Goal: Transaction & Acquisition: Purchase product/service

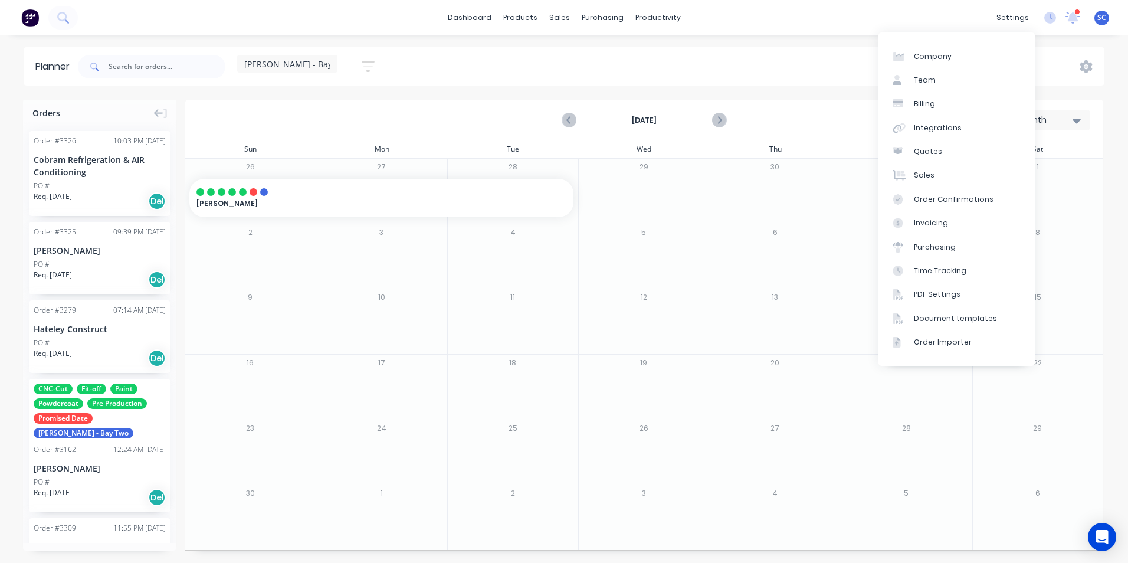
click at [1015, 18] on div "settings" at bounding box center [1013, 18] width 44 height 18
click at [936, 134] on link "Integrations" at bounding box center [956, 128] width 156 height 24
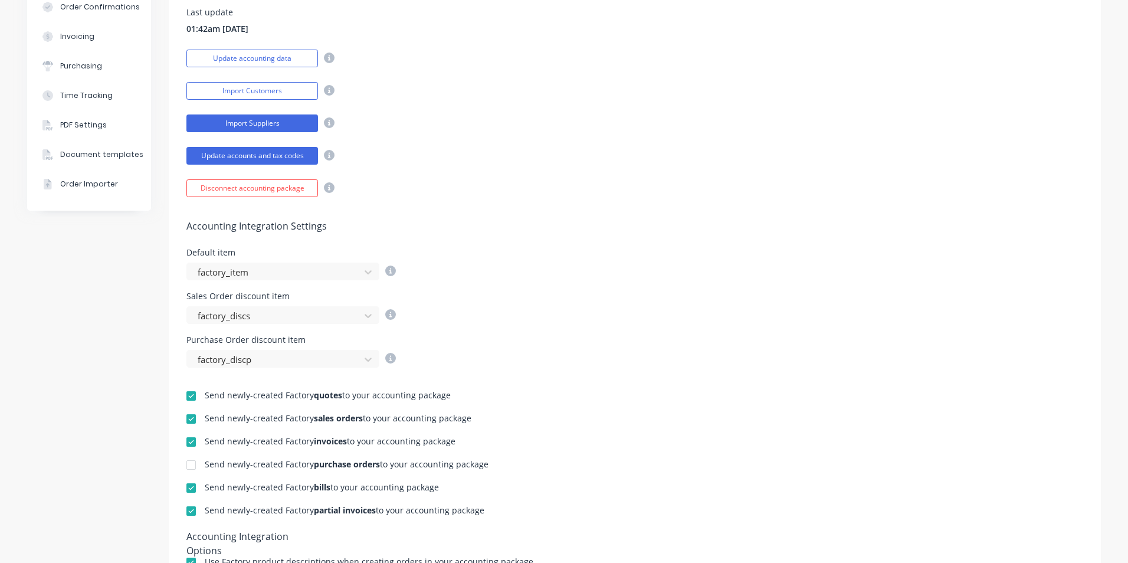
scroll to position [81, 0]
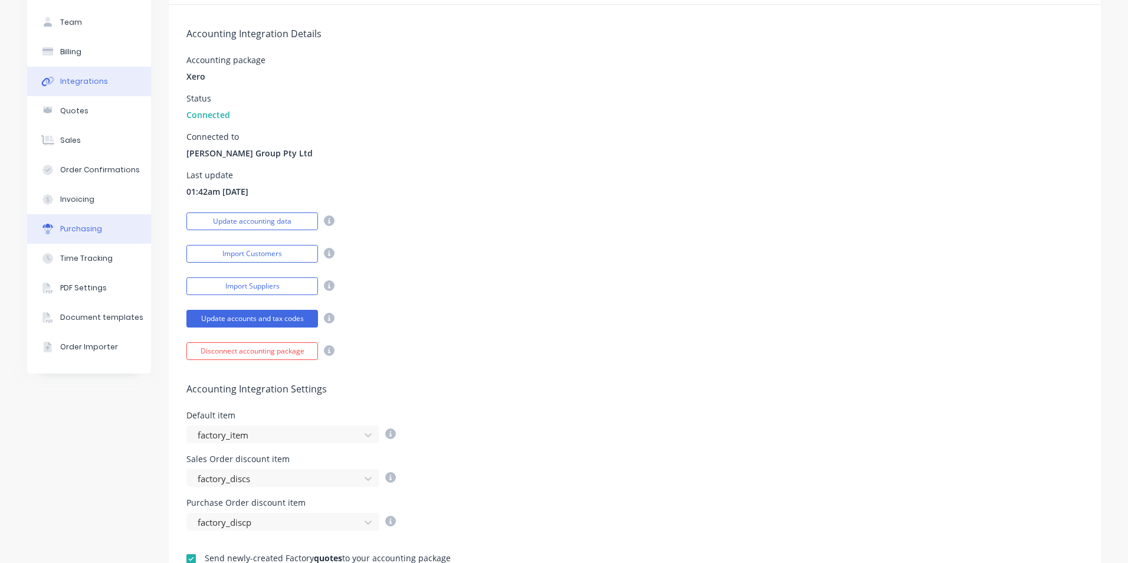
click at [68, 232] on div "Purchasing" at bounding box center [81, 229] width 42 height 11
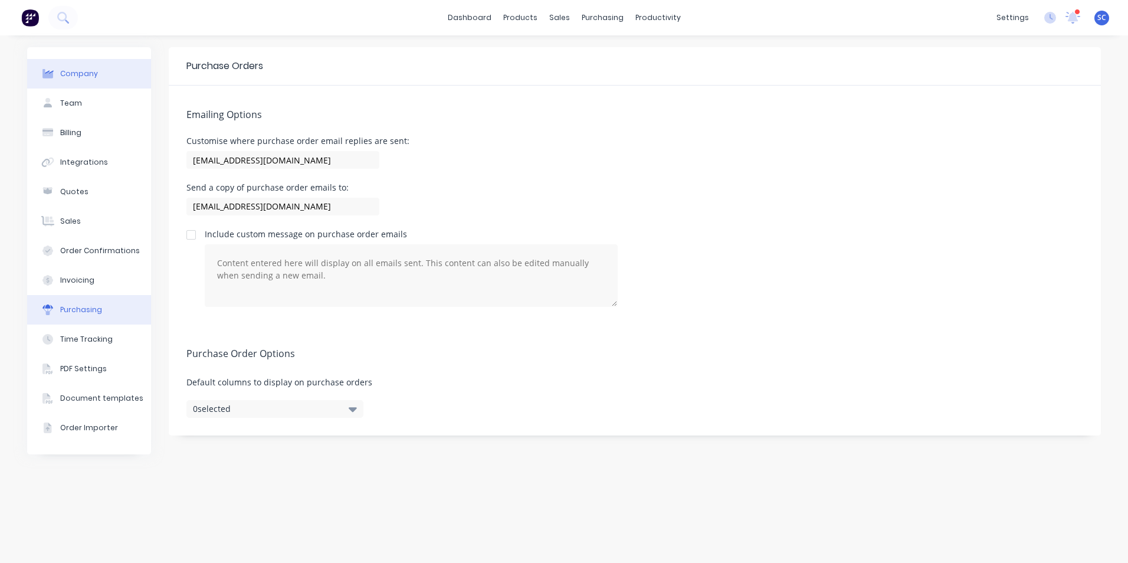
click at [78, 76] on div "Company" at bounding box center [79, 73] width 38 height 11
select select "AU"
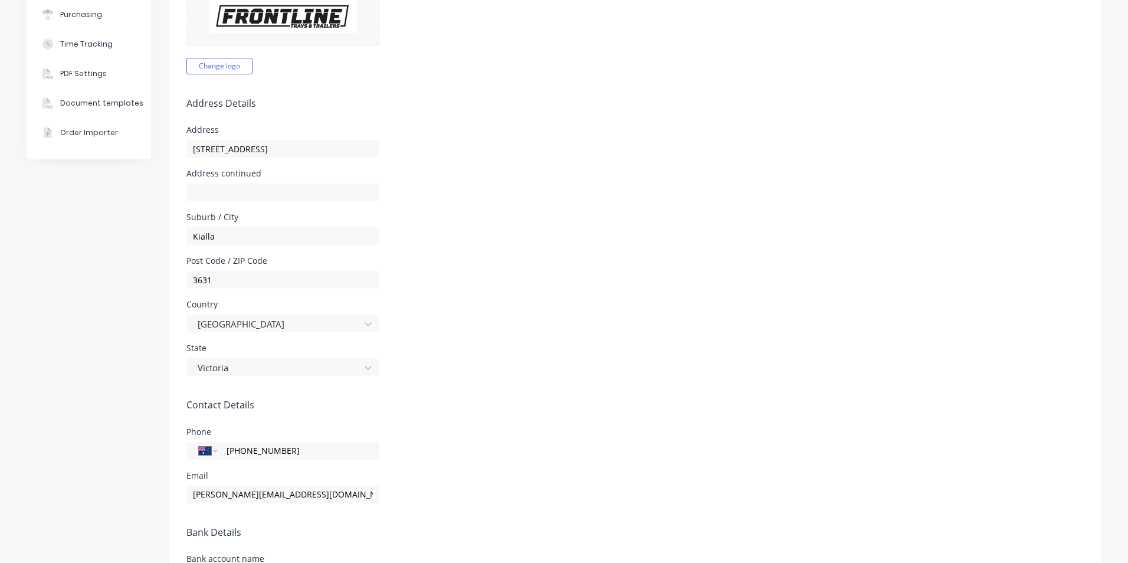
scroll to position [59, 0]
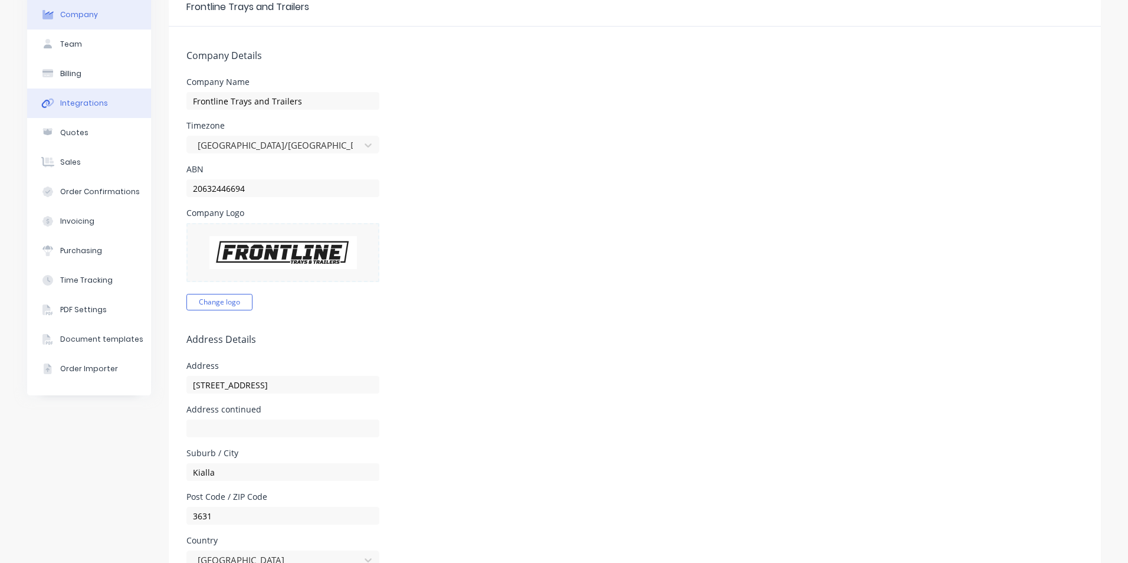
click at [82, 108] on div "Integrations" at bounding box center [84, 103] width 48 height 11
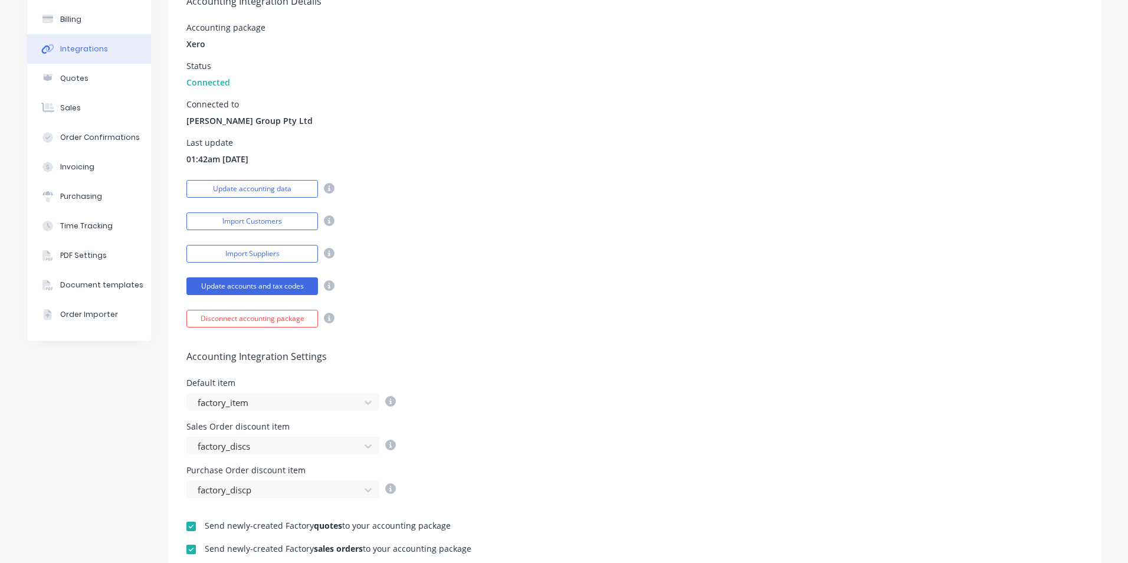
scroll to position [177, 0]
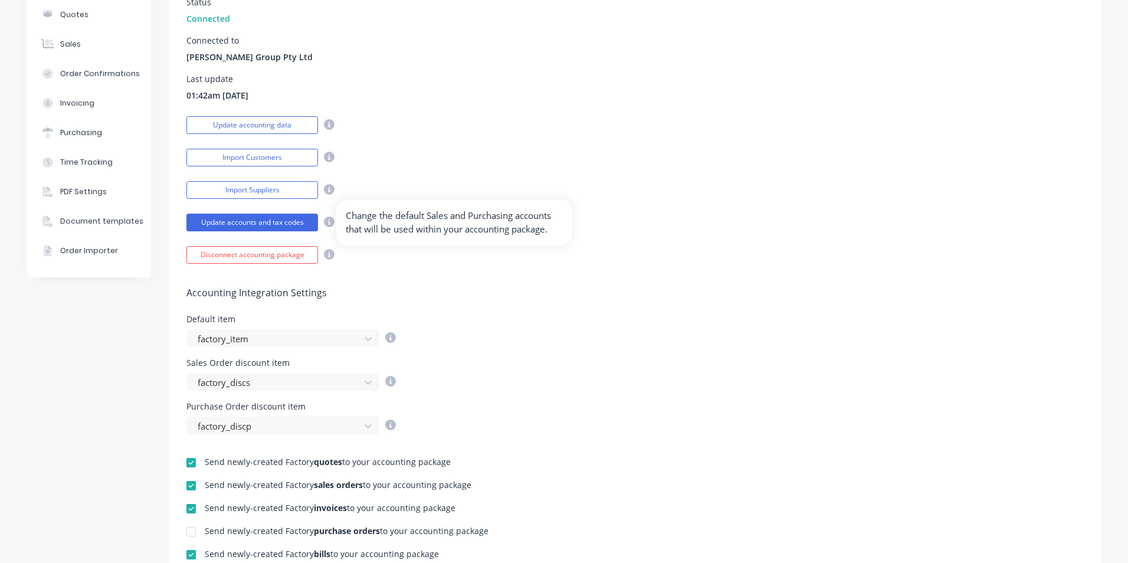
click at [324, 222] on icon at bounding box center [329, 222] width 11 height 11
click at [295, 220] on button "Update accounts and tax codes" at bounding box center [252, 223] width 132 height 18
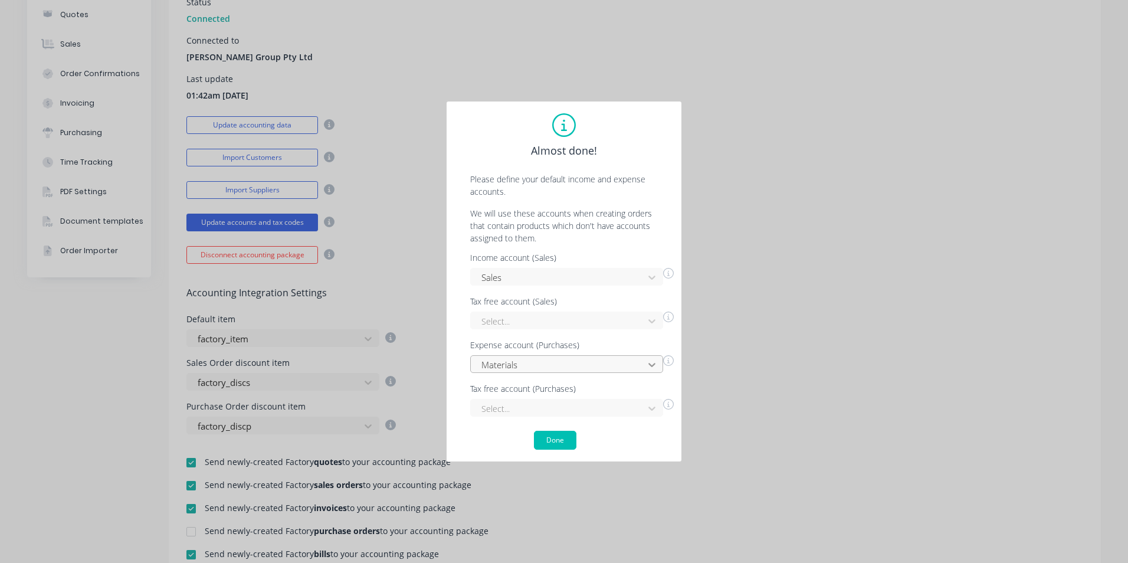
click at [652, 363] on div "Materials" at bounding box center [566, 364] width 193 height 18
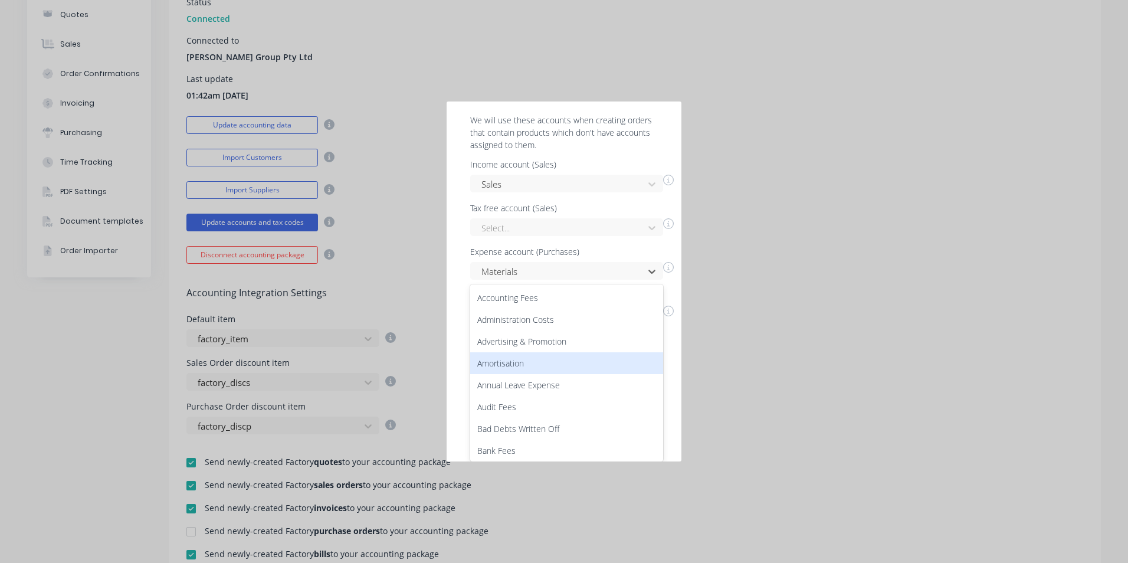
click at [754, 165] on div "Almost done! Please define your default income and expense accounts. We will us…" at bounding box center [564, 281] width 1128 height 563
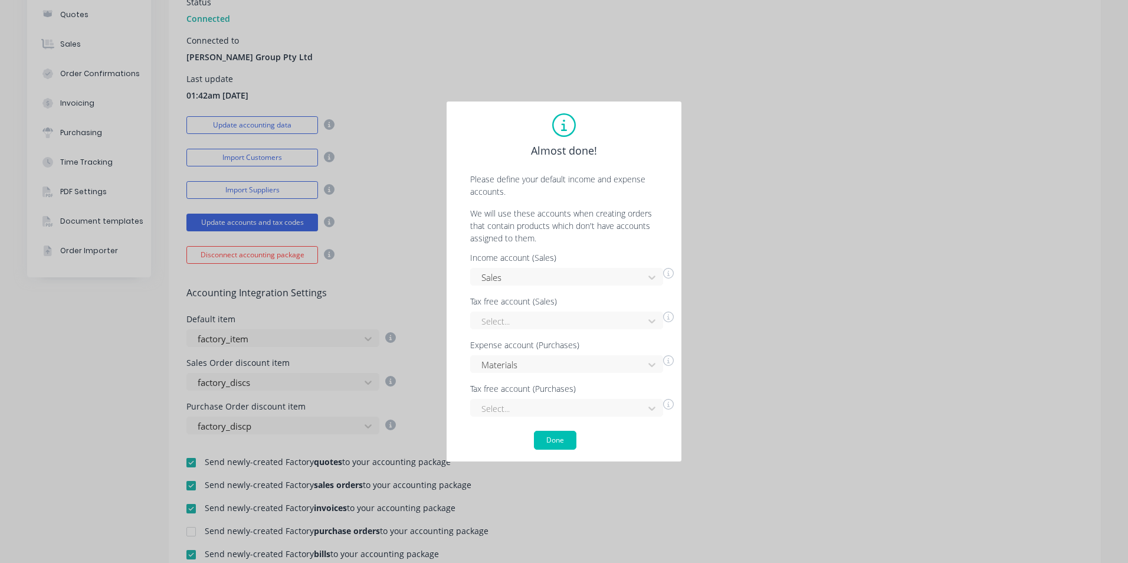
scroll to position [0, 0]
drag, startPoint x: 760, startPoint y: 202, endPoint x: 749, endPoint y: 215, distance: 16.3
click at [760, 202] on div "Almost done! Please define your default income and expense accounts. We will us…" at bounding box center [564, 281] width 1128 height 563
click at [560, 439] on button "Done" at bounding box center [555, 440] width 42 height 19
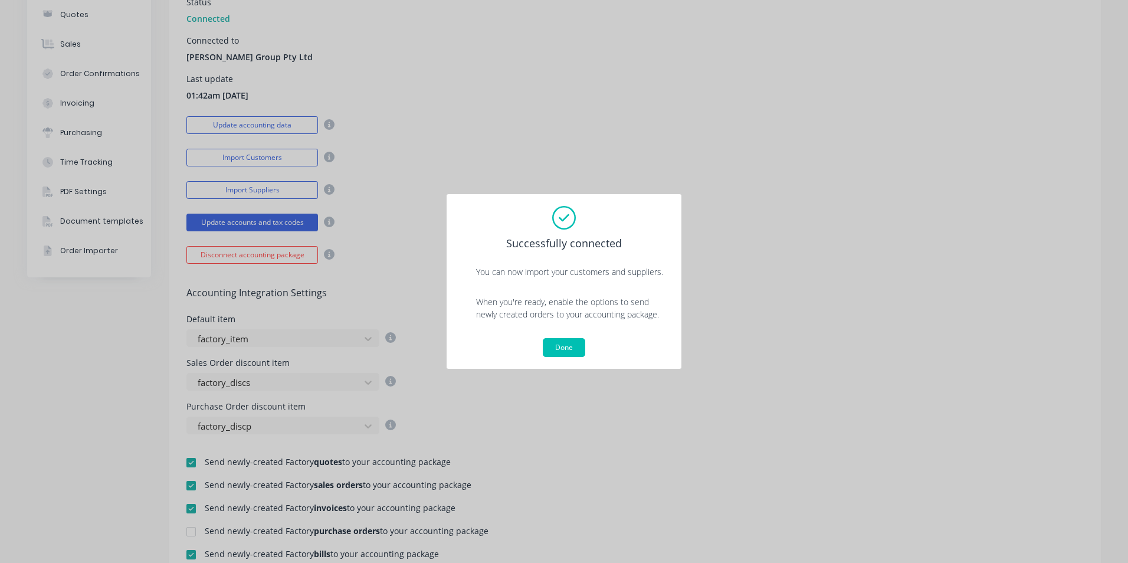
click at [697, 124] on div "Successfully connected You can now import your customers and suppliers. When yo…" at bounding box center [564, 281] width 1128 height 563
click at [569, 342] on button "Done" at bounding box center [564, 347] width 42 height 19
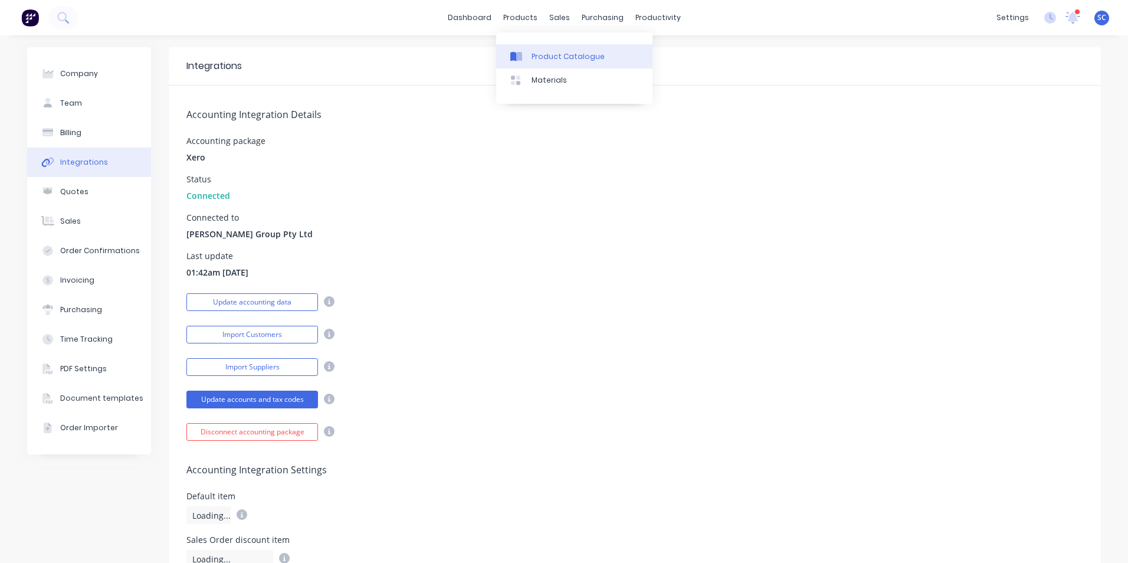
click at [538, 60] on div "Product Catalogue" at bounding box center [568, 56] width 73 height 11
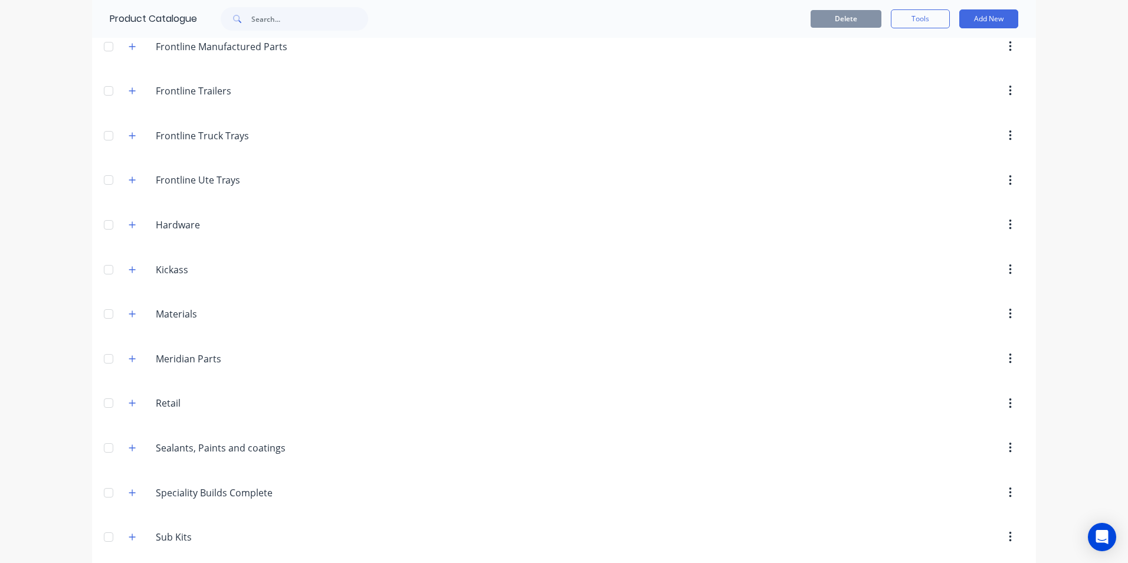
scroll to position [295, 0]
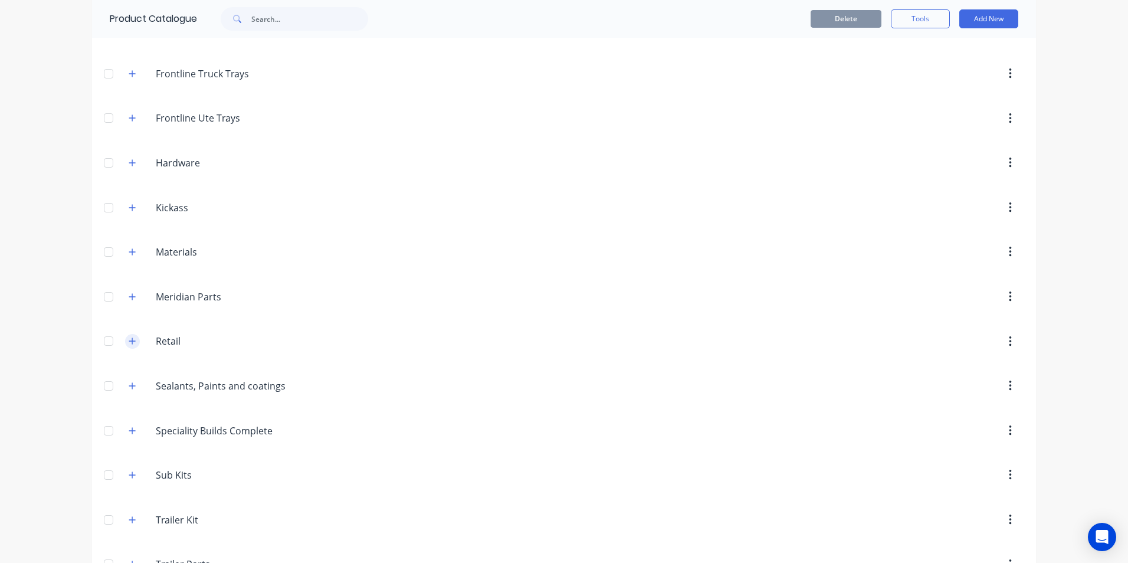
click at [125, 337] on button "button" at bounding box center [132, 341] width 15 height 15
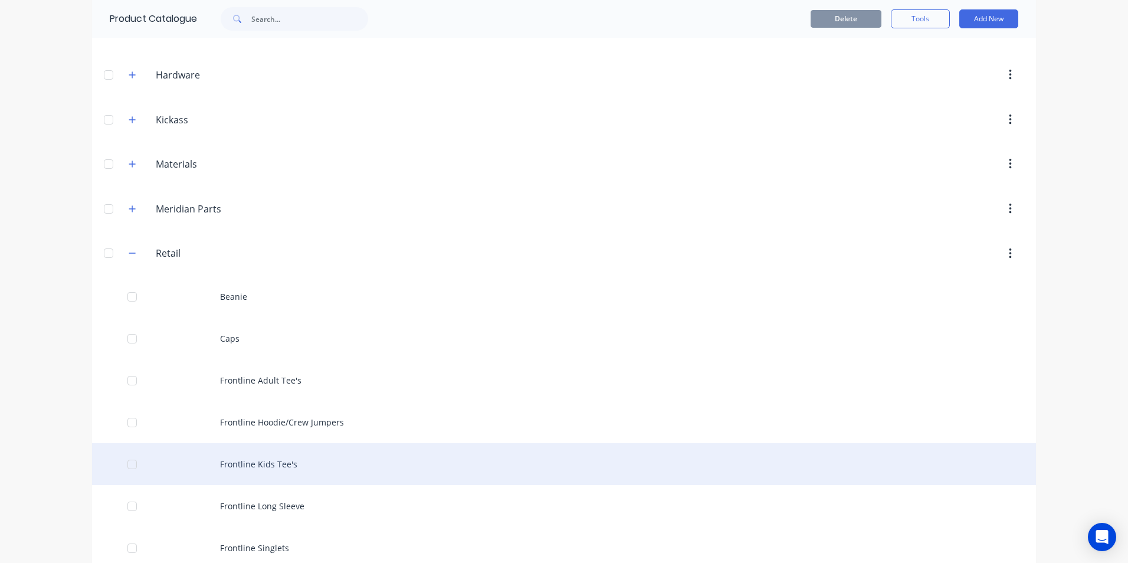
scroll to position [531, 0]
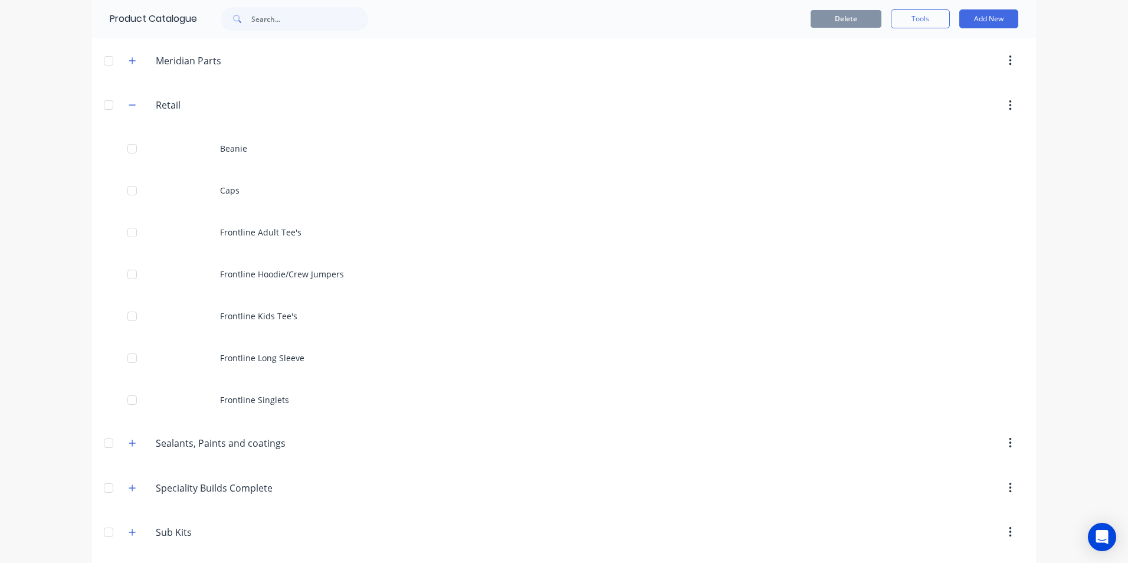
click at [1009, 105] on icon "button" at bounding box center [1010, 105] width 2 height 11
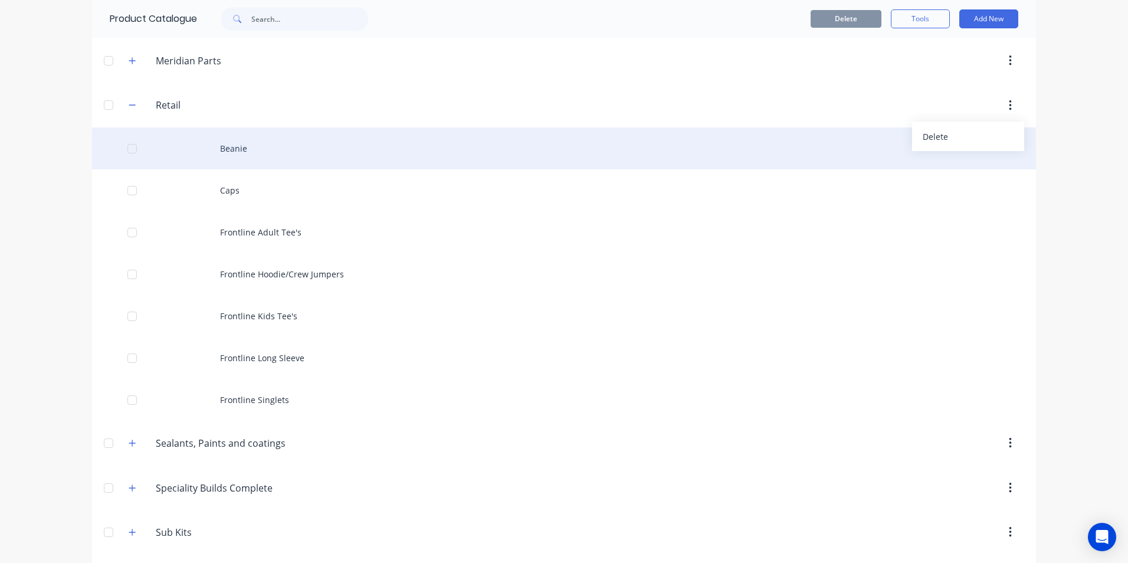
click at [259, 165] on div "Beanie" at bounding box center [564, 148] width 944 height 42
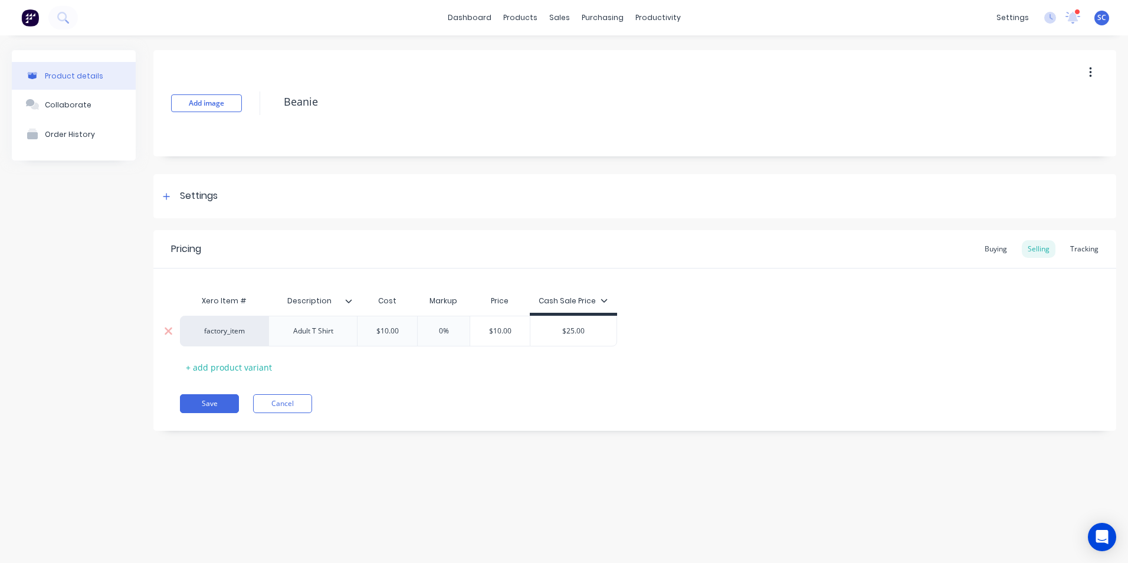
click at [228, 329] on div "factory_item" at bounding box center [224, 331] width 65 height 11
type input "appa"
click at [221, 281] on button "APPAREL" at bounding box center [229, 284] width 74 height 18
click at [205, 400] on button "Save" at bounding box center [209, 403] width 59 height 19
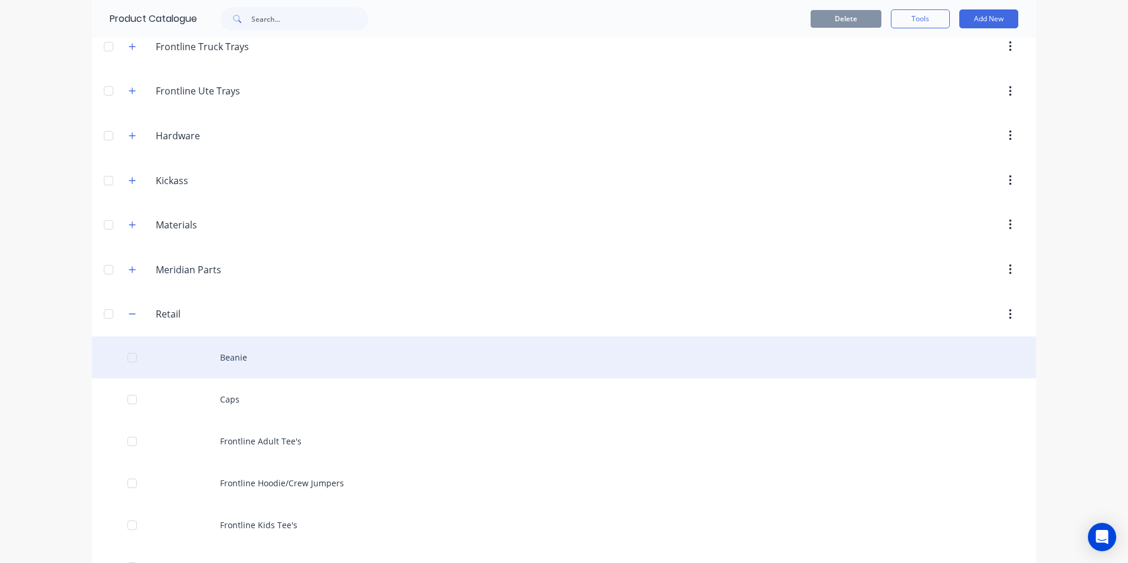
scroll to position [413, 0]
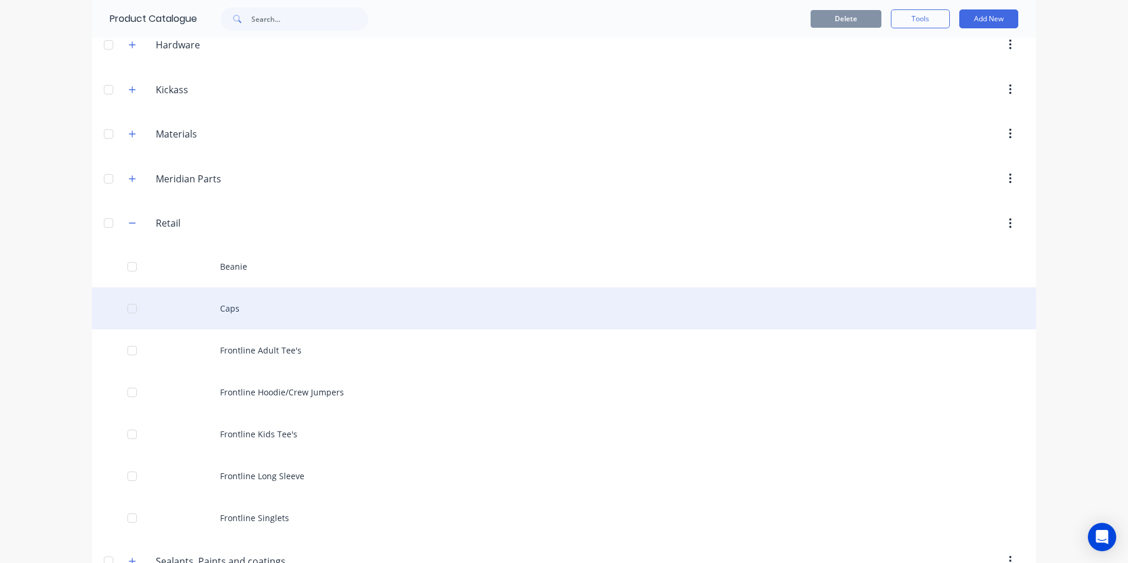
click at [242, 311] on div "Caps" at bounding box center [564, 308] width 944 height 42
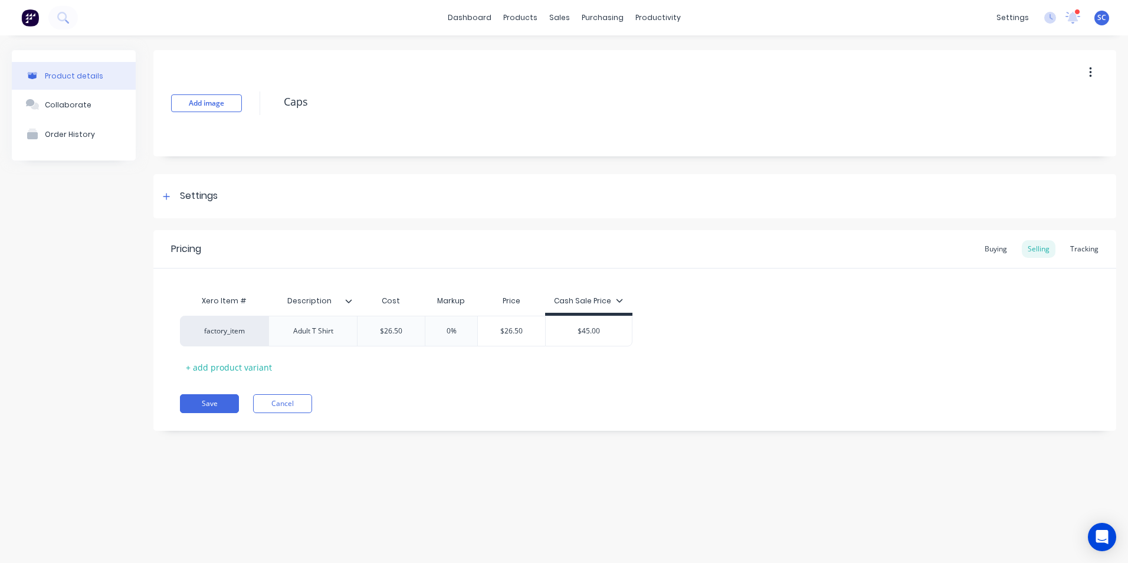
type textarea "x"
click at [235, 330] on div "factory_item" at bounding box center [224, 331] width 65 height 11
type input "appa"
click at [232, 281] on button "APPAREL" at bounding box center [229, 284] width 74 height 18
click at [198, 400] on button "Save" at bounding box center [209, 403] width 59 height 19
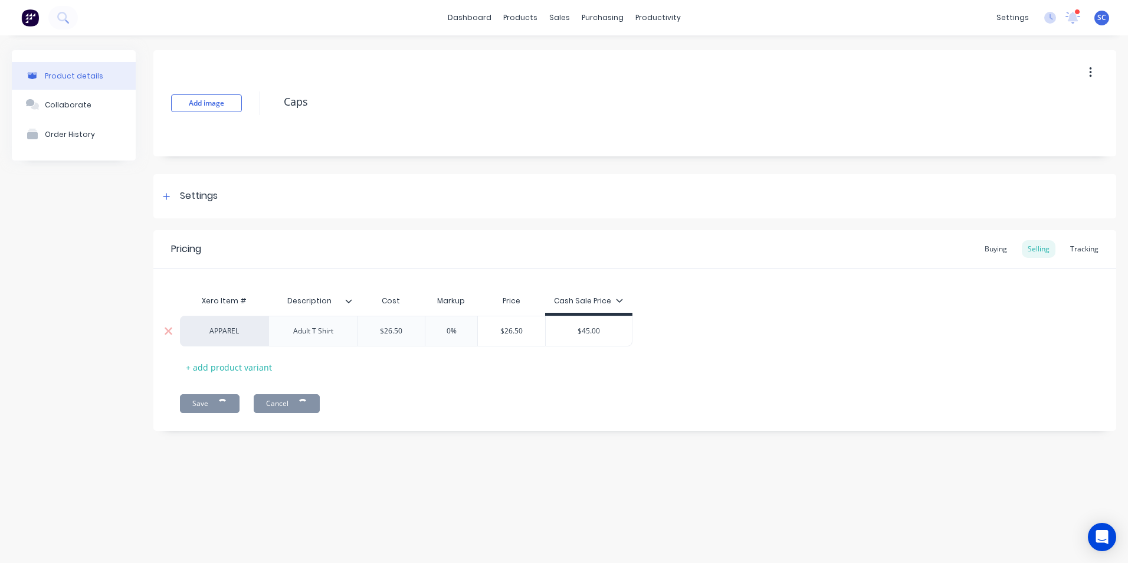
type textarea "x"
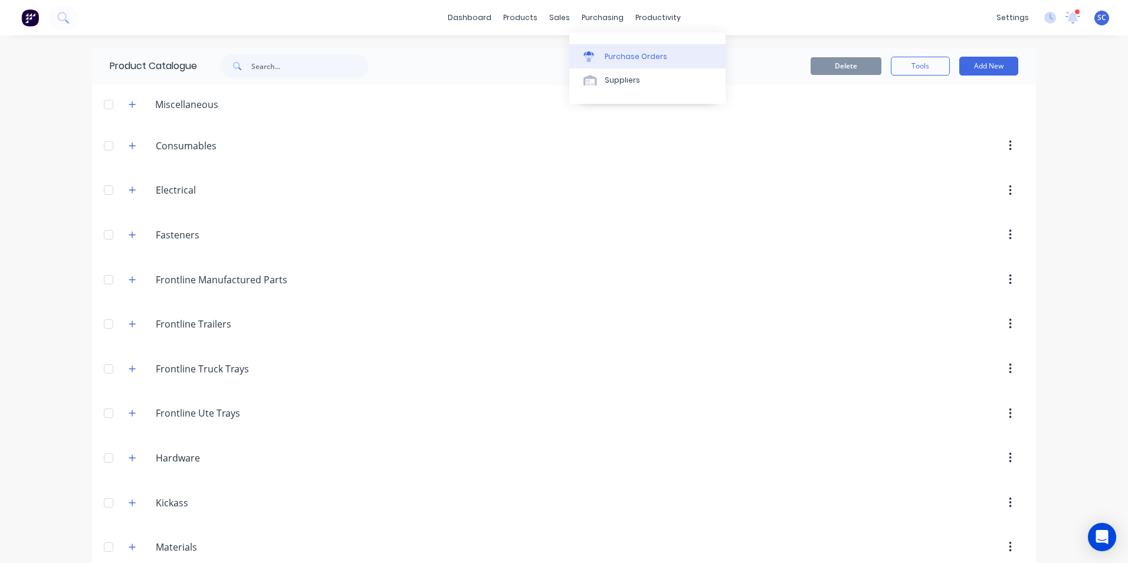
click at [604, 56] on link "Purchase Orders" at bounding box center [647, 56] width 156 height 24
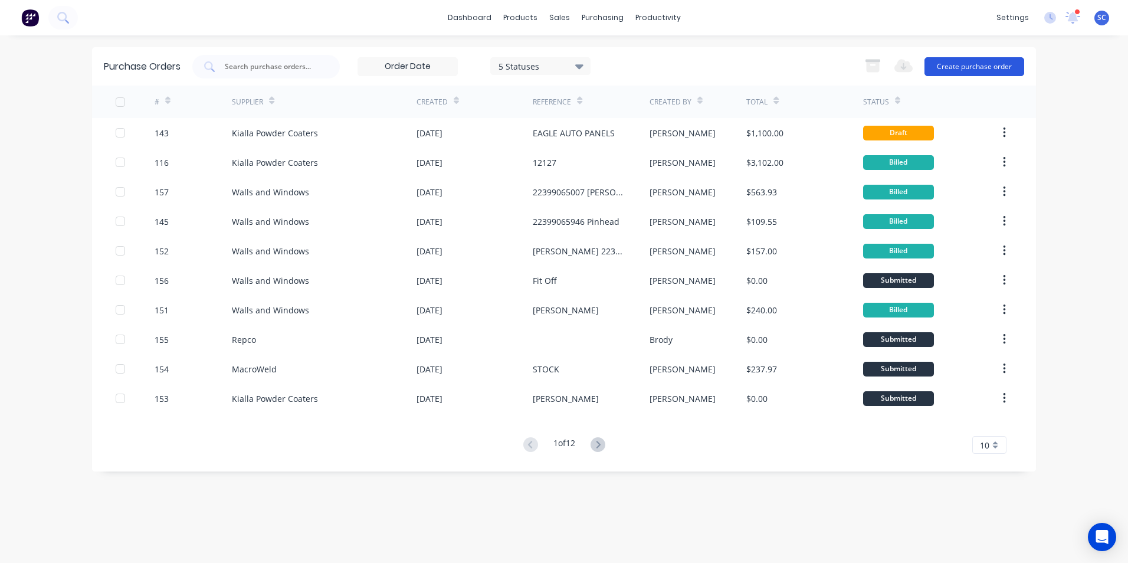
click at [960, 62] on button "Create purchase order" at bounding box center [974, 66] width 100 height 19
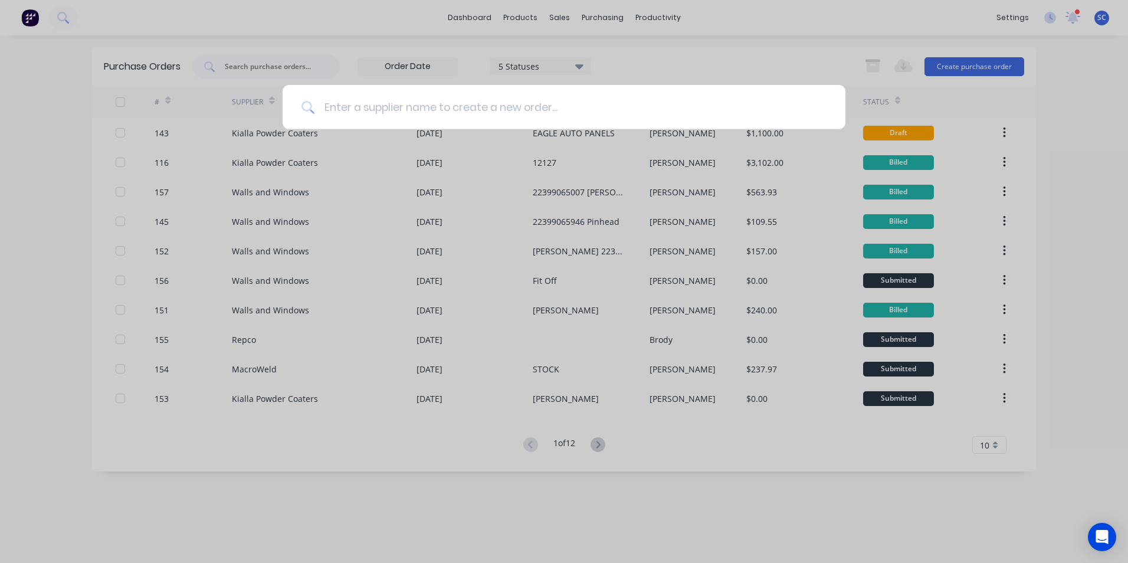
type input "k"
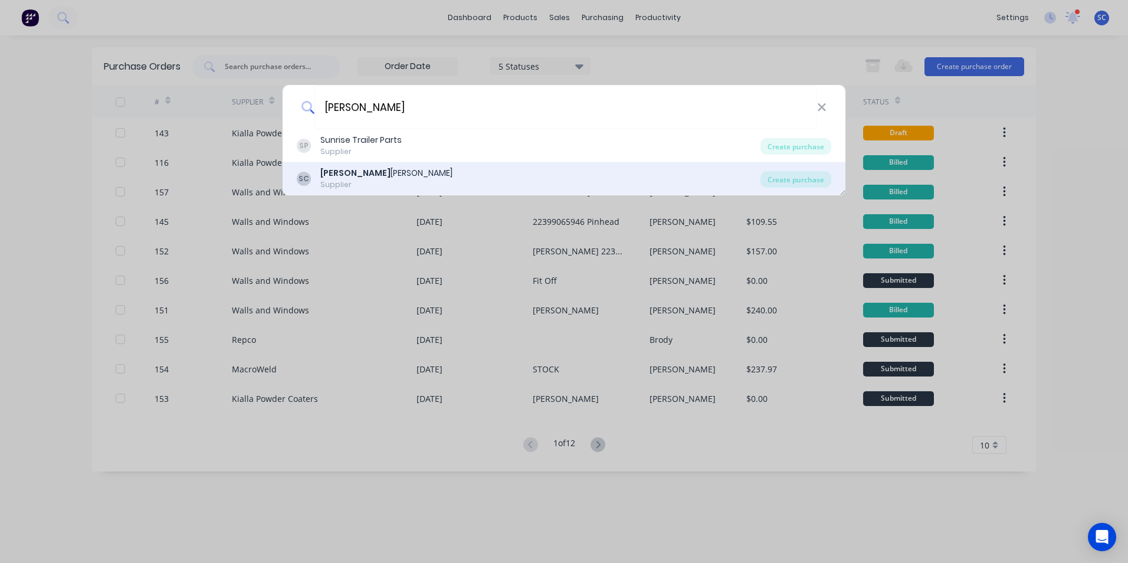
type input "sean"
click at [326, 174] on b "Sean" at bounding box center [355, 173] width 70 height 12
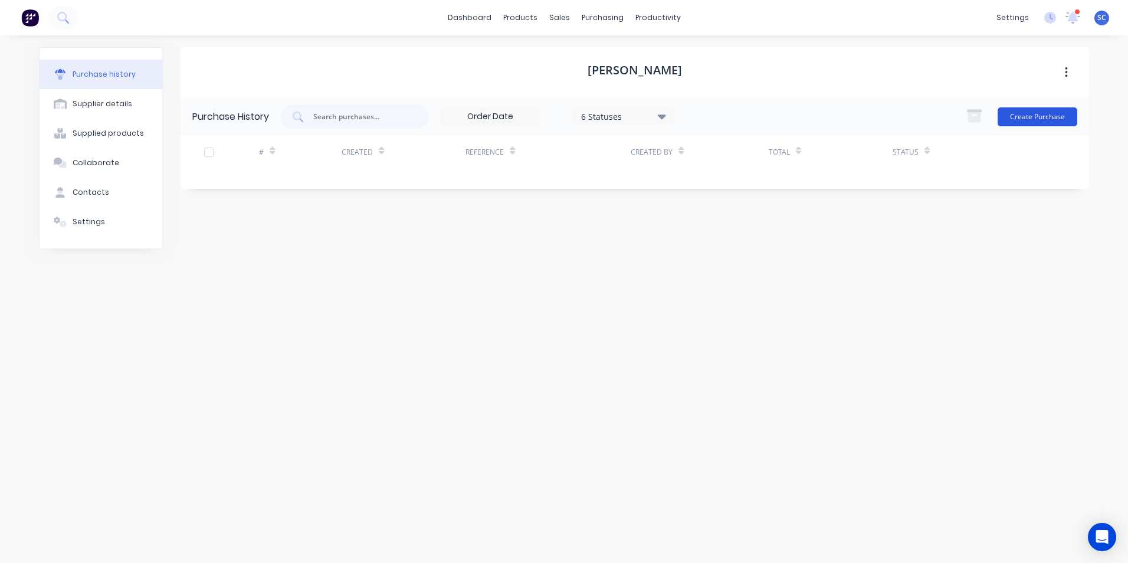
click at [1016, 119] on button "Create Purchase" at bounding box center [1038, 116] width 80 height 19
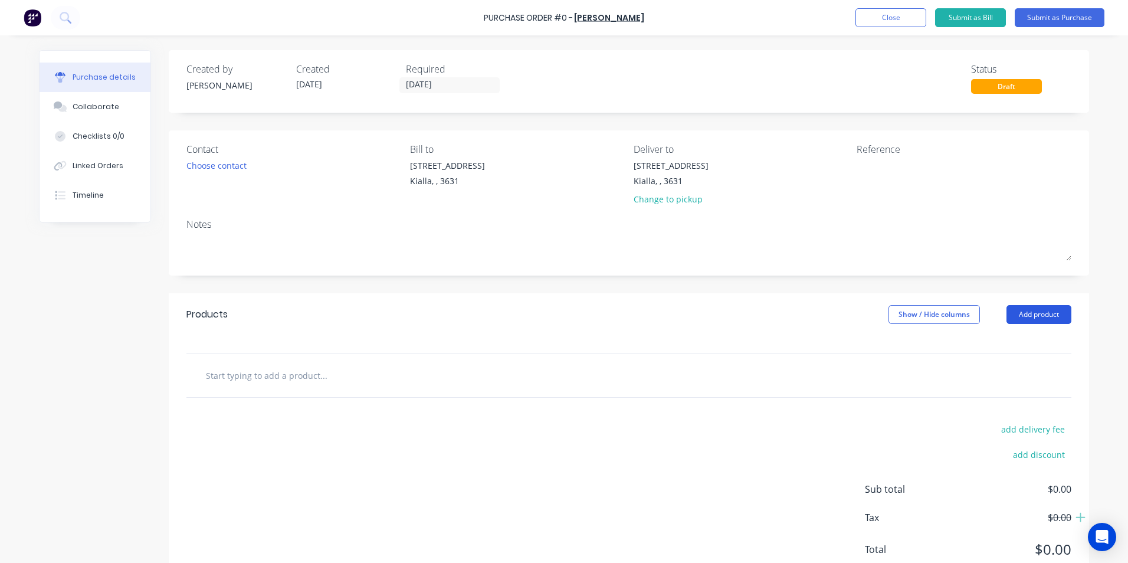
click at [1027, 311] on button "Add product" at bounding box center [1038, 314] width 65 height 19
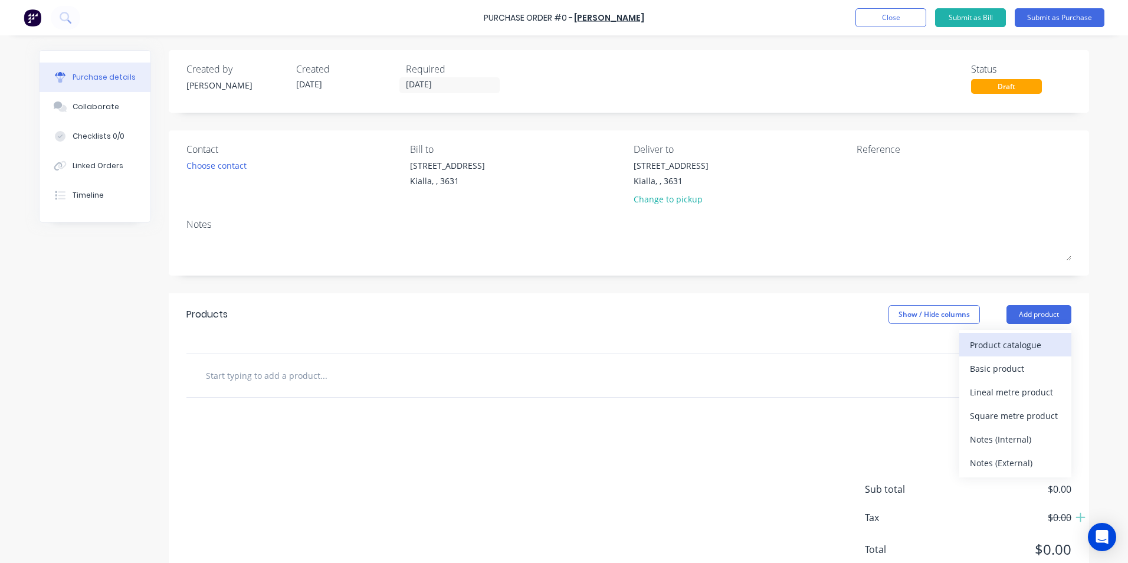
click at [997, 345] on div "Product catalogue" at bounding box center [1015, 344] width 91 height 17
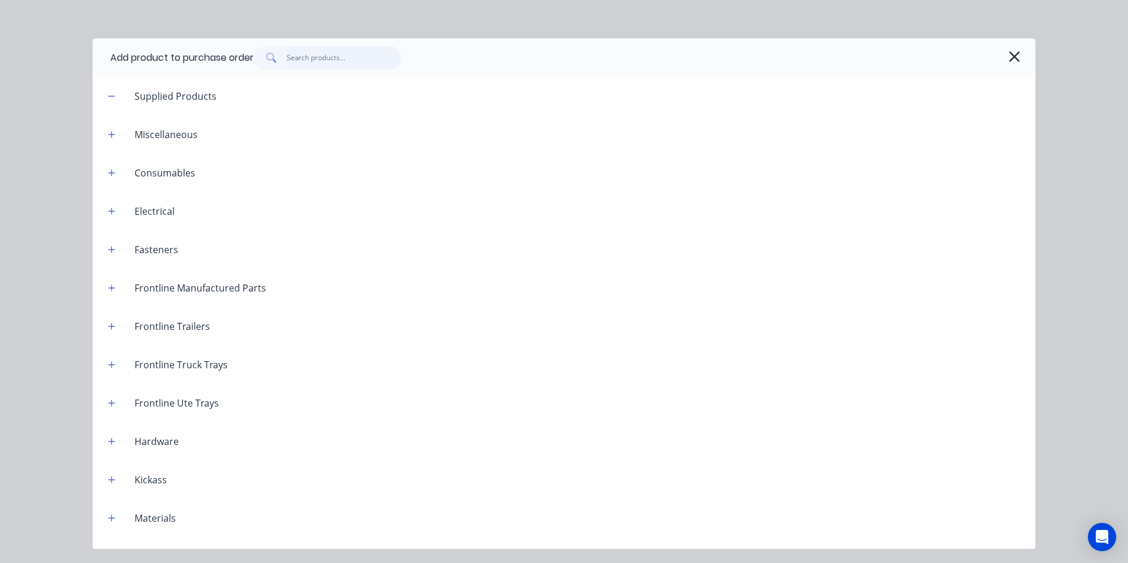
click at [316, 55] on input "text" at bounding box center [344, 58] width 115 height 24
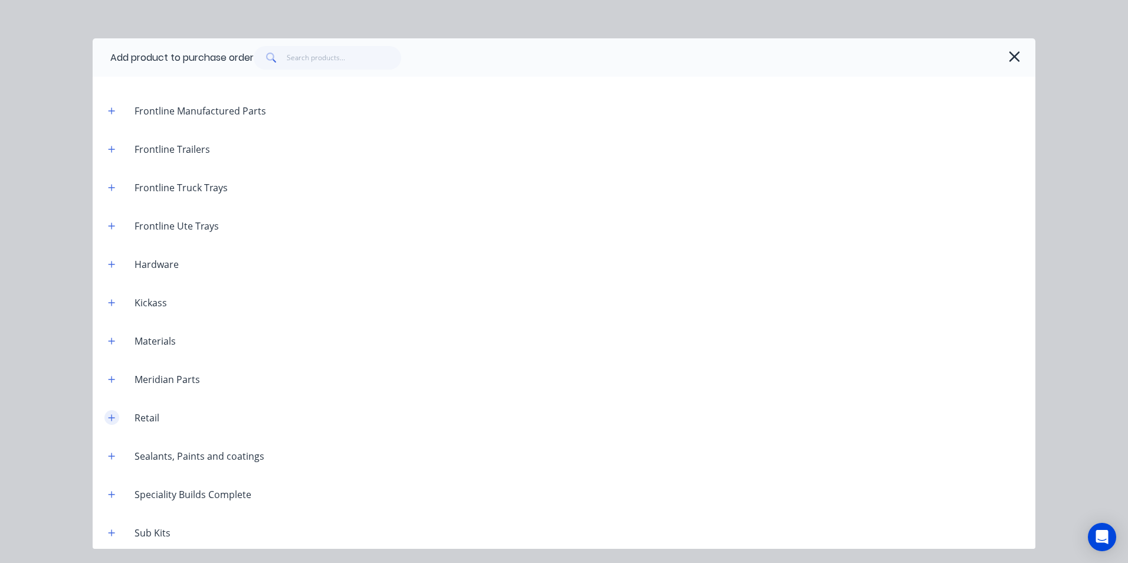
click at [111, 417] on icon "button" at bounding box center [112, 417] width 6 height 6
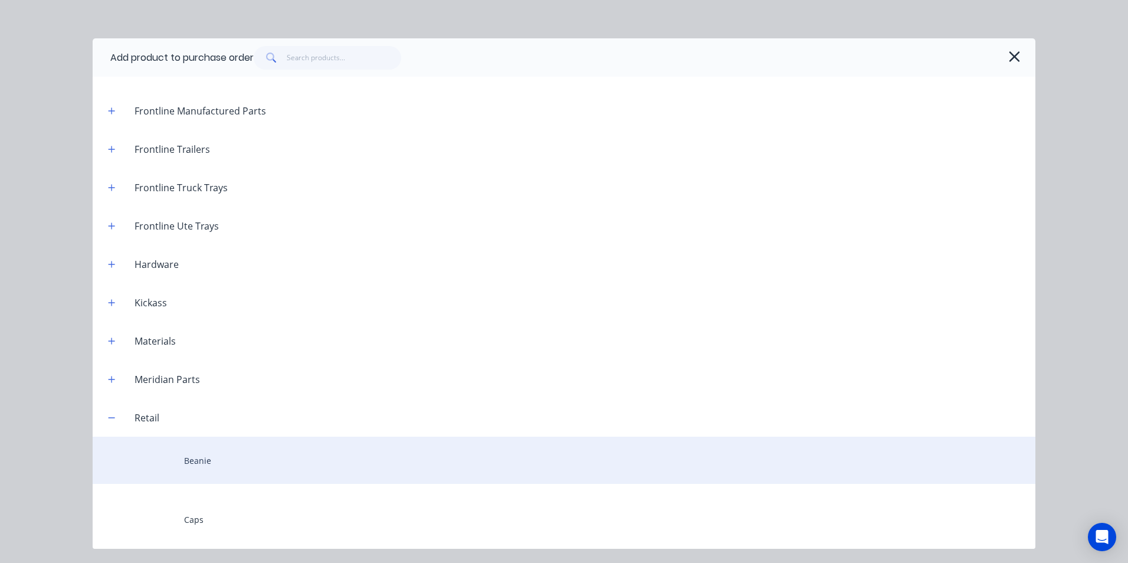
click at [209, 461] on div "Beanie" at bounding box center [564, 460] width 943 height 47
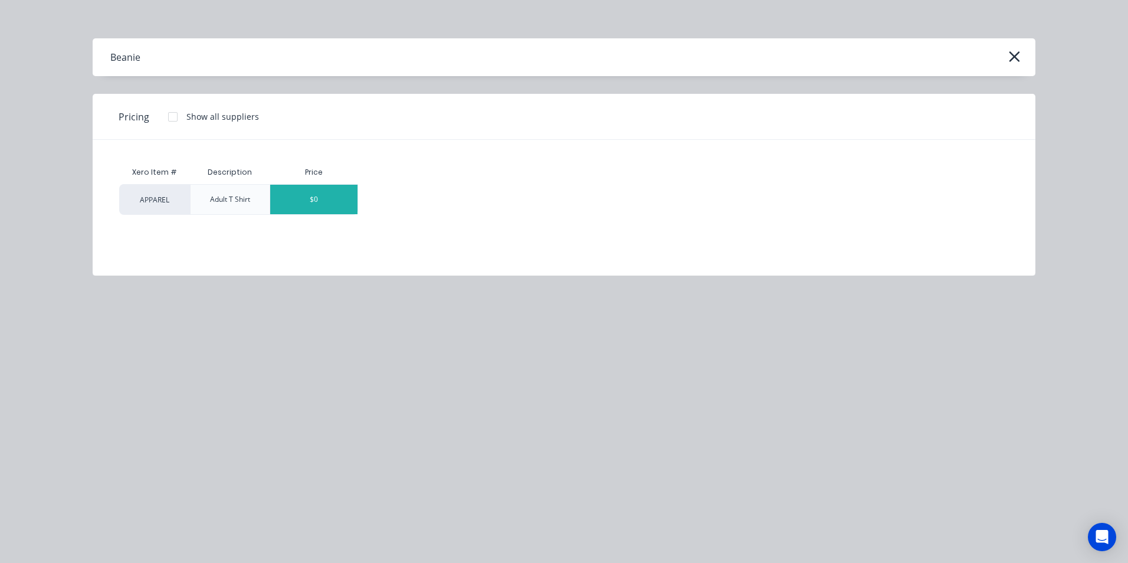
click at [317, 205] on div "$0" at bounding box center [313, 199] width 87 height 29
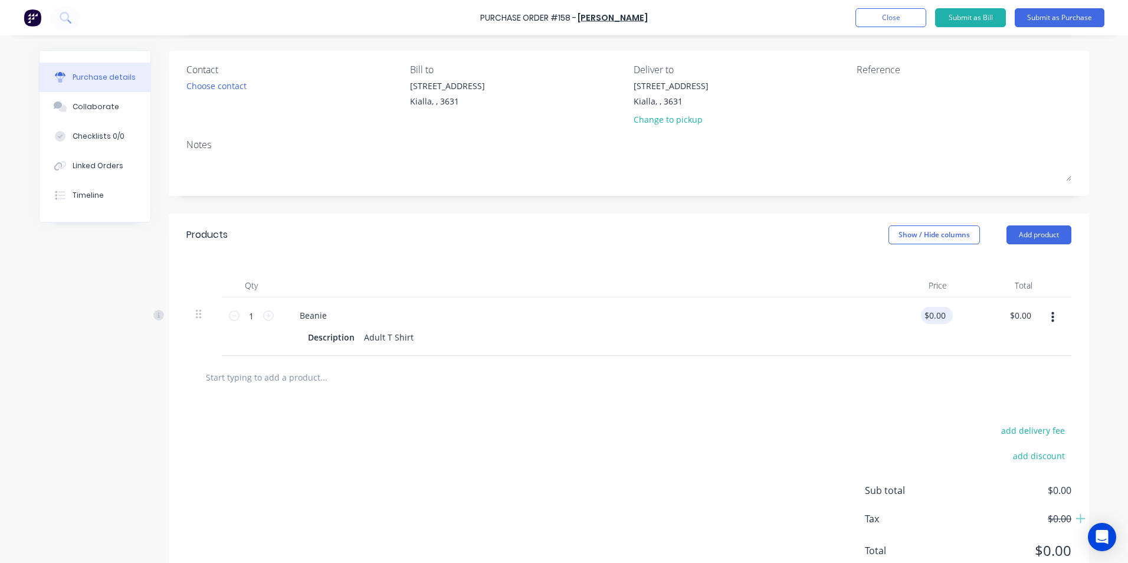
scroll to position [63, 0]
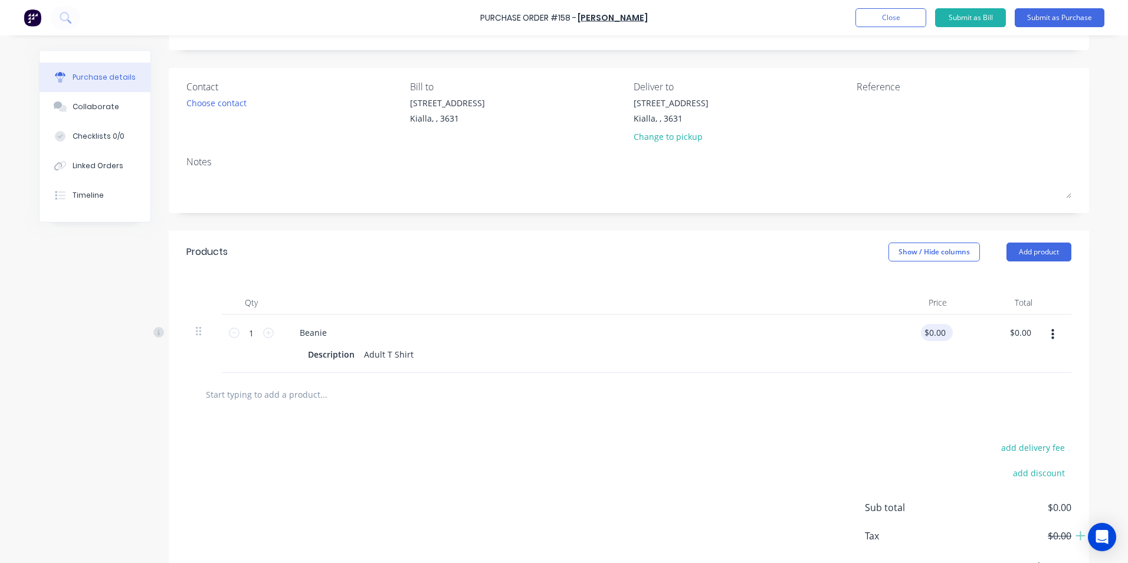
click at [940, 333] on input "$0.00" at bounding box center [934, 332] width 27 height 17
type input "$200.00"
click at [716, 306] on div at bounding box center [576, 303] width 590 height 24
click at [265, 332] on icon at bounding box center [268, 332] width 11 height 11
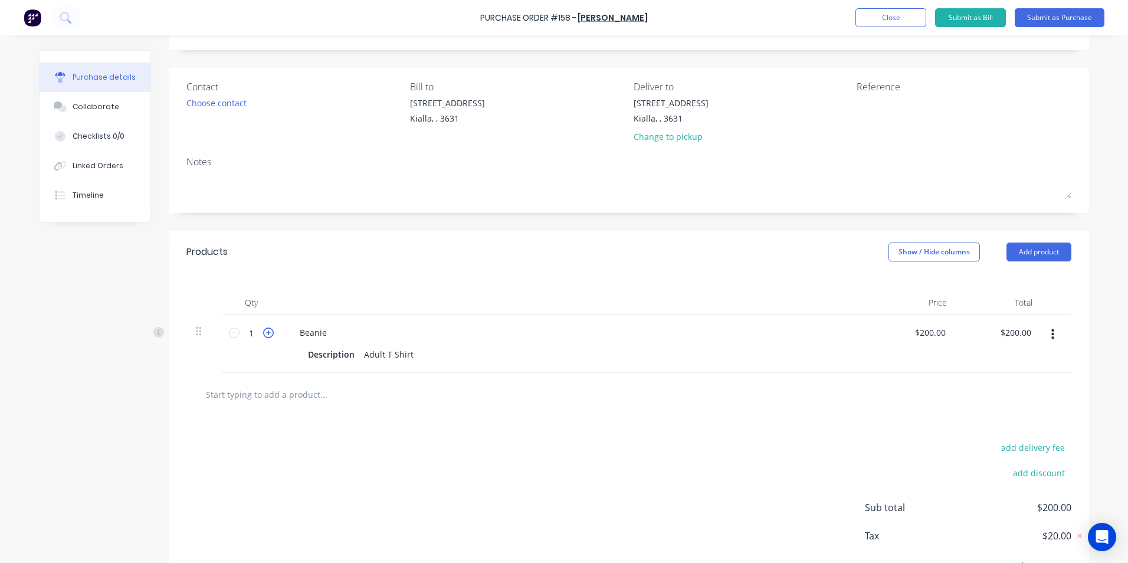
type input "2"
type input "$400.00"
drag, startPoint x: 815, startPoint y: 214, endPoint x: 993, endPoint y: 211, distance: 177.6
click at [817, 215] on div "Created by Sean Created 02/09/25 Required 02/09/25 Status Draft Contact Choose …" at bounding box center [629, 299] width 920 height 622
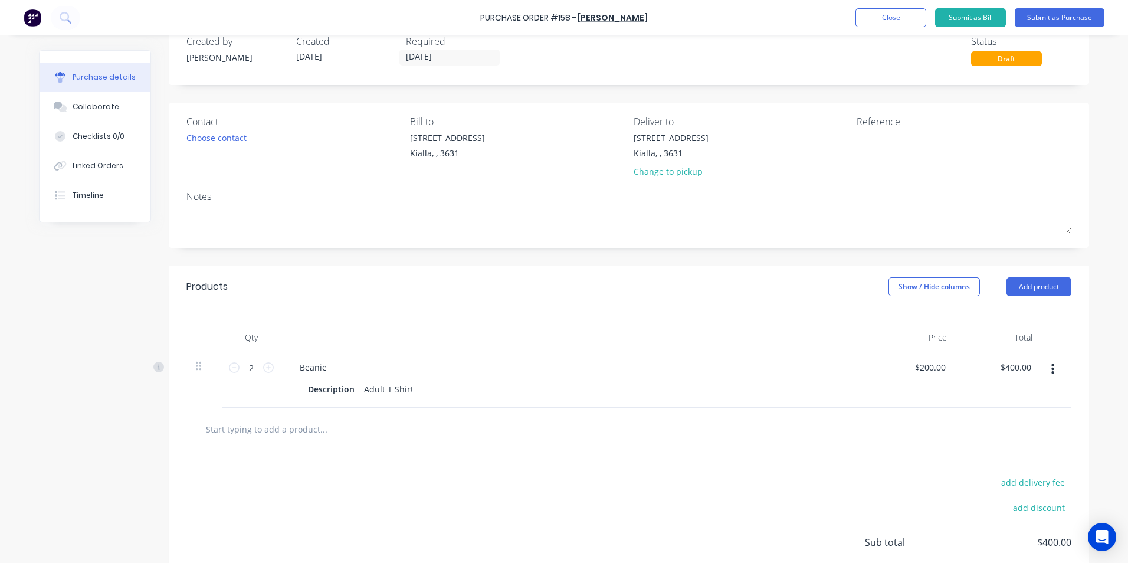
scroll to position [0, 0]
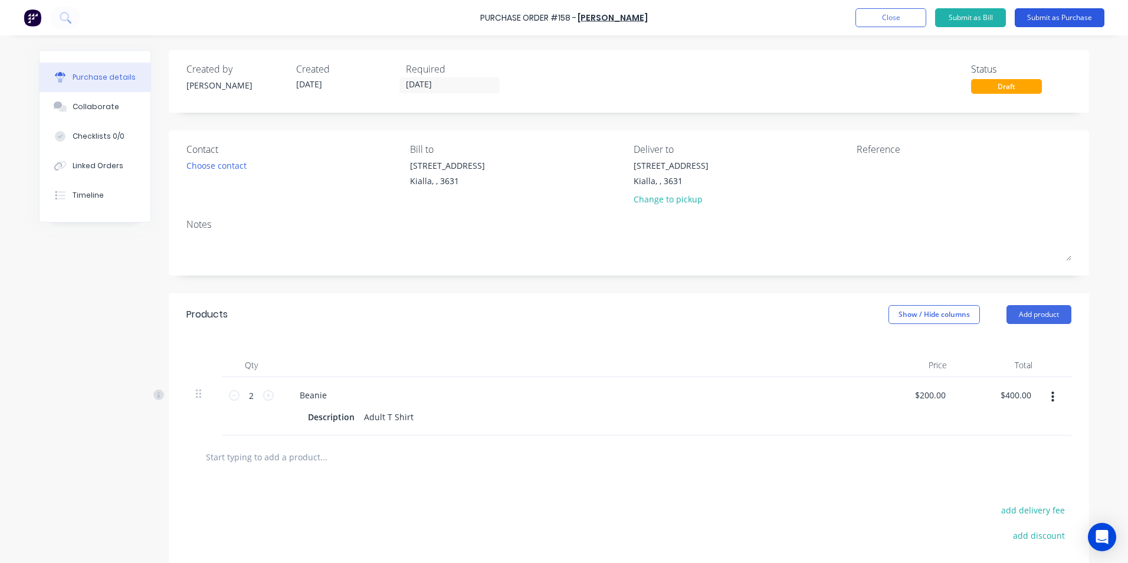
click at [1039, 16] on button "Submit as Purchase" at bounding box center [1060, 17] width 90 height 19
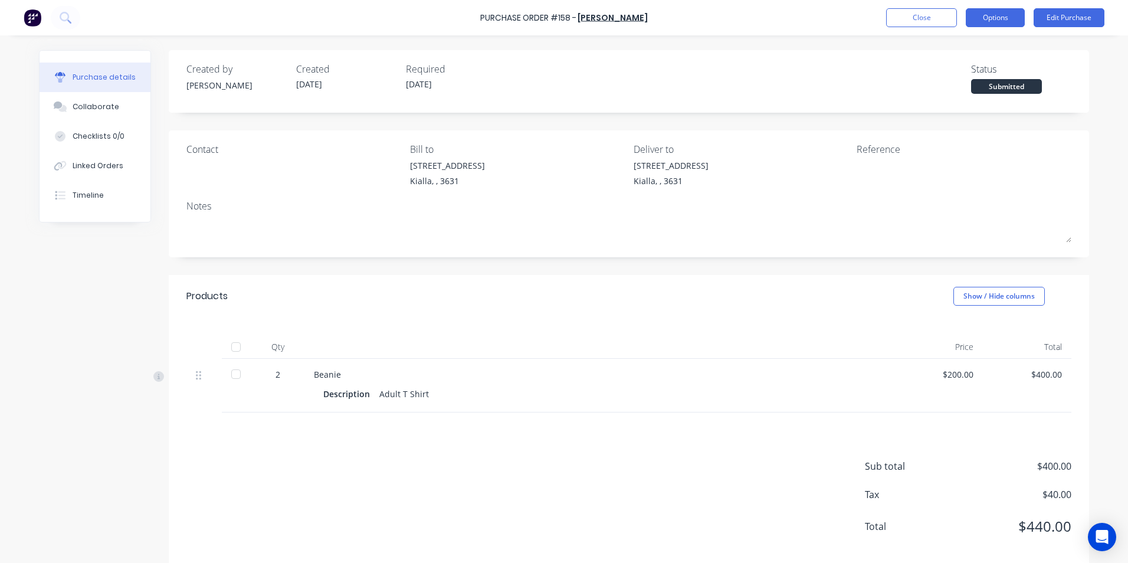
click at [992, 24] on button "Options" at bounding box center [995, 17] width 59 height 19
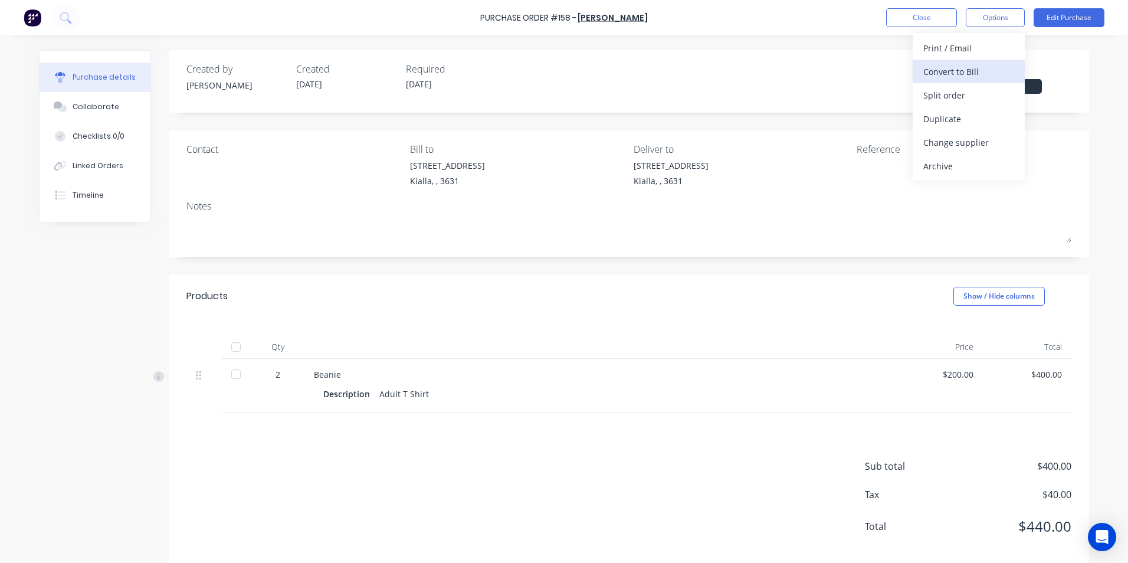
click at [959, 75] on div "Convert to Bill" at bounding box center [968, 71] width 91 height 17
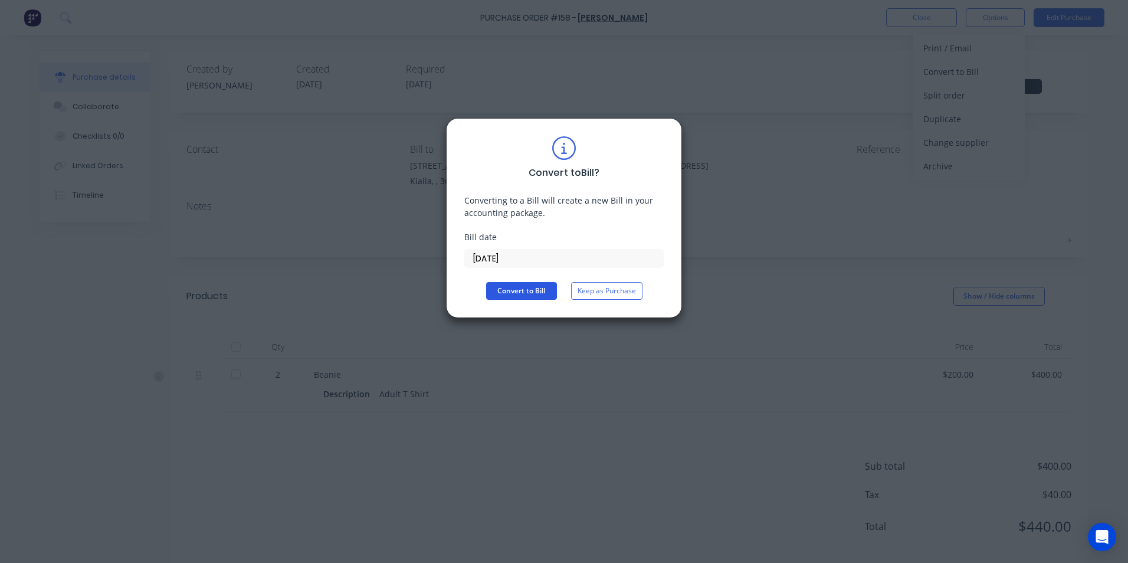
click at [519, 296] on button "Convert to Bill" at bounding box center [521, 291] width 71 height 18
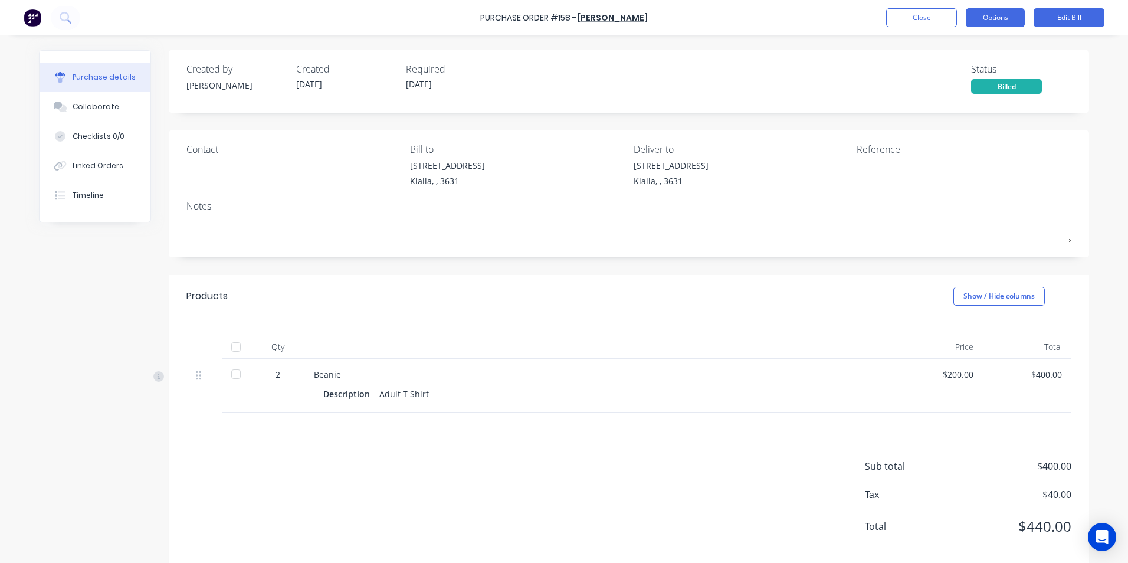
click at [993, 24] on button "Options" at bounding box center [995, 17] width 59 height 19
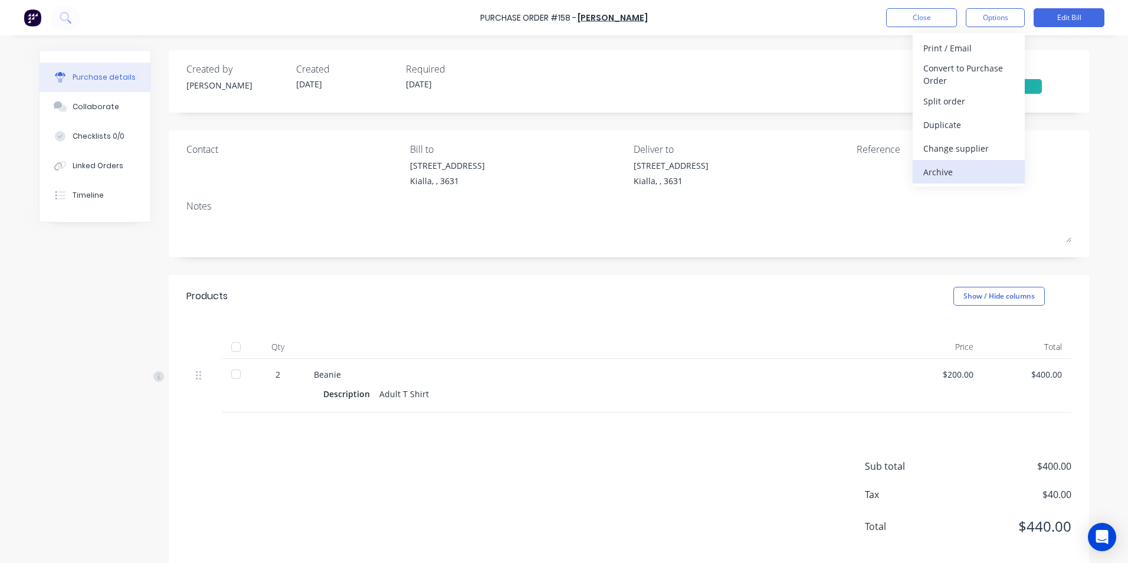
click at [950, 173] on div "Archive" at bounding box center [968, 171] width 91 height 17
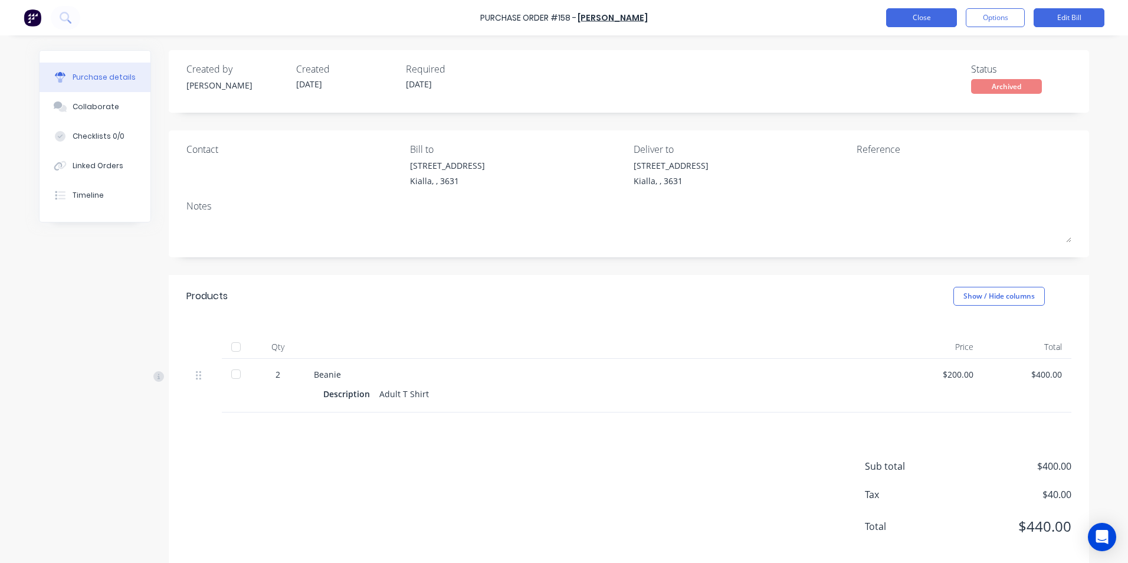
click at [903, 19] on button "Close" at bounding box center [921, 17] width 71 height 19
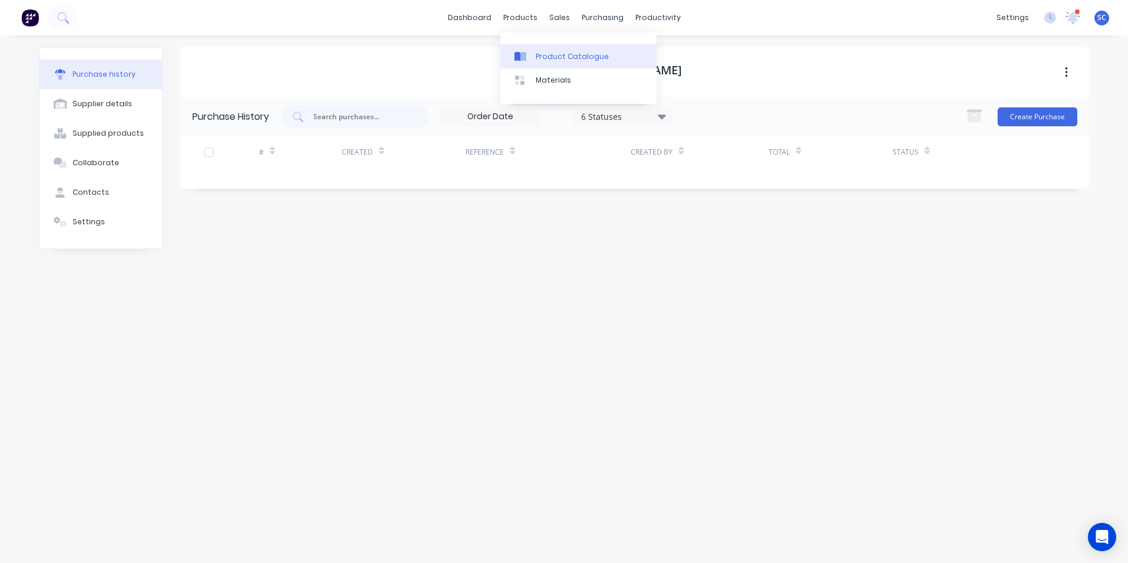
click at [537, 53] on div "Product Catalogue" at bounding box center [572, 56] width 73 height 11
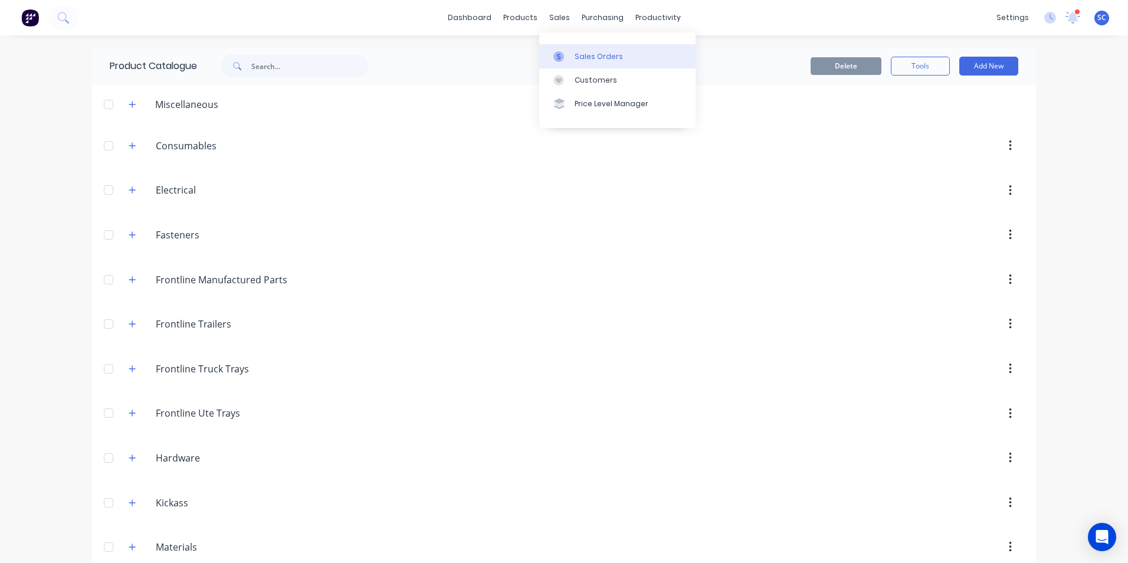
click at [577, 56] on div "Sales Orders" at bounding box center [599, 56] width 48 height 11
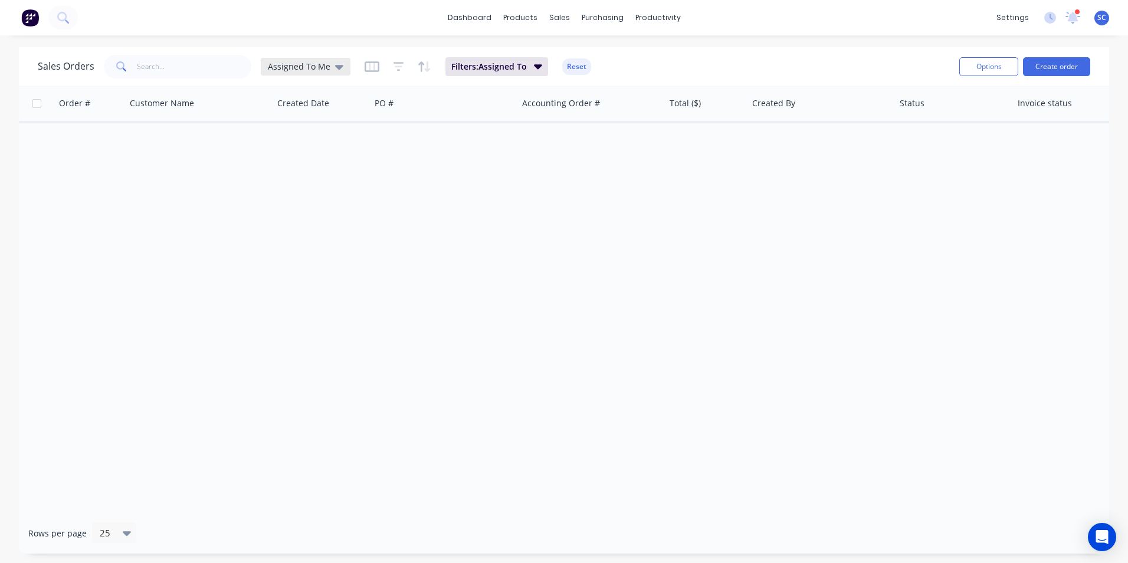
click at [303, 64] on span "Assigned To Me" at bounding box center [299, 66] width 63 height 12
click at [288, 168] on button "None" at bounding box center [331, 167] width 135 height 14
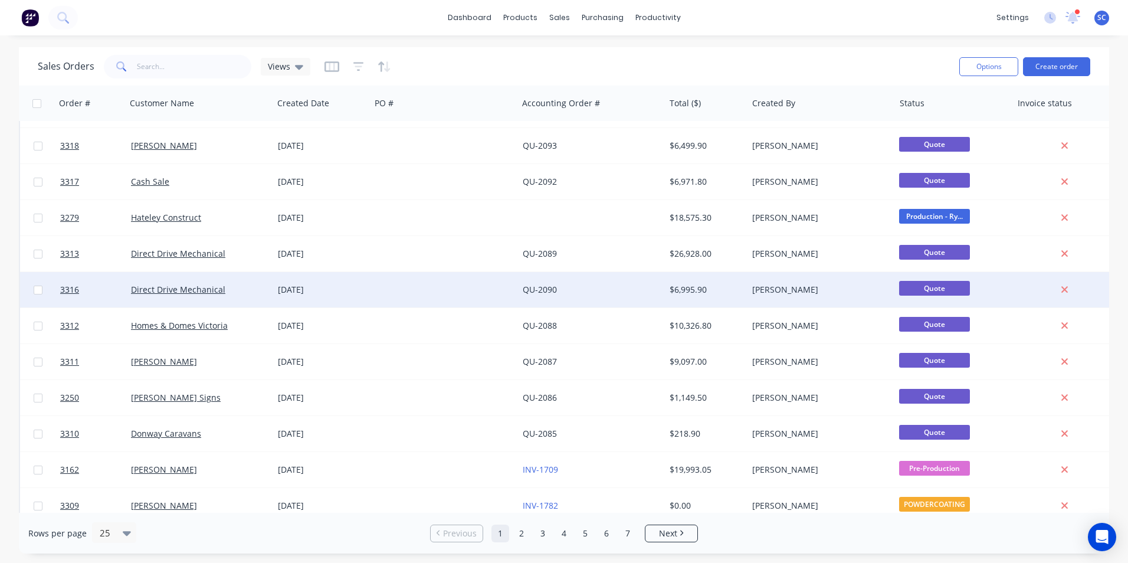
scroll to position [295, 0]
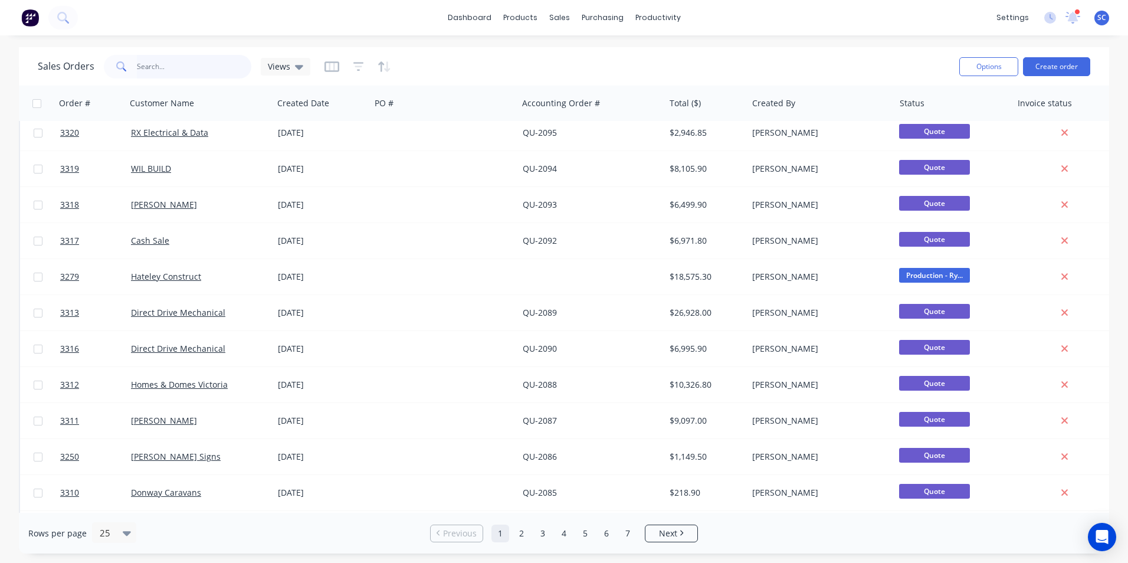
click at [162, 67] on input "text" at bounding box center [194, 67] width 115 height 24
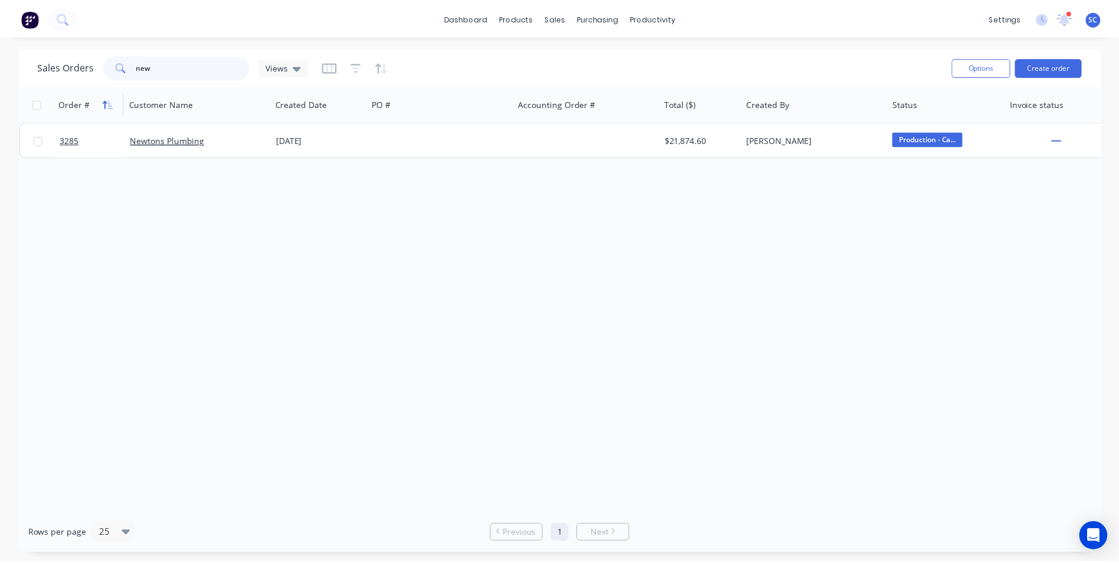
scroll to position [0, 0]
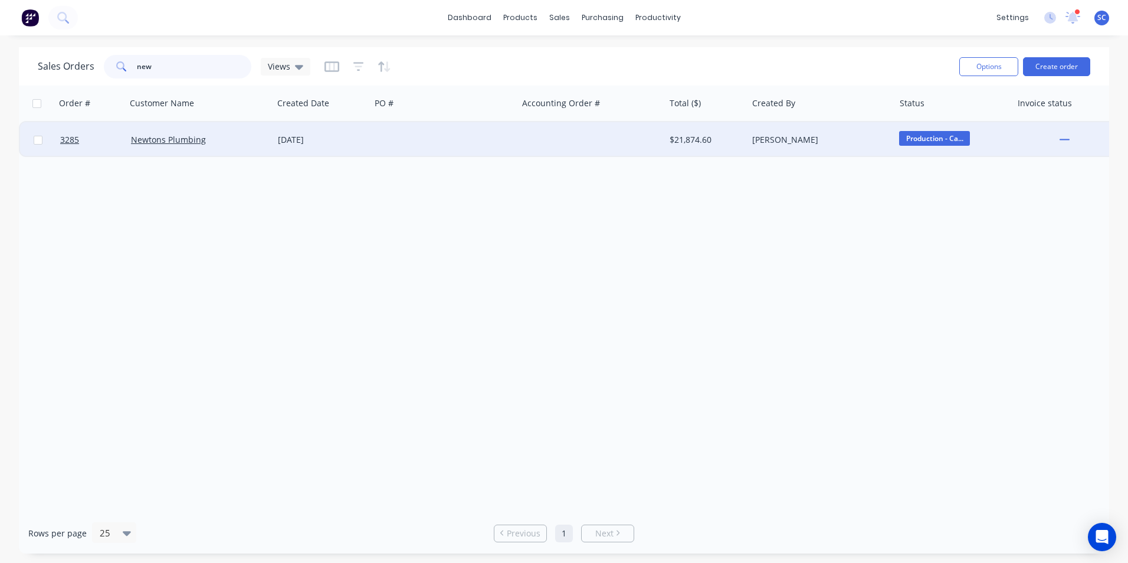
type input "new"
click at [240, 139] on div "Newtons Plumbing" at bounding box center [196, 140] width 131 height 12
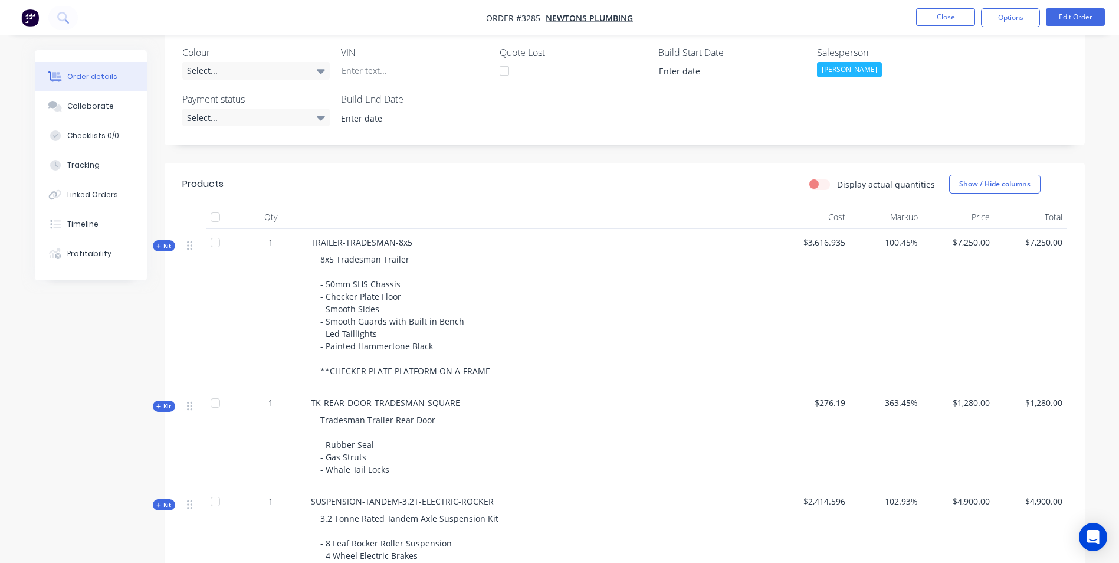
scroll to position [236, 0]
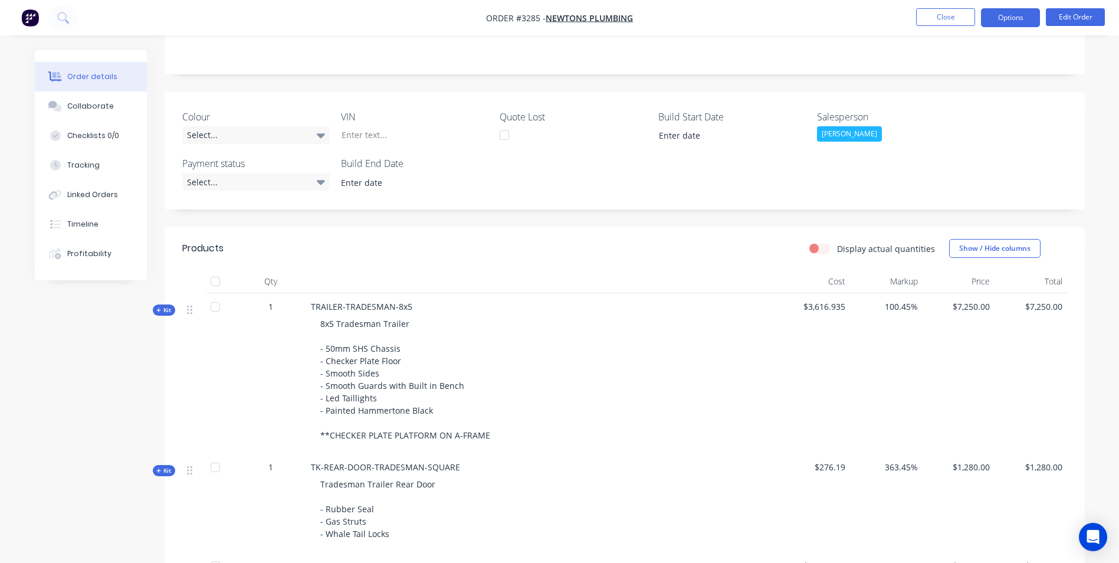
click at [1003, 14] on button "Options" at bounding box center [1010, 17] width 59 height 19
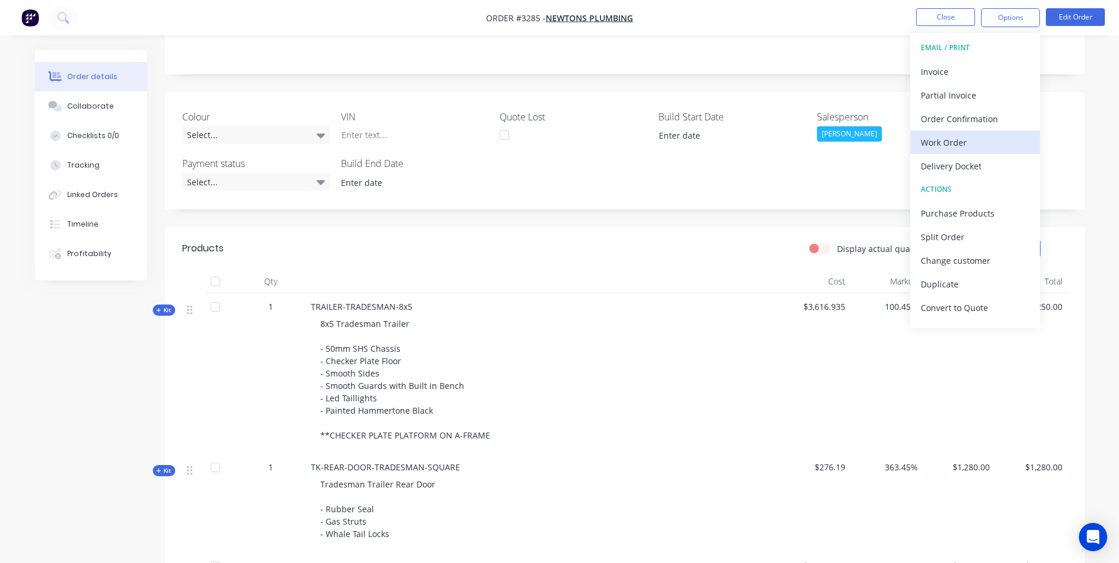
click at [941, 141] on div "Work Order" at bounding box center [975, 142] width 109 height 17
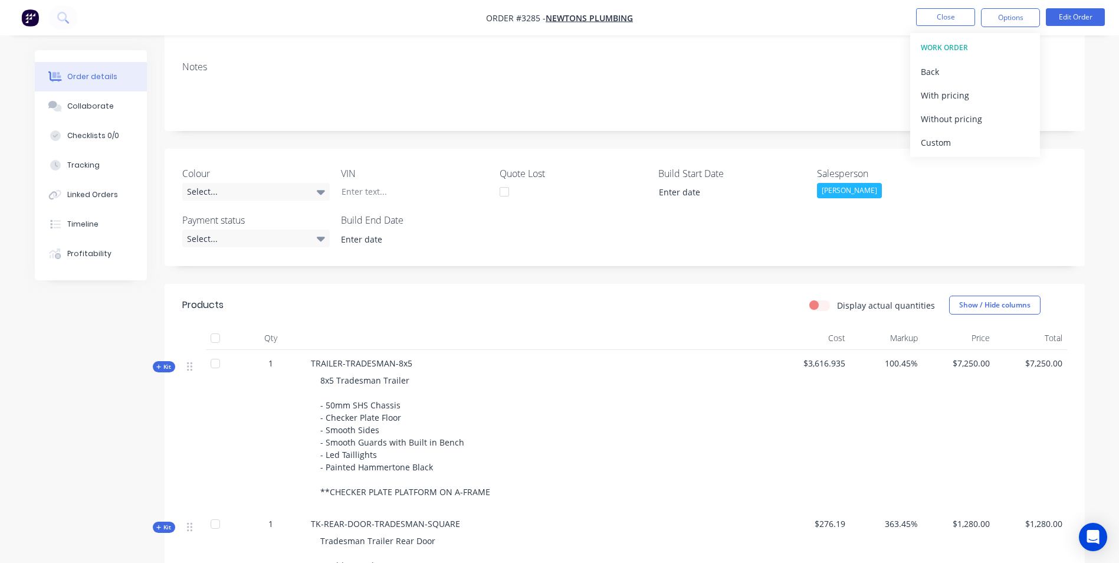
scroll to position [177, 0]
click at [953, 146] on div "Custom" at bounding box center [975, 142] width 109 height 17
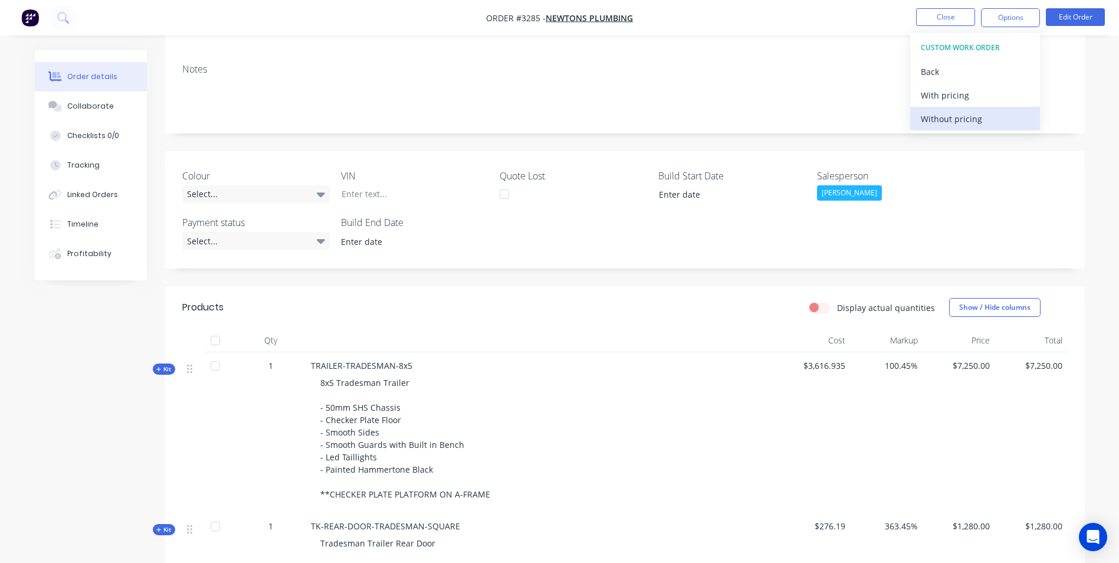
click at [953, 118] on div "Without pricing" at bounding box center [975, 118] width 109 height 17
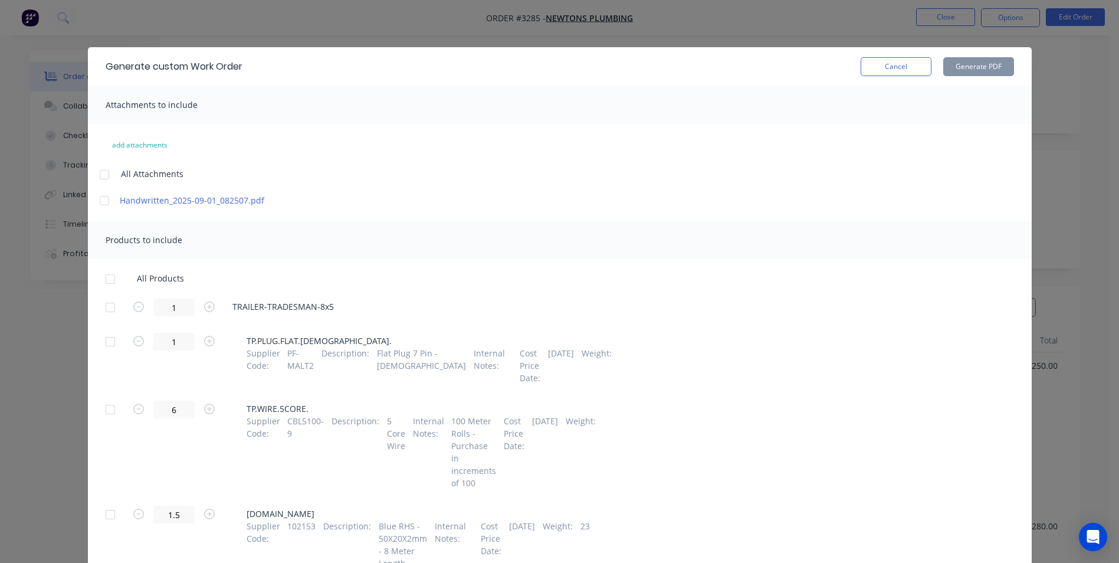
click at [104, 280] on div at bounding box center [111, 279] width 24 height 24
click at [964, 69] on button "Generate PDF" at bounding box center [978, 66] width 71 height 19
click at [903, 70] on button "Cancel" at bounding box center [896, 66] width 71 height 19
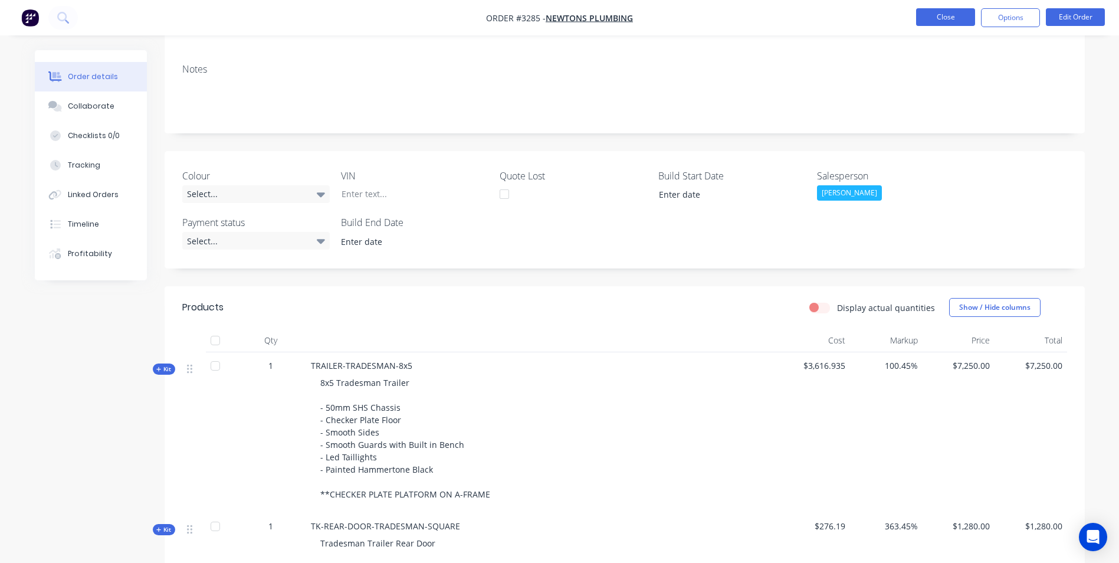
click at [959, 17] on button "Close" at bounding box center [945, 17] width 59 height 18
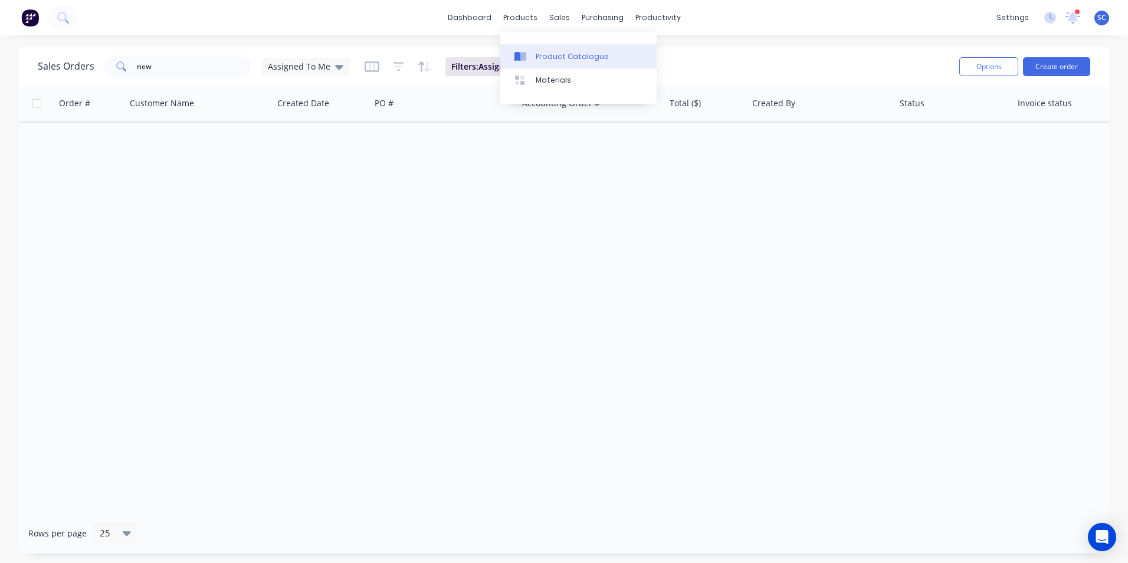
click at [546, 55] on div "Product Catalogue" at bounding box center [572, 56] width 73 height 11
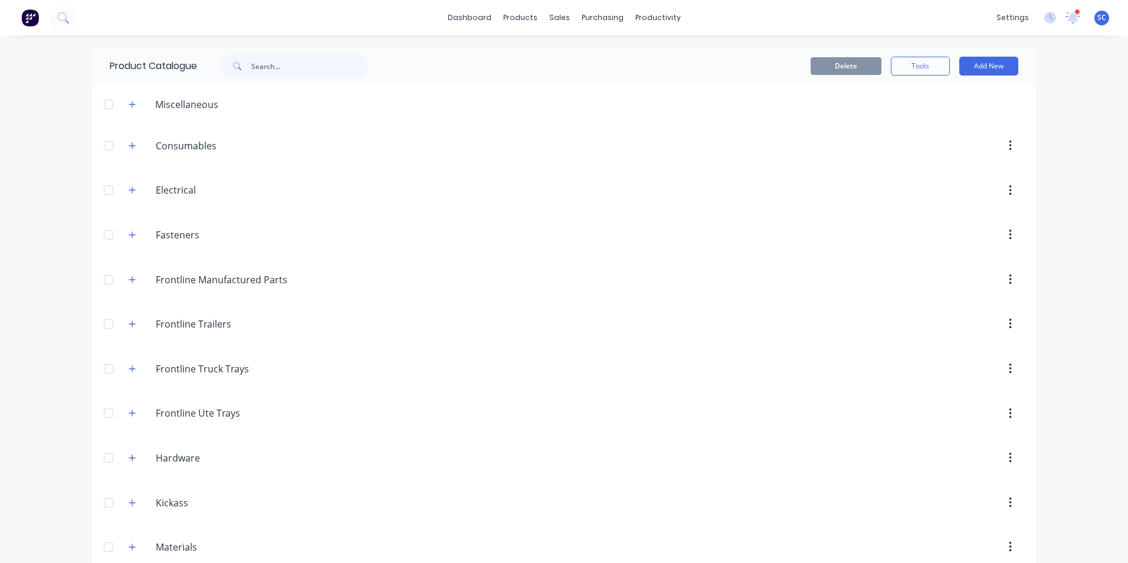
scroll to position [464, 0]
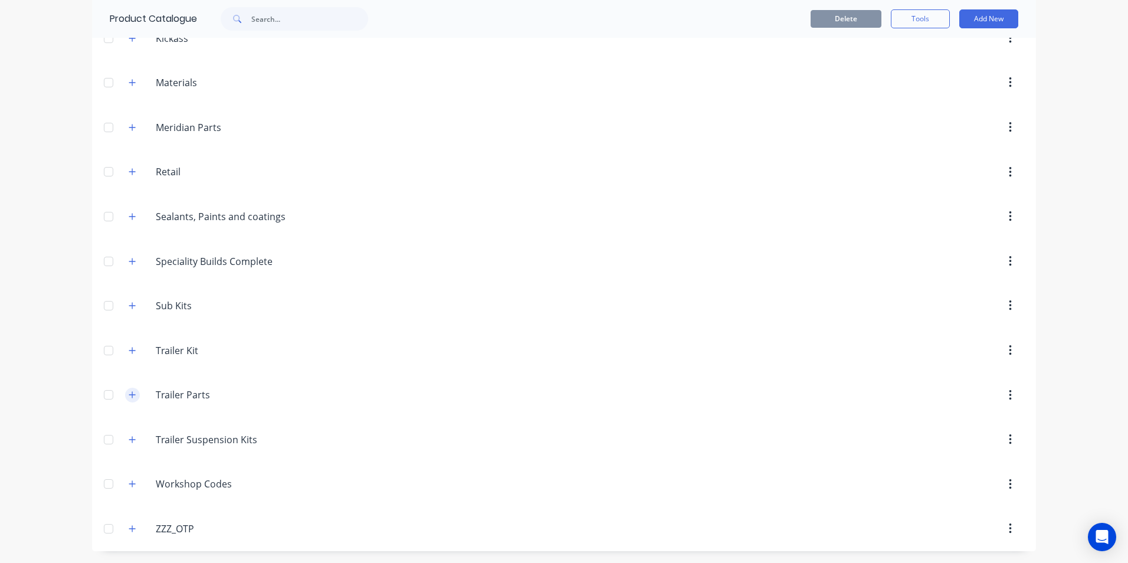
click at [129, 396] on icon "button" at bounding box center [132, 395] width 7 height 8
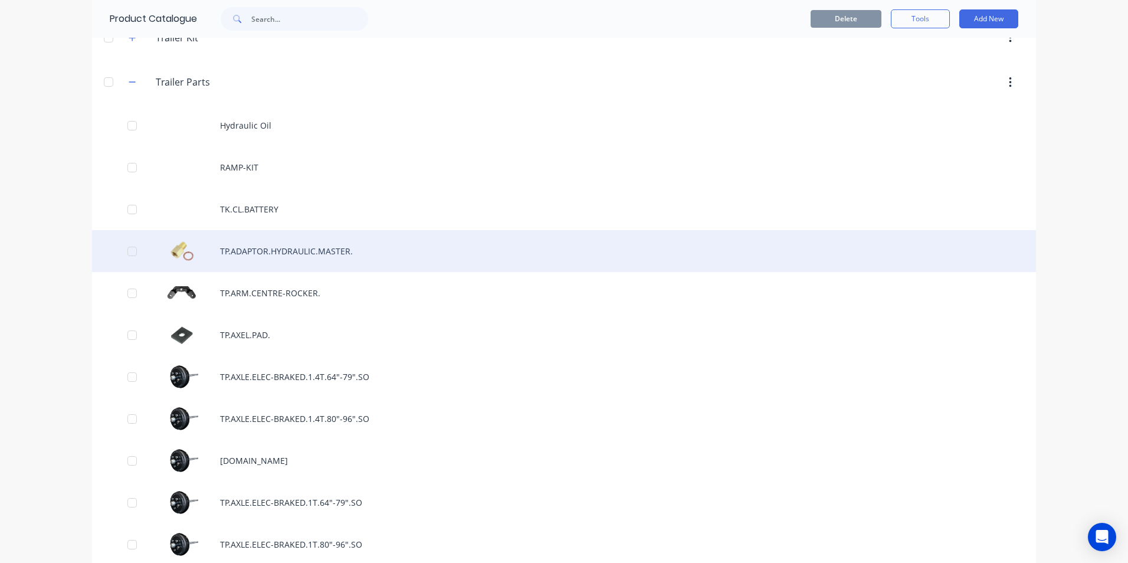
scroll to position [877, 0]
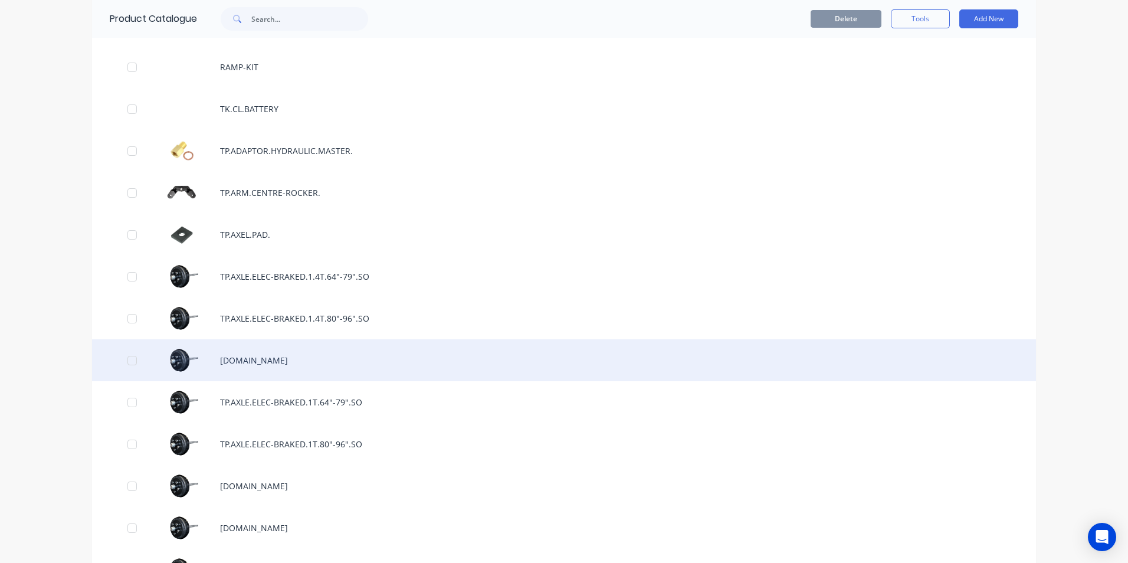
click at [275, 364] on div "[DOMAIN_NAME]" at bounding box center [564, 360] width 944 height 42
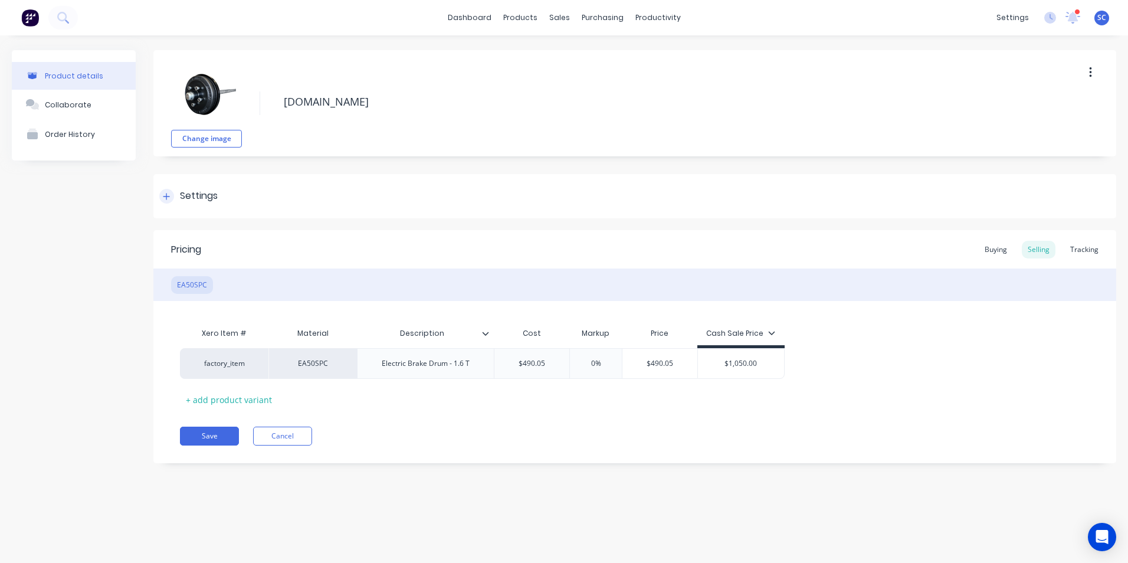
click at [292, 191] on div "Settings" at bounding box center [634, 196] width 963 height 44
type textarea "x"
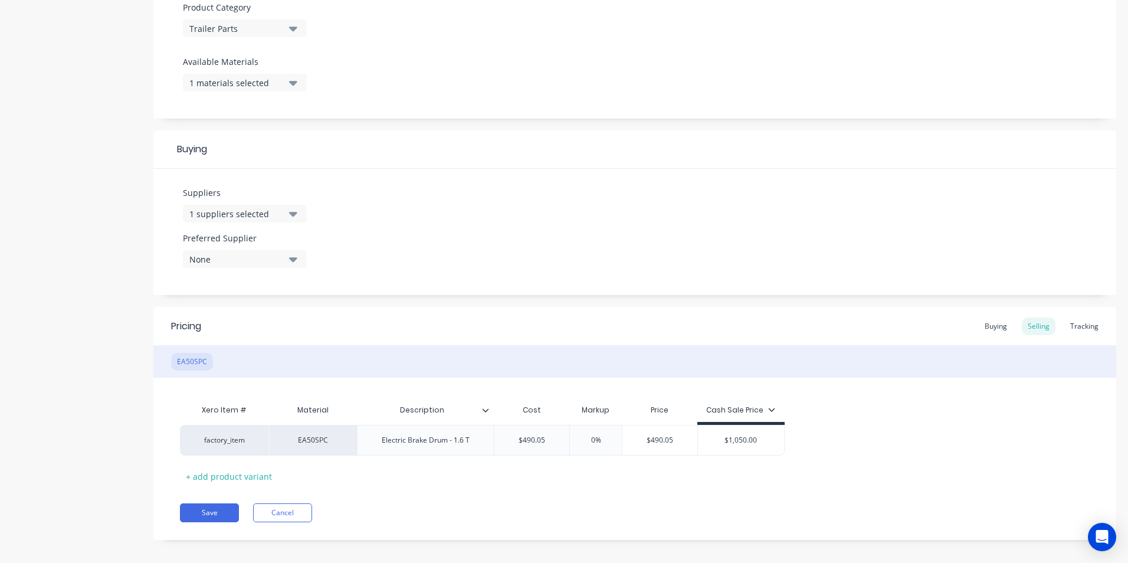
scroll to position [434, 0]
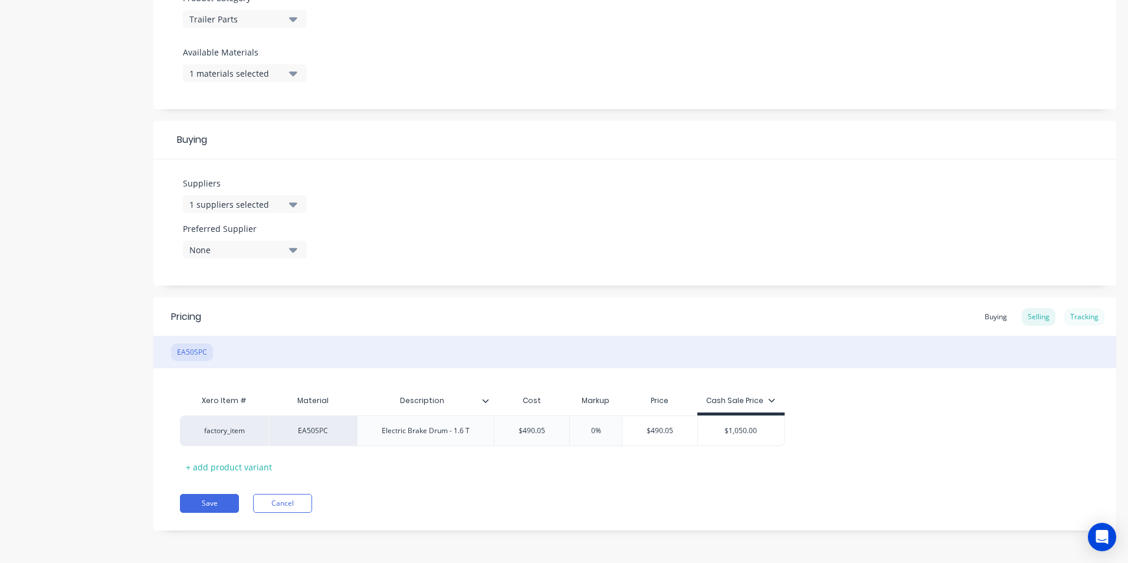
click at [1074, 316] on div "Tracking" at bounding box center [1084, 317] width 40 height 18
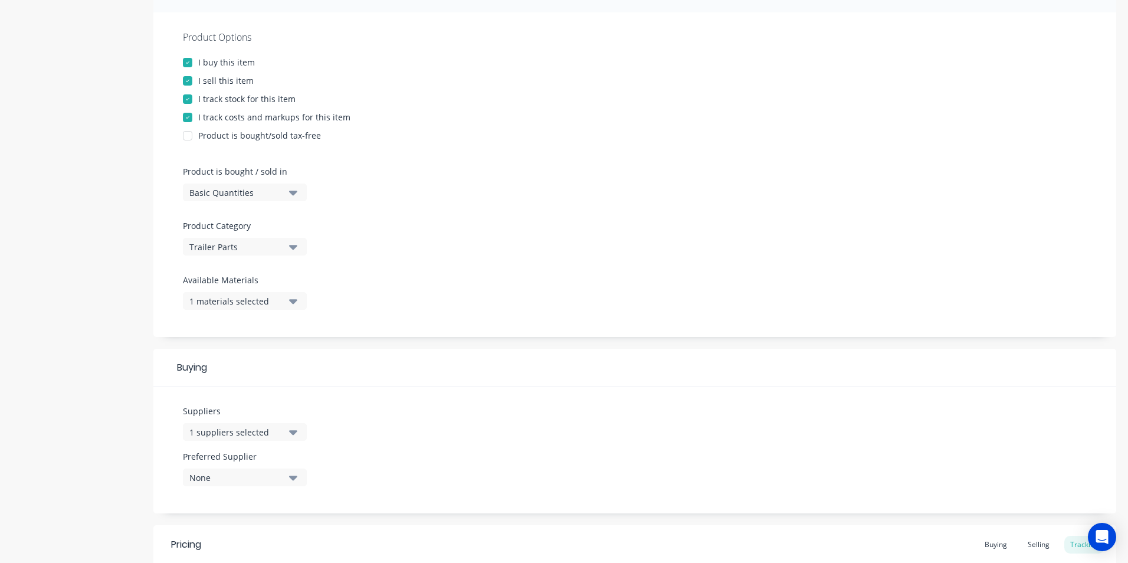
scroll to position [0, 0]
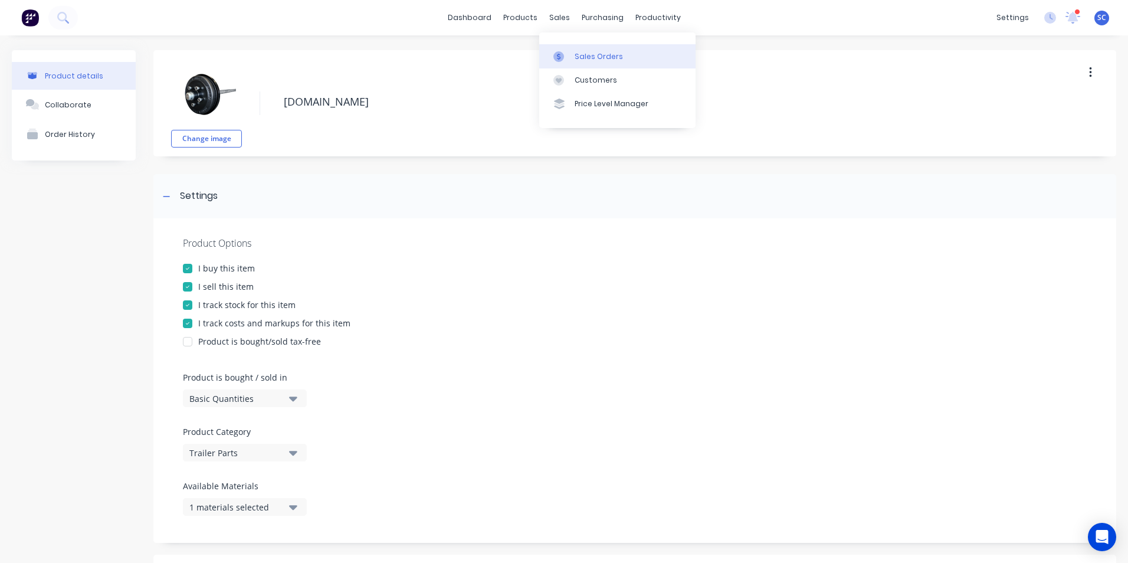
click at [566, 56] on div at bounding box center [562, 56] width 18 height 11
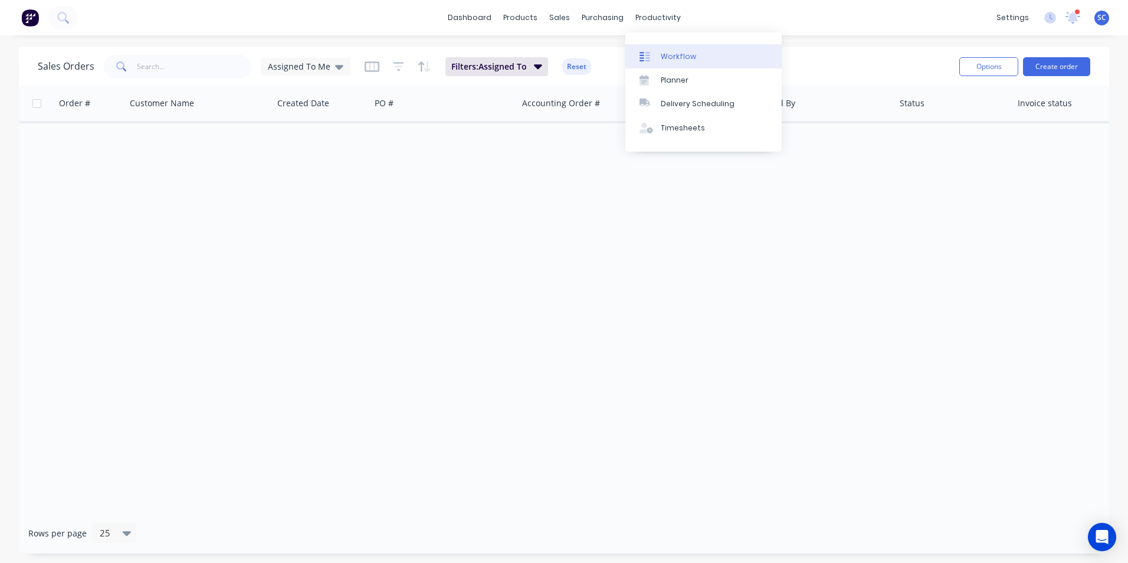
click at [669, 59] on div "Workflow" at bounding box center [678, 56] width 35 height 11
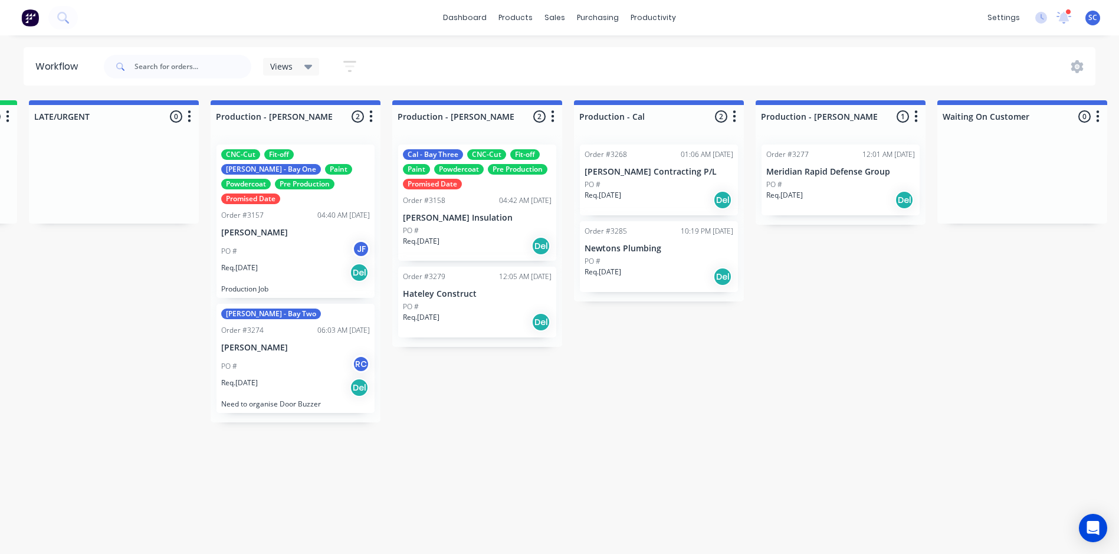
scroll to position [0, 1156]
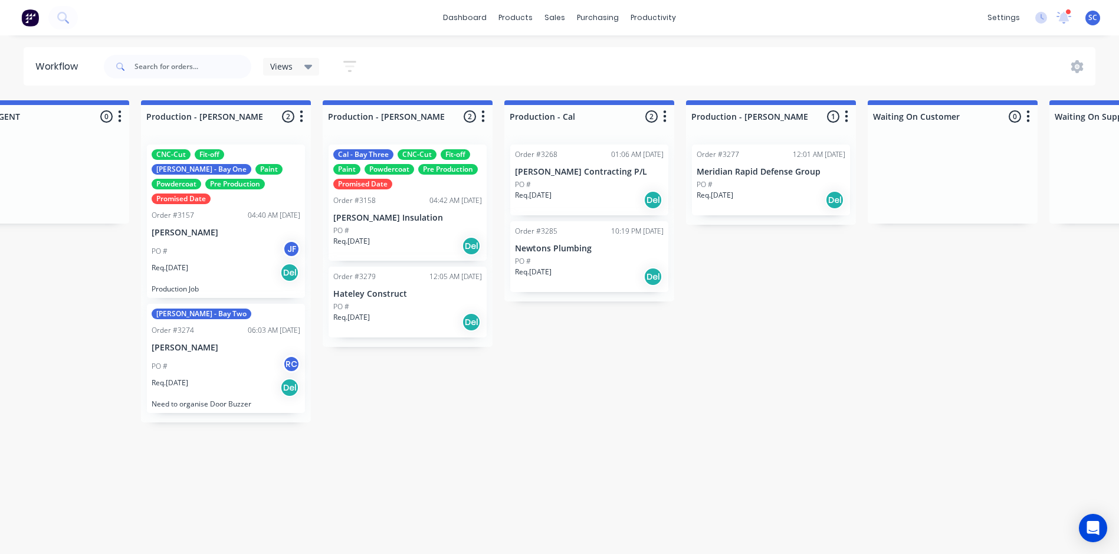
click at [379, 304] on div "PO #" at bounding box center [407, 306] width 149 height 11
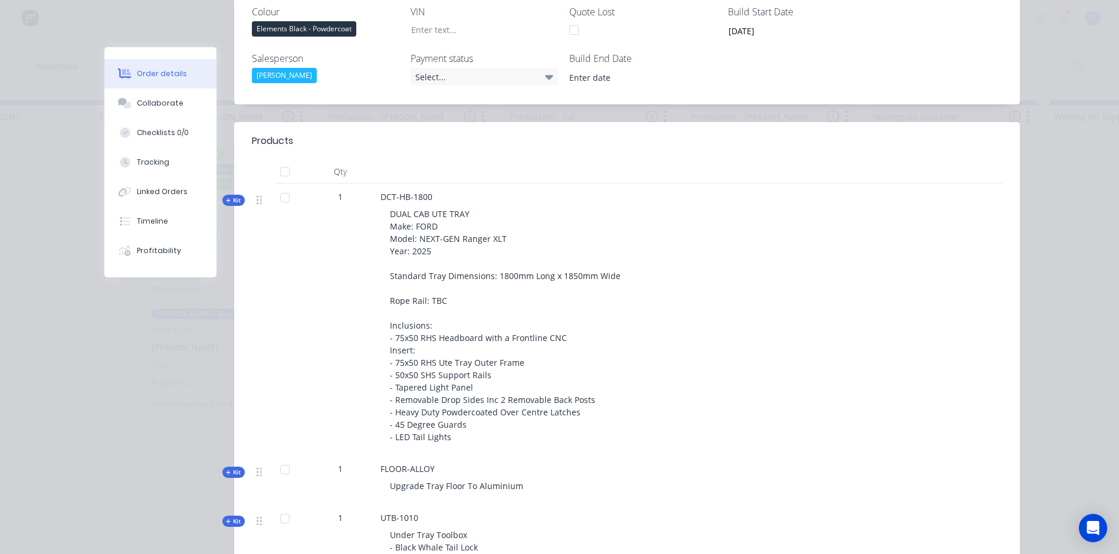
scroll to position [413, 0]
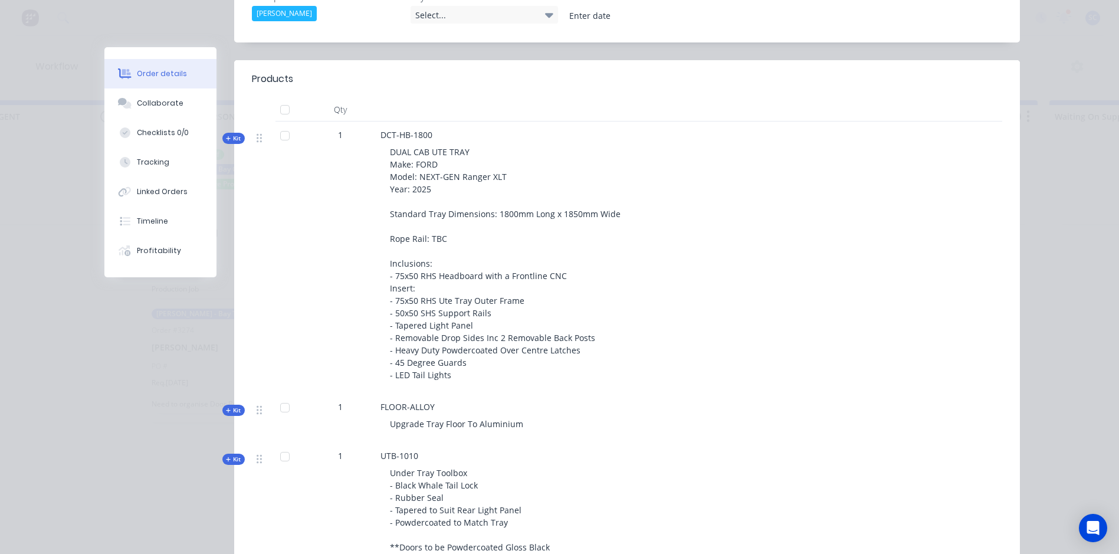
click at [283, 124] on div at bounding box center [285, 136] width 24 height 24
click at [279, 124] on div at bounding box center [285, 136] width 24 height 24
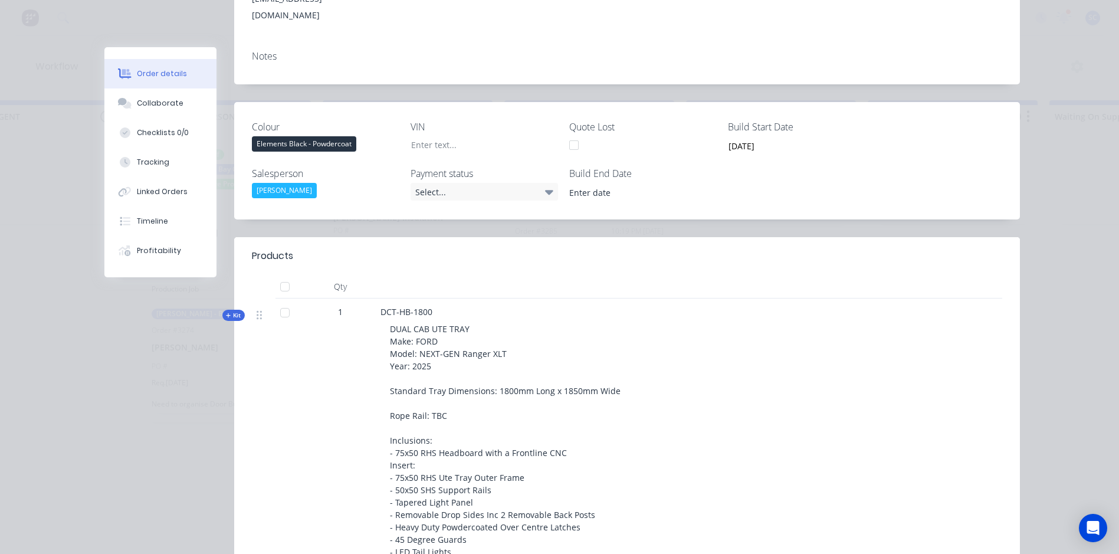
scroll to position [0, 0]
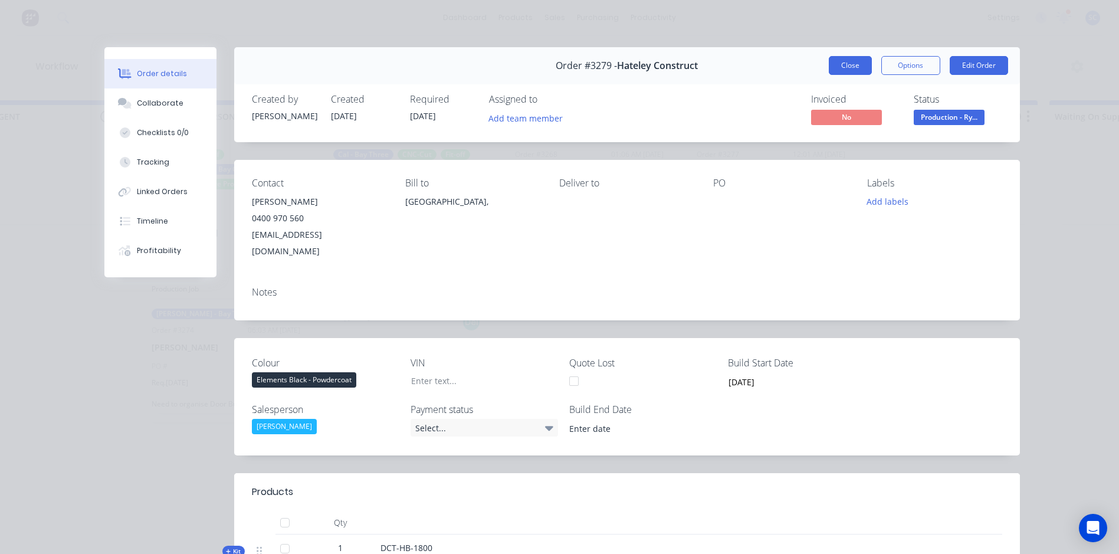
click at [851, 64] on button "Close" at bounding box center [850, 65] width 43 height 19
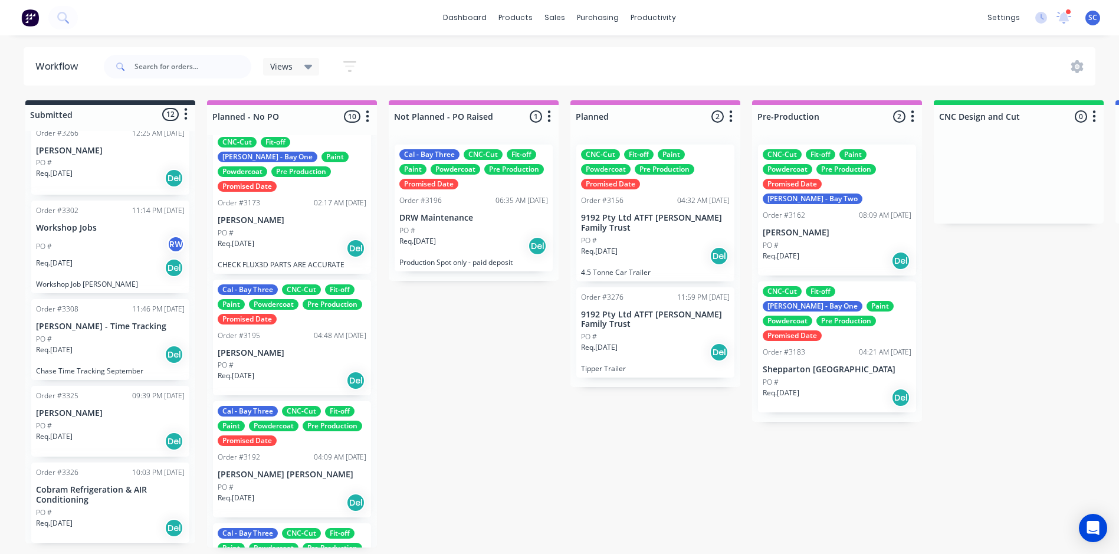
scroll to position [793, 0]
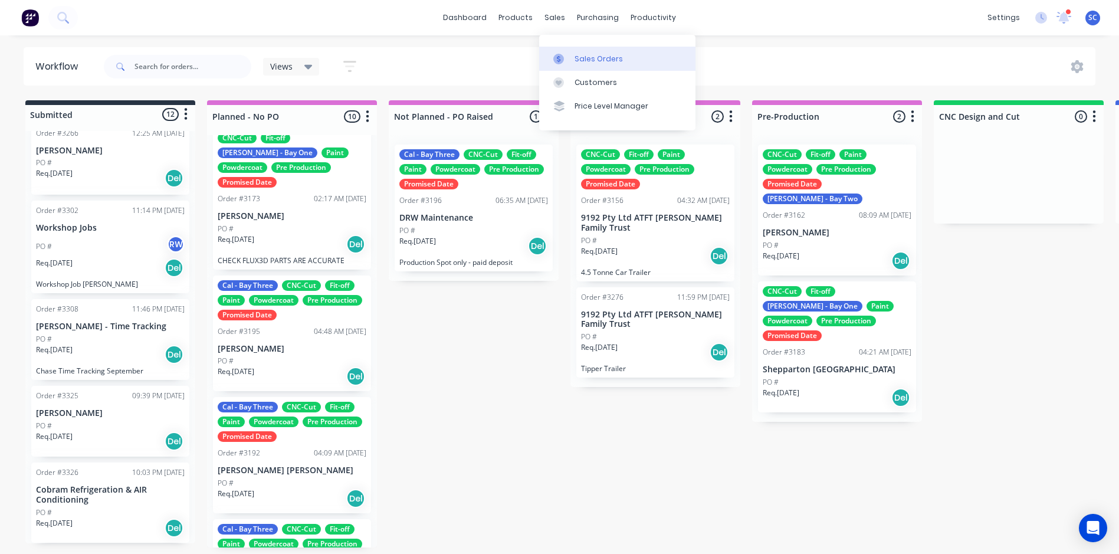
click at [565, 57] on div at bounding box center [562, 59] width 18 height 11
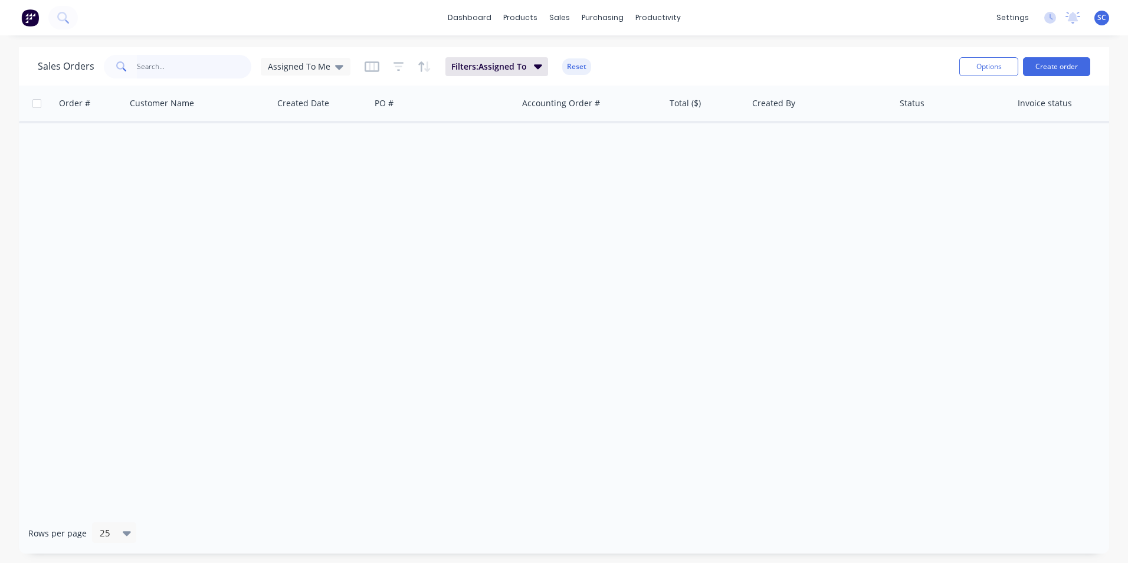
click at [175, 65] on input "text" at bounding box center [194, 67] width 115 height 24
type input "north"
click at [324, 65] on span "Assigned To Me" at bounding box center [299, 66] width 63 height 12
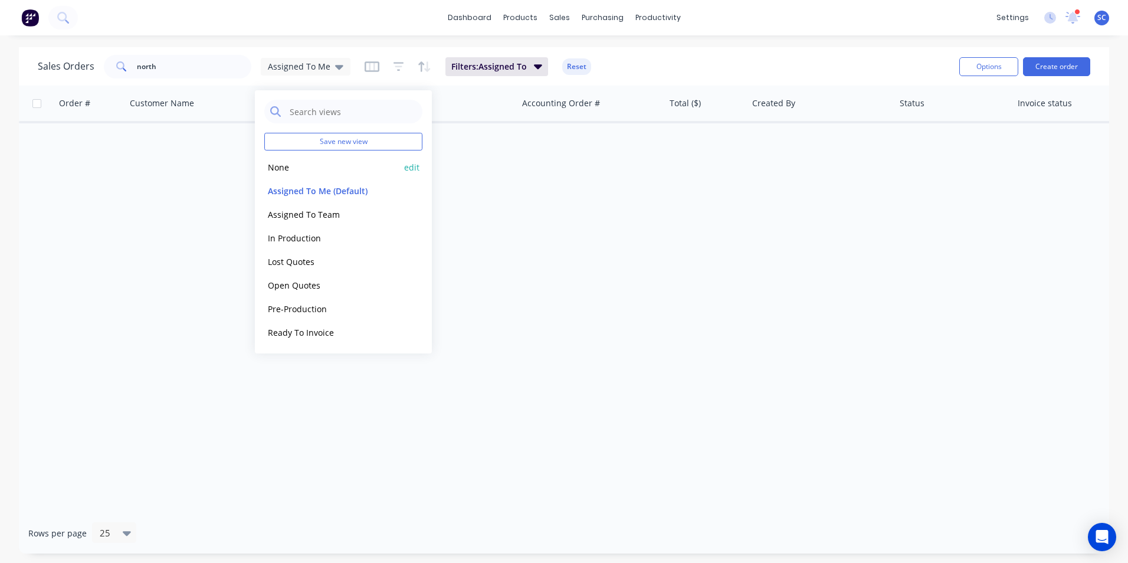
click at [298, 170] on button "None" at bounding box center [331, 167] width 135 height 14
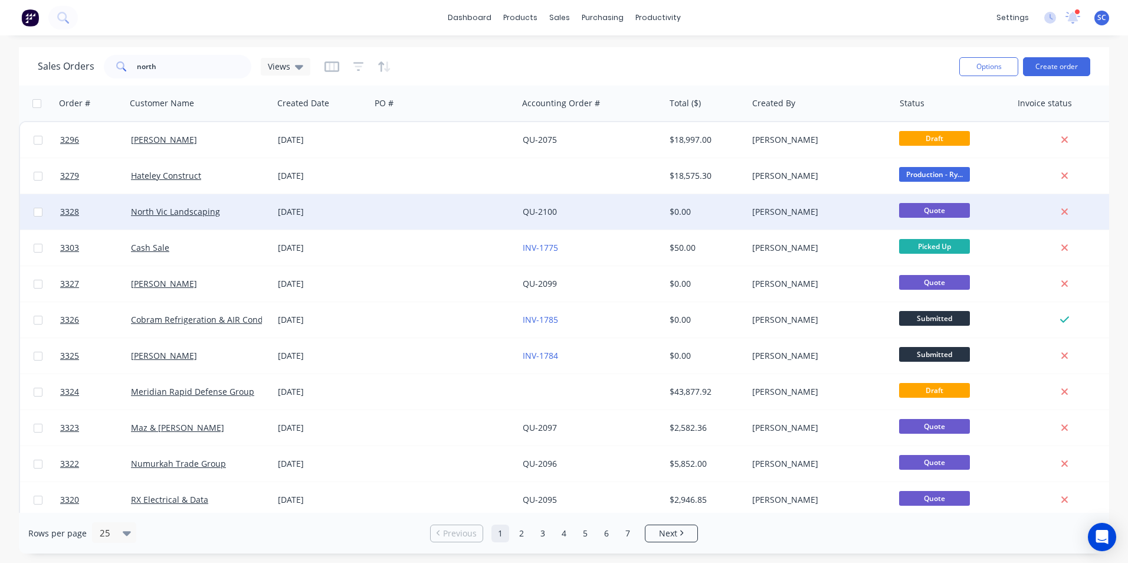
click at [237, 214] on div "North Vic Landscaping" at bounding box center [196, 212] width 131 height 12
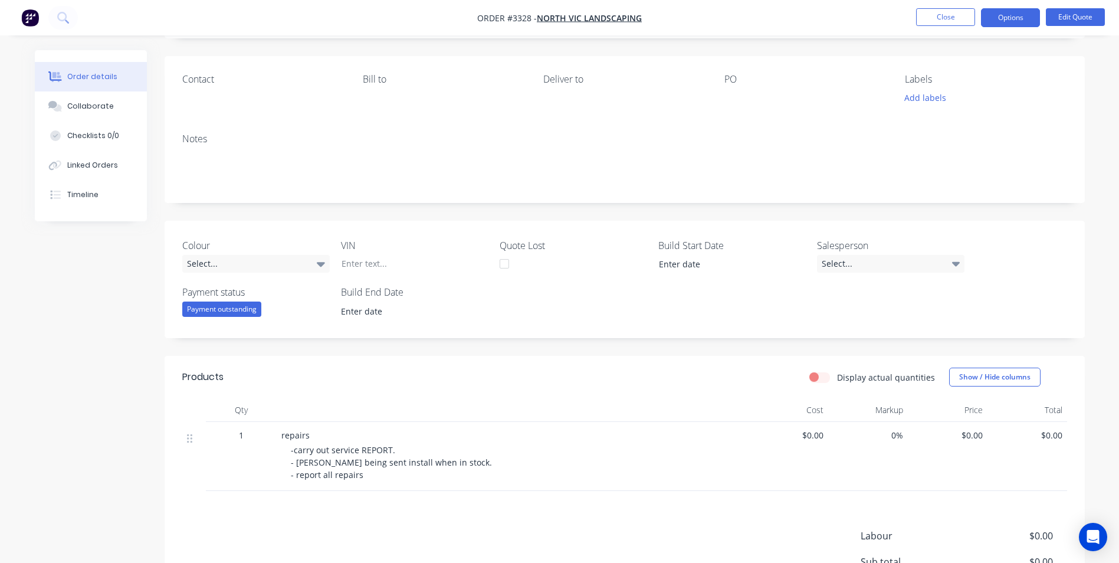
scroll to position [118, 0]
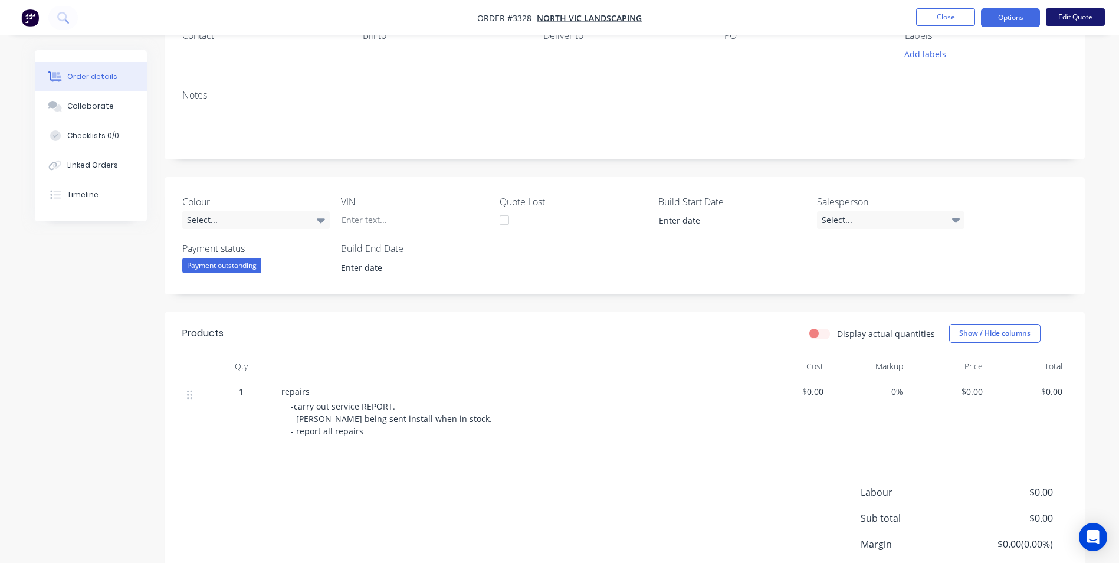
click at [1071, 12] on button "Edit Quote" at bounding box center [1075, 17] width 59 height 18
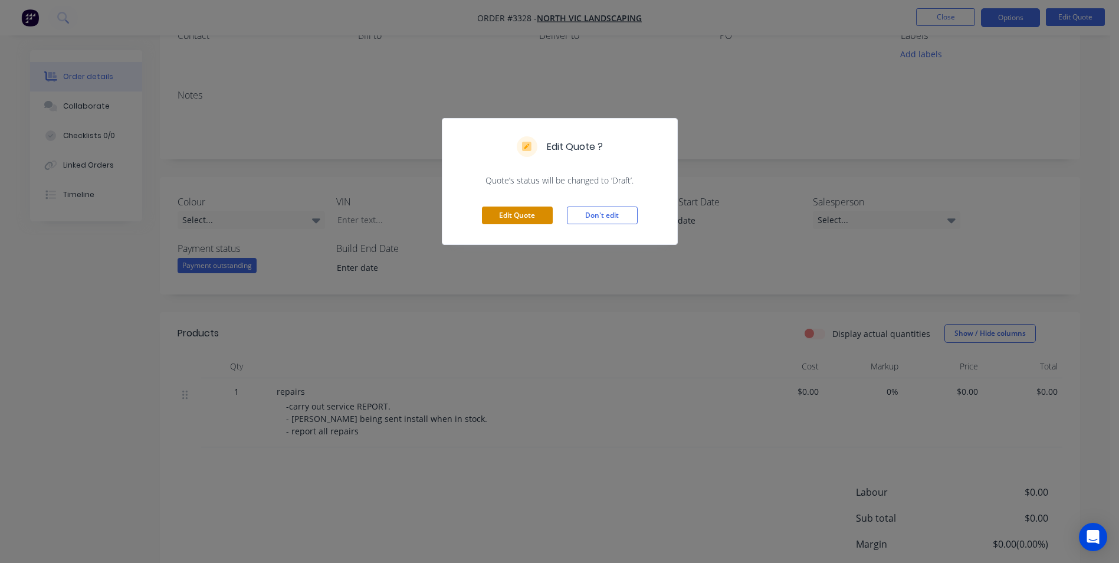
drag, startPoint x: 506, startPoint y: 222, endPoint x: 495, endPoint y: 296, distance: 74.5
click at [506, 221] on button "Edit Quote" at bounding box center [517, 215] width 71 height 18
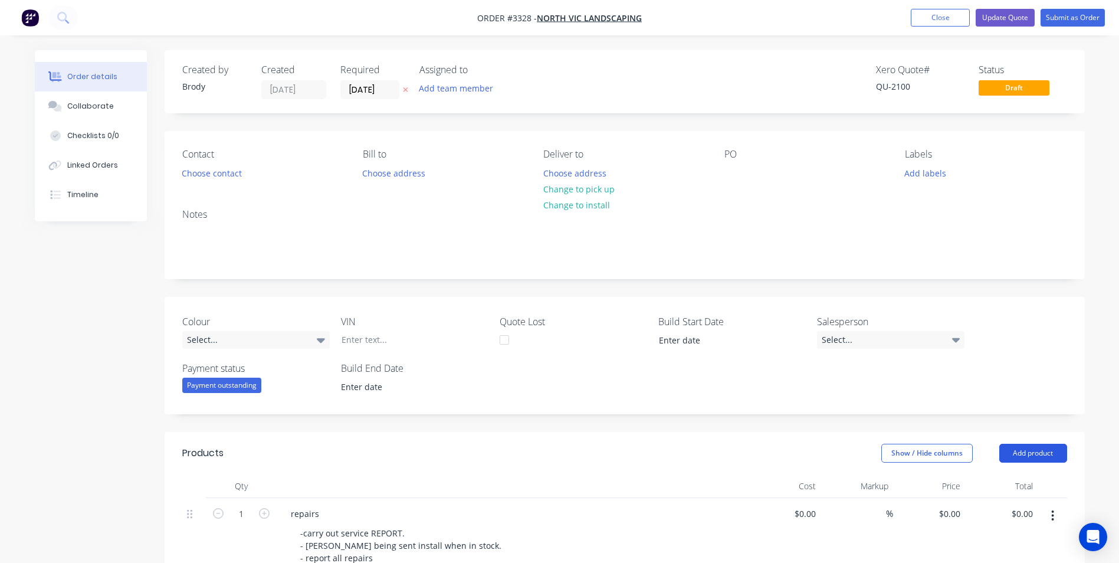
click at [1019, 454] on button "Add product" at bounding box center [1033, 453] width 68 height 19
click at [969, 487] on div "Product catalogue" at bounding box center [1011, 482] width 91 height 17
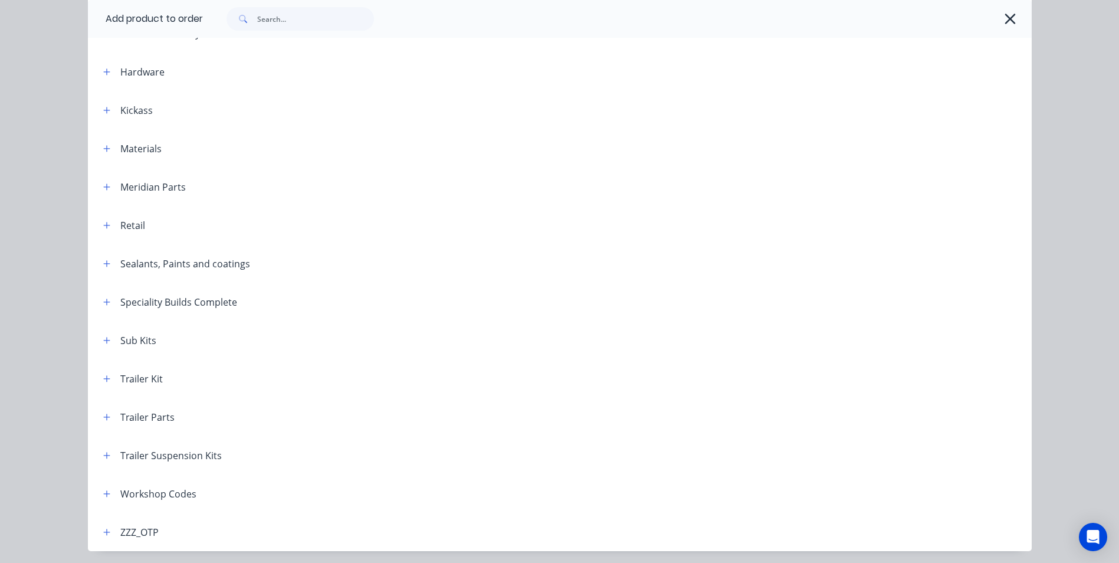
scroll to position [385, 0]
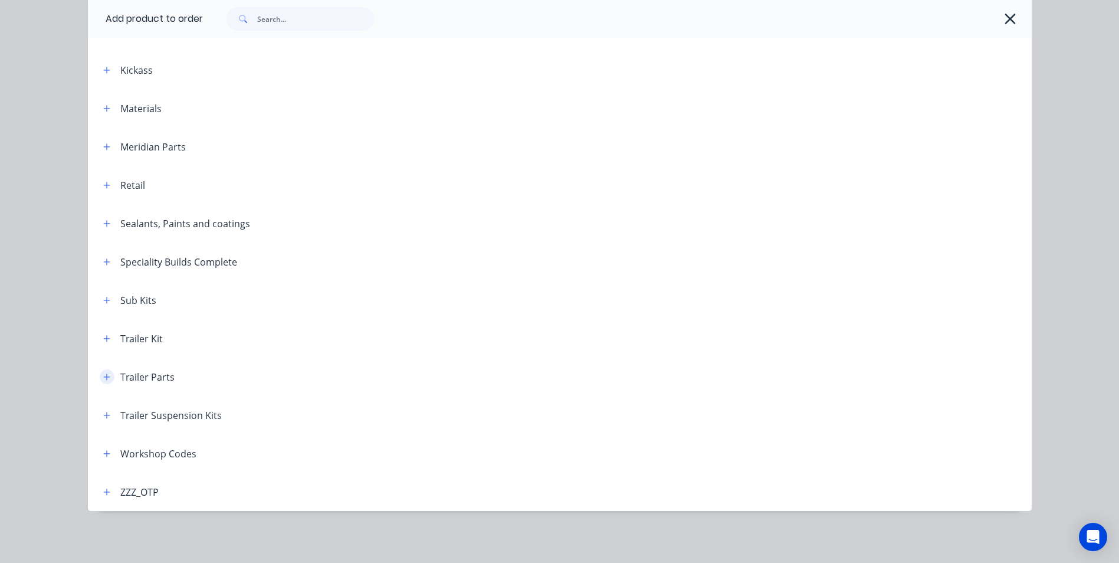
click at [103, 375] on icon "button" at bounding box center [106, 377] width 7 height 8
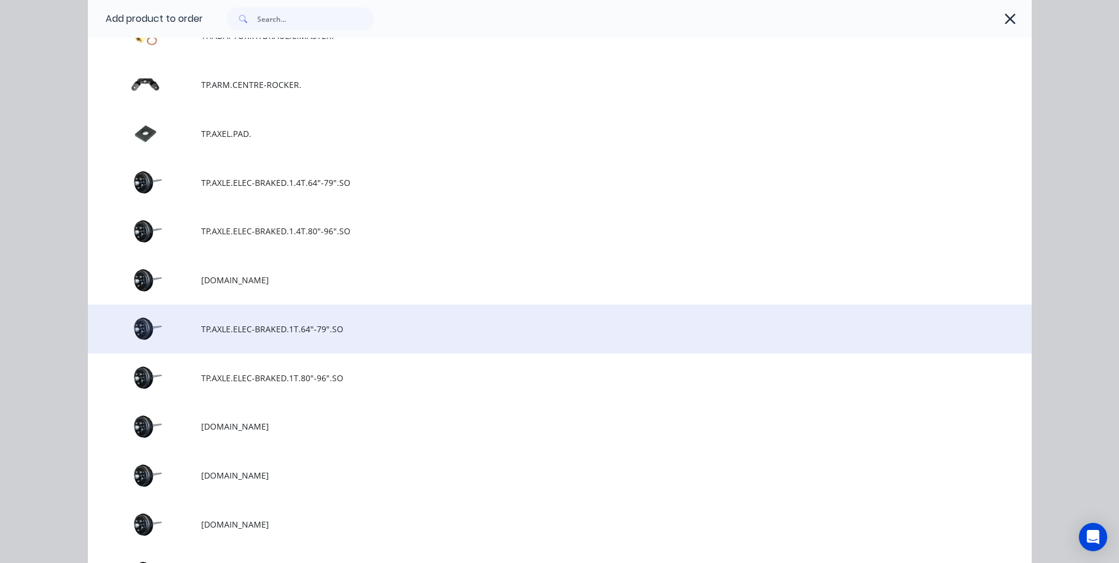
scroll to position [885, 0]
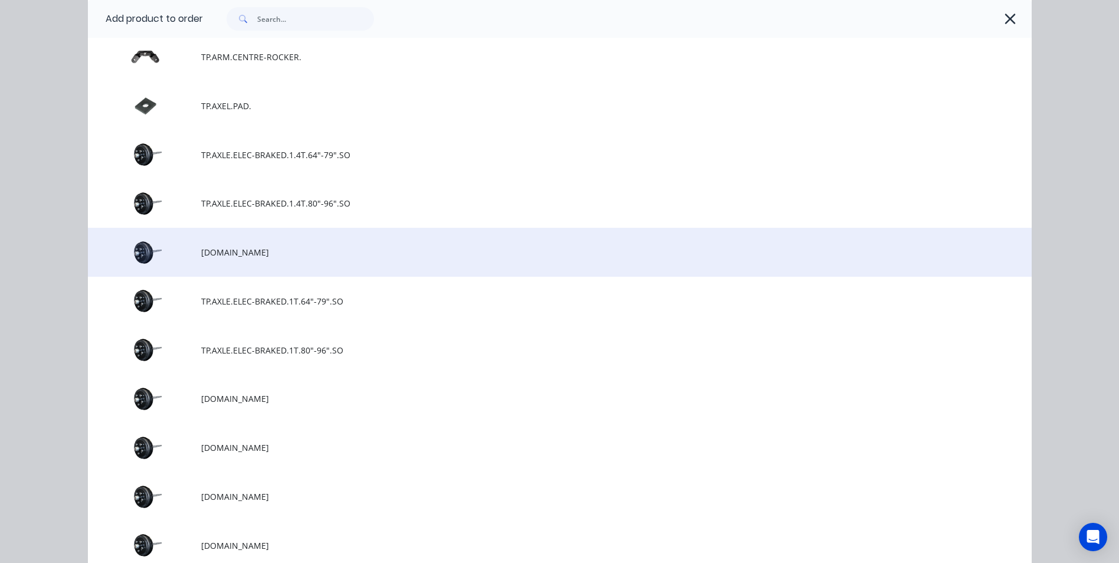
click at [221, 251] on span "[DOMAIN_NAME]" at bounding box center [533, 252] width 664 height 12
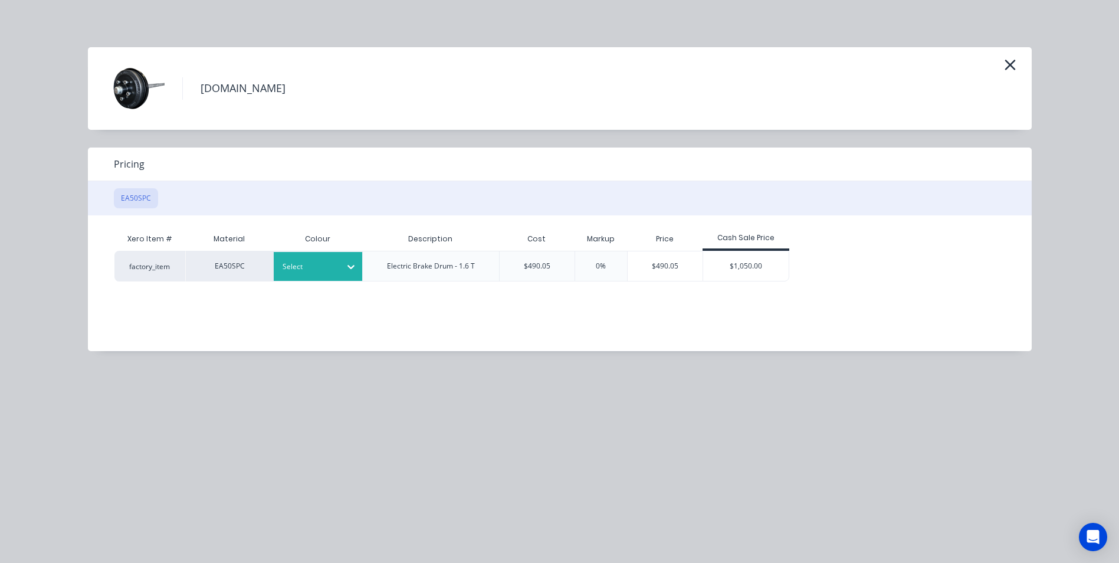
click at [307, 259] on div "Select" at bounding box center [307, 266] width 66 height 15
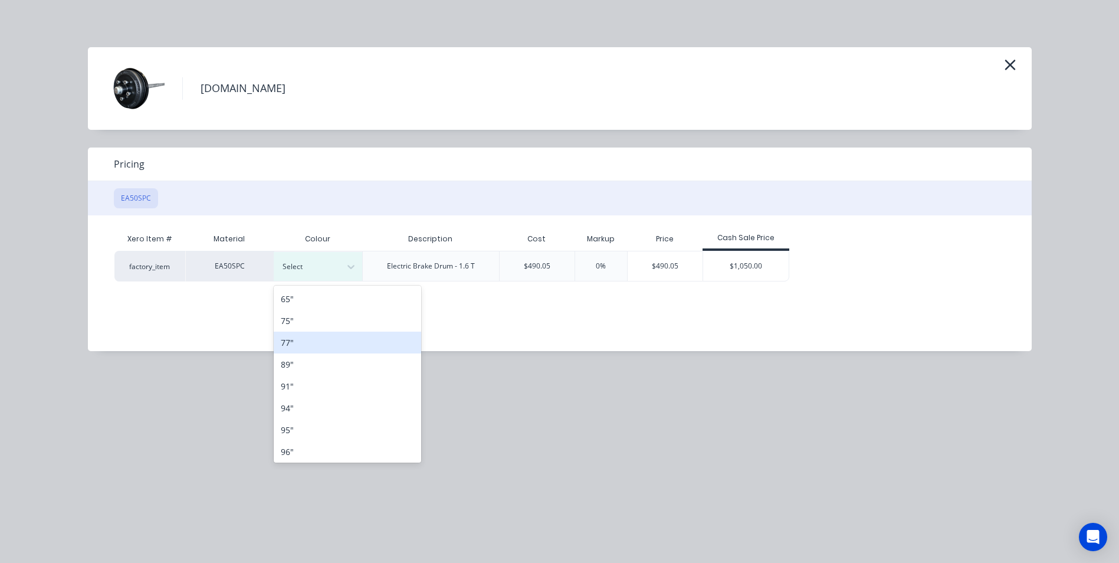
click at [297, 340] on div "77"" at bounding box center [347, 343] width 147 height 22
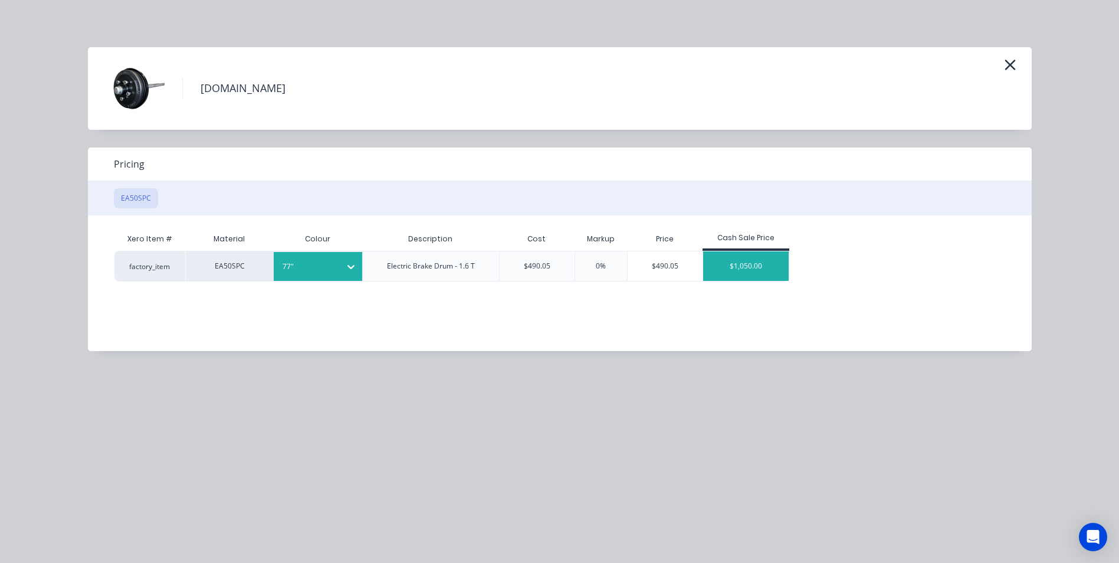
click at [732, 263] on div "$1,050.00" at bounding box center [746, 265] width 86 height 29
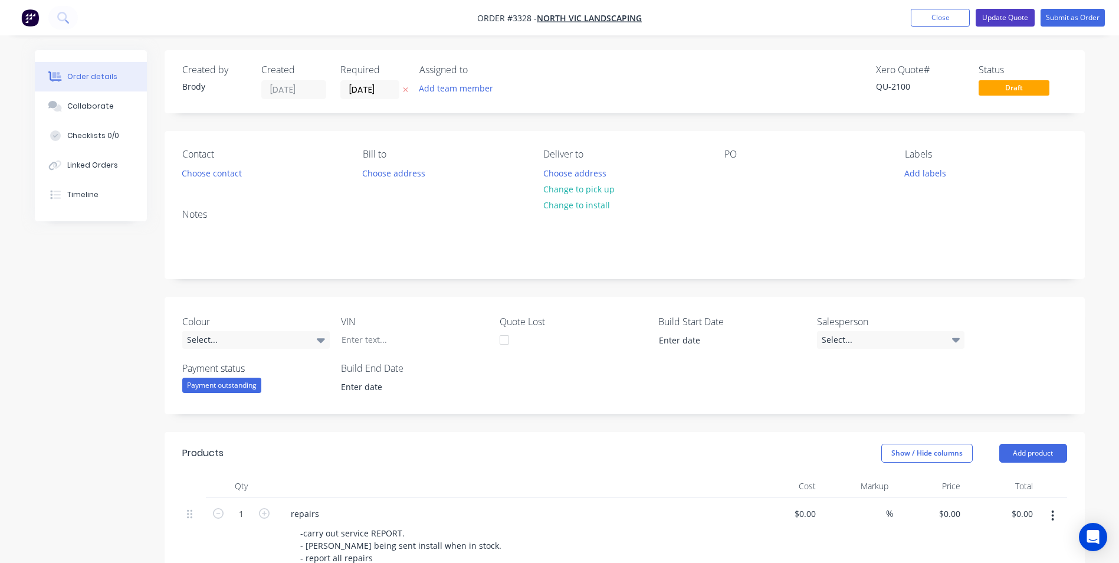
click at [1011, 21] on button "Update Quote" at bounding box center [1005, 18] width 59 height 18
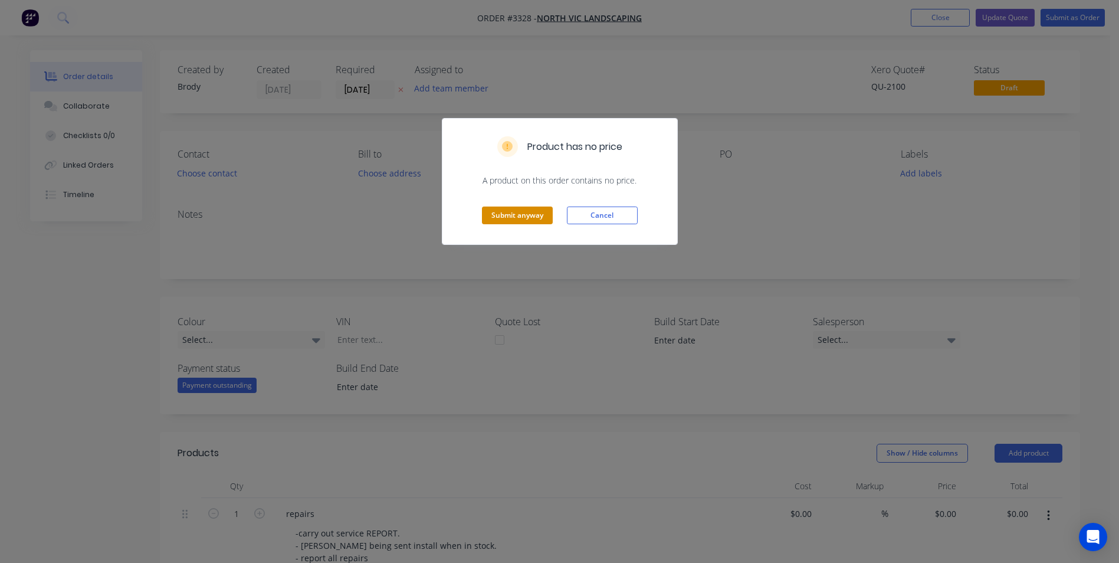
click at [532, 217] on button "Submit anyway" at bounding box center [517, 215] width 71 height 18
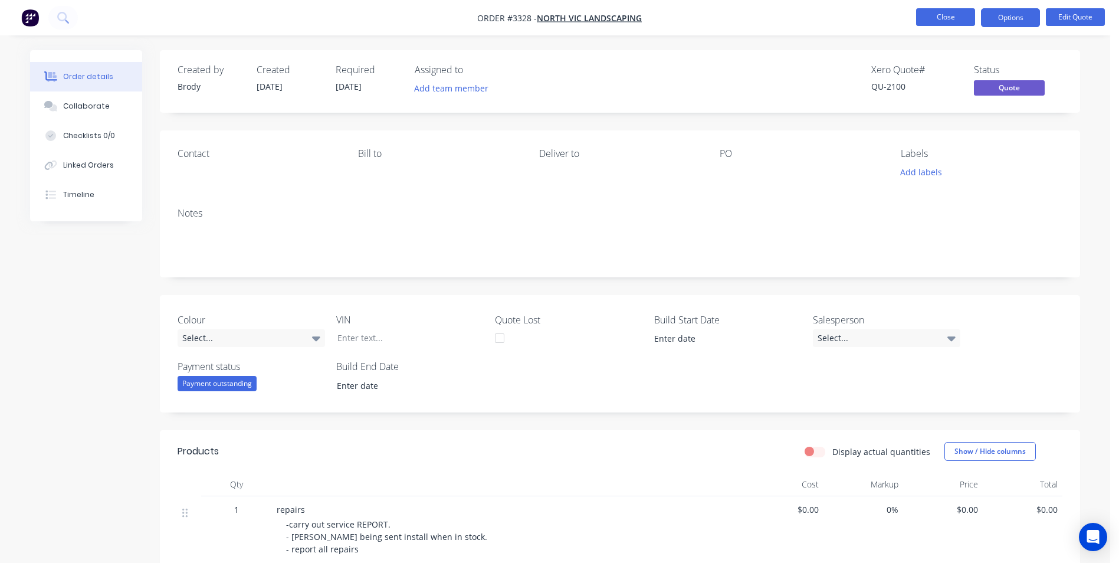
click at [946, 15] on button "Close" at bounding box center [945, 17] width 59 height 18
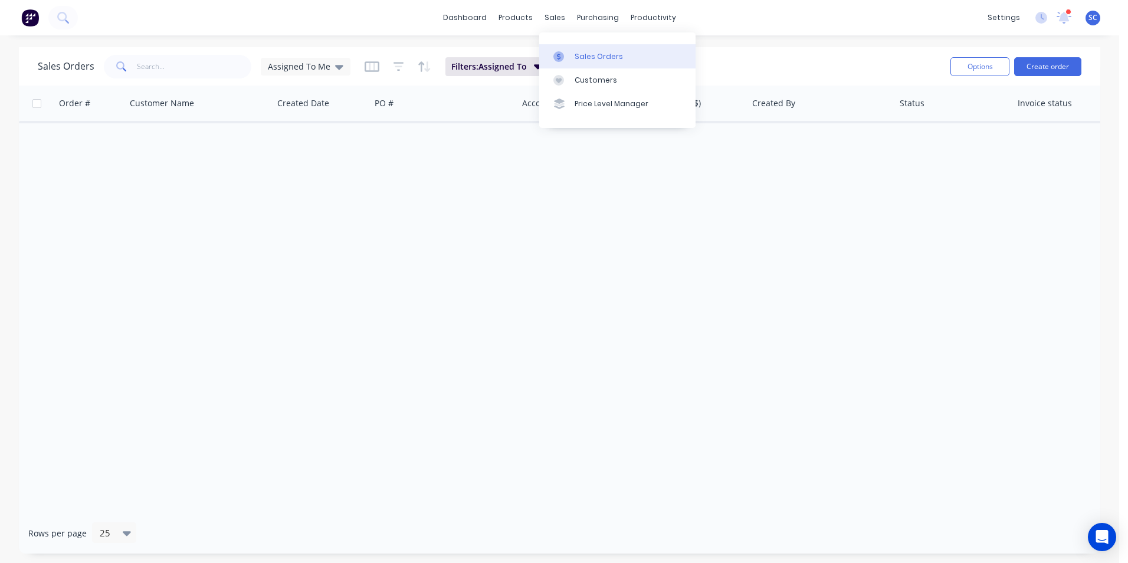
click at [576, 60] on div "Sales Orders" at bounding box center [599, 56] width 48 height 11
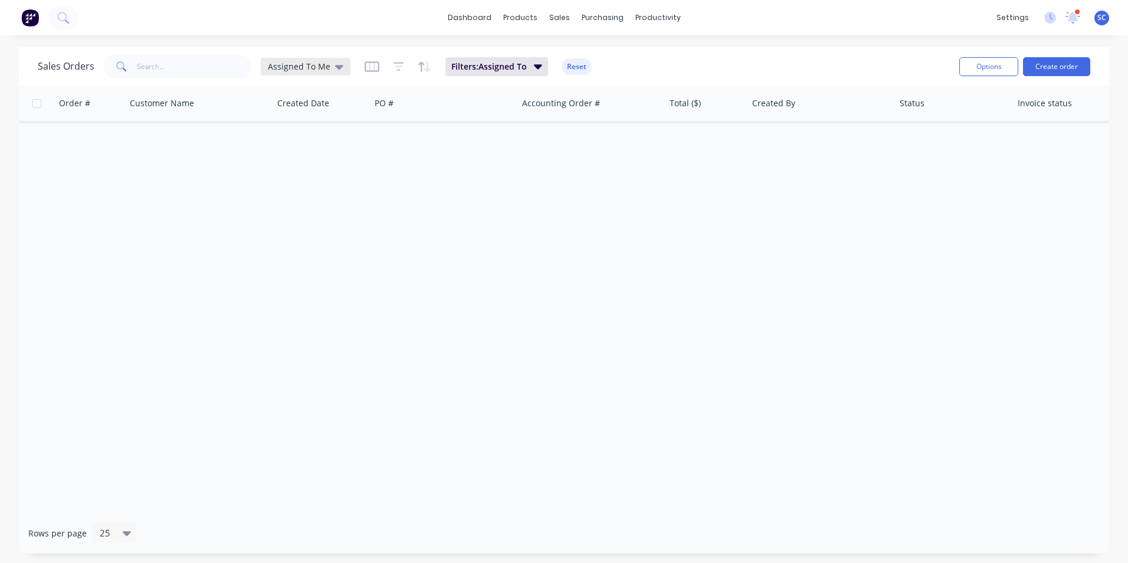
click at [329, 67] on div "Assigned To Me" at bounding box center [306, 66] width 76 height 11
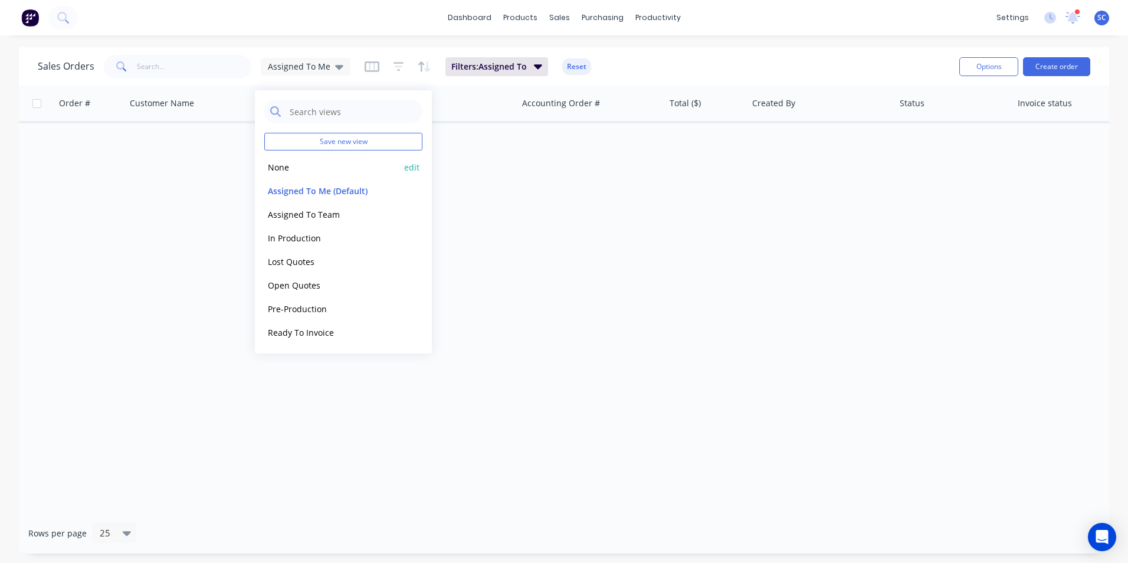
click at [306, 169] on button "None" at bounding box center [331, 167] width 135 height 14
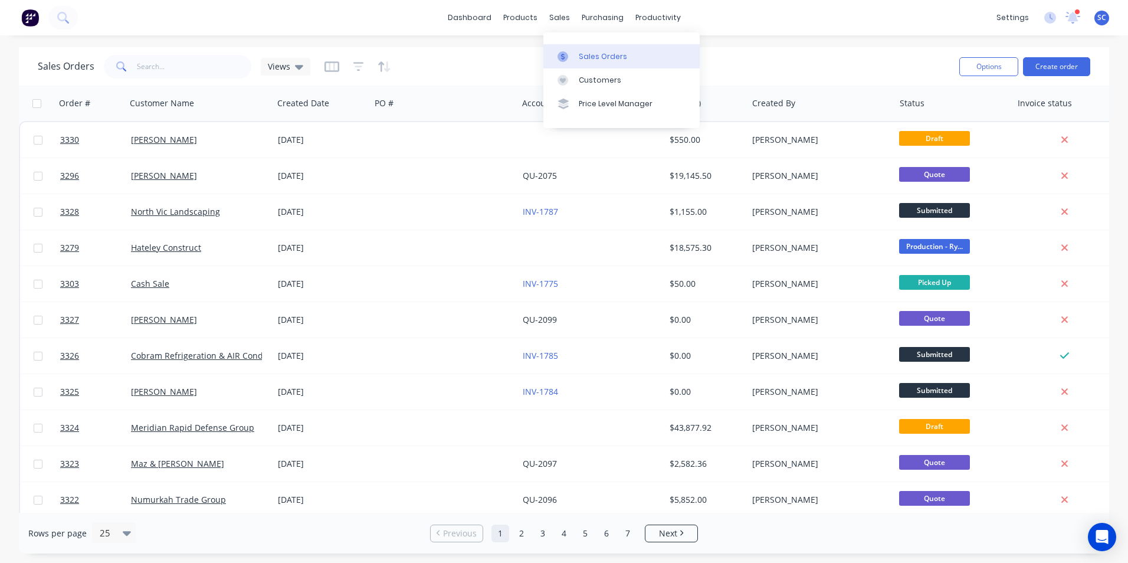
click at [584, 50] on link "Sales Orders" at bounding box center [621, 56] width 156 height 24
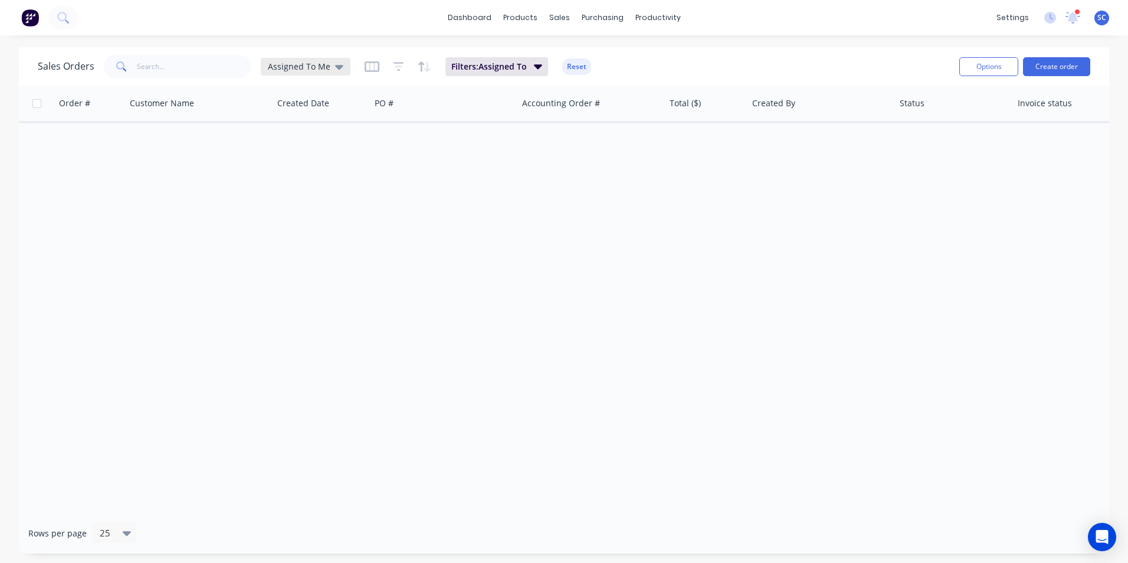
click at [310, 70] on span "Assigned To Me" at bounding box center [299, 66] width 63 height 12
click at [287, 165] on button "None" at bounding box center [331, 167] width 135 height 14
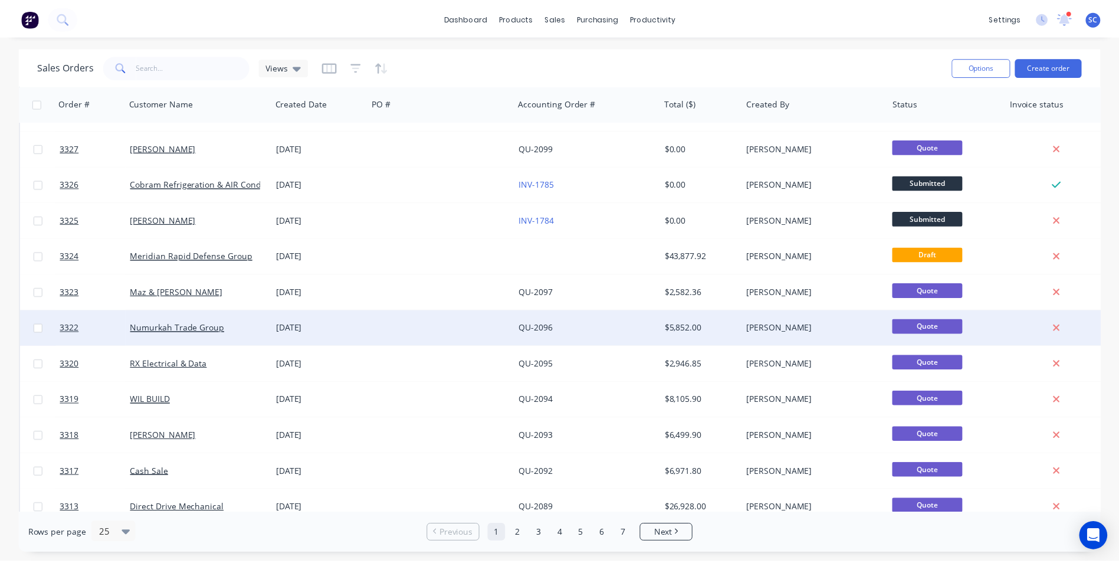
scroll to position [177, 0]
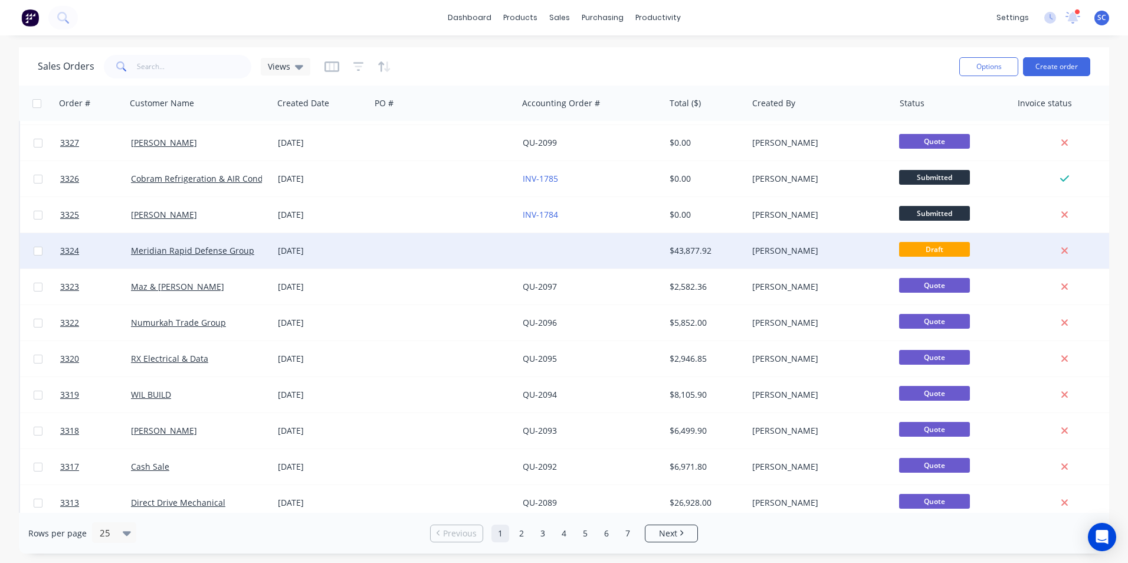
click at [388, 242] on div at bounding box center [443, 250] width 147 height 35
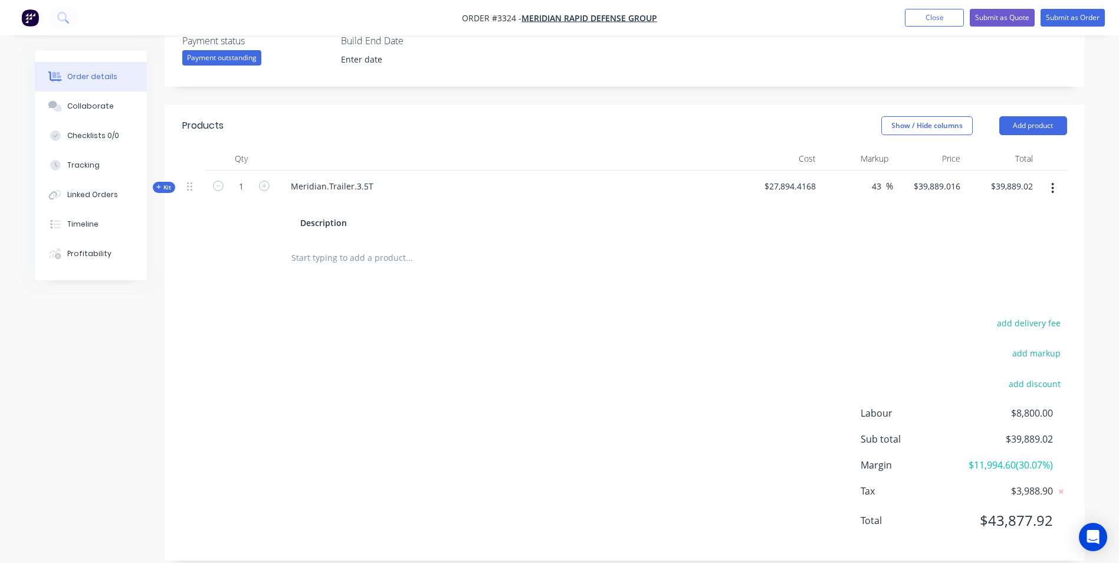
scroll to position [357, 0]
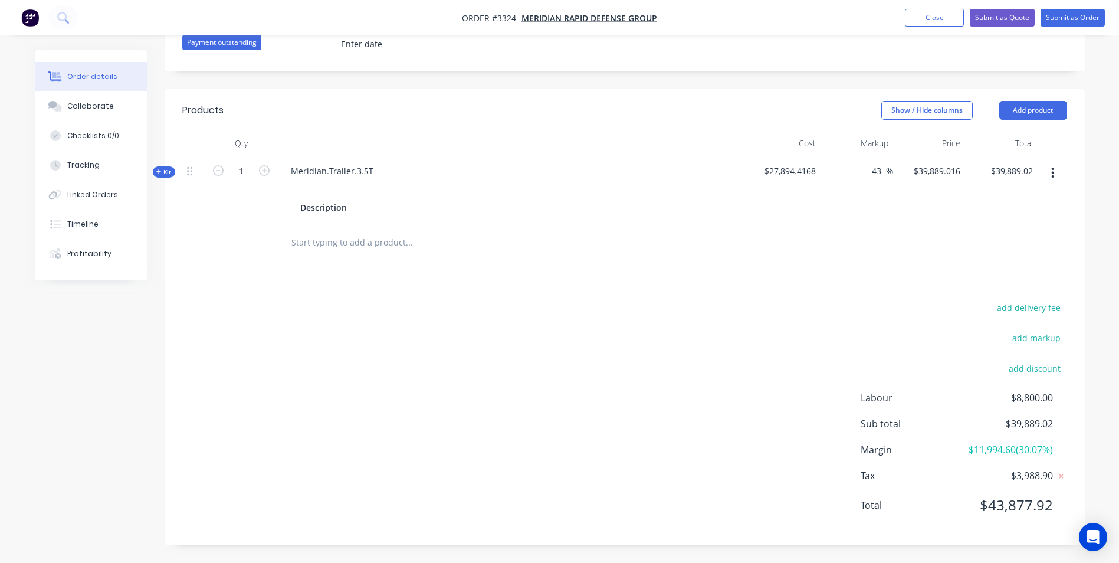
click at [167, 168] on span "Kit" at bounding box center [163, 172] width 15 height 9
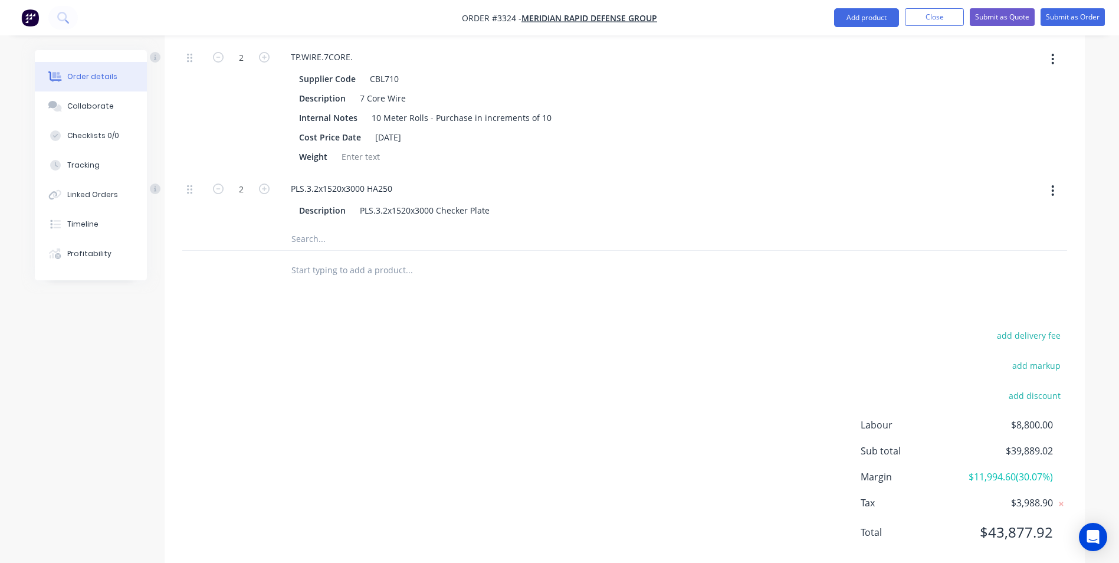
scroll to position [4757, 0]
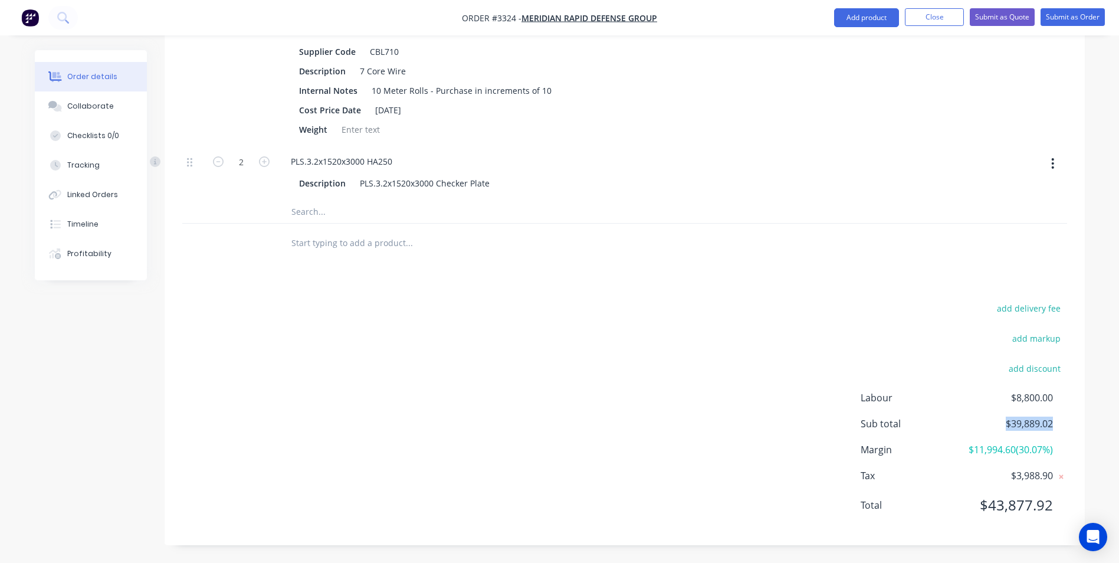
drag, startPoint x: 1052, startPoint y: 409, endPoint x: 1003, endPoint y: 413, distance: 49.1
click at [1003, 416] on span "$39,889.02" at bounding box center [1008, 423] width 87 height 14
click at [714, 224] on div at bounding box center [624, 243] width 885 height 38
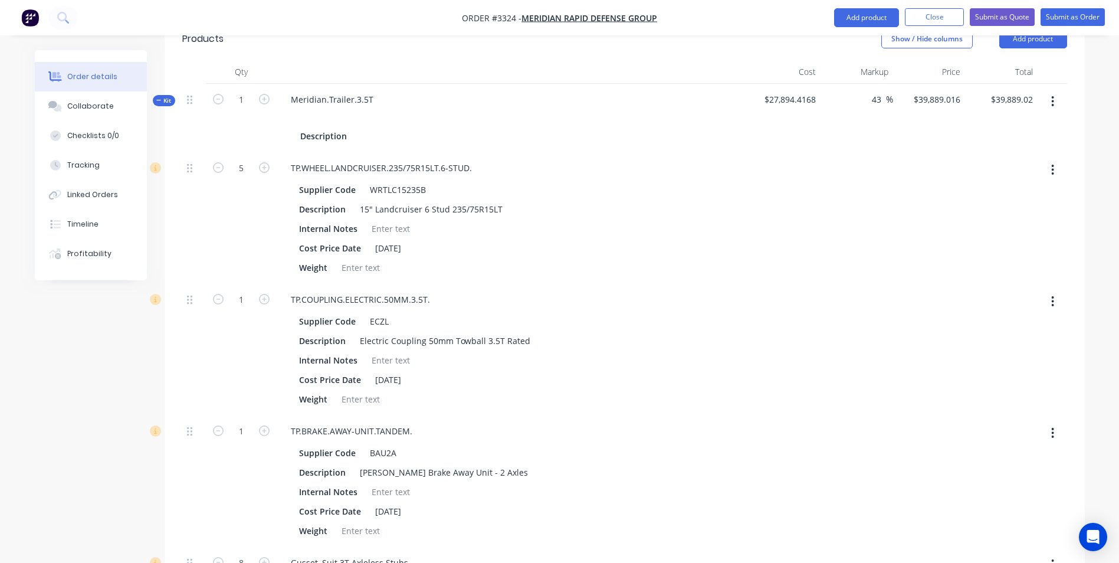
scroll to position [392, 0]
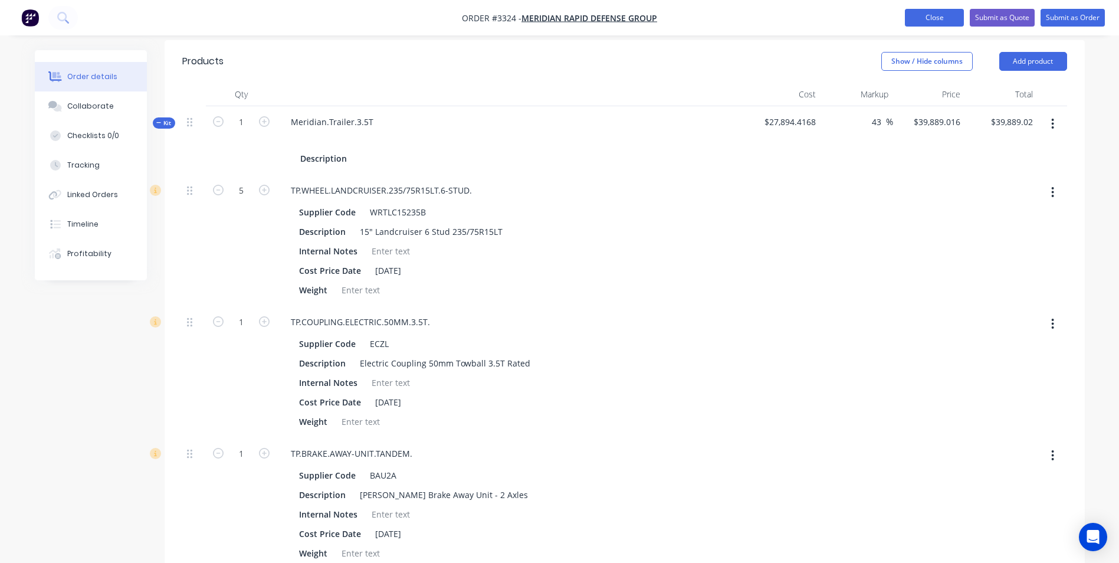
click at [935, 18] on button "Close" at bounding box center [934, 18] width 59 height 18
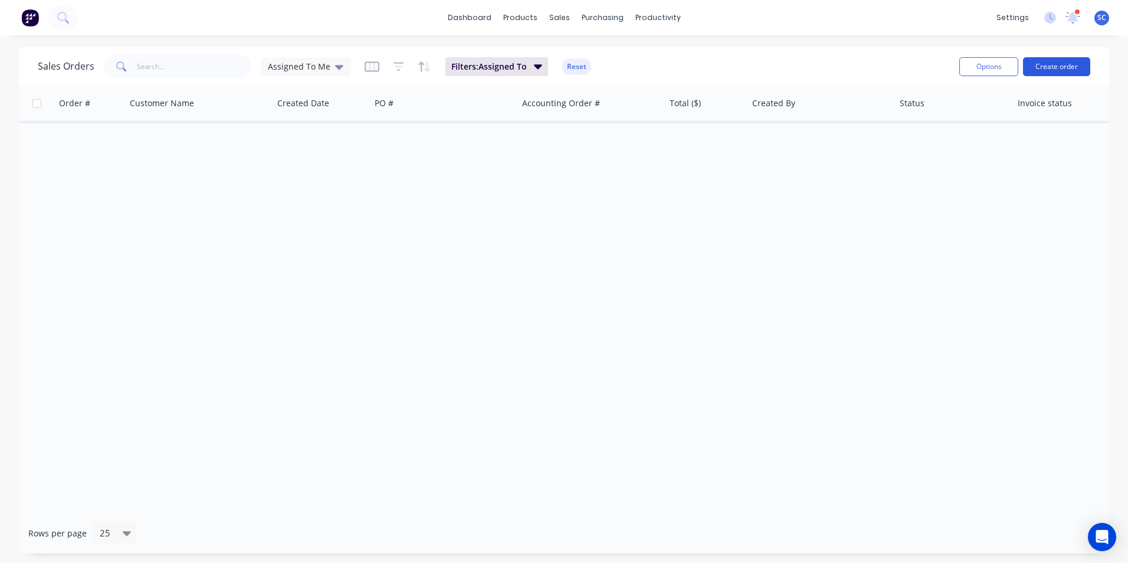
click at [1045, 70] on button "Create order" at bounding box center [1056, 66] width 67 height 19
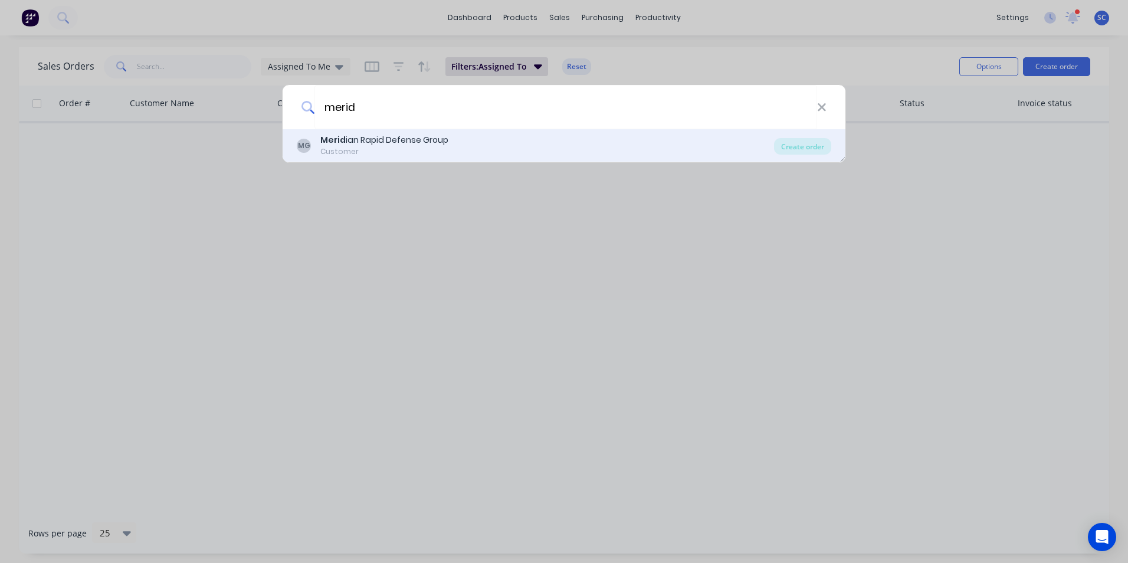
type input "merid"
click at [412, 145] on div "[PERSON_NAME] Rapid Defense Group" at bounding box center [384, 140] width 128 height 12
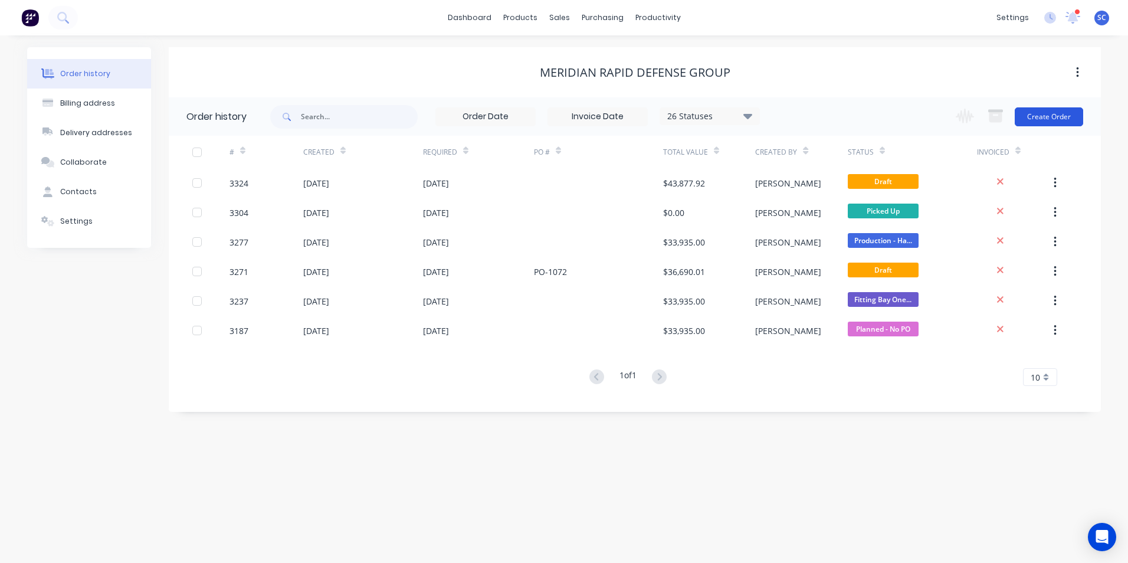
click at [1043, 113] on button "Create Order" at bounding box center [1049, 116] width 68 height 19
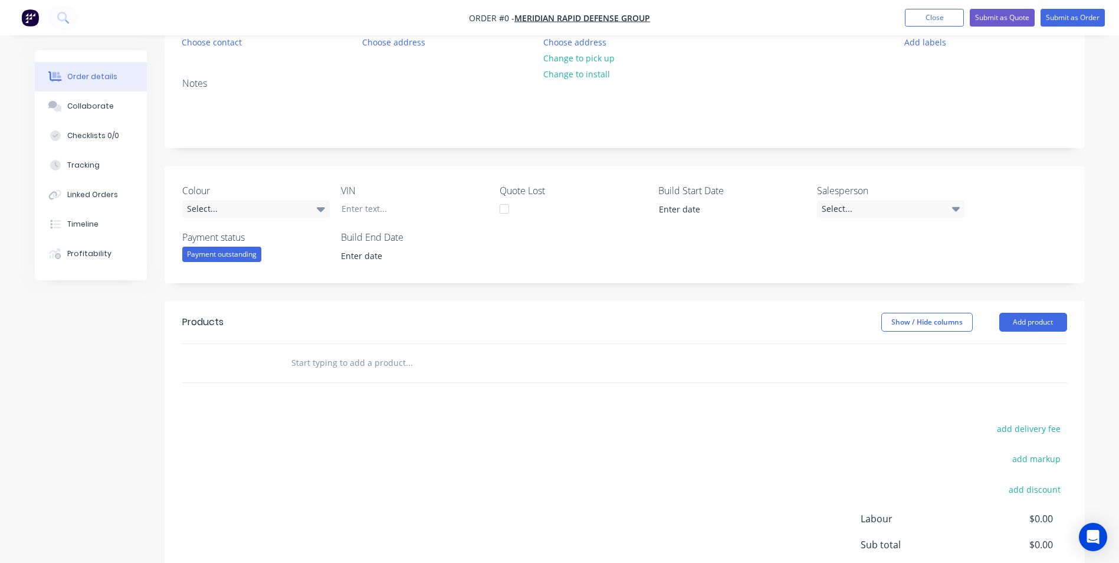
scroll to position [177, 0]
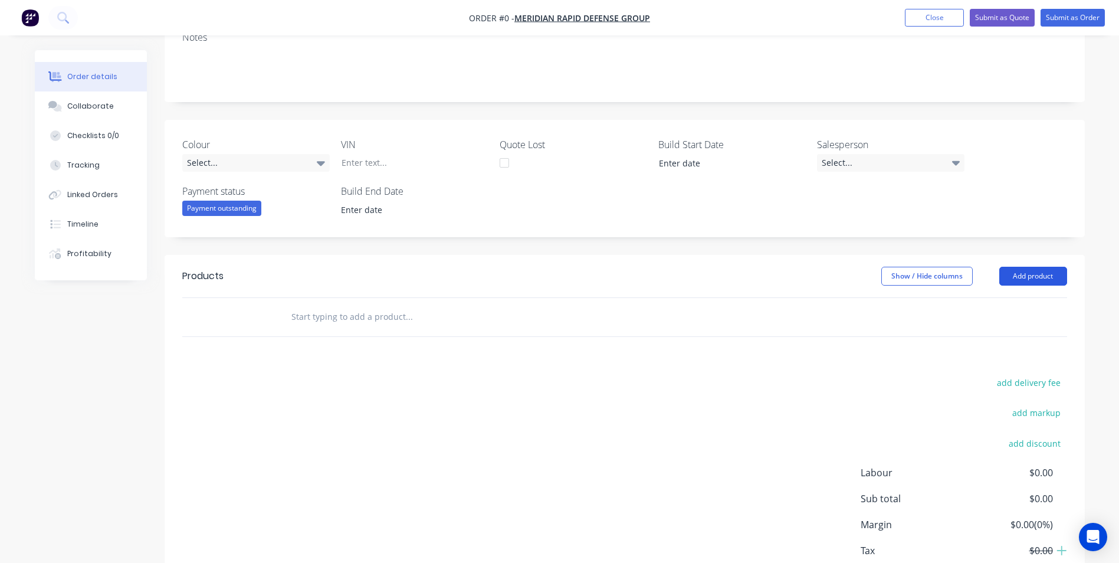
click at [1027, 272] on button "Add product" at bounding box center [1033, 276] width 68 height 19
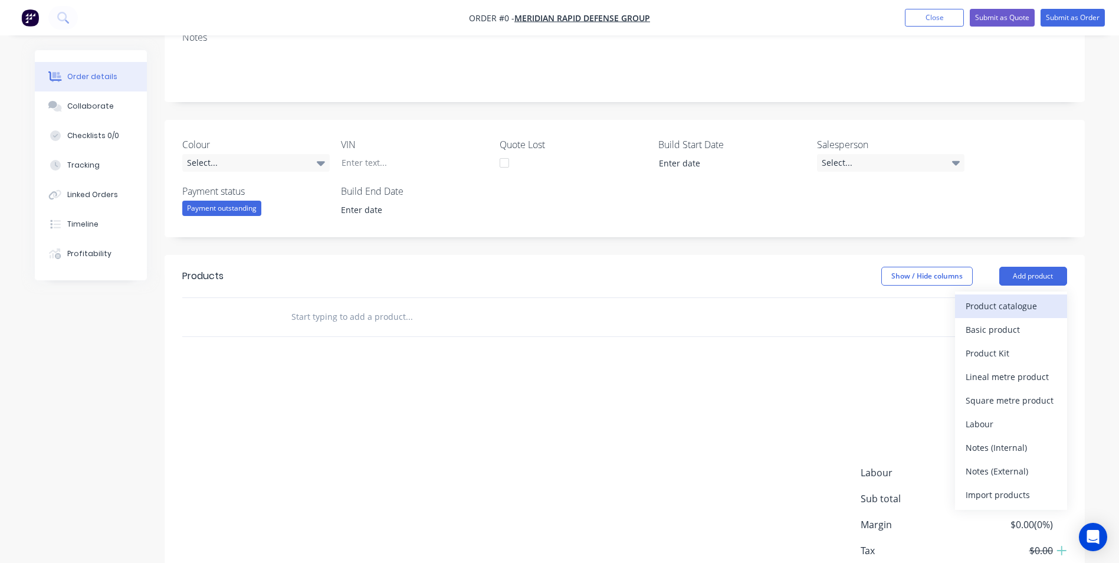
click at [1006, 311] on div "Product catalogue" at bounding box center [1011, 305] width 91 height 17
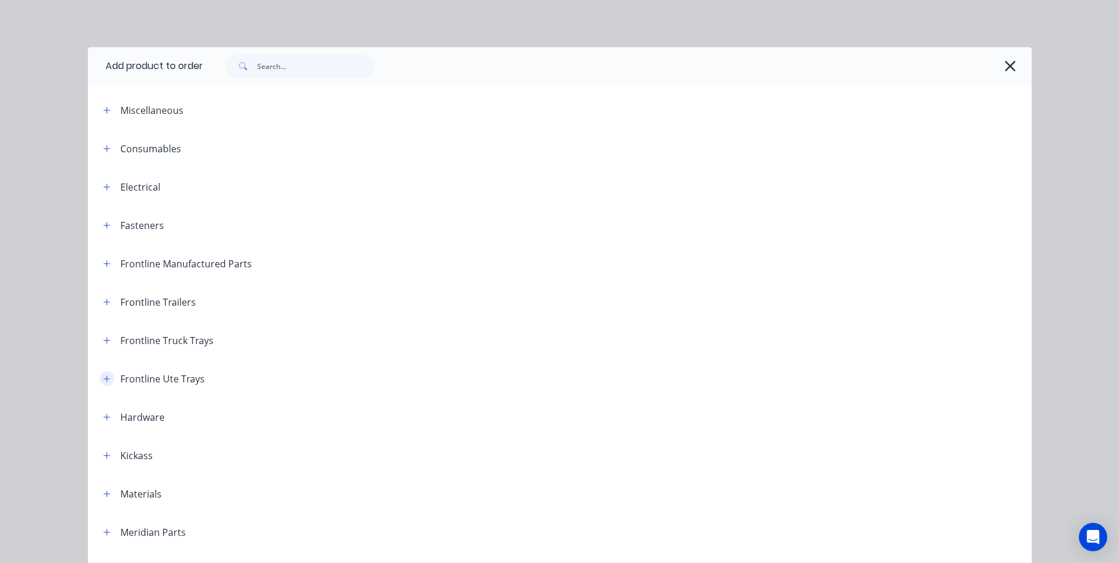
click at [103, 382] on icon "button" at bounding box center [106, 379] width 7 height 8
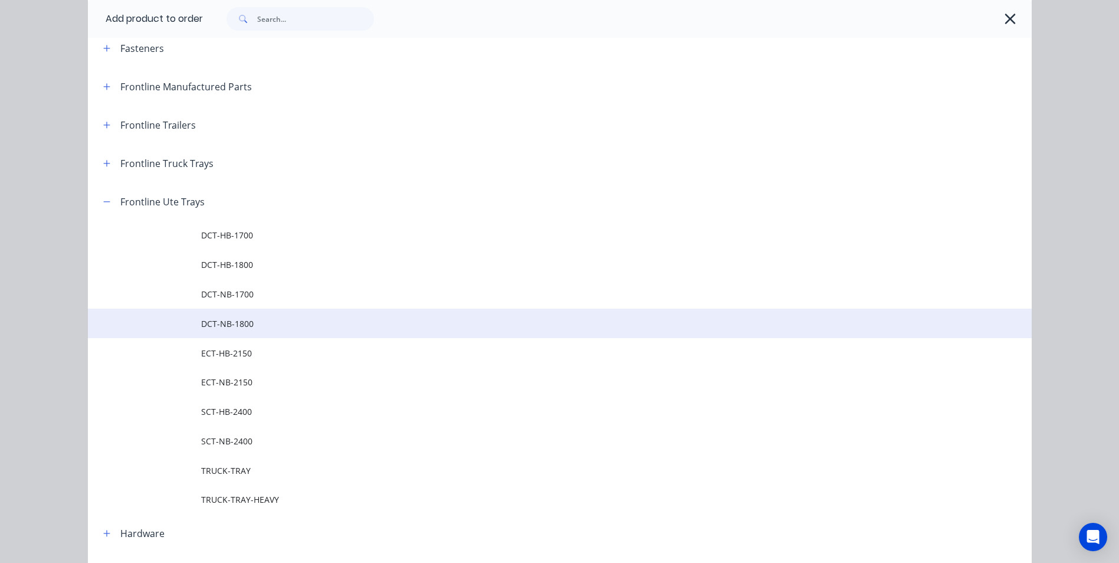
click at [241, 325] on span "DCT-NB-1800" at bounding box center [533, 323] width 664 height 12
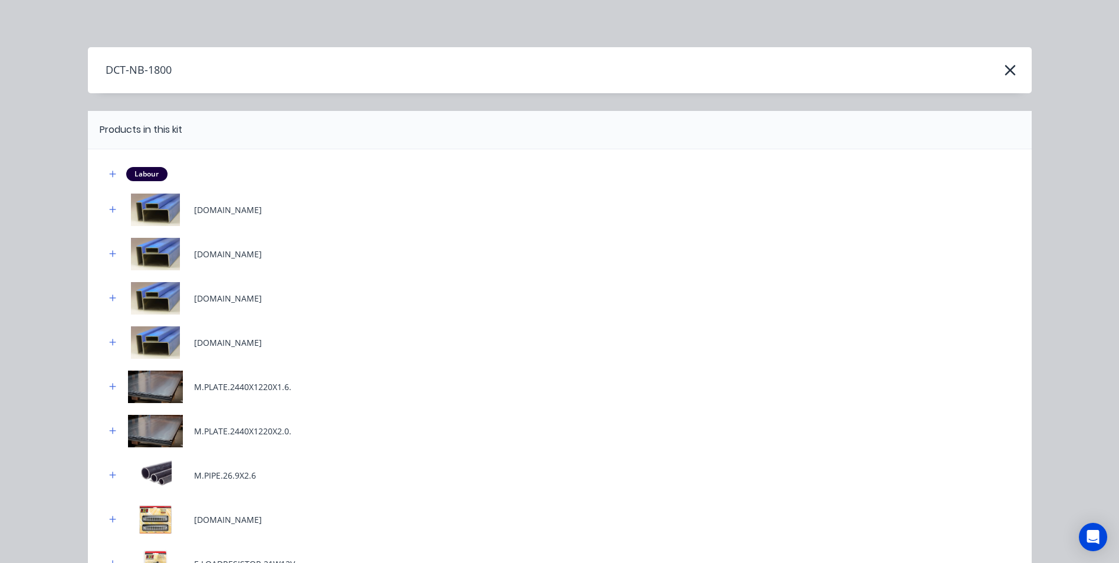
scroll to position [406, 0]
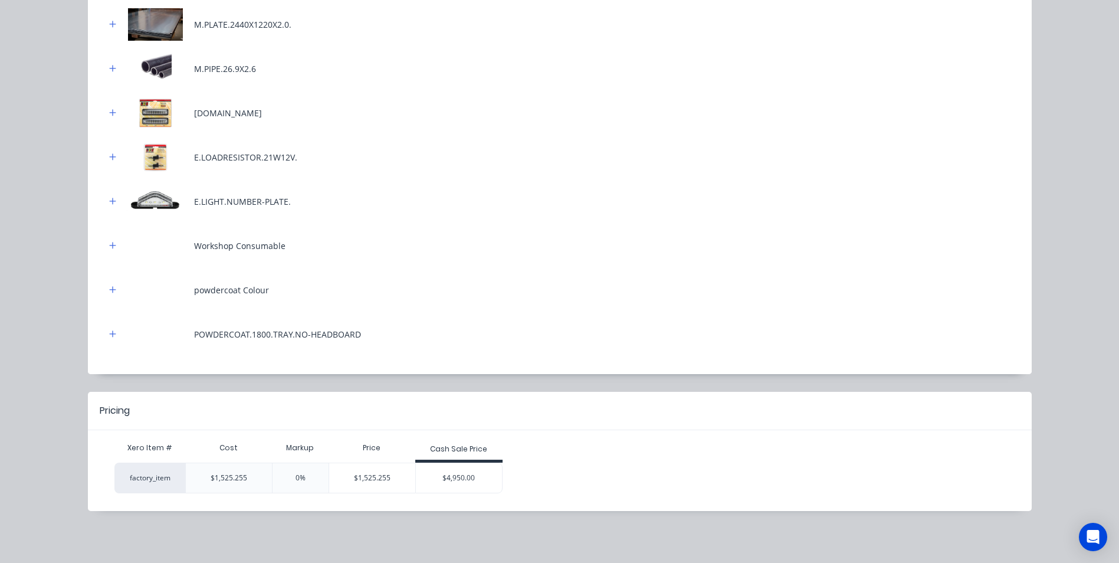
click at [464, 476] on div "$4,950.00" at bounding box center [459, 477] width 86 height 29
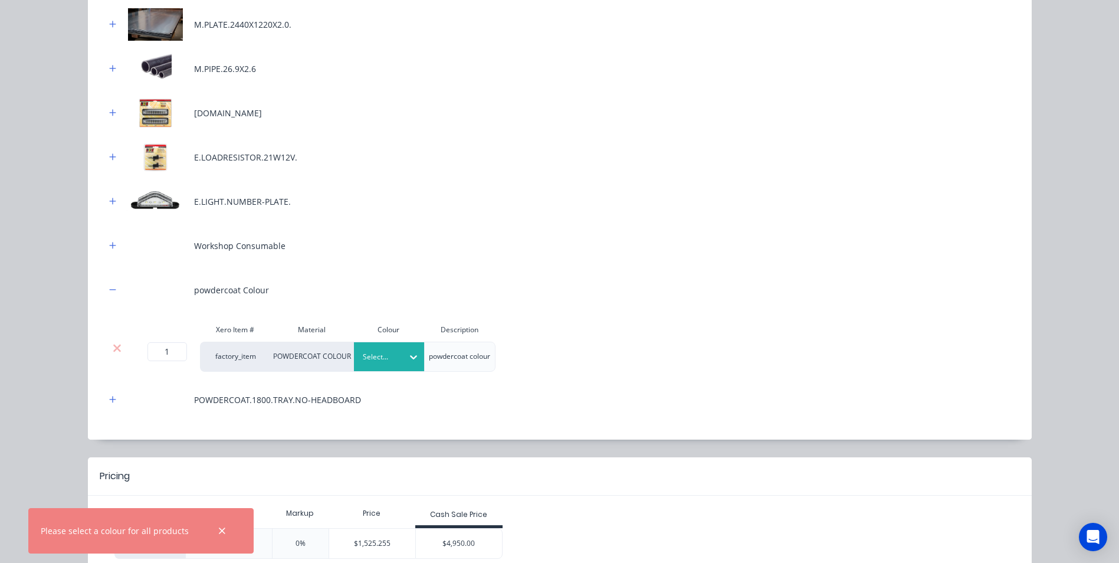
click at [379, 363] on div at bounding box center [380, 356] width 35 height 13
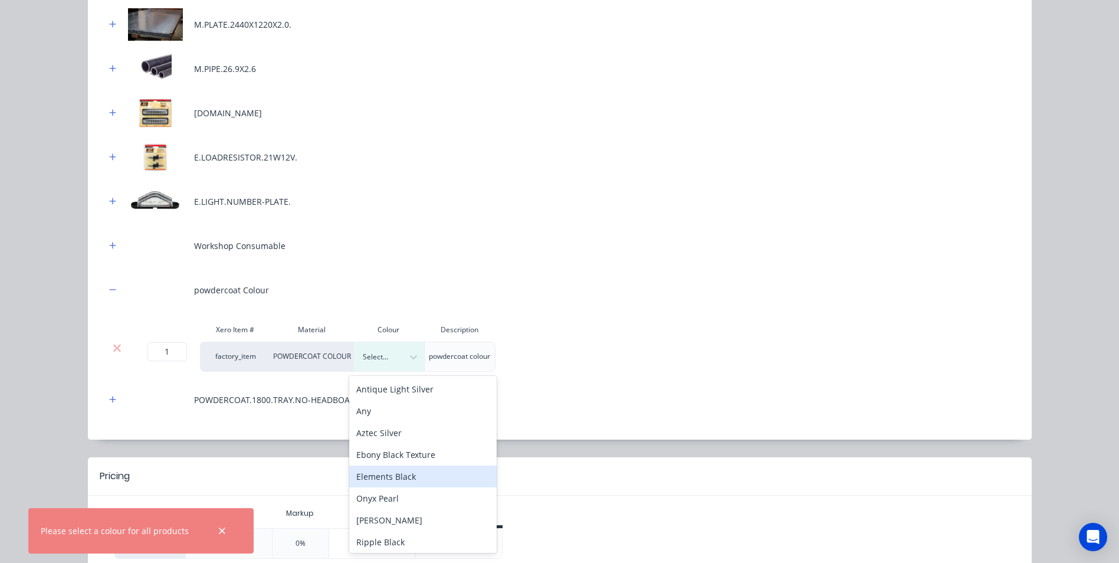
click at [404, 478] on div "Elements Black" at bounding box center [422, 476] width 147 height 22
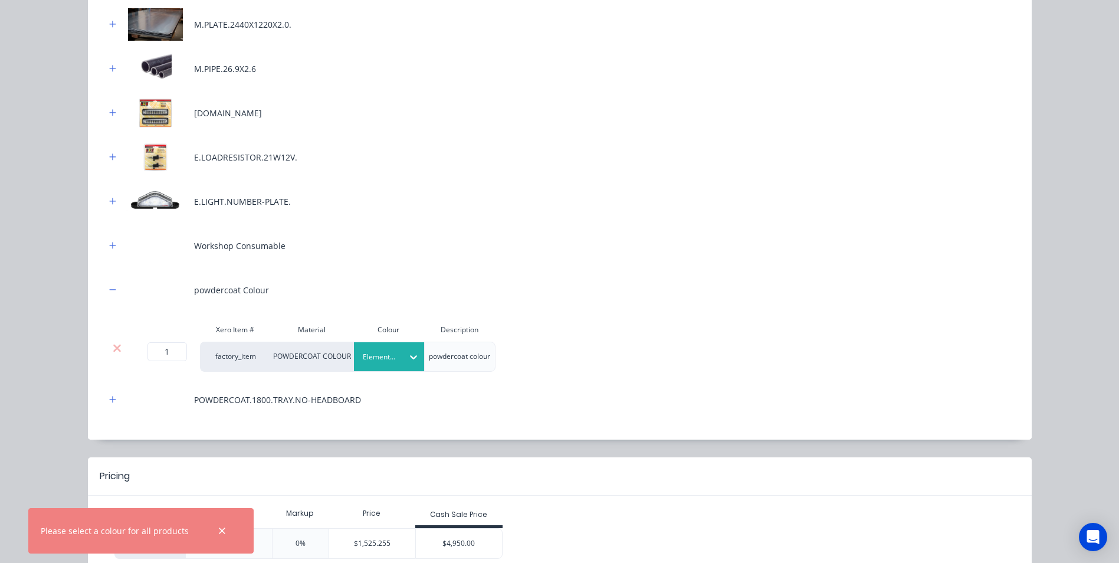
click at [552, 296] on div "powdercoat Colour" at bounding box center [560, 290] width 909 height 32
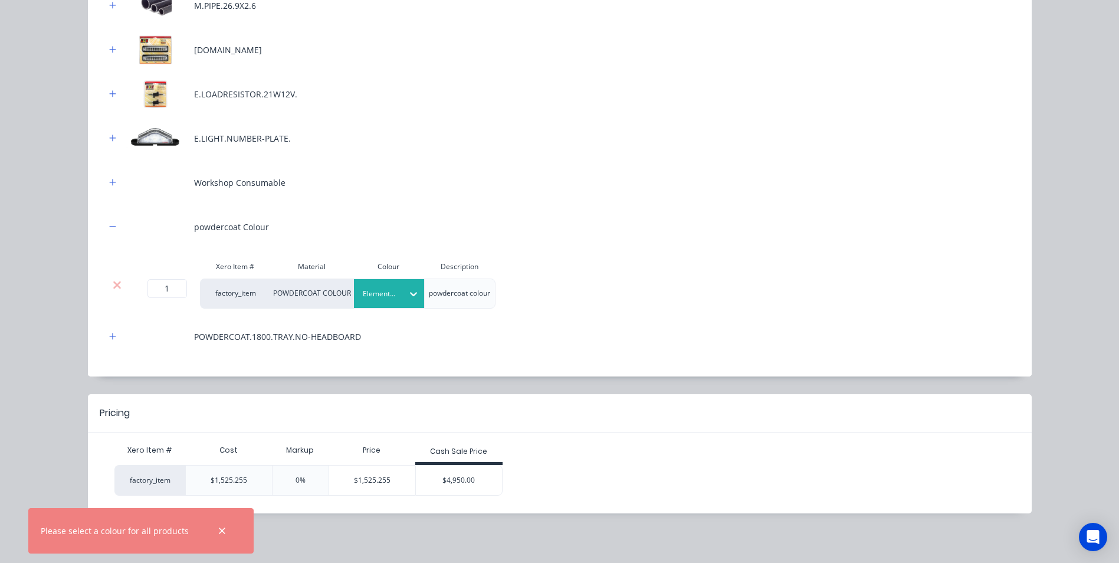
scroll to position [472, 0]
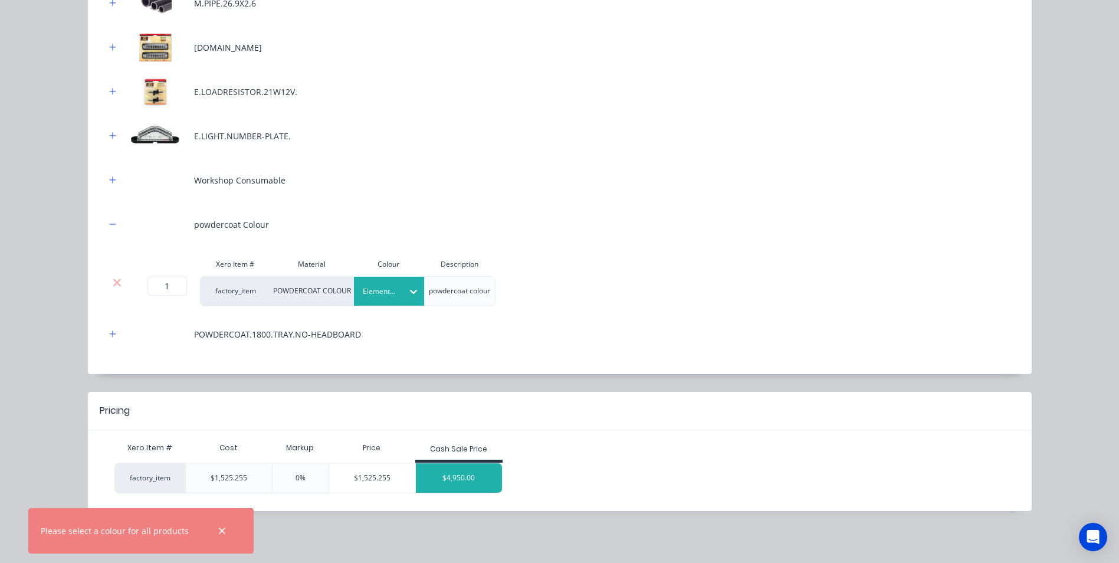
click at [450, 482] on div "$4,950.00" at bounding box center [459, 477] width 86 height 29
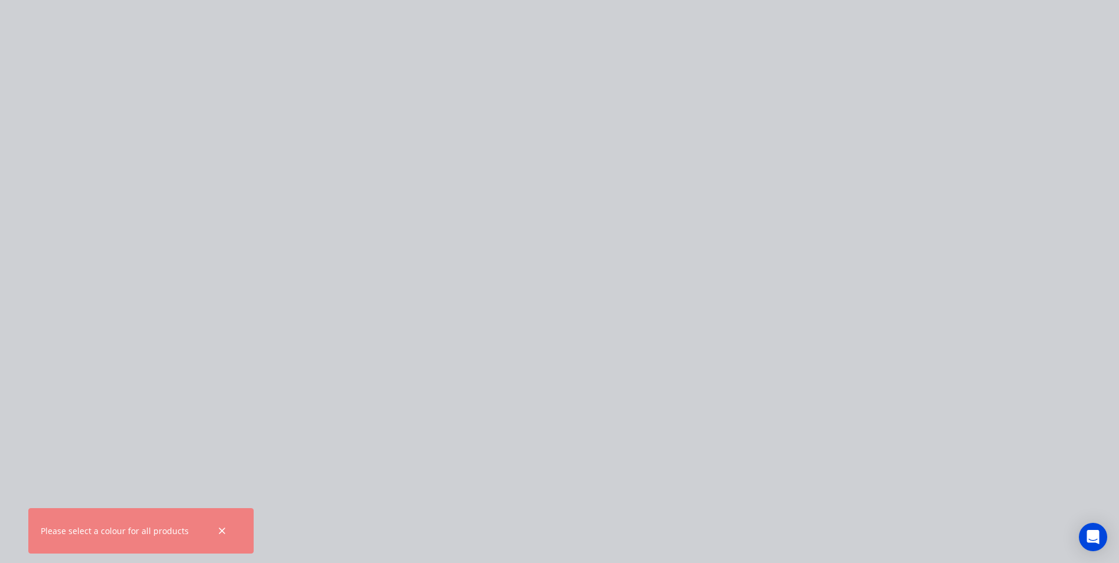
scroll to position [0, 0]
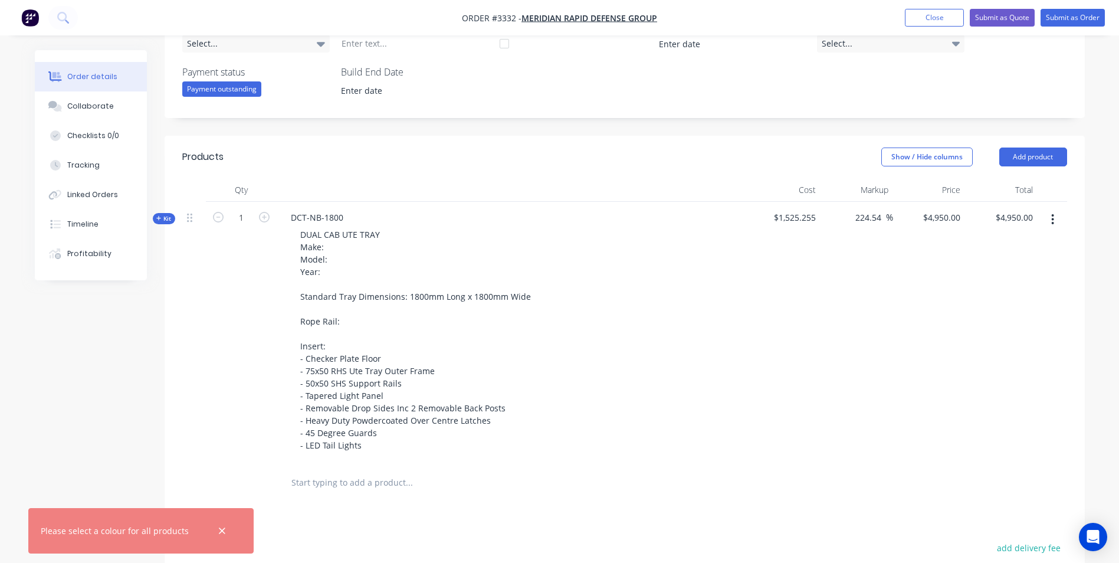
scroll to position [295, 0]
click at [1018, 158] on button "Add product" at bounding box center [1033, 158] width 68 height 19
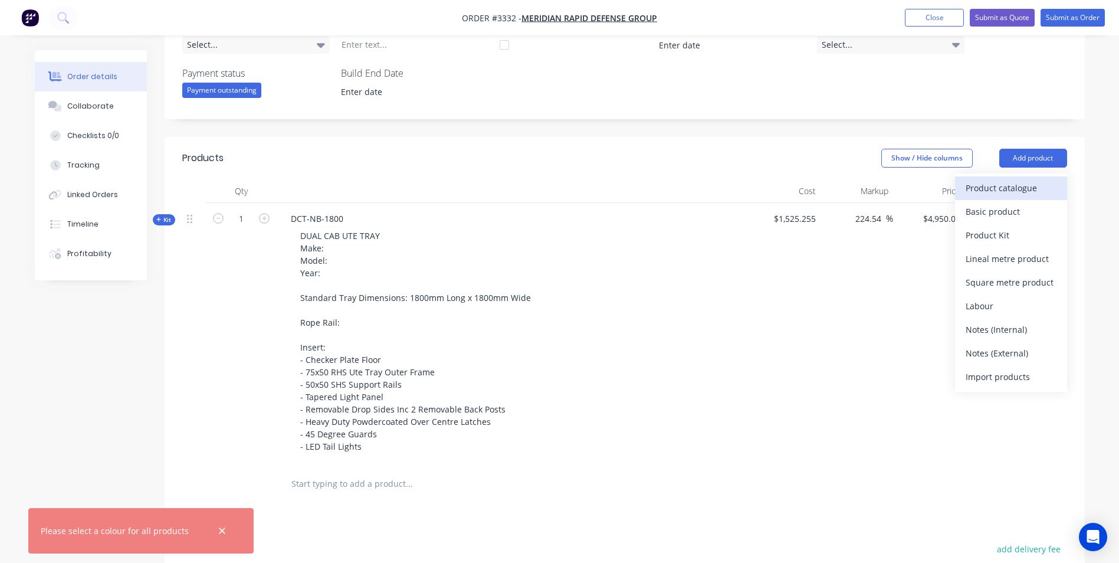
click at [1001, 191] on div "Product catalogue" at bounding box center [1011, 187] width 91 height 17
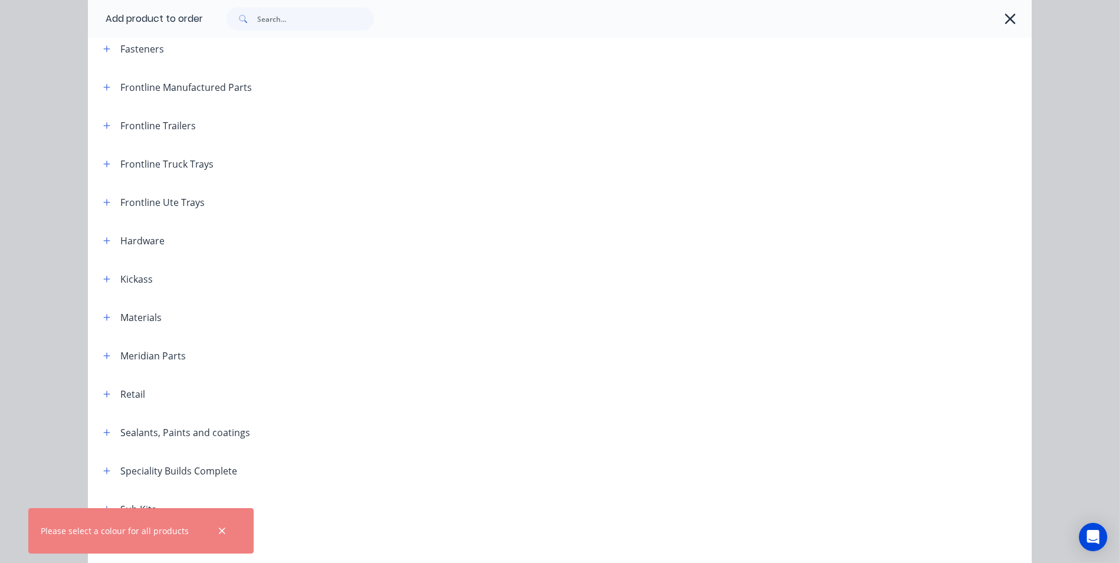
scroll to position [177, 0]
click at [104, 85] on icon "button" at bounding box center [106, 87] width 7 height 8
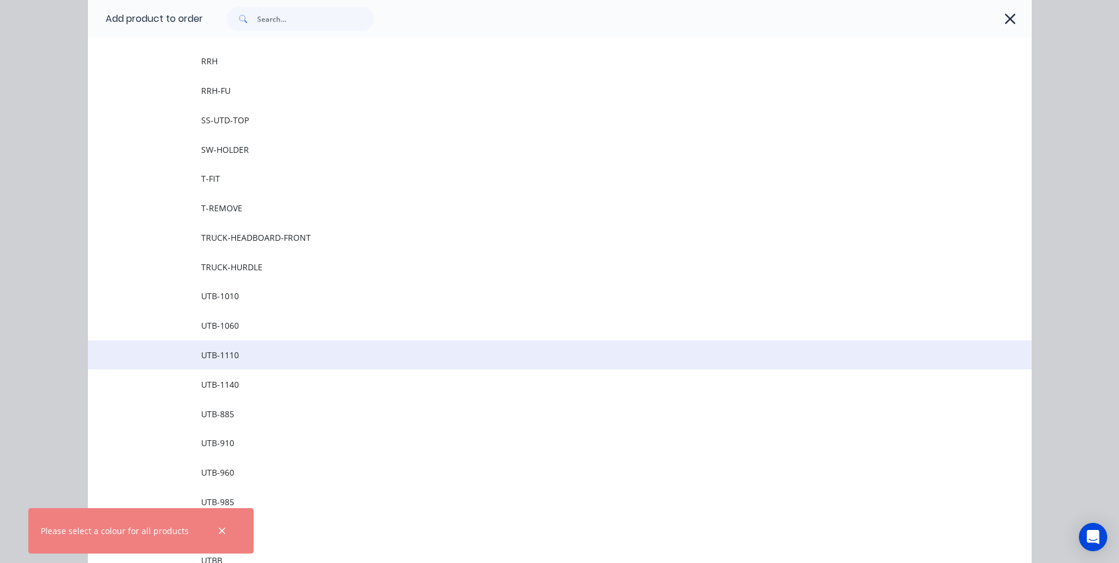
scroll to position [1475, 0]
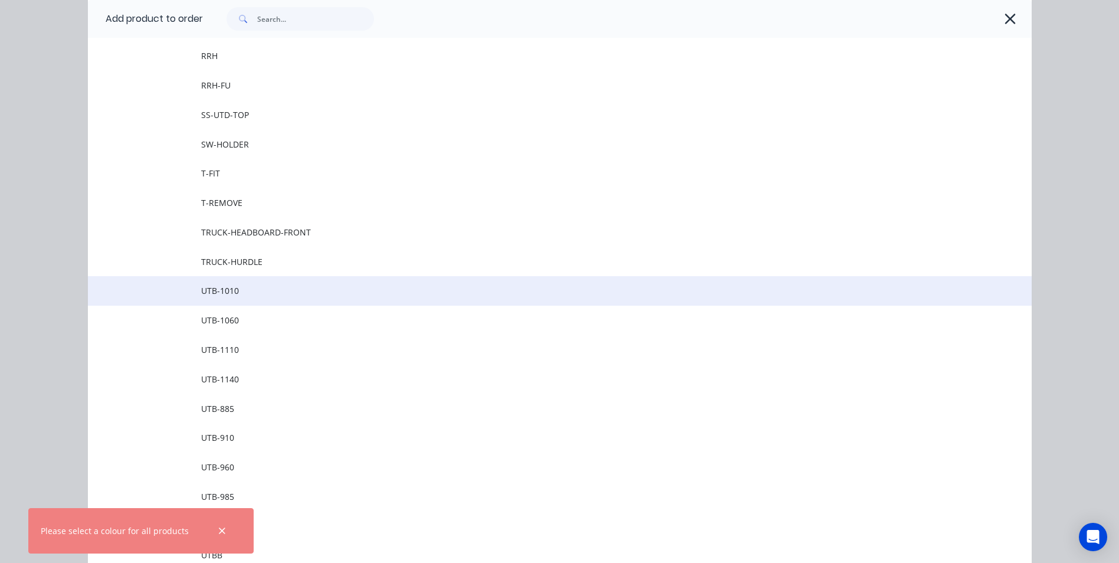
click at [247, 296] on span "UTB-1010" at bounding box center [533, 290] width 664 height 12
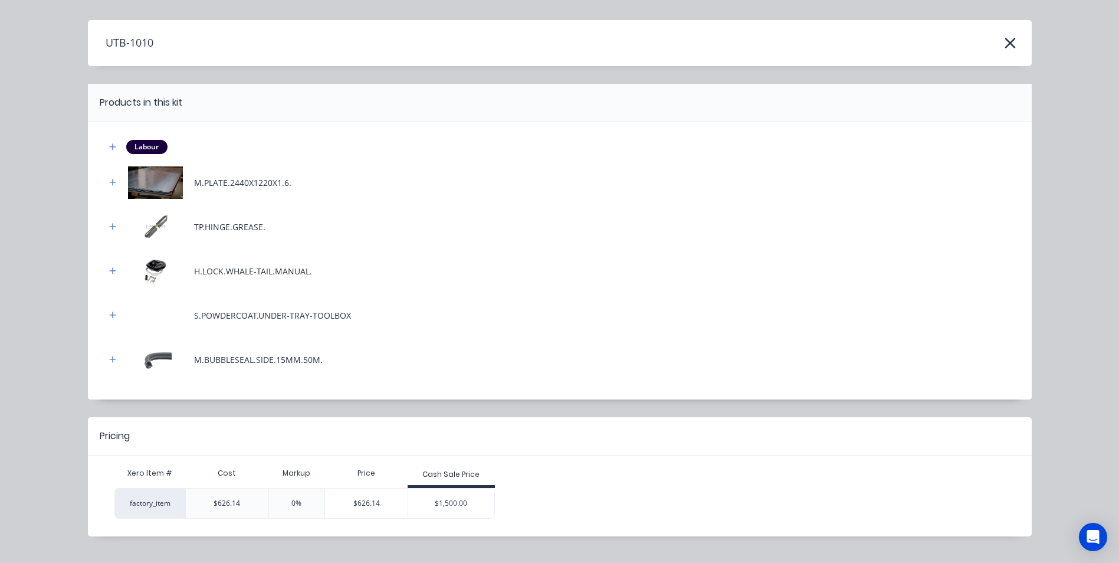
scroll to position [53, 0]
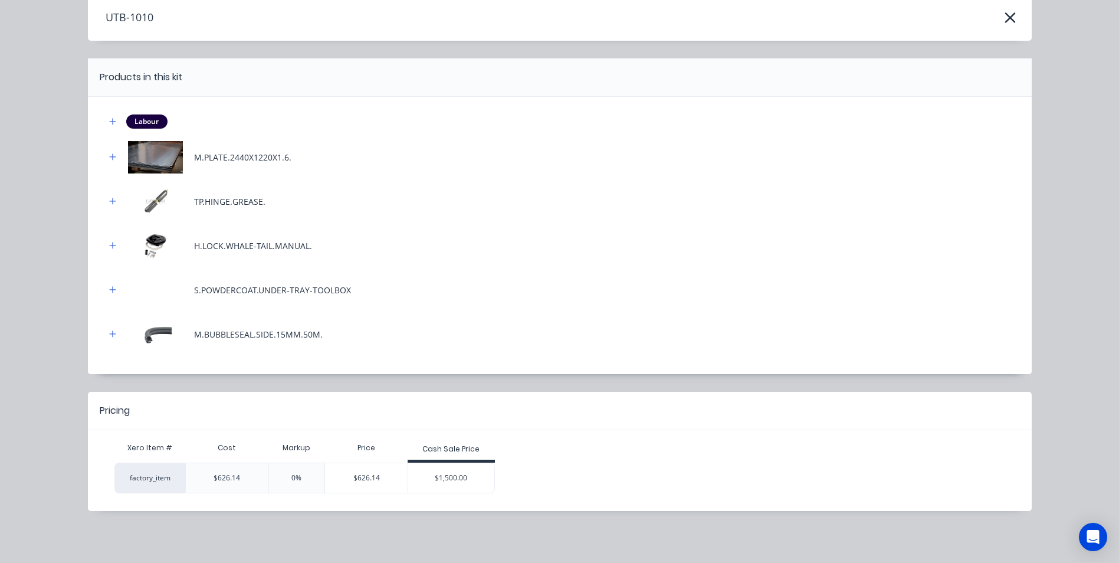
click at [437, 470] on div "$1,500.00" at bounding box center [451, 477] width 86 height 29
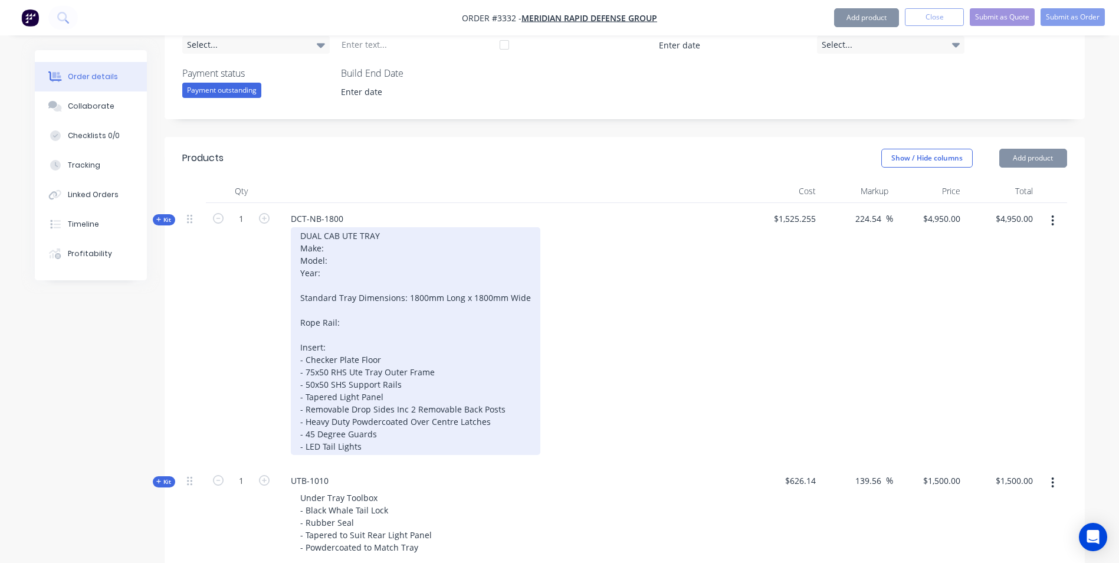
scroll to position [590, 0]
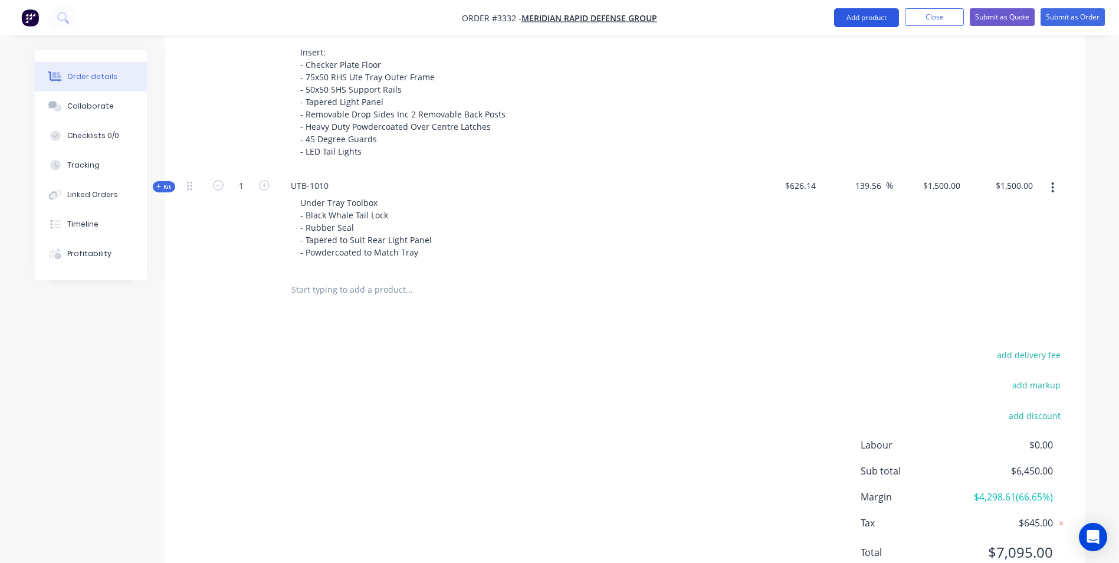
click at [864, 21] on button "Add product" at bounding box center [866, 17] width 65 height 19
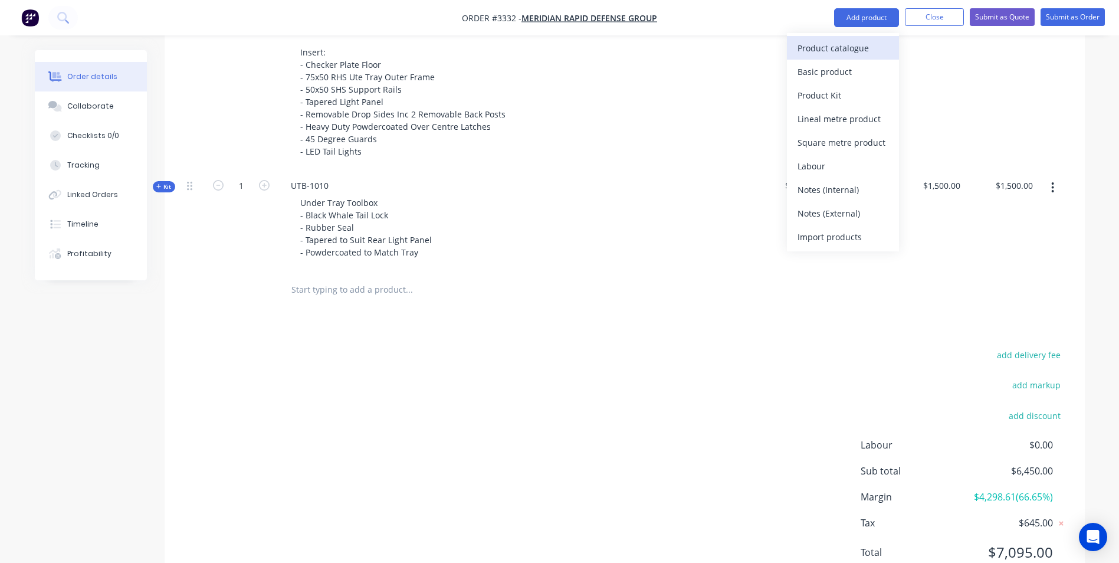
click at [824, 53] on div "Product catalogue" at bounding box center [843, 48] width 91 height 17
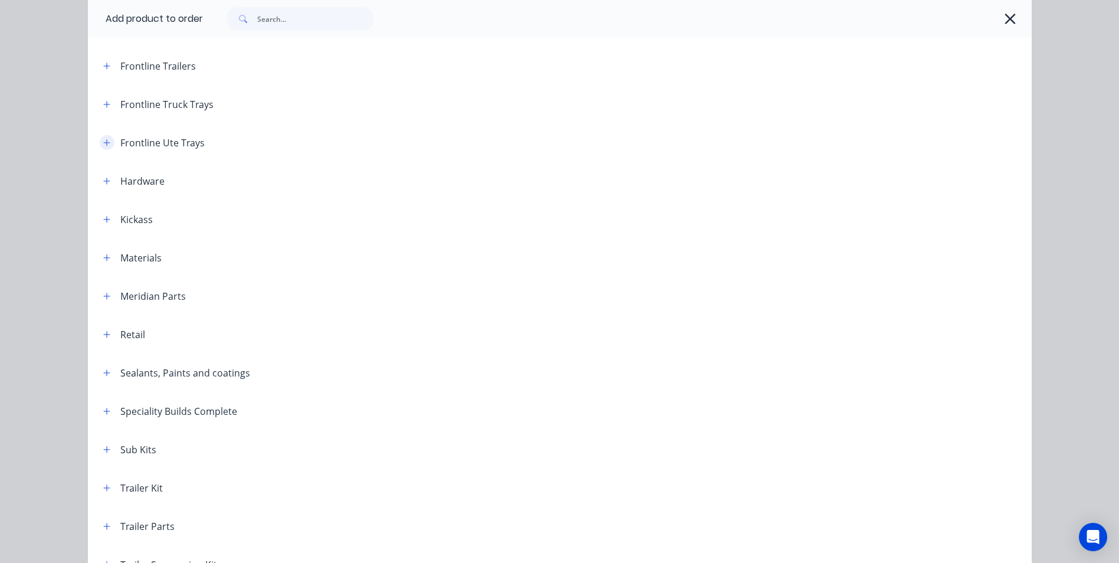
scroll to position [118, 0]
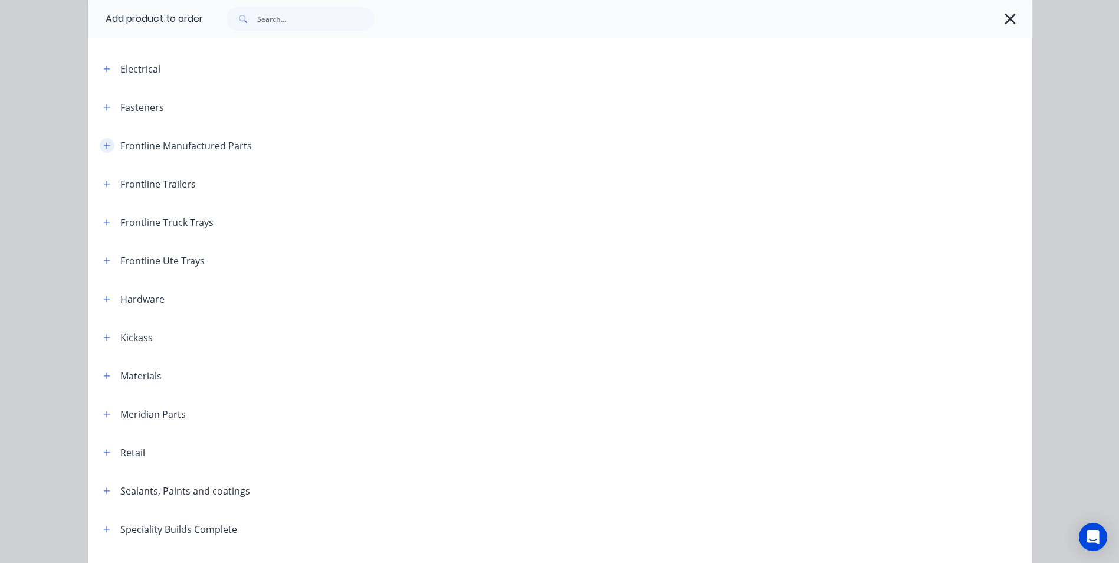
click at [103, 142] on icon "button" at bounding box center [106, 146] width 7 height 8
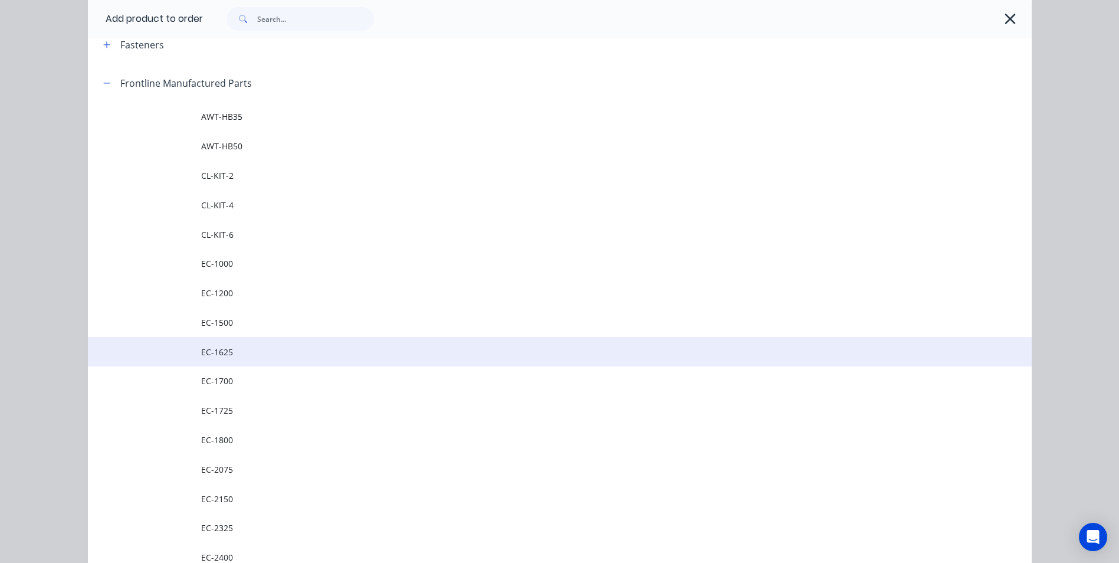
scroll to position [236, 0]
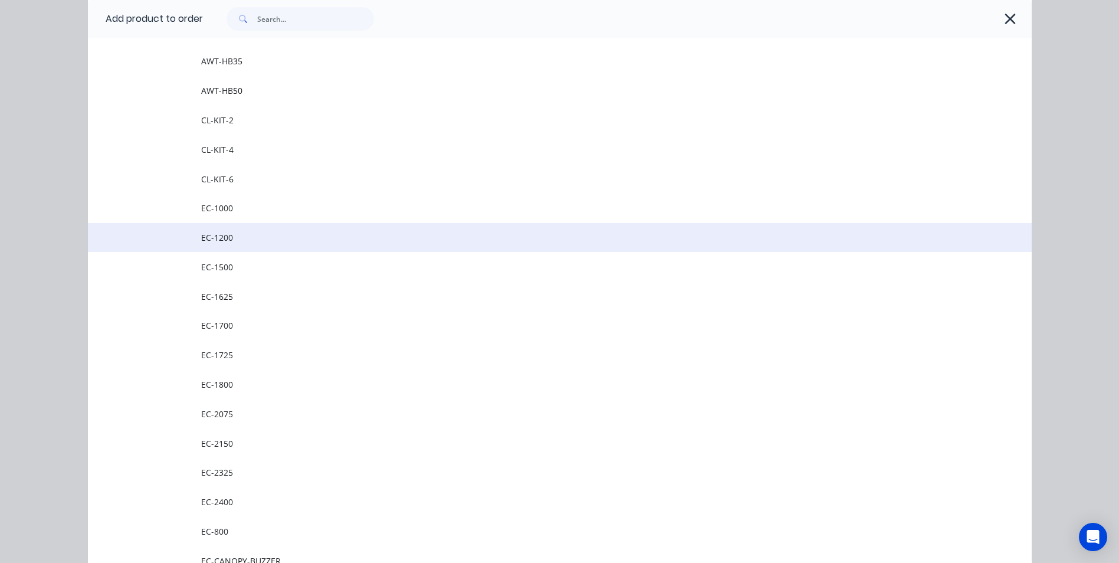
click at [148, 234] on td at bounding box center [144, 237] width 113 height 29
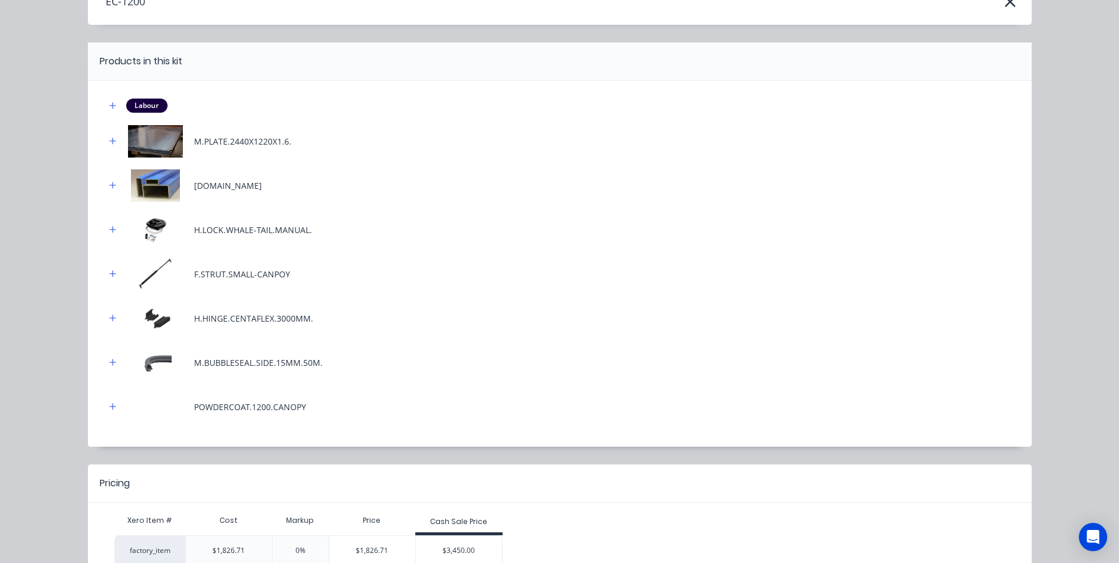
scroll to position [141, 0]
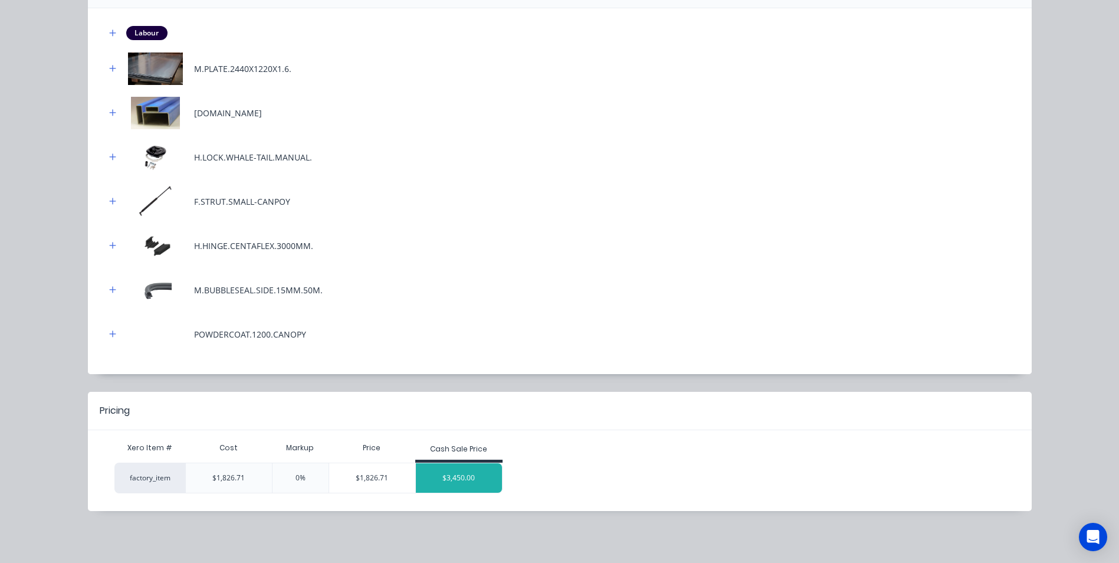
click at [460, 480] on div "$3,450.00" at bounding box center [459, 477] width 86 height 29
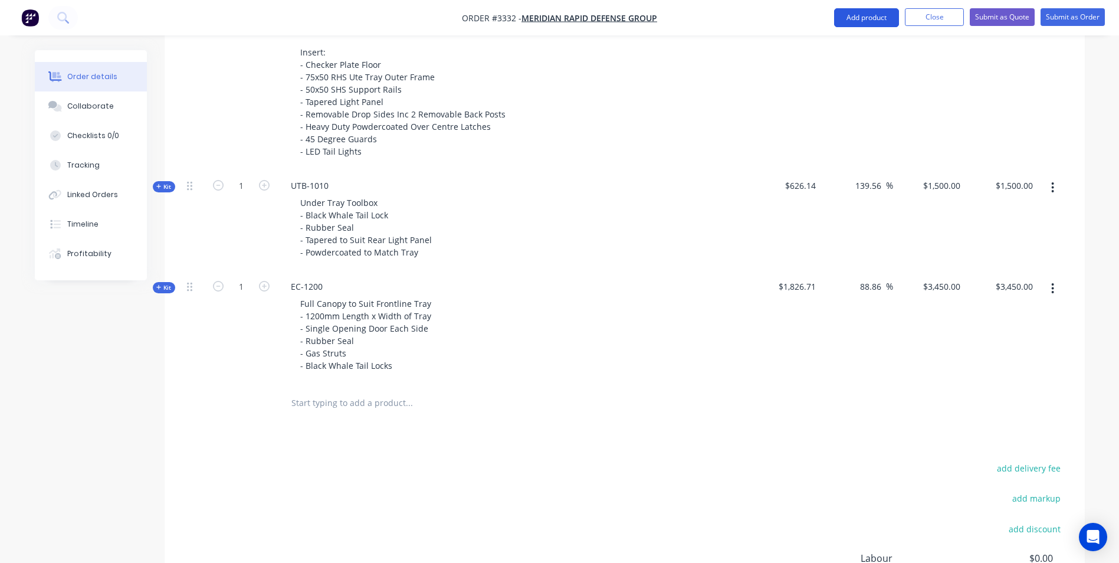
click at [857, 14] on button "Add product" at bounding box center [866, 17] width 65 height 19
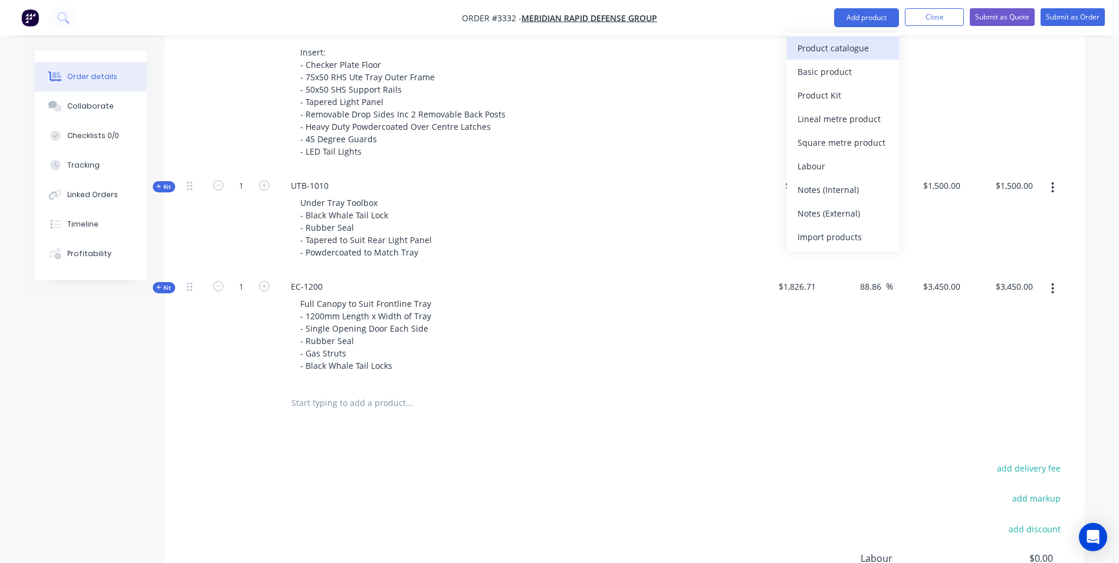
click at [842, 54] on div "Product catalogue" at bounding box center [843, 48] width 91 height 17
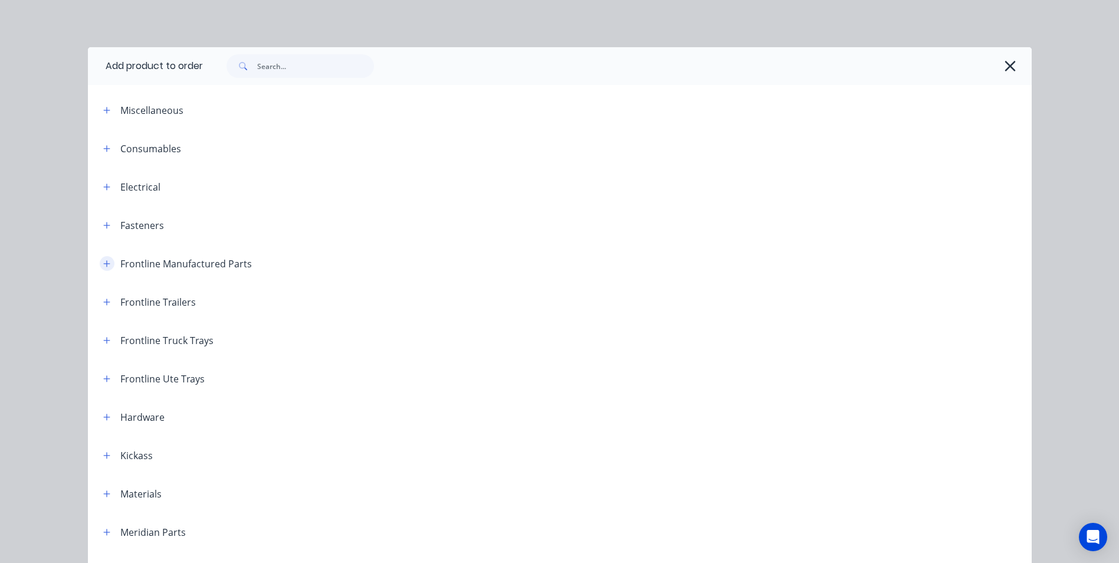
click at [103, 266] on icon "button" at bounding box center [106, 264] width 7 height 8
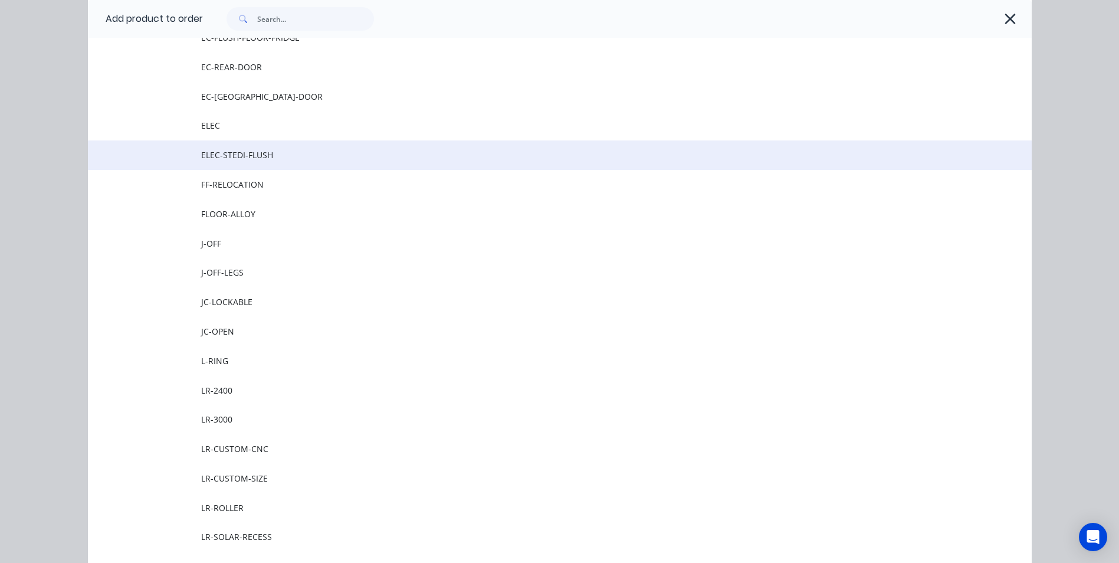
scroll to position [944, 0]
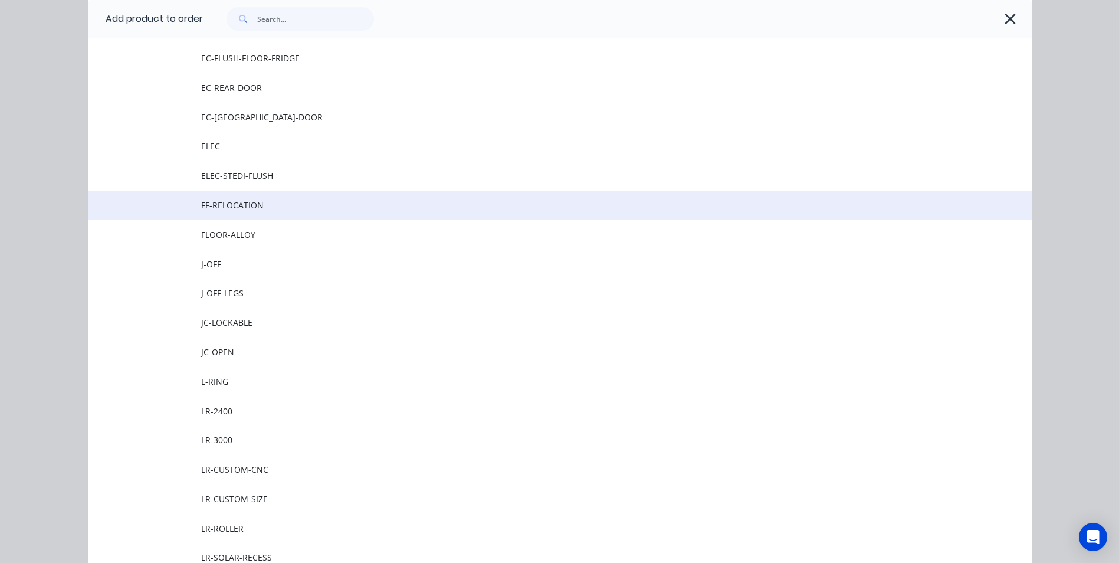
click at [248, 212] on td "FF-RELOCATION" at bounding box center [616, 205] width 831 height 29
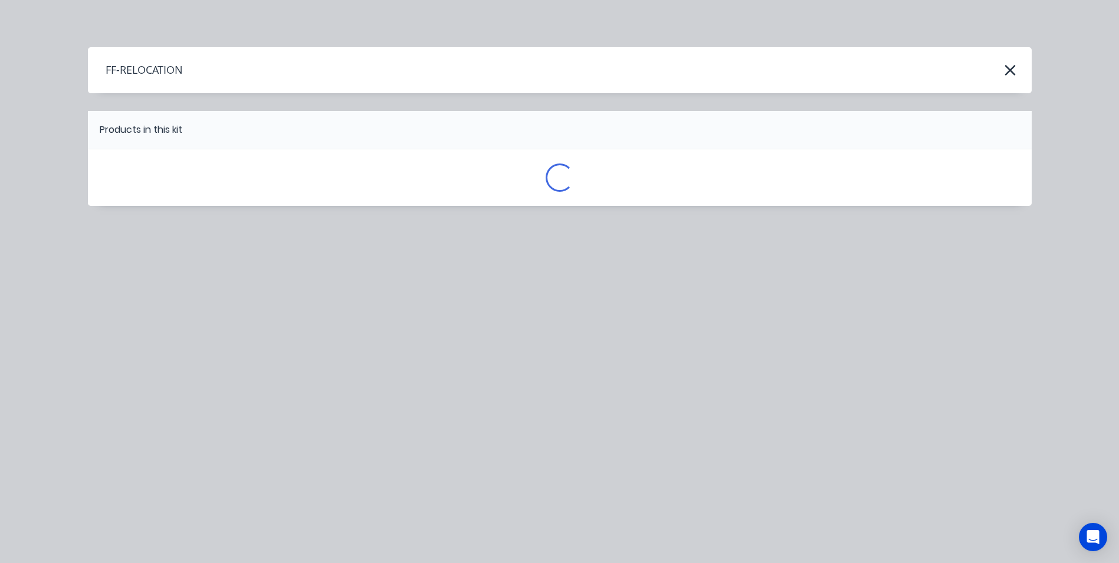
scroll to position [0, 0]
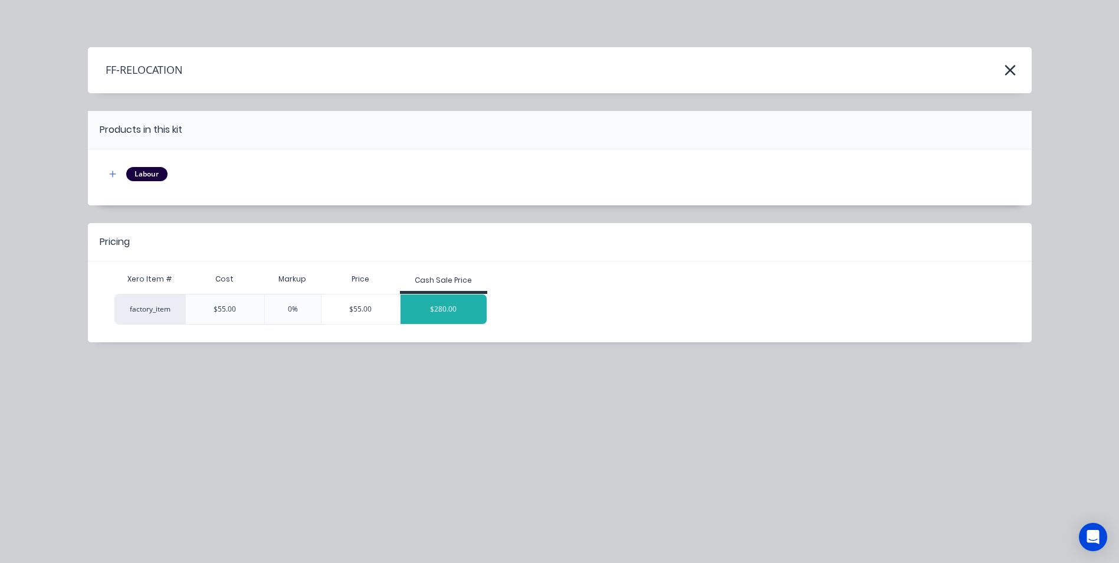
click at [453, 310] on div "$280.00" at bounding box center [444, 308] width 86 height 29
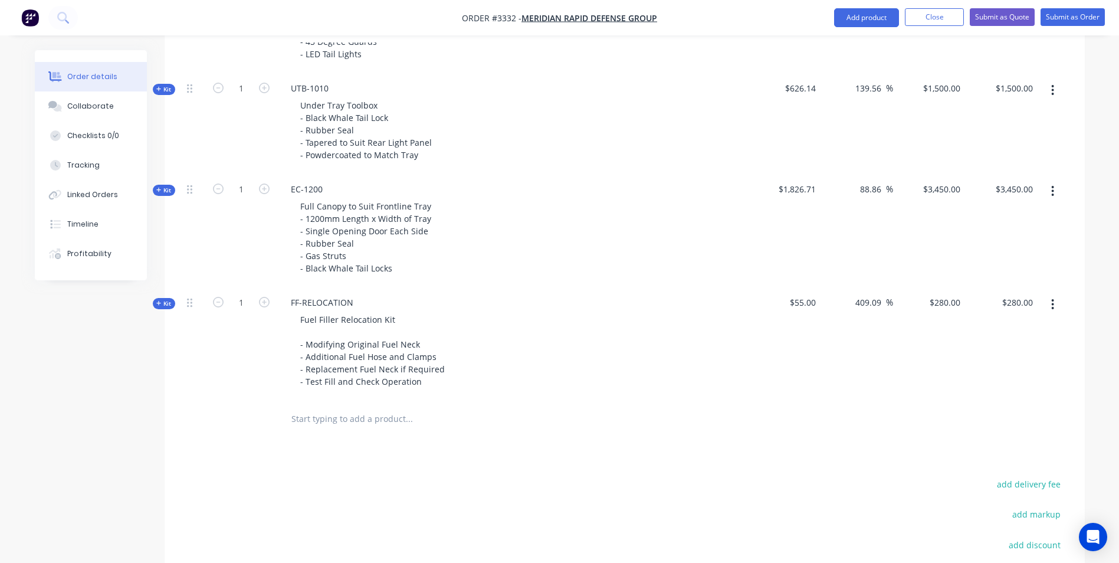
scroll to position [708, 0]
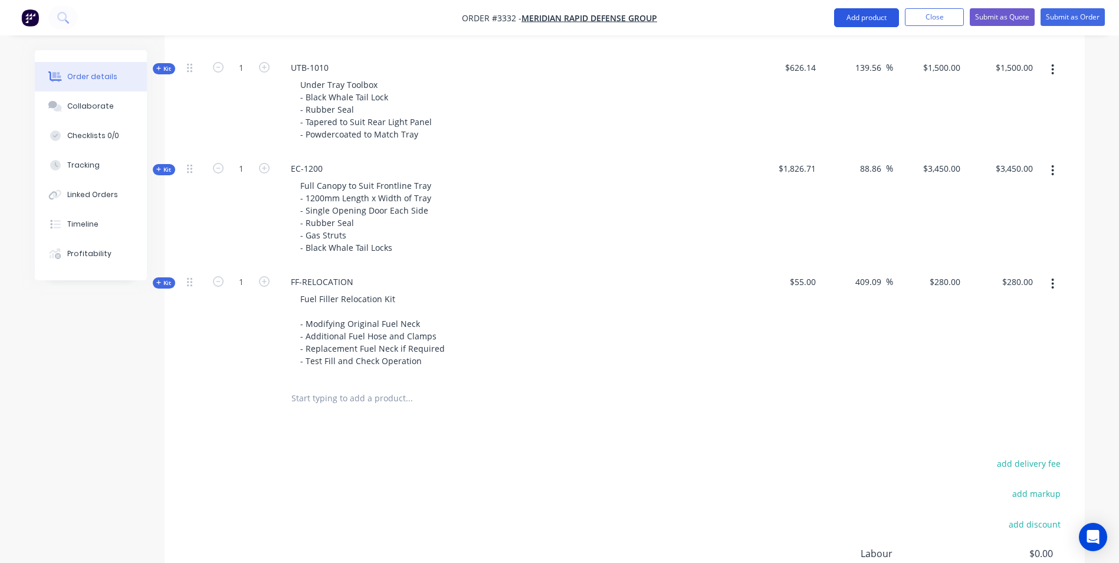
click at [863, 17] on button "Add product" at bounding box center [866, 17] width 65 height 19
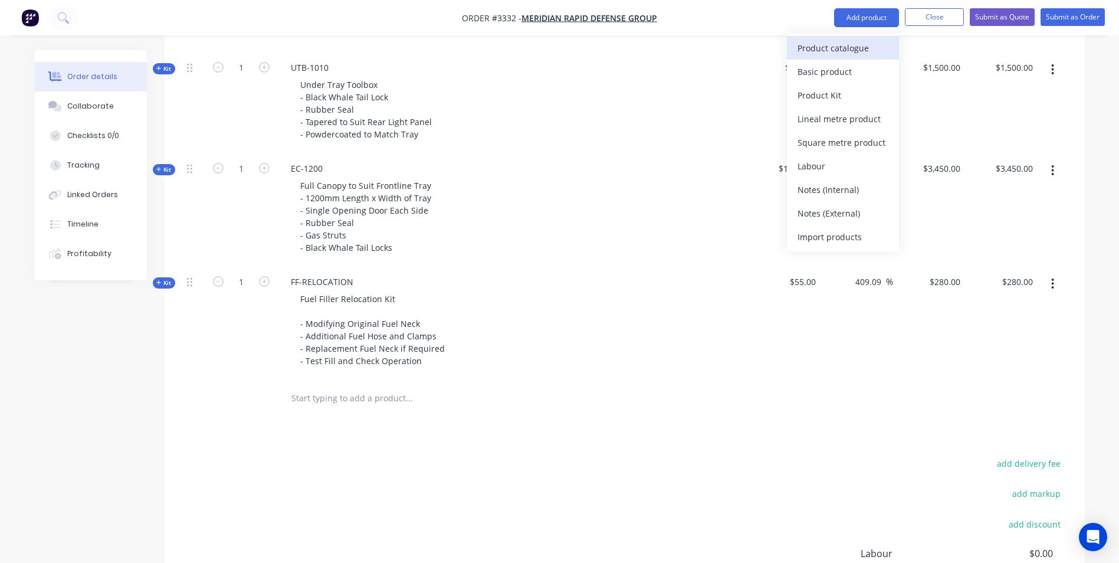
click at [850, 50] on div "Product catalogue" at bounding box center [843, 48] width 91 height 17
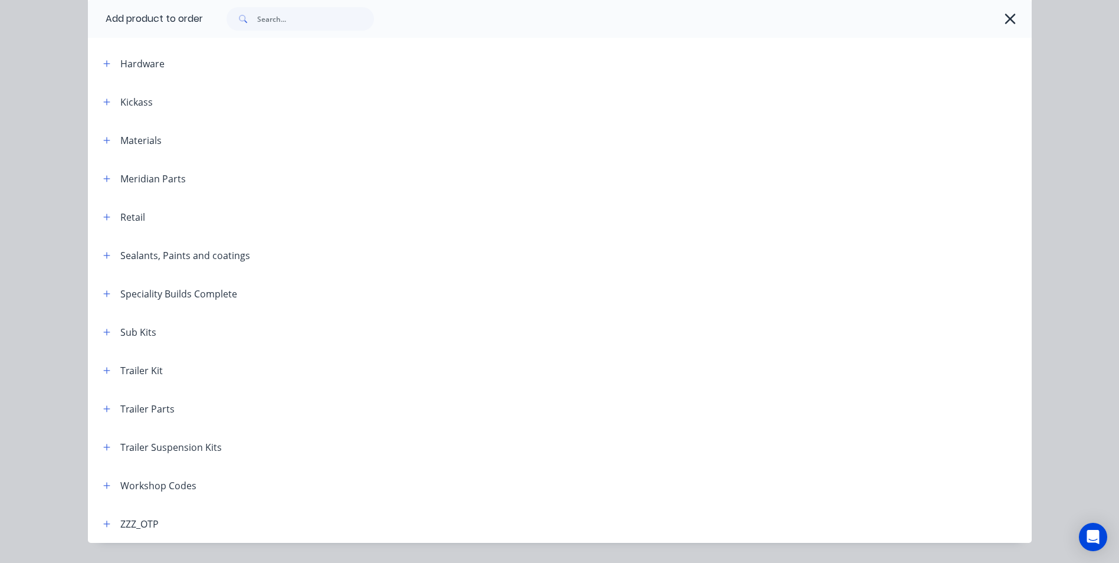
scroll to position [354, 0]
click at [104, 180] on icon "button" at bounding box center [106, 178] width 7 height 8
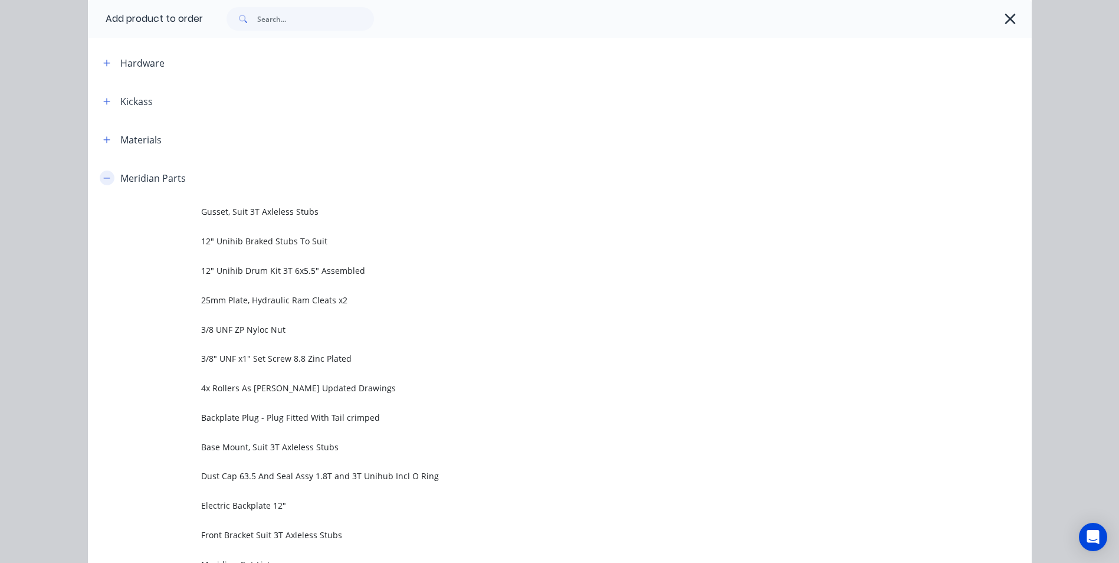
click at [100, 173] on button "button" at bounding box center [107, 177] width 15 height 15
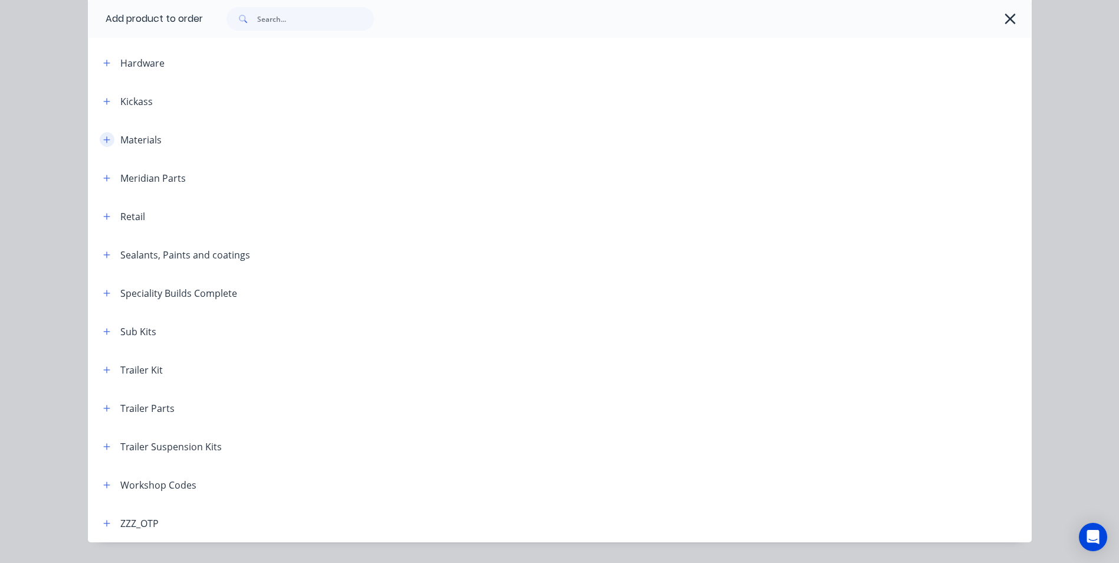
click at [104, 137] on icon "button" at bounding box center [106, 140] width 7 height 8
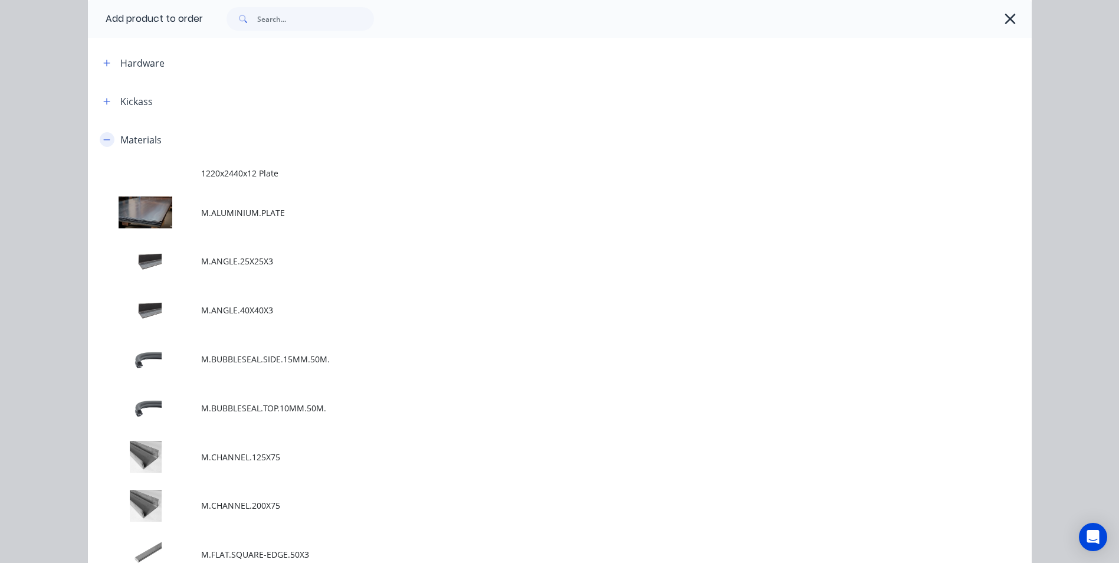
click at [103, 135] on button "button" at bounding box center [107, 139] width 15 height 15
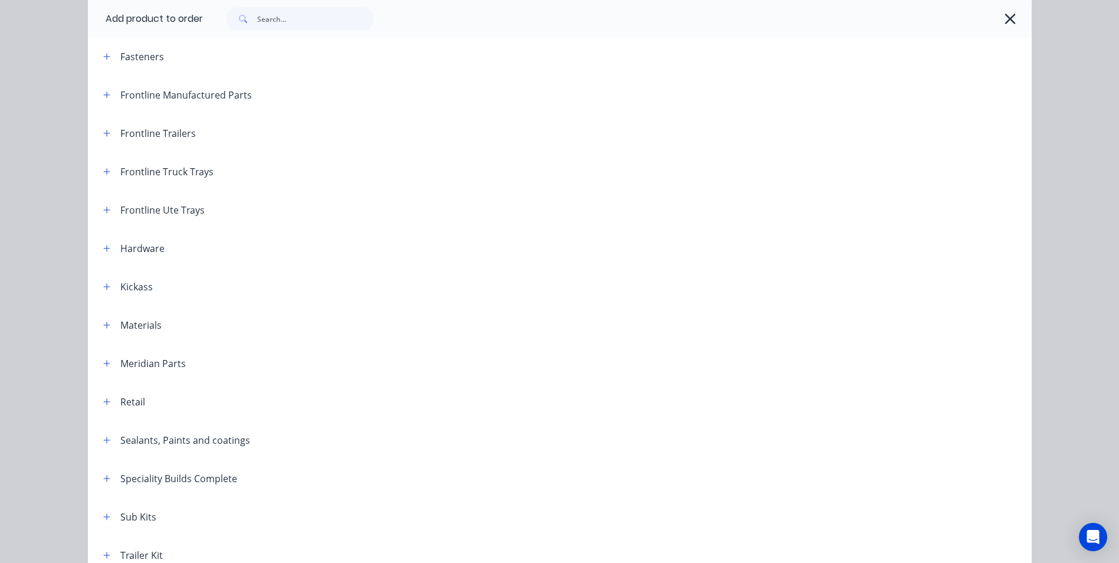
scroll to position [149, 0]
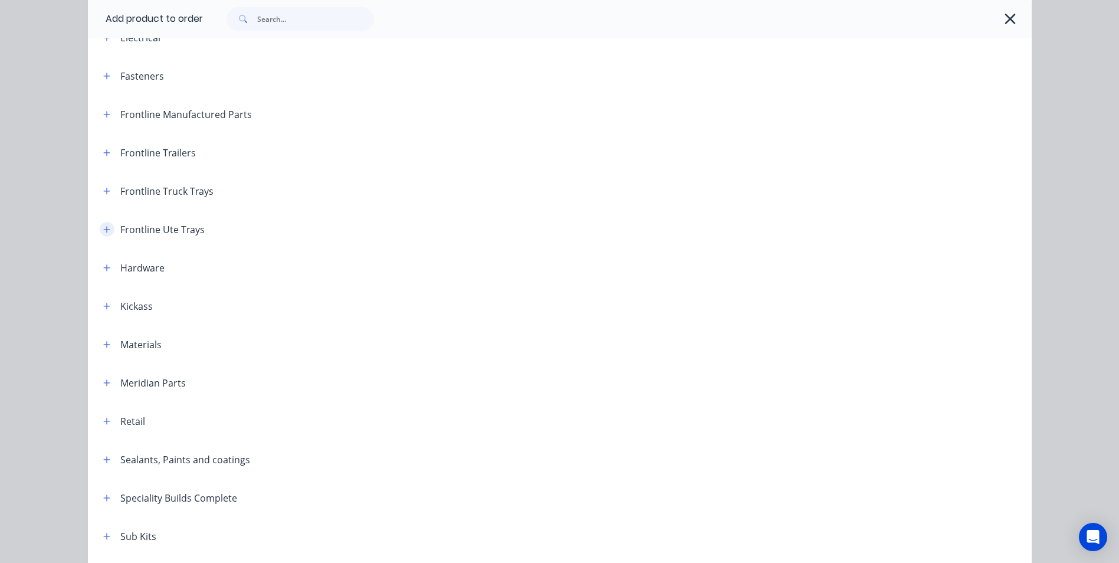
click at [103, 230] on icon "button" at bounding box center [106, 229] width 7 height 8
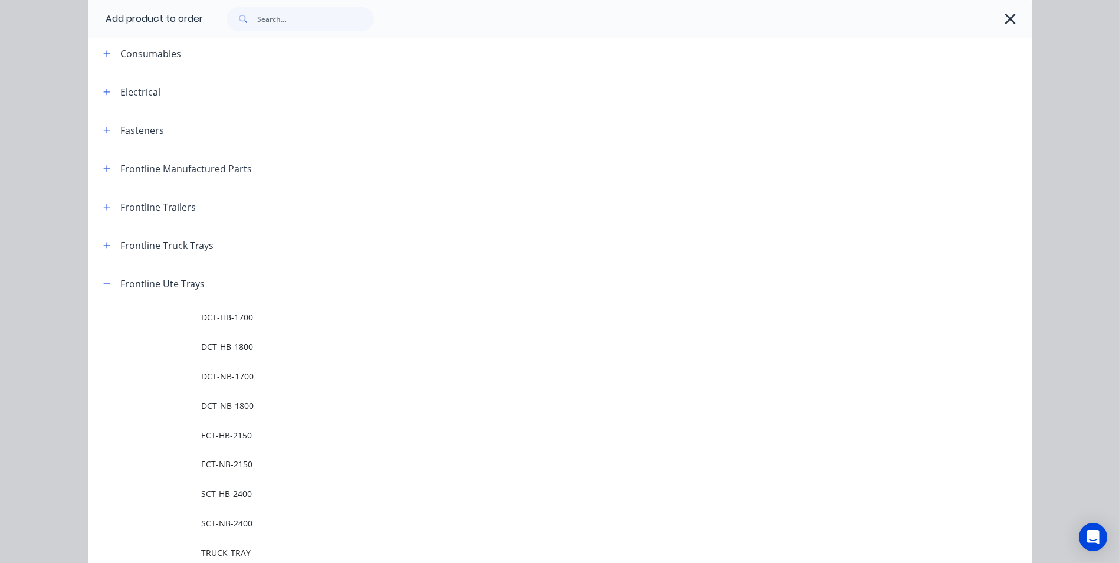
scroll to position [90, 0]
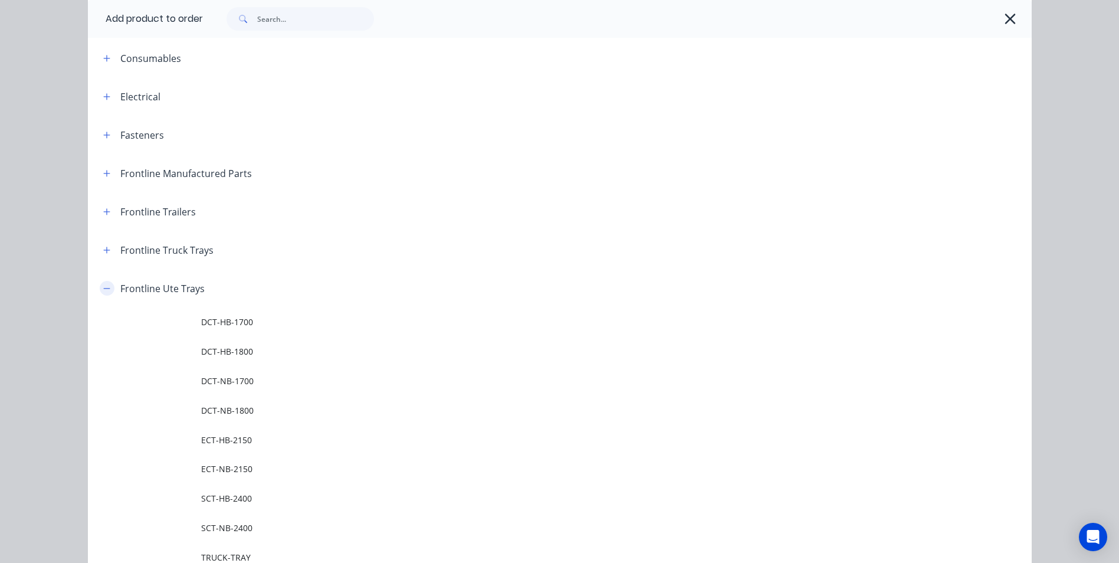
click at [103, 286] on icon "button" at bounding box center [106, 288] width 7 height 8
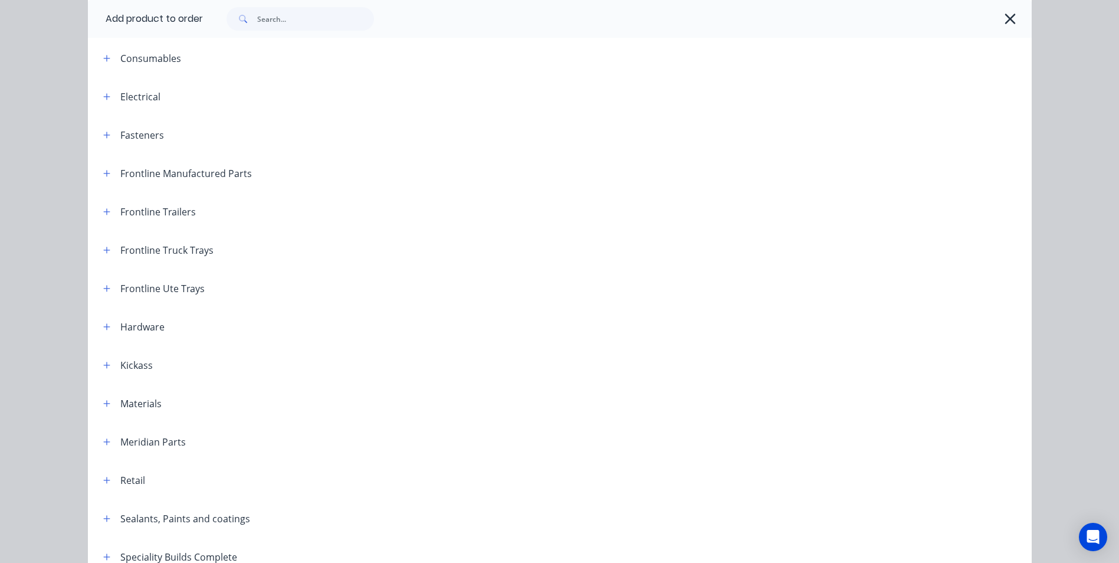
scroll to position [0, 0]
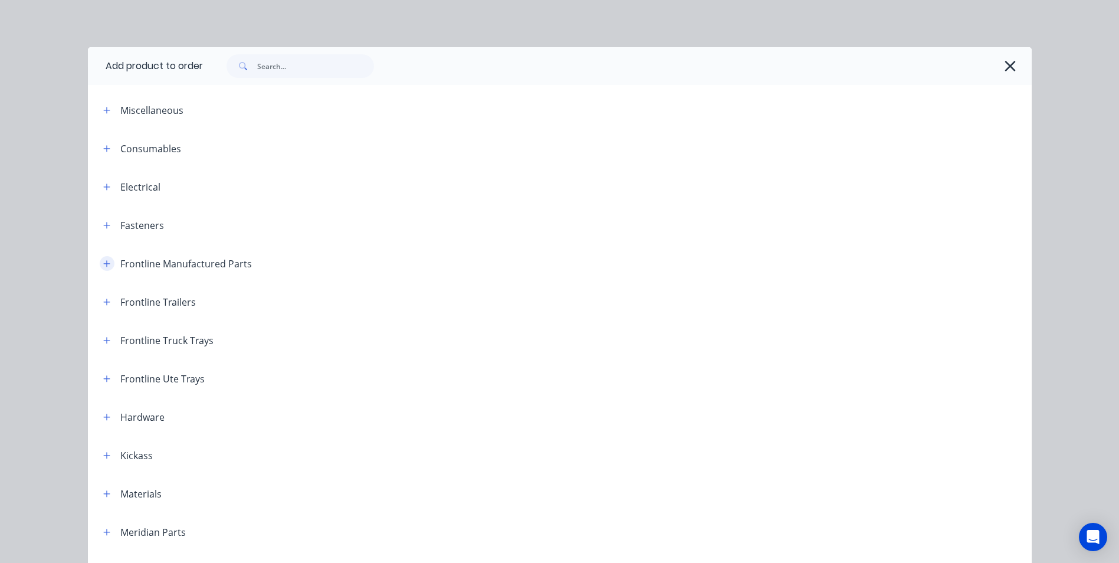
click at [103, 267] on icon "button" at bounding box center [106, 264] width 7 height 8
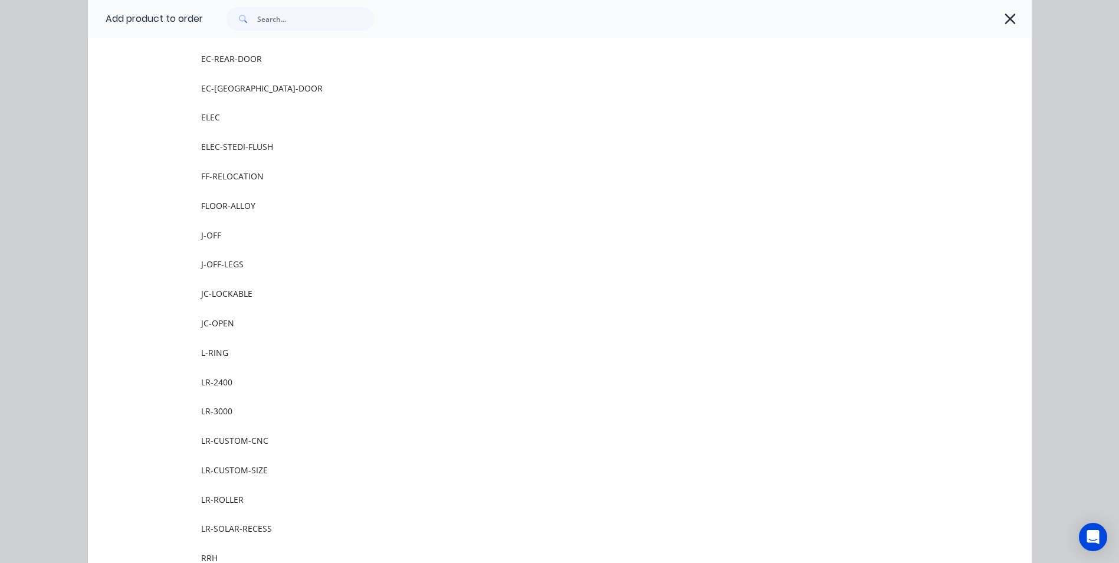
scroll to position [944, 0]
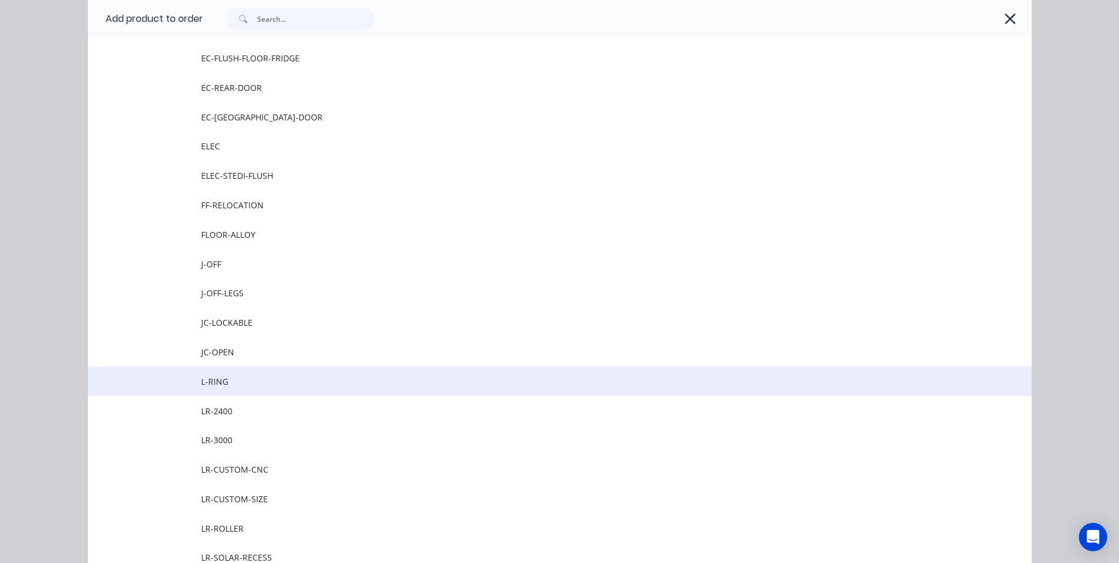
click at [238, 376] on span "L-RING" at bounding box center [533, 381] width 664 height 12
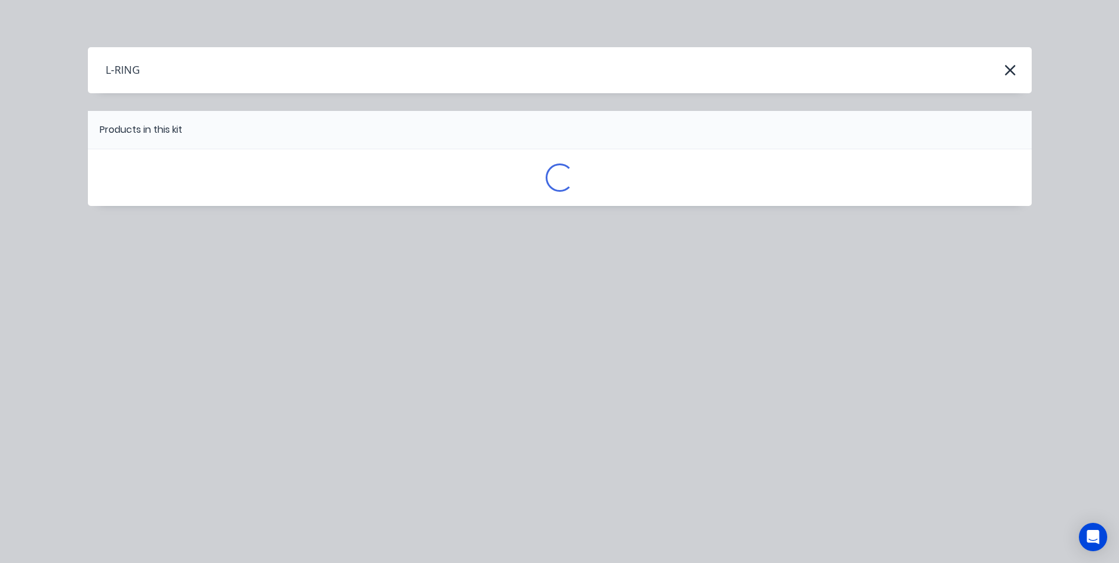
scroll to position [0, 0]
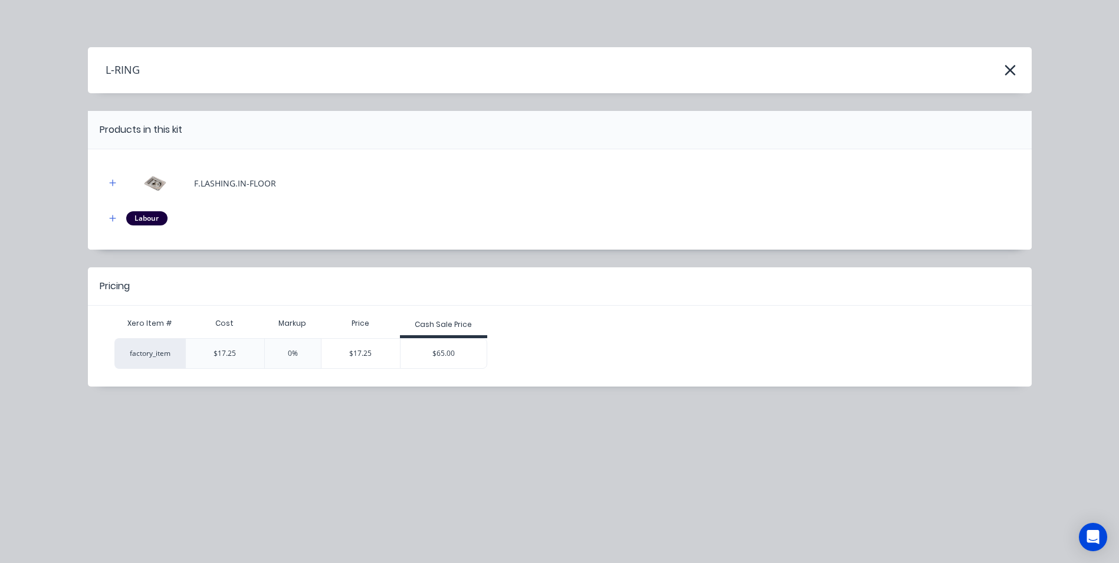
click at [450, 347] on div "$65.00" at bounding box center [444, 353] width 86 height 29
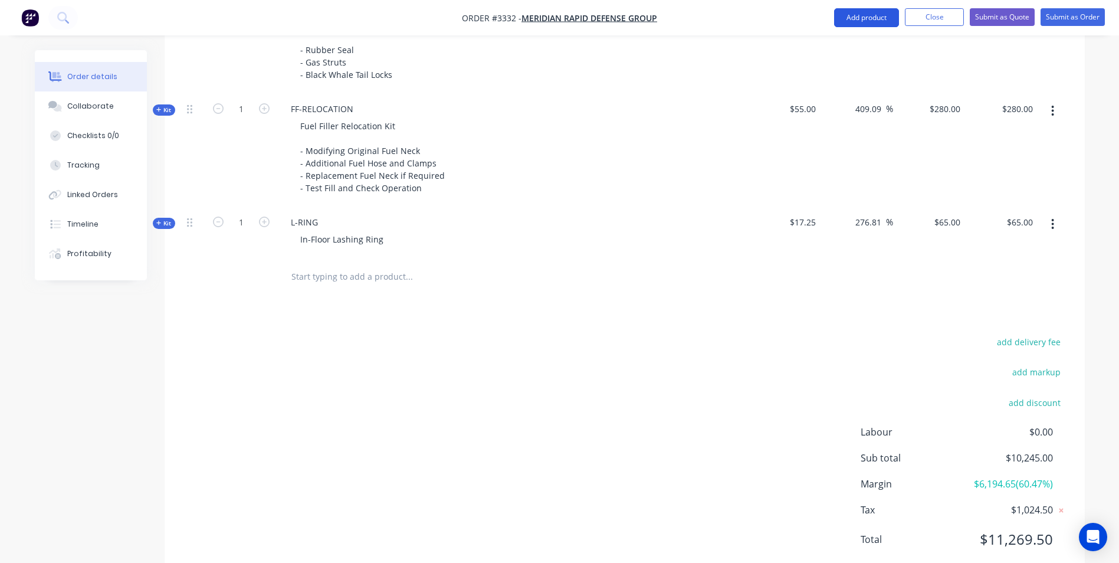
click at [860, 17] on button "Add product" at bounding box center [866, 17] width 65 height 19
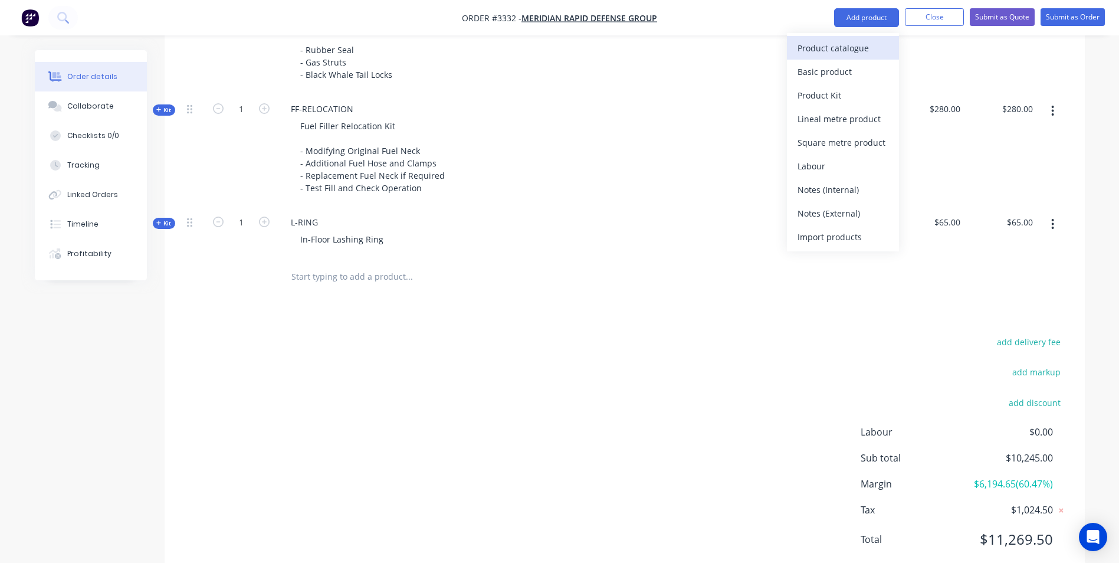
click at [873, 51] on div "Product catalogue" at bounding box center [843, 48] width 91 height 17
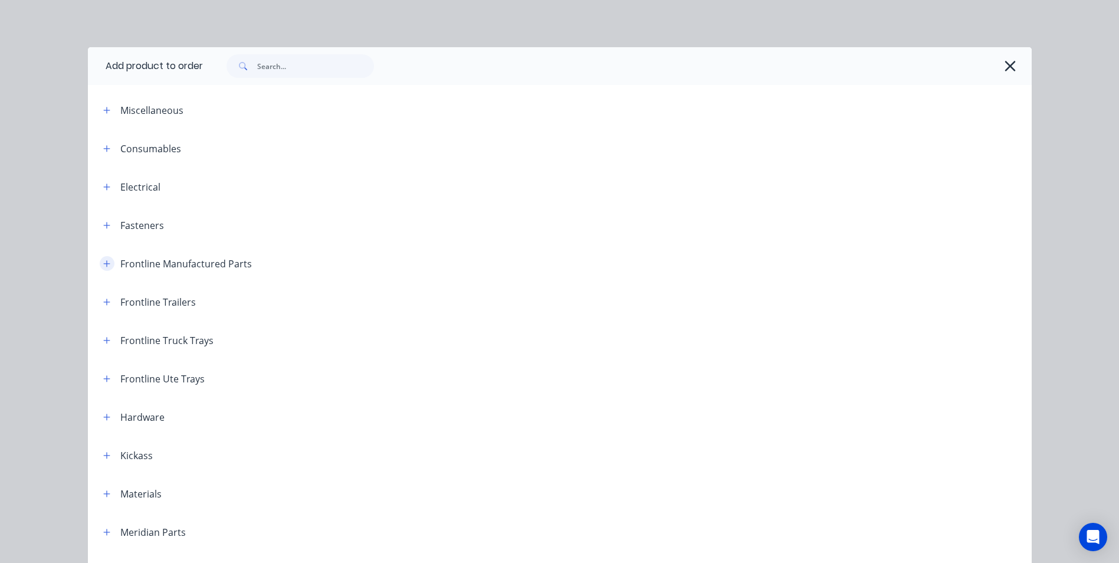
click at [103, 264] on icon "button" at bounding box center [106, 263] width 6 height 6
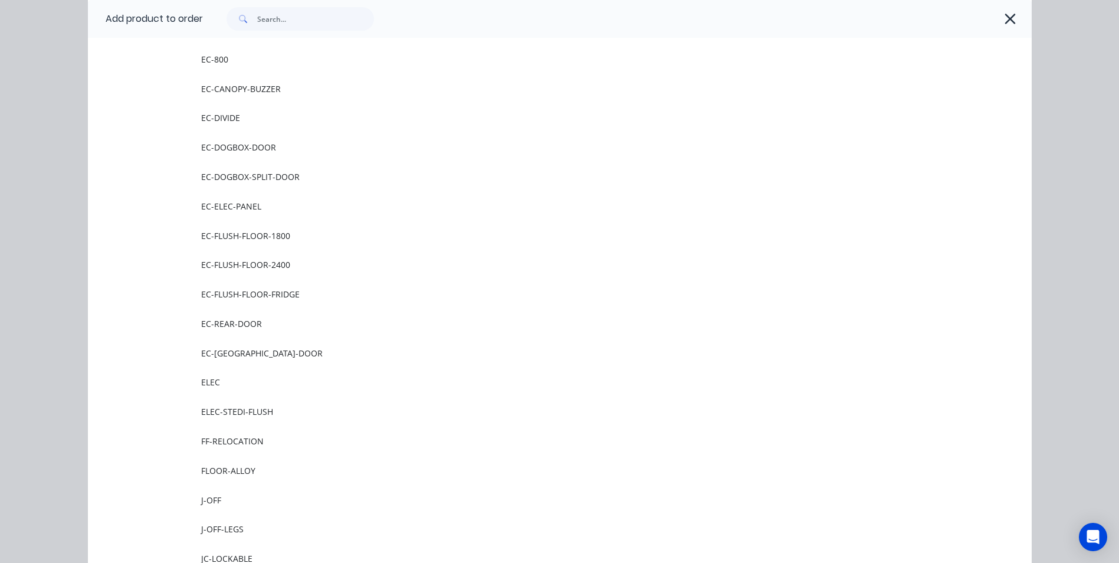
scroll to position [472, 0]
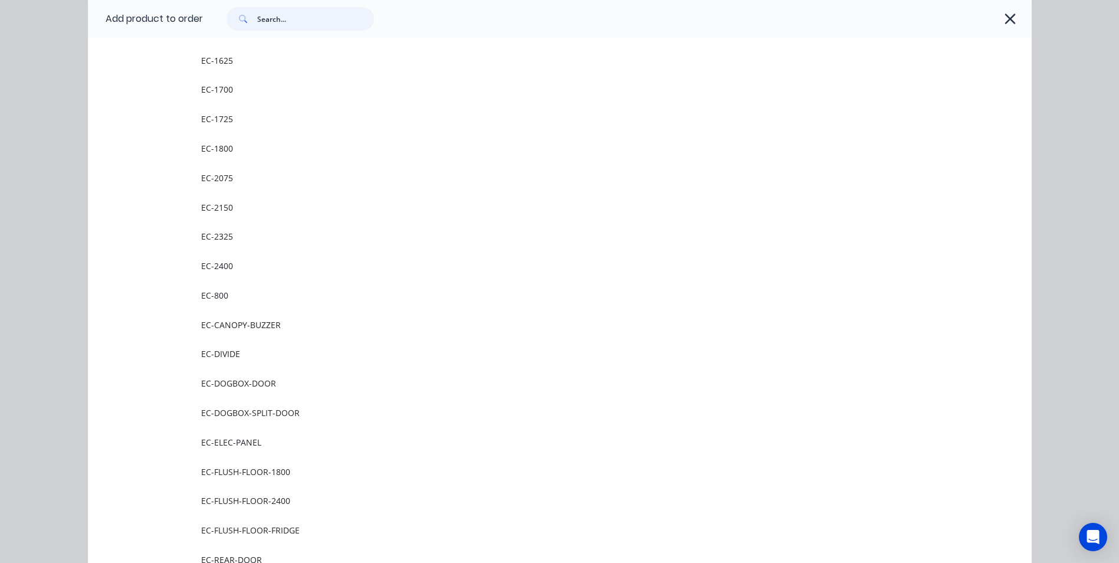
click at [286, 20] on input "text" at bounding box center [315, 19] width 117 height 24
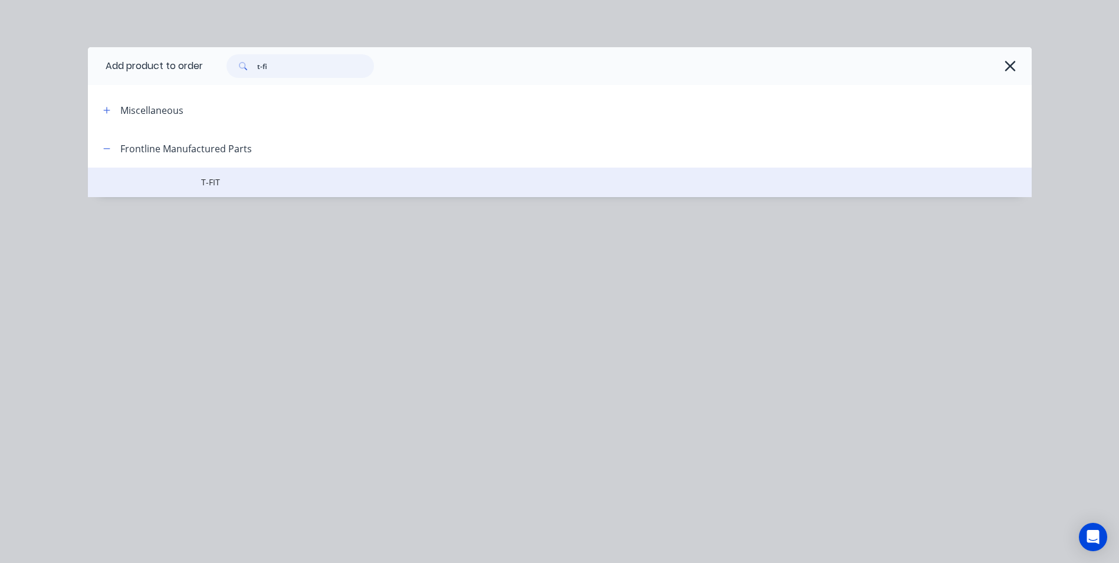
type input "t-fi"
click at [244, 182] on span "T-FIT" at bounding box center [533, 182] width 664 height 12
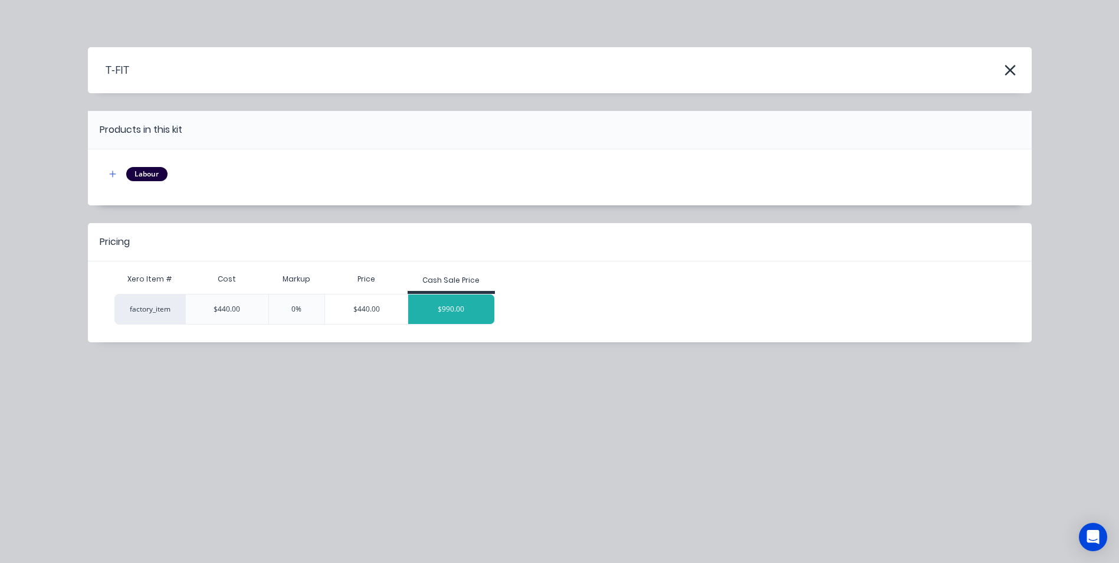
scroll to position [873, 0]
click at [460, 311] on div "$990.00" at bounding box center [451, 308] width 86 height 29
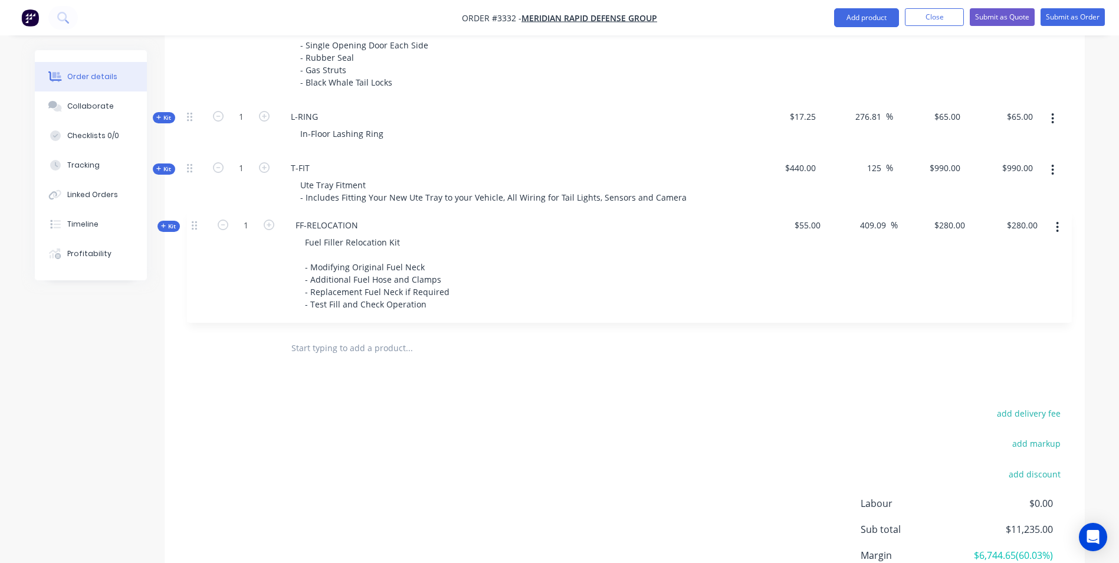
scroll to position [873, 0]
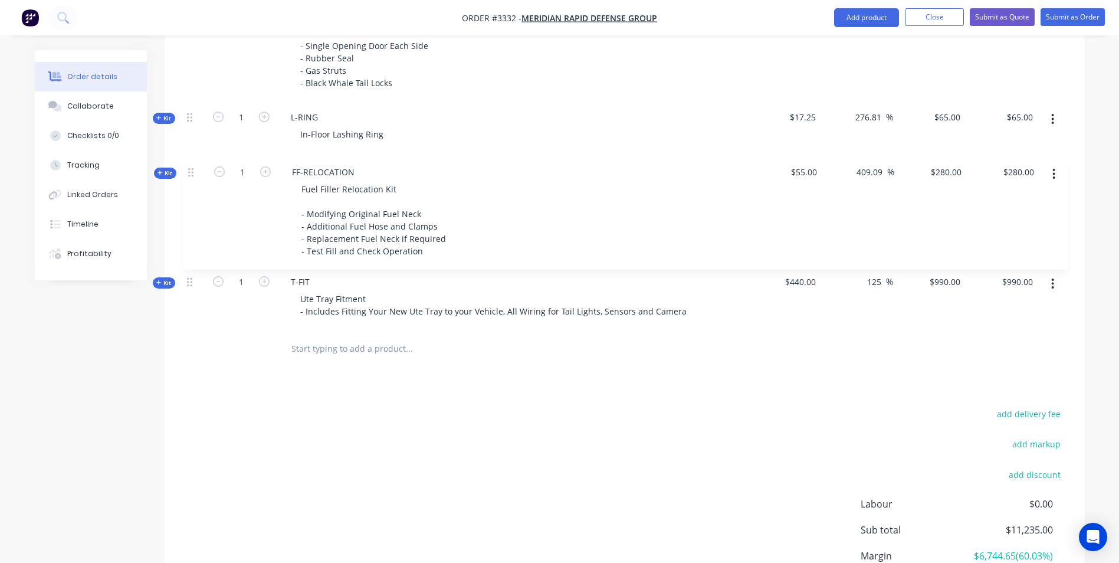
drag, startPoint x: 193, startPoint y: 122, endPoint x: 196, endPoint y: 186, distance: 63.8
click at [869, 18] on button "Add product" at bounding box center [866, 17] width 65 height 19
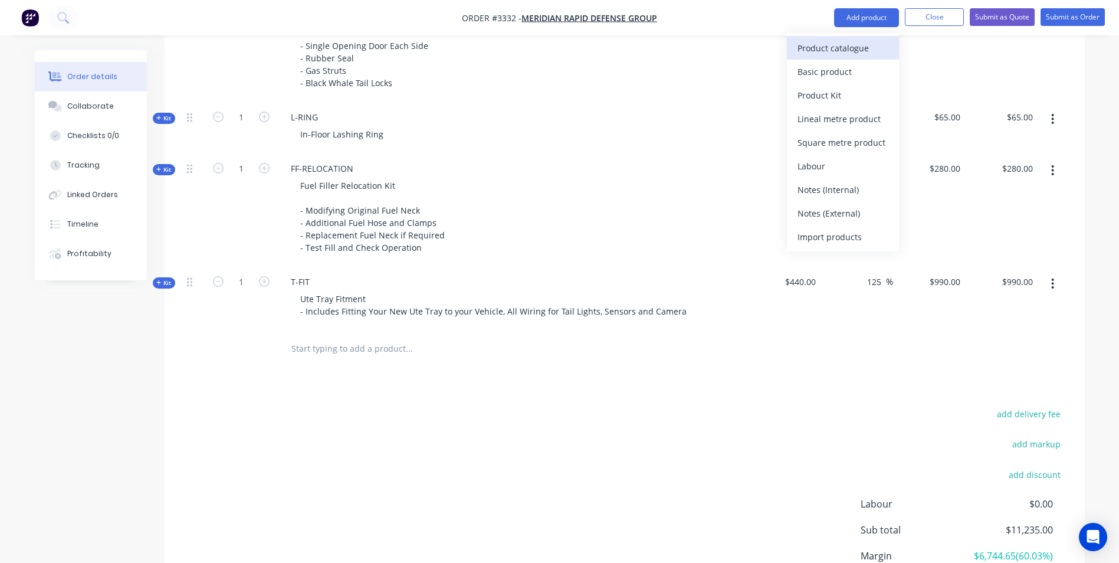
click at [809, 51] on div "Product catalogue" at bounding box center [843, 48] width 91 height 17
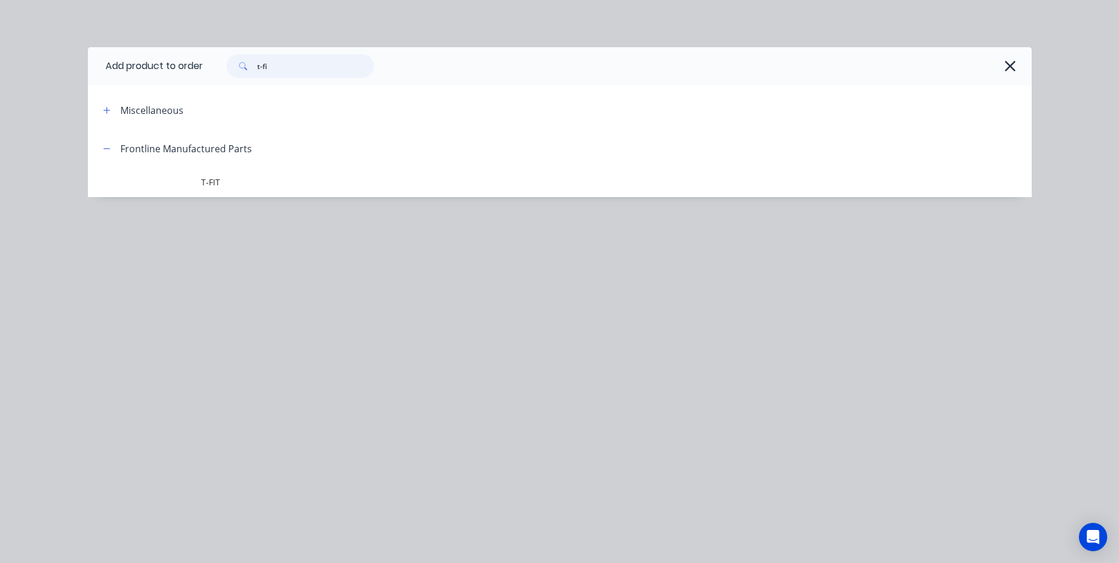
drag, startPoint x: 278, startPoint y: 74, endPoint x: 249, endPoint y: 72, distance: 29.0
click at [251, 72] on div "t-fi" at bounding box center [300, 66] width 147 height 24
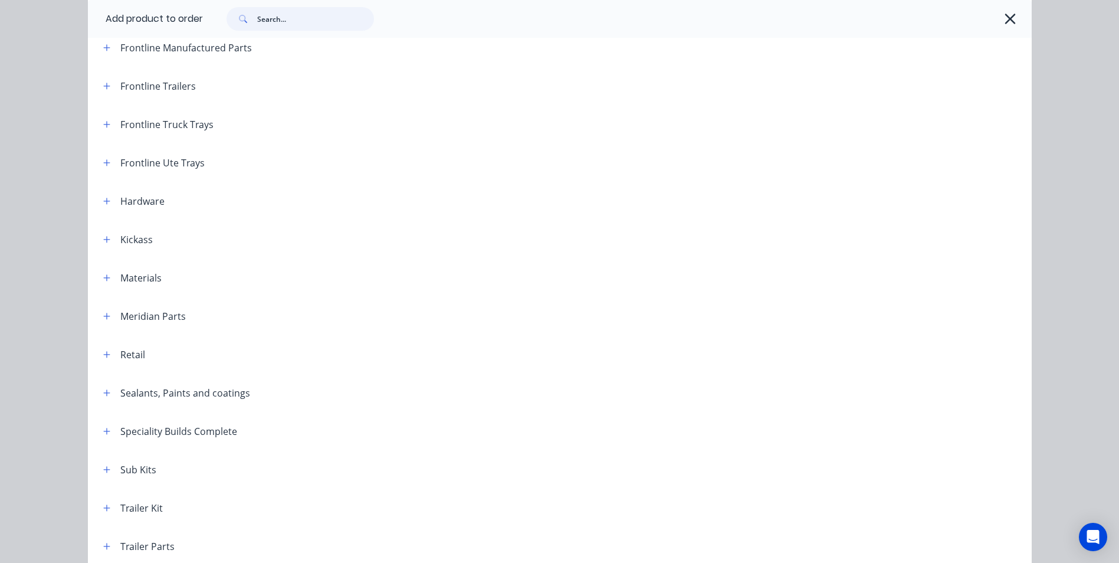
scroll to position [385, 0]
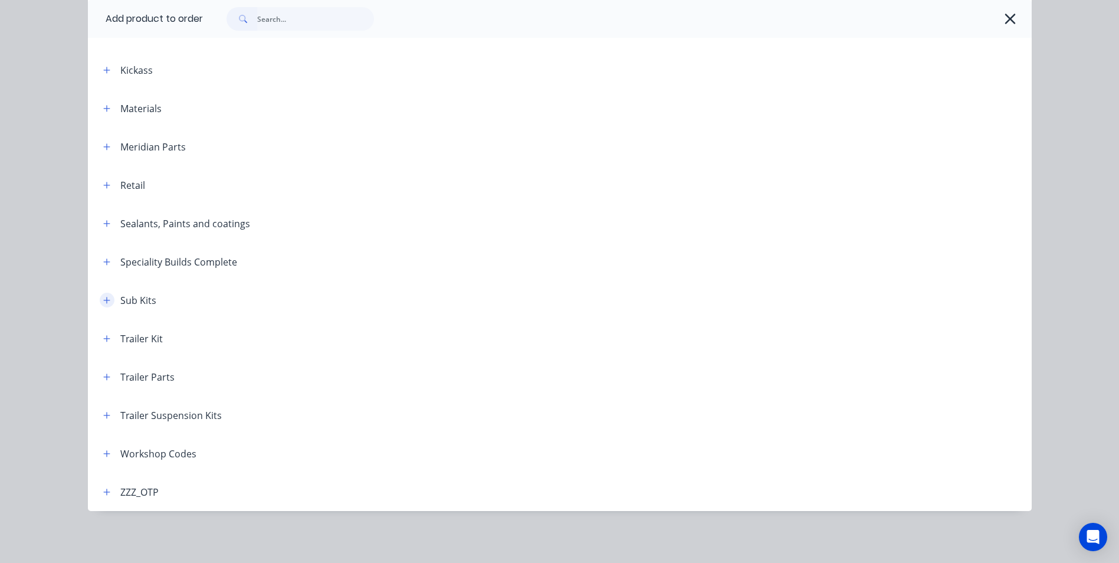
click at [103, 299] on icon "button" at bounding box center [106, 300] width 7 height 8
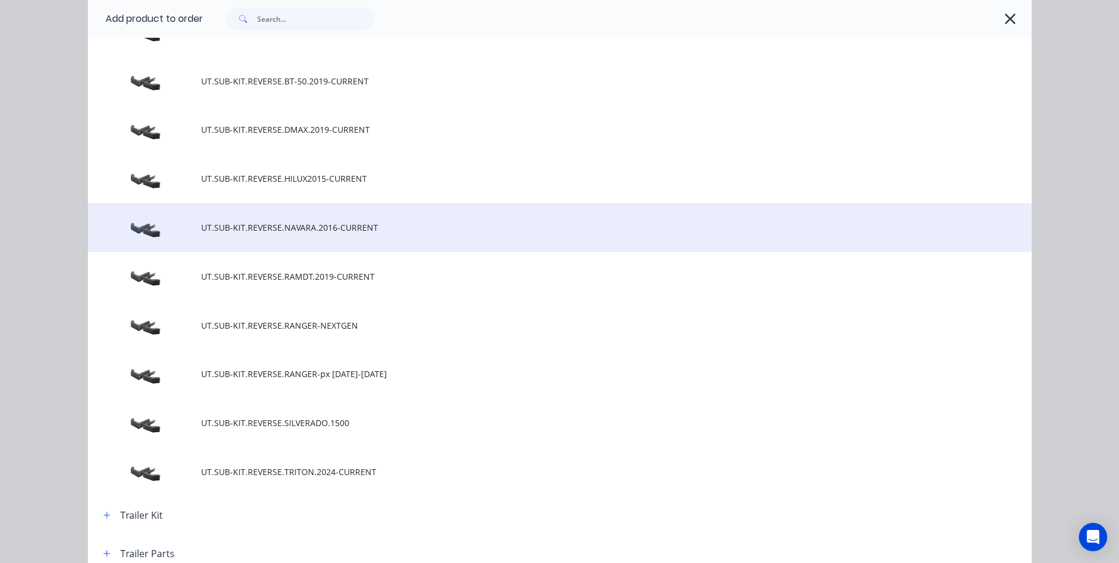
scroll to position [621, 0]
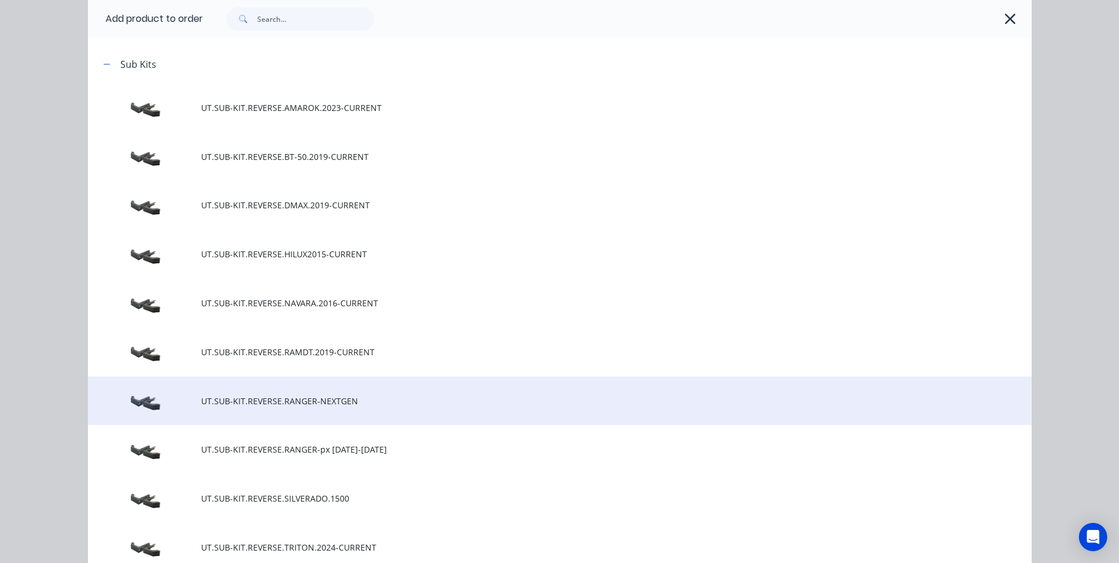
click at [293, 407] on td "UT.SUB-KIT.REVERSE.RANGER-NEXTGEN" at bounding box center [616, 400] width 831 height 49
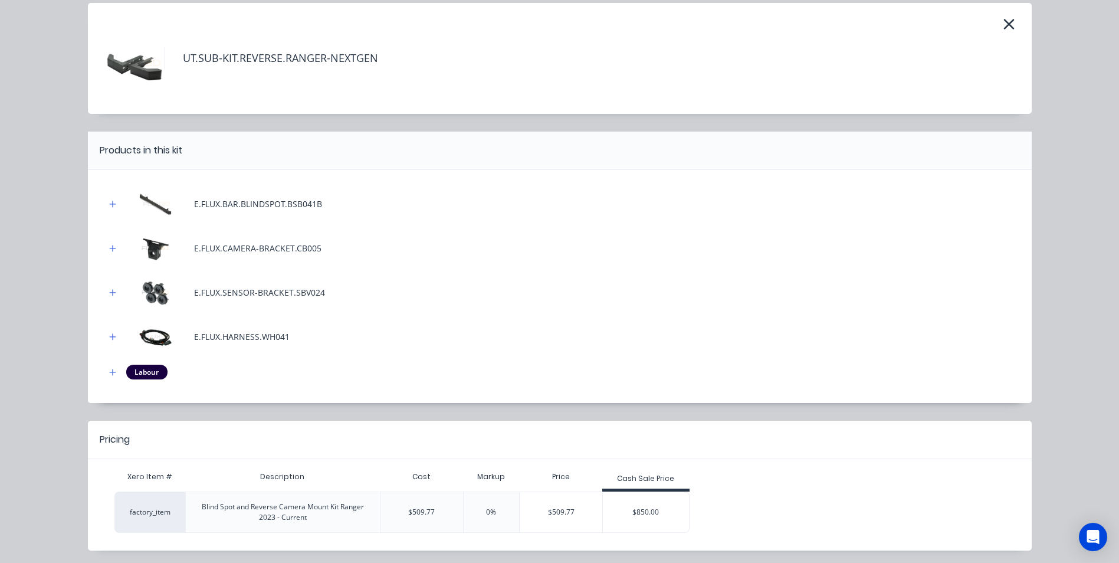
scroll to position [84, 0]
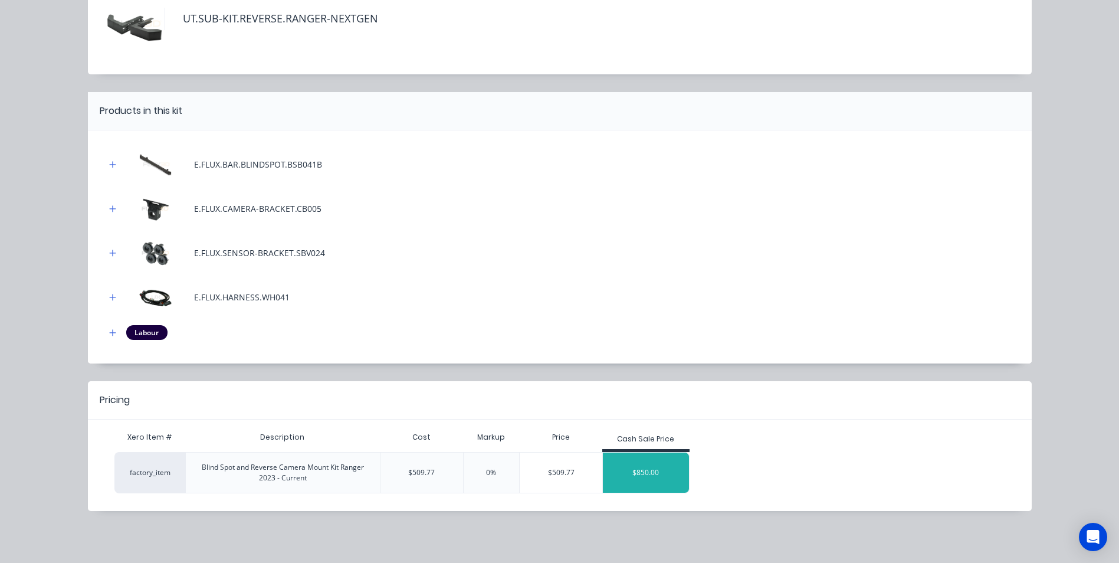
click at [639, 465] on div "$850.00" at bounding box center [646, 472] width 86 height 29
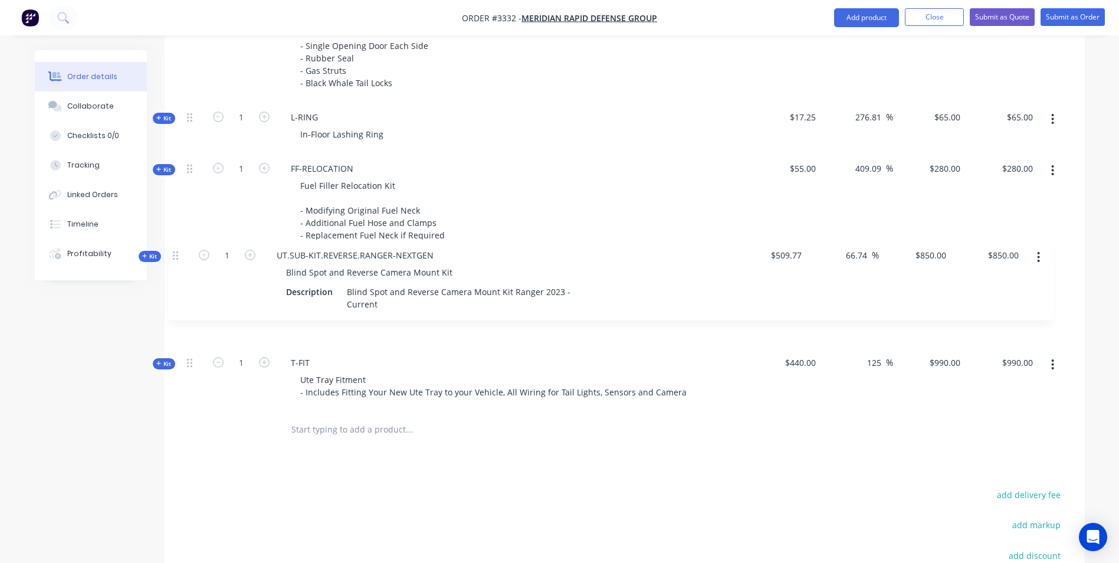
drag, startPoint x: 192, startPoint y: 347, endPoint x: 178, endPoint y: 250, distance: 98.4
click at [178, 250] on div "Qty Cost Markup Price Total Kit 1 DCT-NB-1800 DUAL CAB UTE TRAY Make: Model: Ye…" at bounding box center [625, 25] width 920 height 847
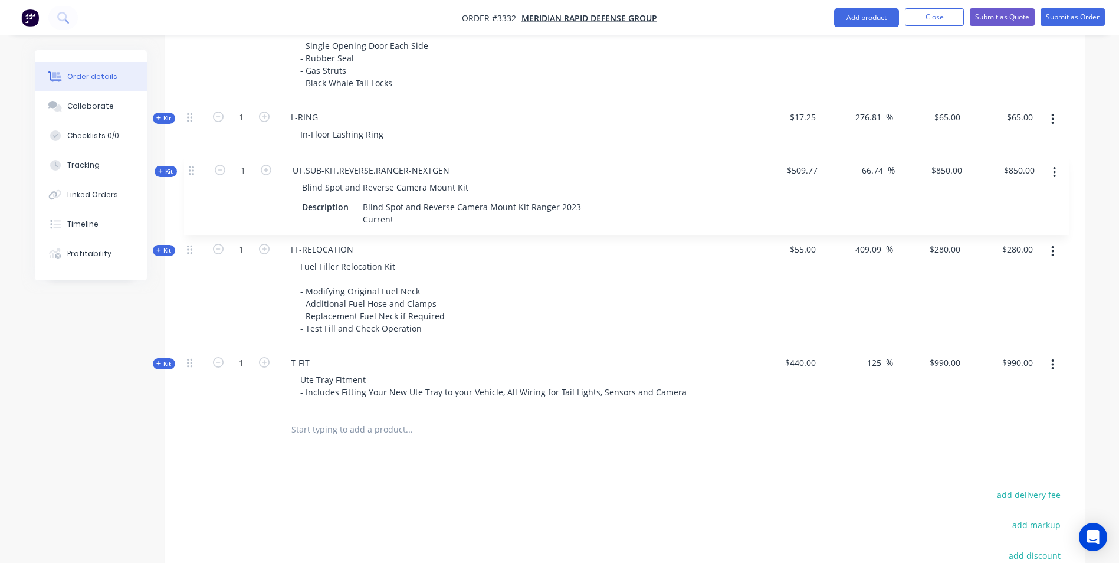
drag, startPoint x: 188, startPoint y: 283, endPoint x: 191, endPoint y: 168, distance: 115.1
click at [191, 168] on div "Kit 1 DCT-NB-1800 DUAL CAB UTE TRAY Make: Model: Year: Standard Tray Dimensions…" at bounding box center [624, 17] width 885 height 785
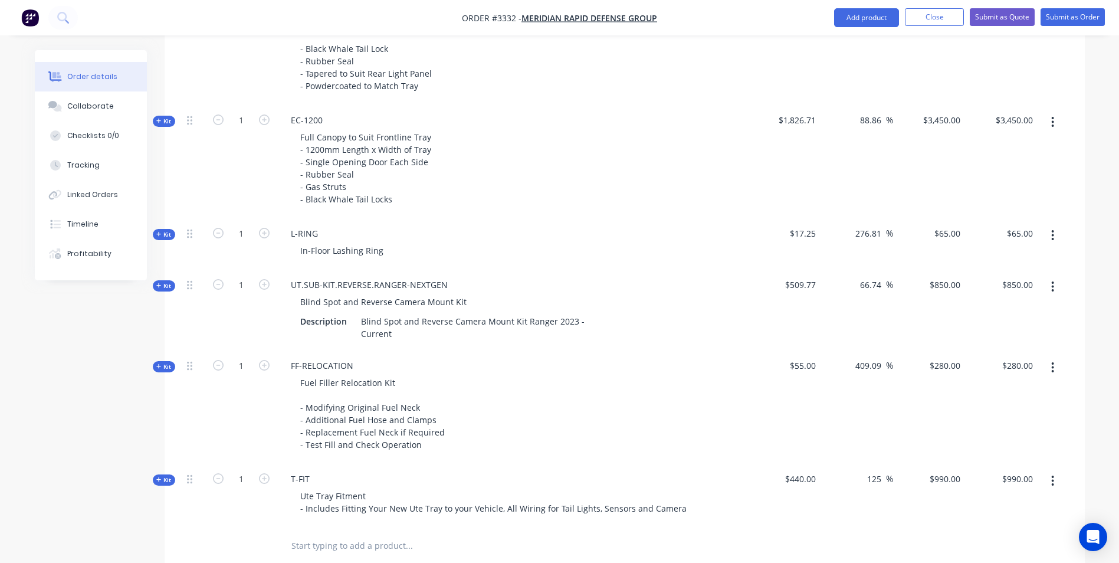
scroll to position [755, 0]
click at [260, 231] on icon "button" at bounding box center [264, 234] width 11 height 11
type input "2"
type input "$130.00"
click at [260, 231] on icon "button" at bounding box center [264, 234] width 11 height 11
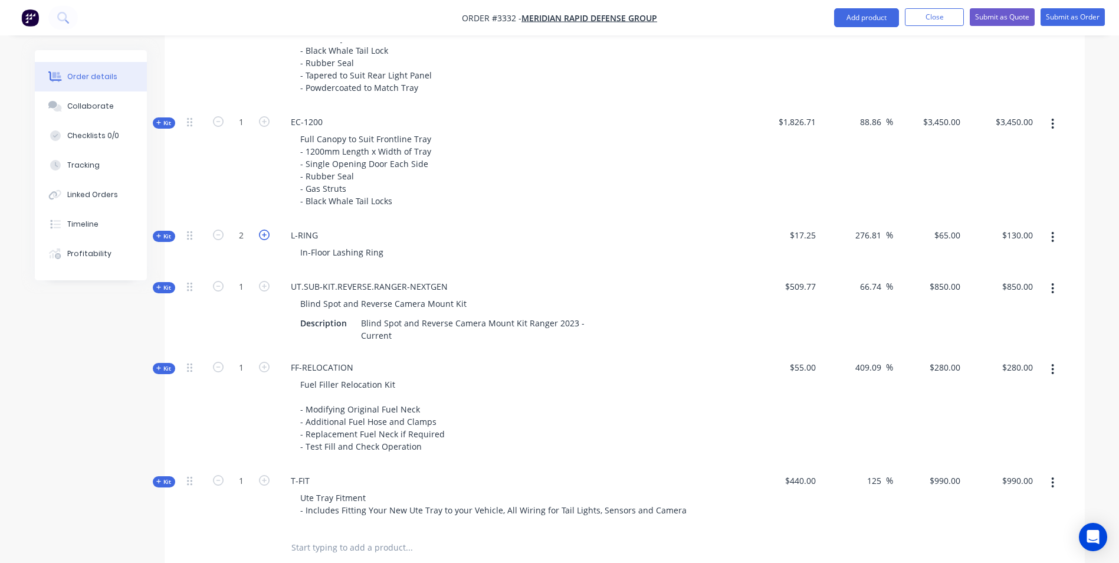
type input "3"
type input "$195.00"
click at [260, 231] on icon "button" at bounding box center [264, 234] width 11 height 11
type input "4"
type input "$260.00"
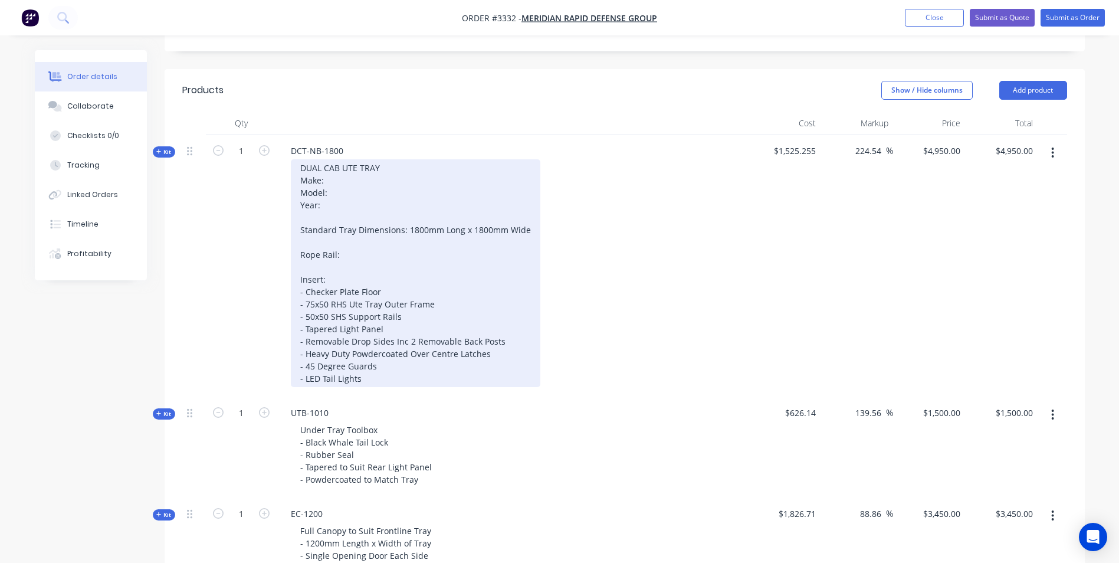
scroll to position [342, 0]
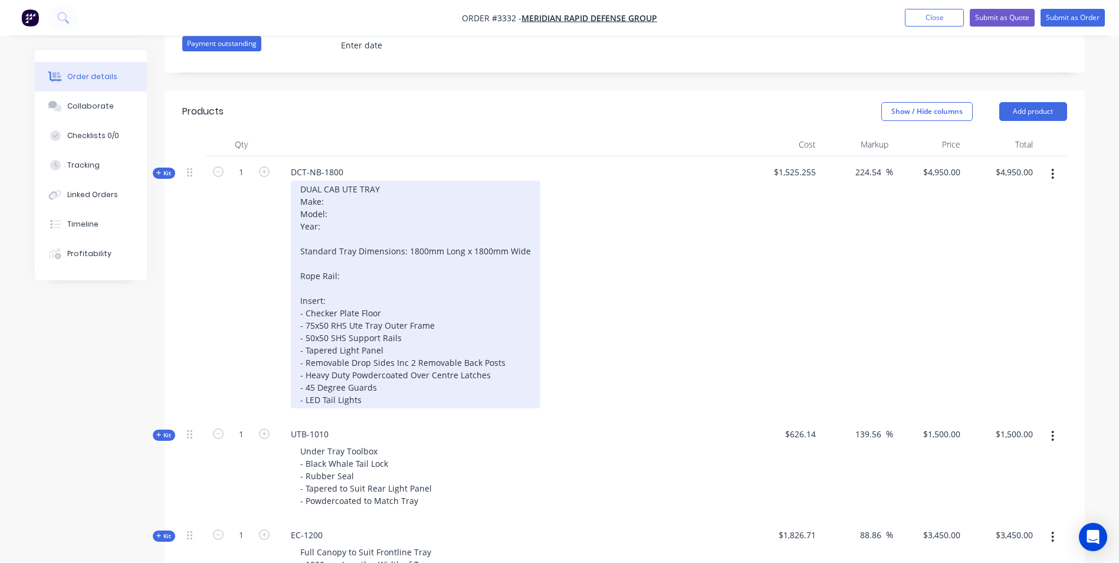
click at [386, 383] on div "DUAL CAB UTE TRAY Make: Model: Year: Standard Tray Dimensions: 1800mm Long x 18…" at bounding box center [416, 295] width 250 height 228
click at [330, 201] on div "DUAL CAB UTE TRAY Make: Model: Year: Standard Tray Dimensions: 1800mm Long x 18…" at bounding box center [416, 295] width 250 height 228
click at [334, 224] on div "DUAL CAB UTE TRAY Make: FORD Model: SUPER-DUTY Year: Standard Tray Dimensions: …" at bounding box center [416, 295] width 250 height 228
click at [406, 263] on div "DUAL CAB UTE TRAY Make: FORD Model: SUPER-DUTY Year: TBA Standard Tray Dimensio…" at bounding box center [416, 295] width 250 height 228
click at [379, 289] on div "DUAL CAB UTE TRAY Make: FORD Model: SUPER-DUTY Year: TBA Standard Tray Dimensio…" at bounding box center [416, 295] width 250 height 228
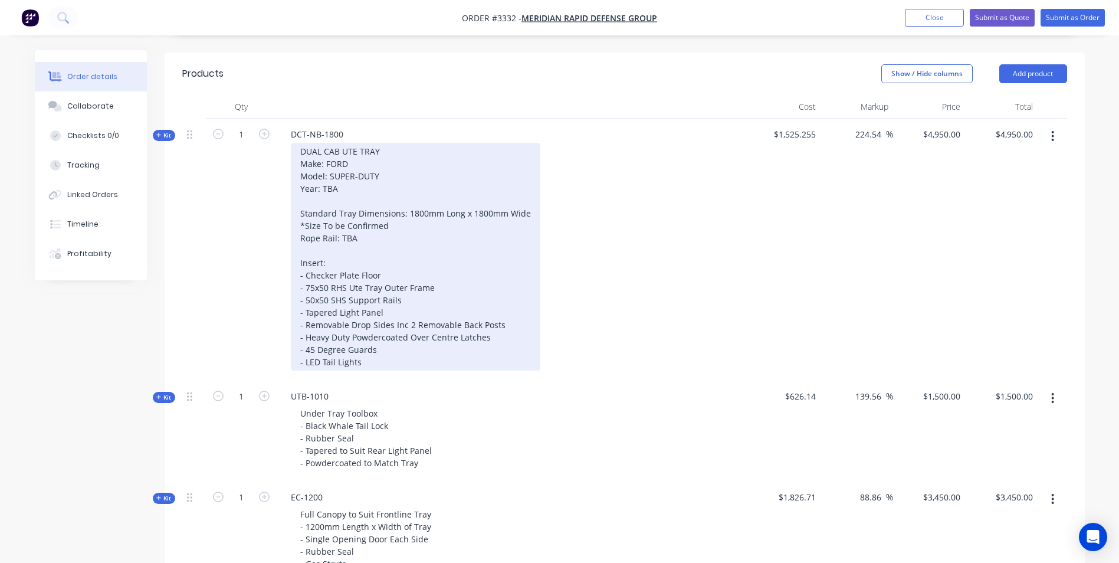
scroll to position [401, 0]
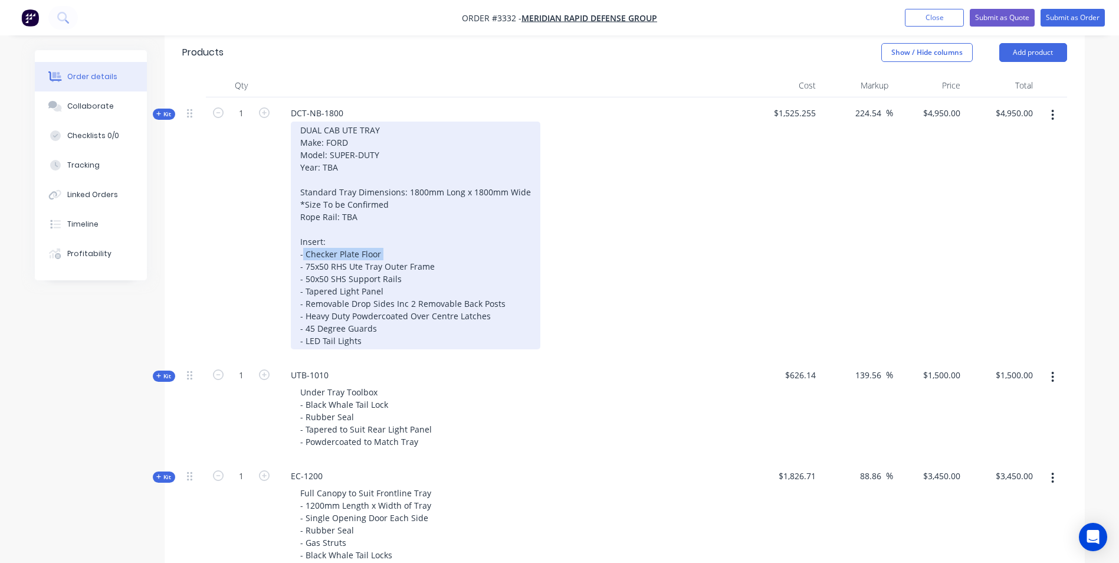
drag, startPoint x: 383, startPoint y: 265, endPoint x: 294, endPoint y: 271, distance: 89.2
click at [294, 271] on div "DUAL CAB UTE TRAY Make: FORD Model: SUPER-DUTY Year: TBA Standard Tray Dimensio…" at bounding box center [416, 236] width 250 height 228
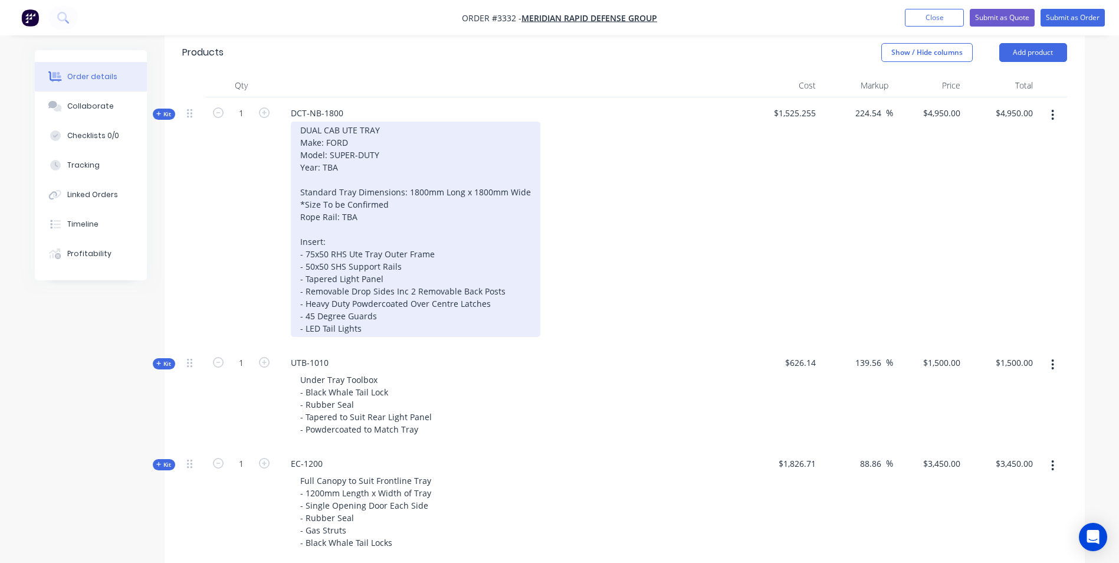
click at [509, 301] on div "DUAL CAB UTE TRAY Make: FORD Model: SUPER-DUTY Year: TBA Standard Tray Dimensio…" at bounding box center [416, 229] width 250 height 215
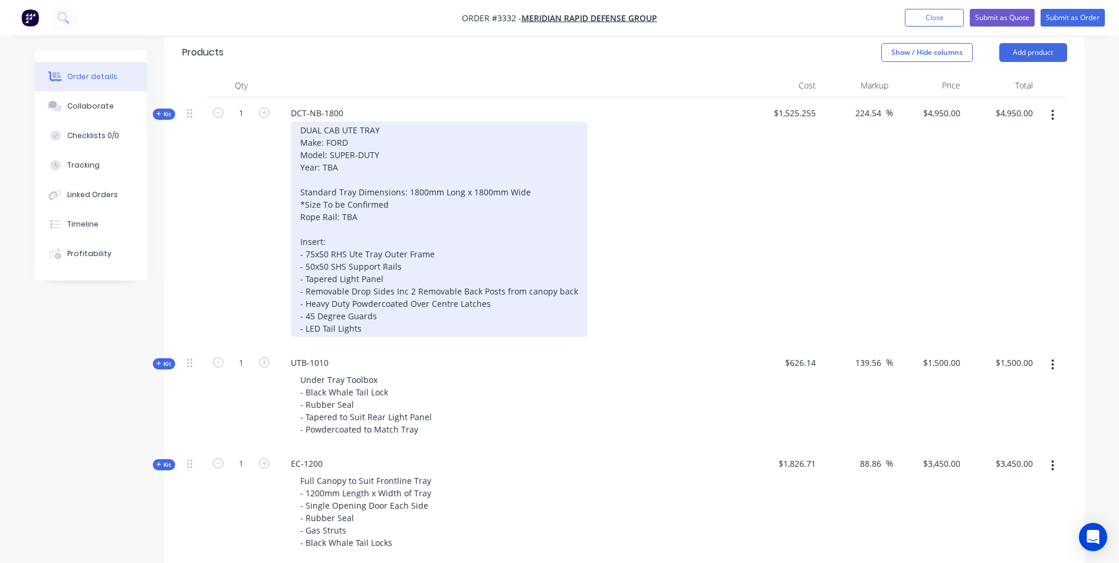
click at [334, 252] on div "DUAL CAB UTE TRAY Make: FORD Model: SUPER-DUTY Year: TBA Standard Tray Dimensio…" at bounding box center [439, 229] width 297 height 215
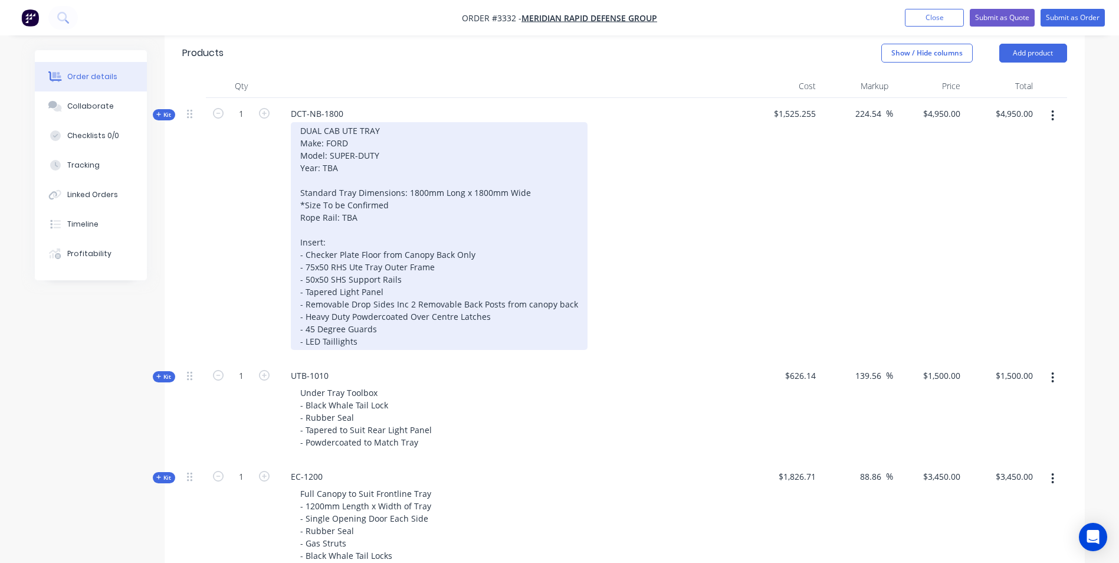
scroll to position [305, 0]
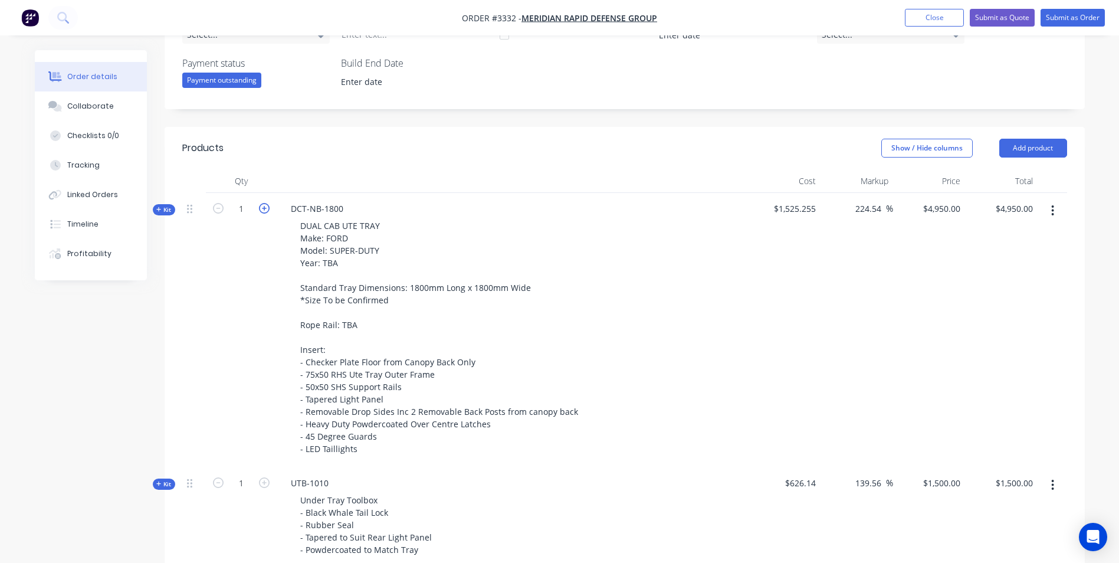
click at [264, 208] on icon "button" at bounding box center [264, 208] width 11 height 11
type input "2"
type input "$9,900.00"
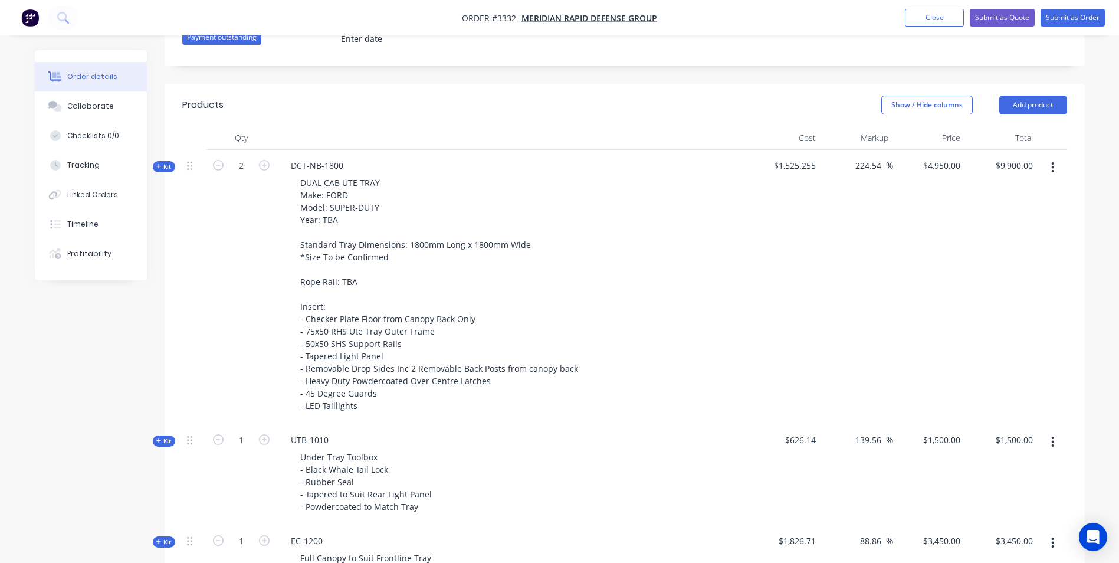
scroll to position [482, 0]
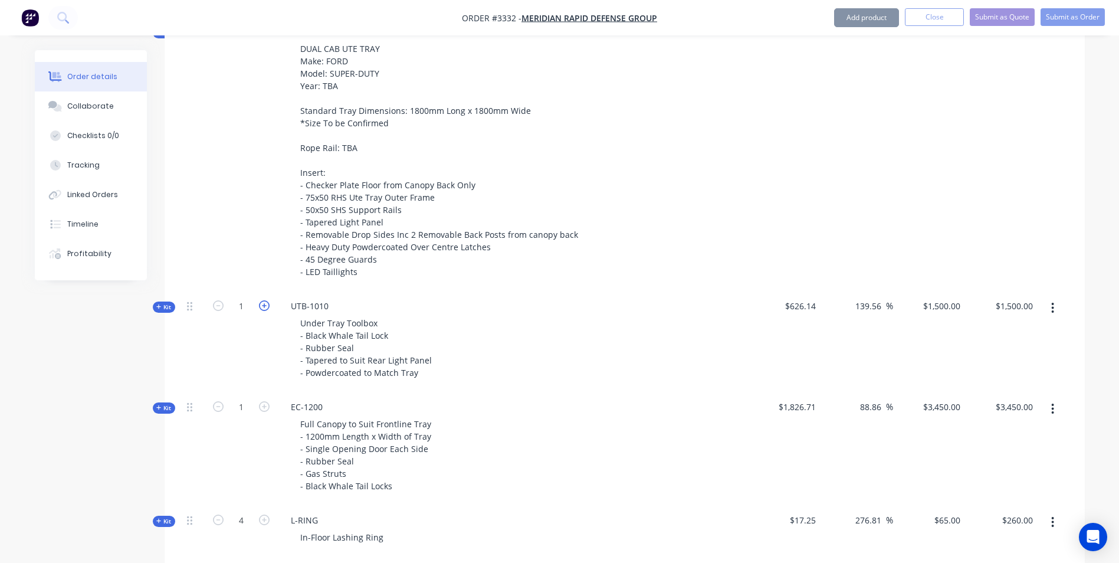
click at [260, 306] on icon "button" at bounding box center [264, 305] width 11 height 11
type input "2"
type input "$3,000.00"
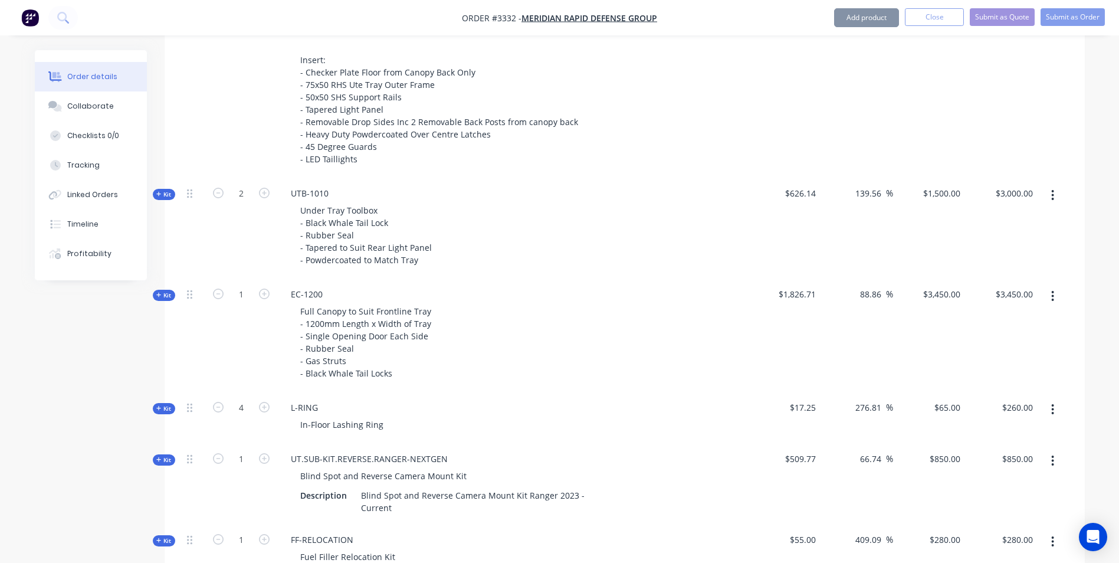
scroll to position [600, 0]
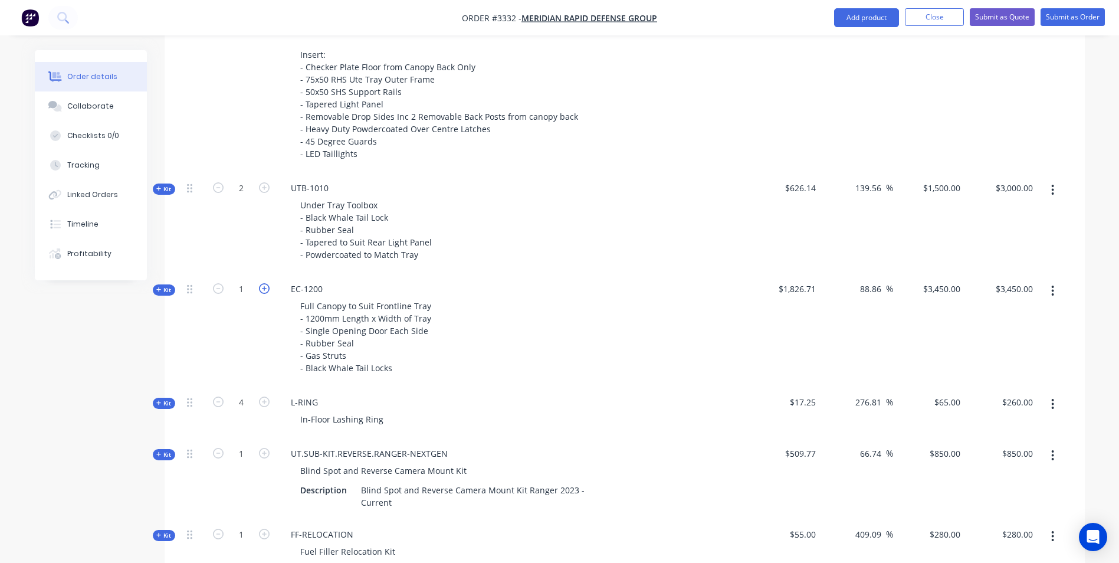
click at [262, 286] on icon "button" at bounding box center [264, 288] width 11 height 11
type input "2"
type input "$6,900.00"
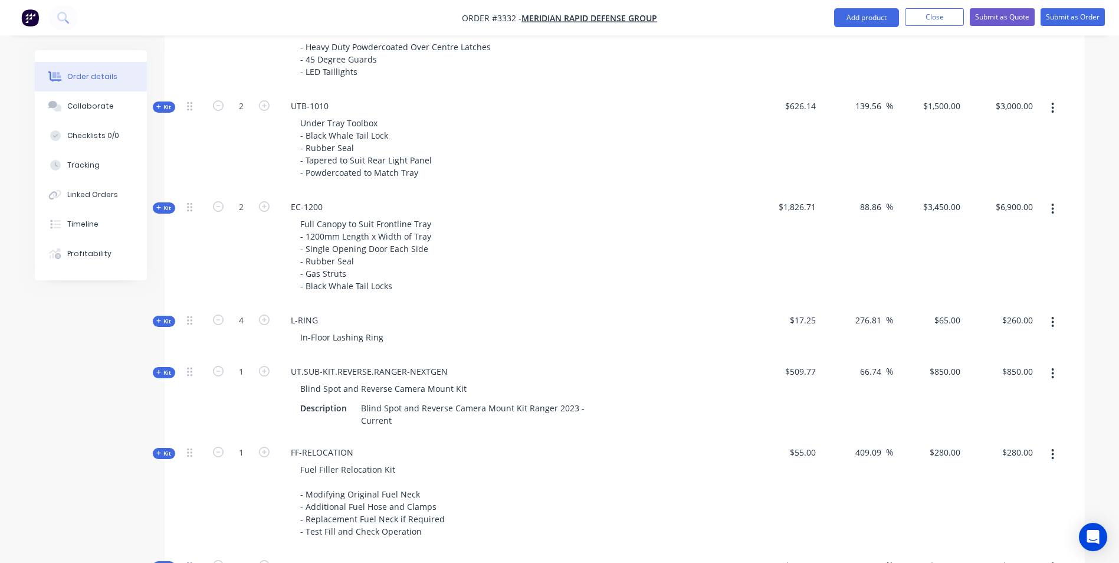
scroll to position [718, 0]
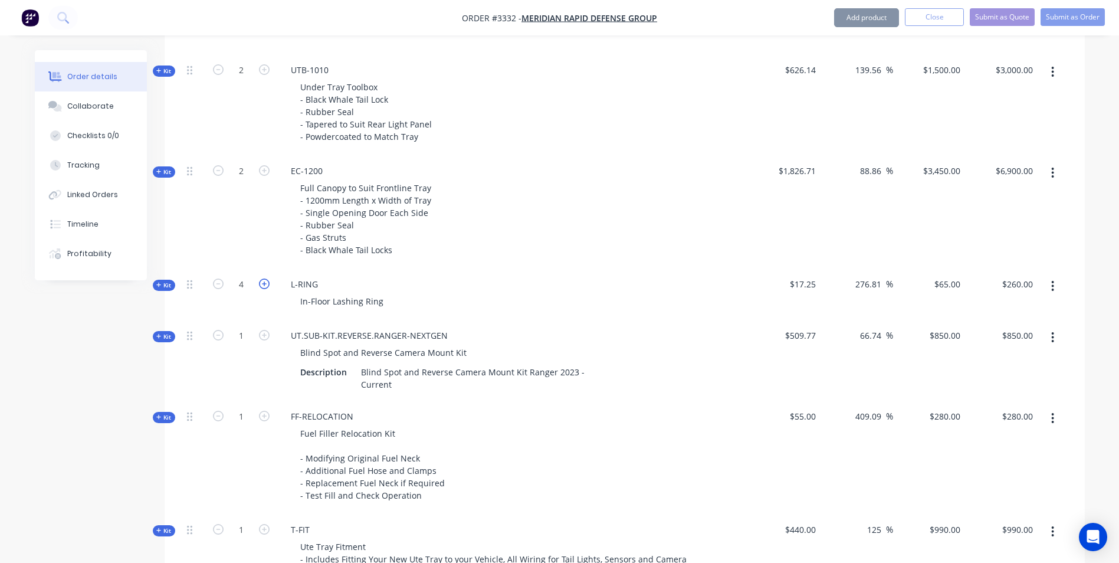
click at [265, 287] on icon "button" at bounding box center [264, 283] width 11 height 11
type input "5"
type input "$325.00"
click at [265, 287] on icon "button" at bounding box center [264, 283] width 11 height 11
type input "6"
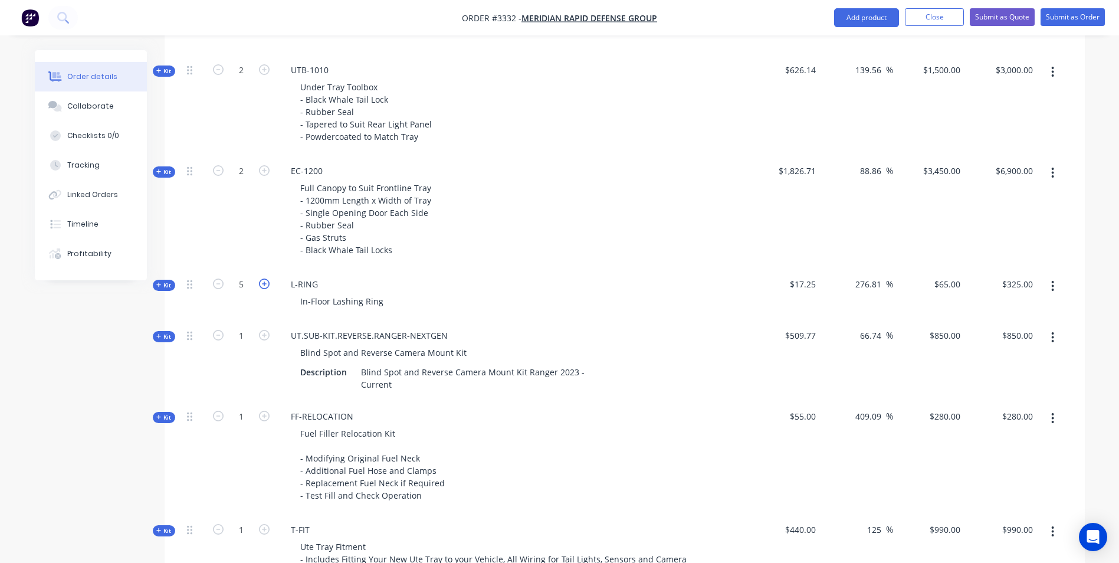
type input "$390.00"
click at [265, 287] on icon "button" at bounding box center [264, 283] width 11 height 11
type input "7"
type input "$455.00"
click at [265, 287] on icon "button" at bounding box center [264, 283] width 11 height 11
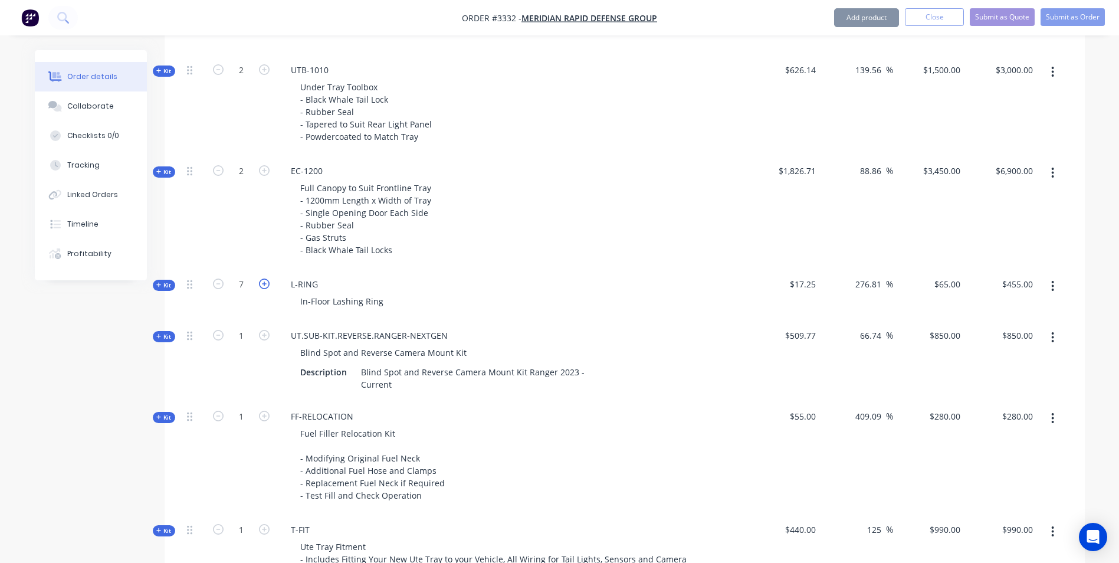
type input "8"
type input "$520.00"
click at [263, 333] on icon "button" at bounding box center [264, 335] width 11 height 11
type input "2"
type input "$1,700.00"
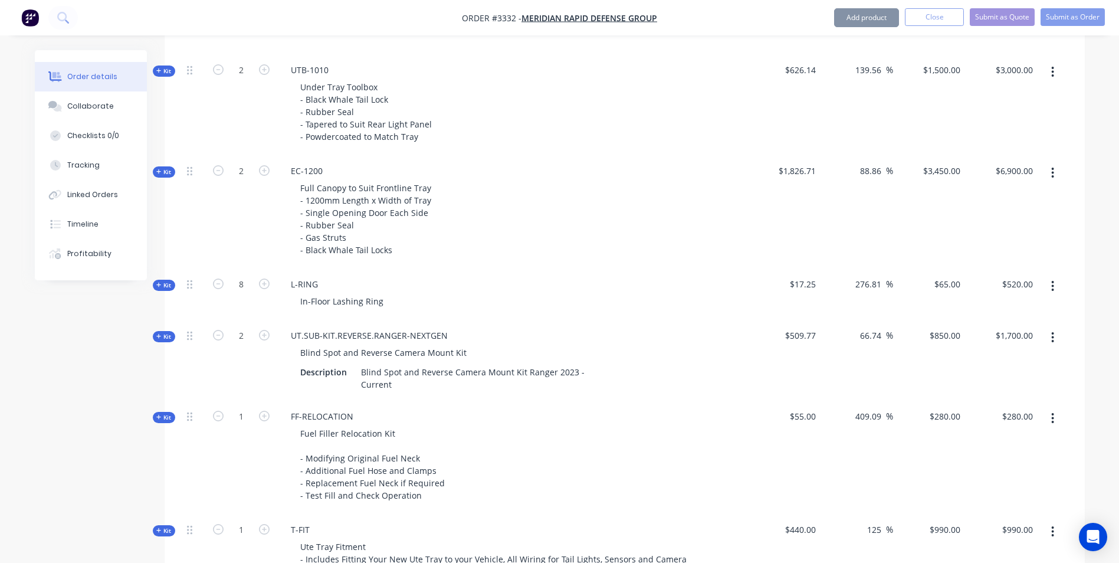
scroll to position [836, 0]
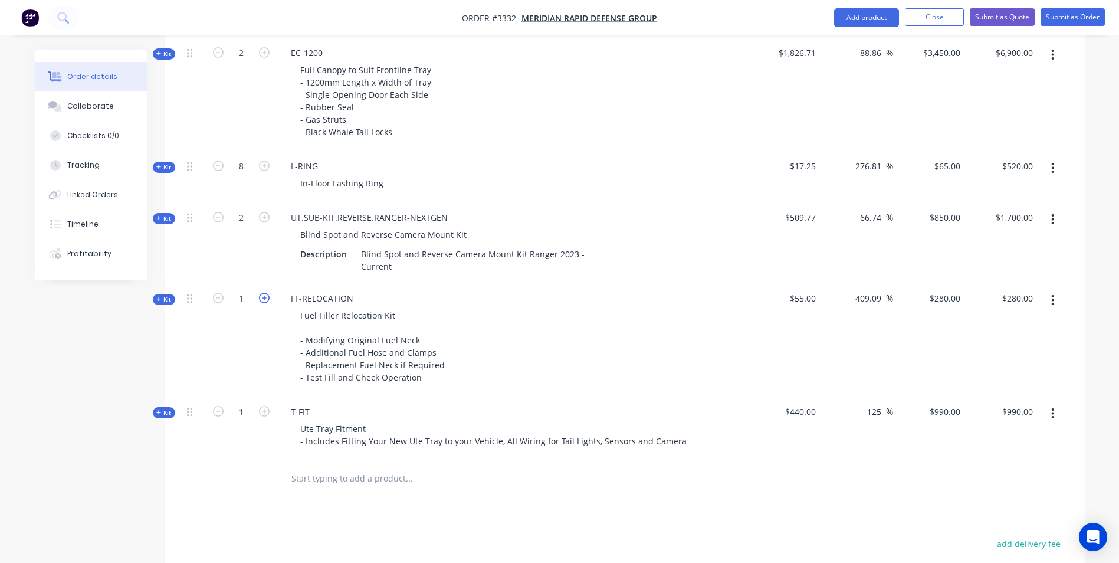
click at [265, 299] on icon "button" at bounding box center [264, 298] width 11 height 11
type input "2"
type input "$560.00"
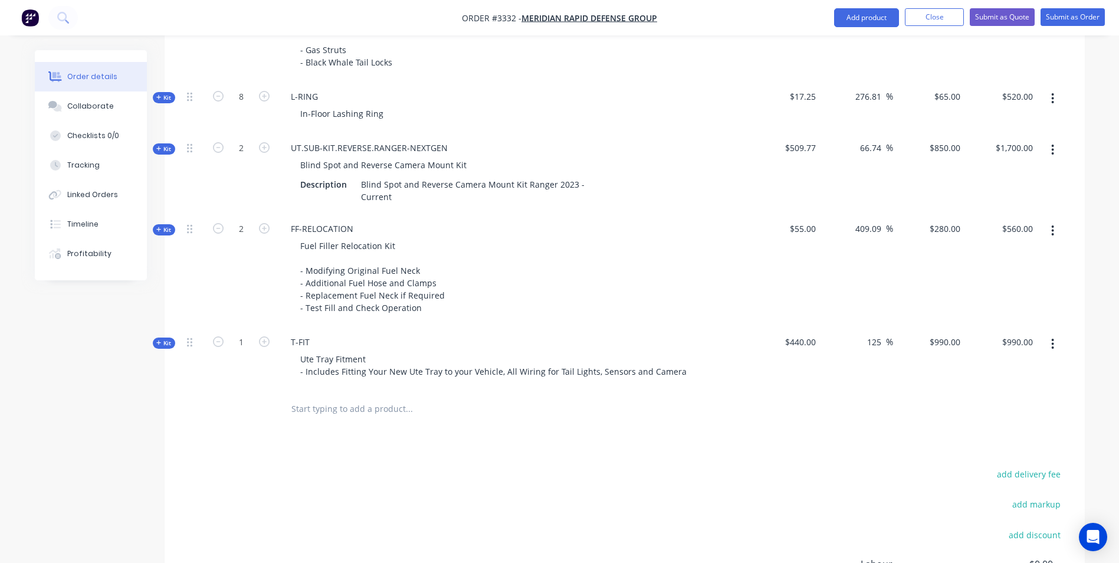
scroll to position [954, 0]
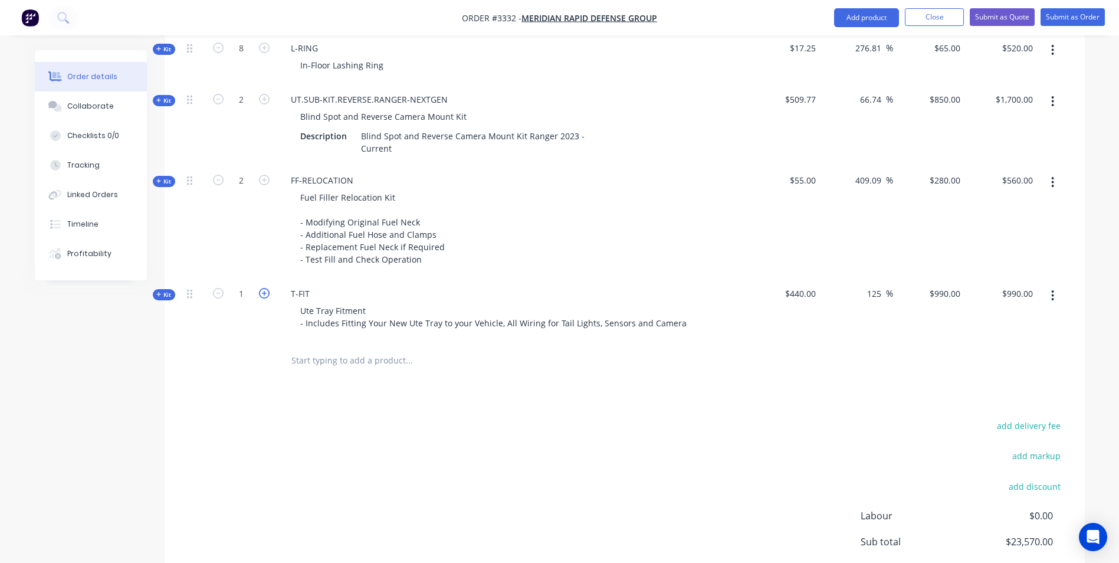
click at [265, 296] on icon "button" at bounding box center [264, 293] width 11 height 11
type input "2"
type input "$1,980.00"
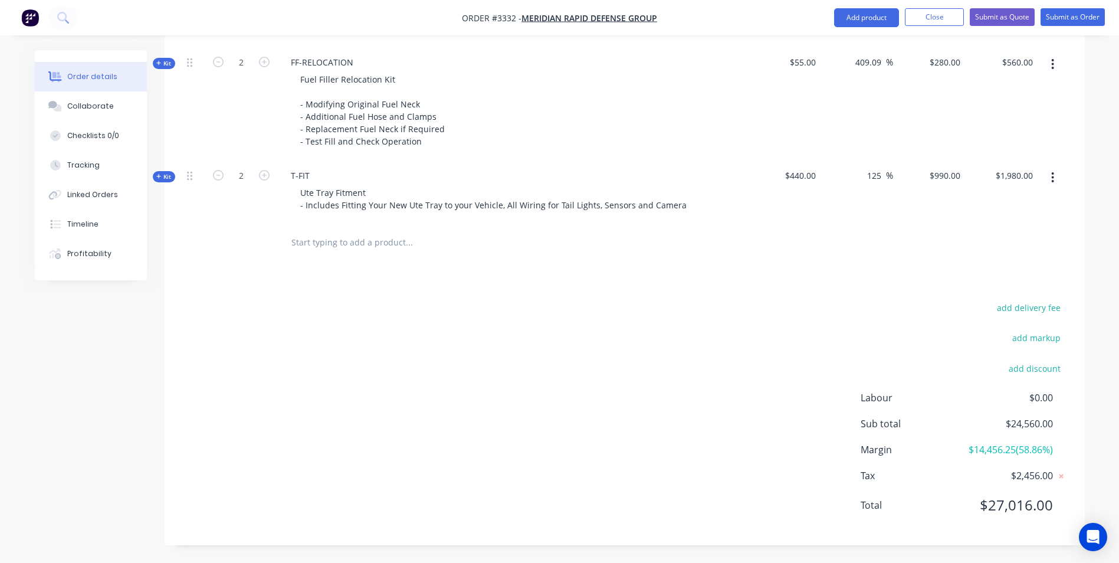
scroll to position [1086, 0]
click at [1031, 360] on button "add discount" at bounding box center [1035, 368] width 64 height 16
type input "Level 1 Customer Discount"
click at [1029, 363] on input at bounding box center [1021, 372] width 53 height 18
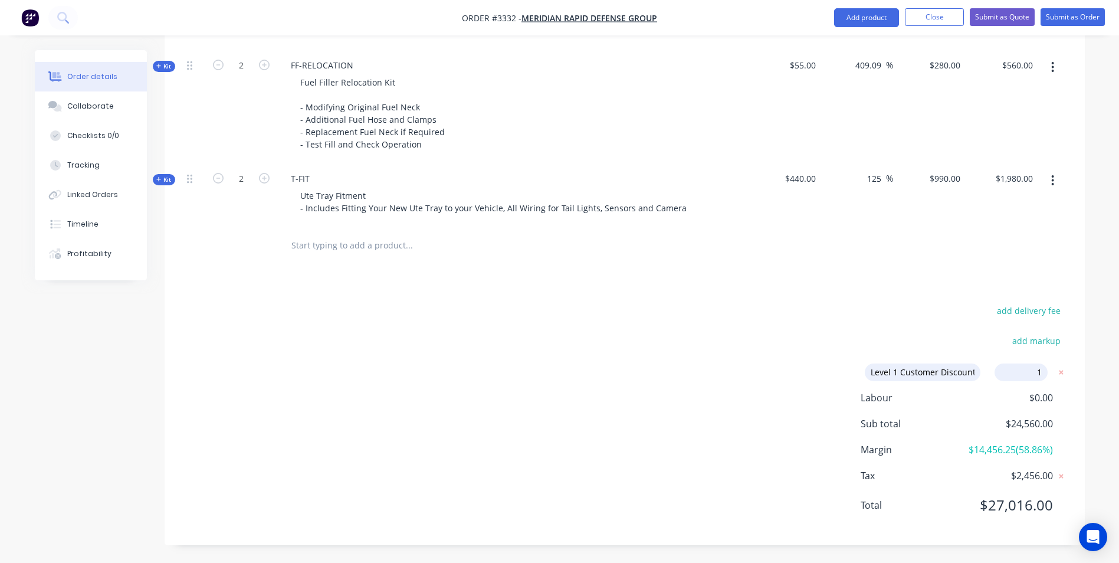
type input "10"
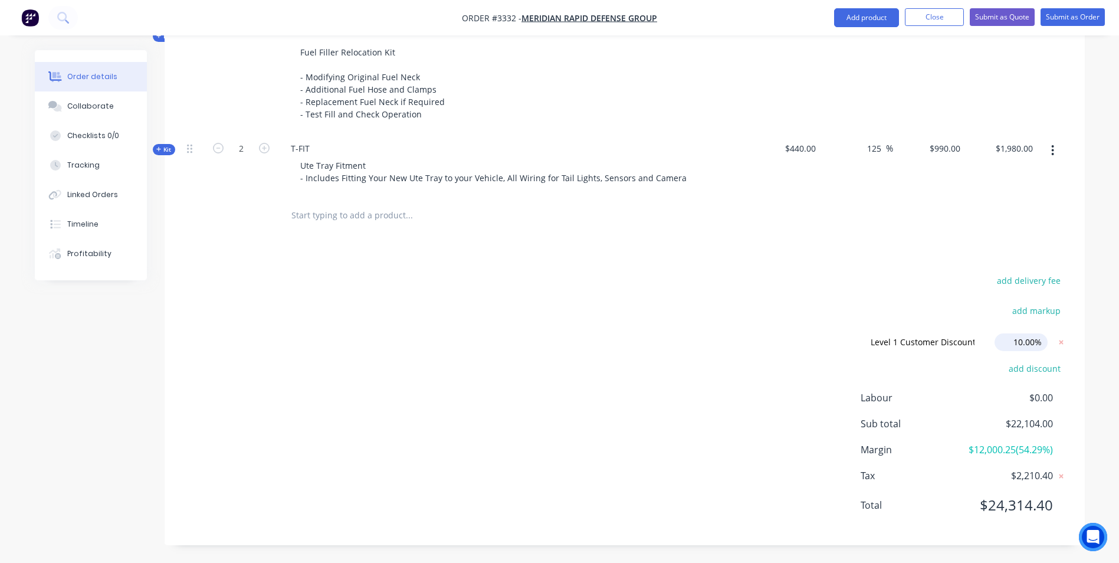
scroll to position [1113, 0]
click at [1021, 333] on input "10.00%" at bounding box center [1021, 342] width 53 height 18
click at [1016, 333] on input "10.00%" at bounding box center [1021, 342] width 53 height 18
click input "submit" at bounding box center [0, 0] width 0 height 0
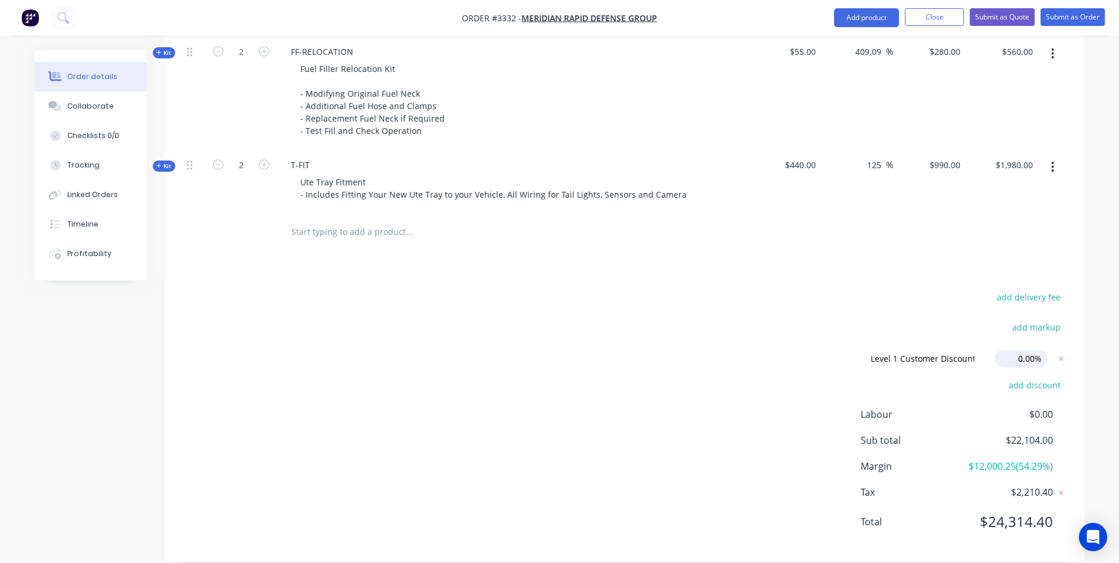
scroll to position [1054, 0]
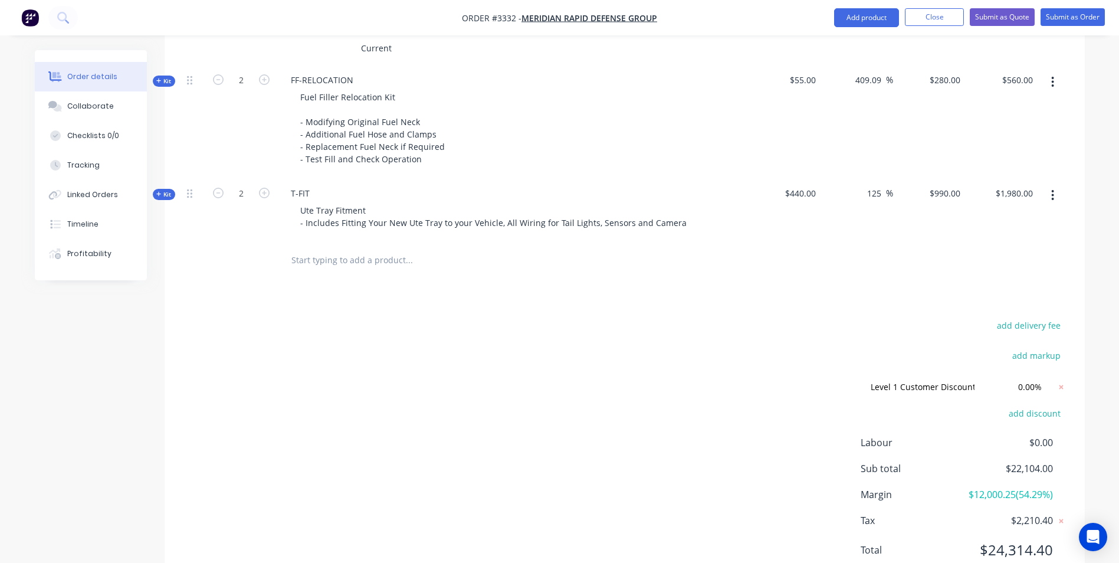
click at [903, 317] on div "add delivery fee add markup Level 1 Customer Discount Level 1 Customer Discount…" at bounding box center [624, 444] width 885 height 255
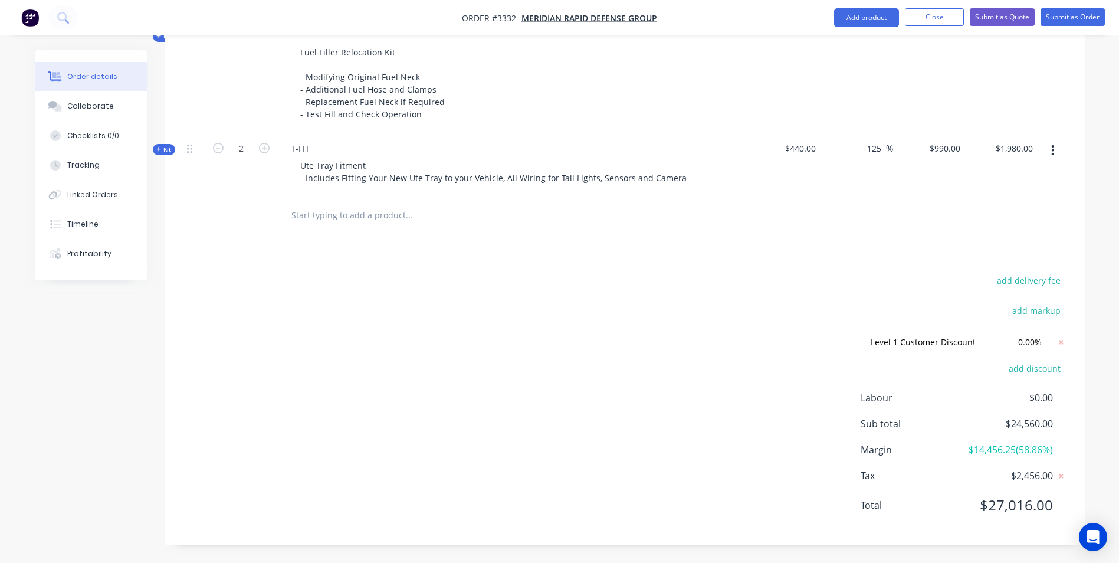
scroll to position [1113, 0]
click at [1019, 333] on input "0.00%" at bounding box center [1021, 342] width 53 height 18
click input "submit" at bounding box center [0, 0] width 0 height 0
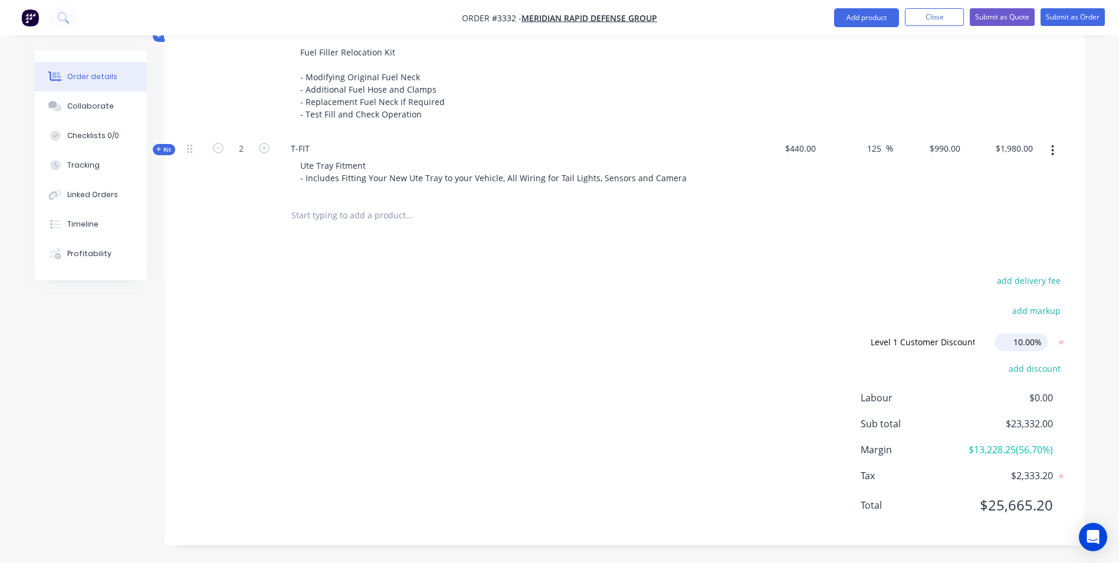
click input "submit" at bounding box center [0, 0] width 0 height 0
click at [929, 303] on div "add markup" at bounding box center [993, 318] width 147 height 30
click at [976, 424] on div "Labour $0.00 Sub total $23,332.00 Margin $13,228.25 ( 56.70 %) Tax $2,333.20 To…" at bounding box center [964, 459] width 206 height 137
click at [1025, 333] on input "10.00%" at bounding box center [1021, 342] width 53 height 18
click input "submit" at bounding box center [0, 0] width 0 height 0
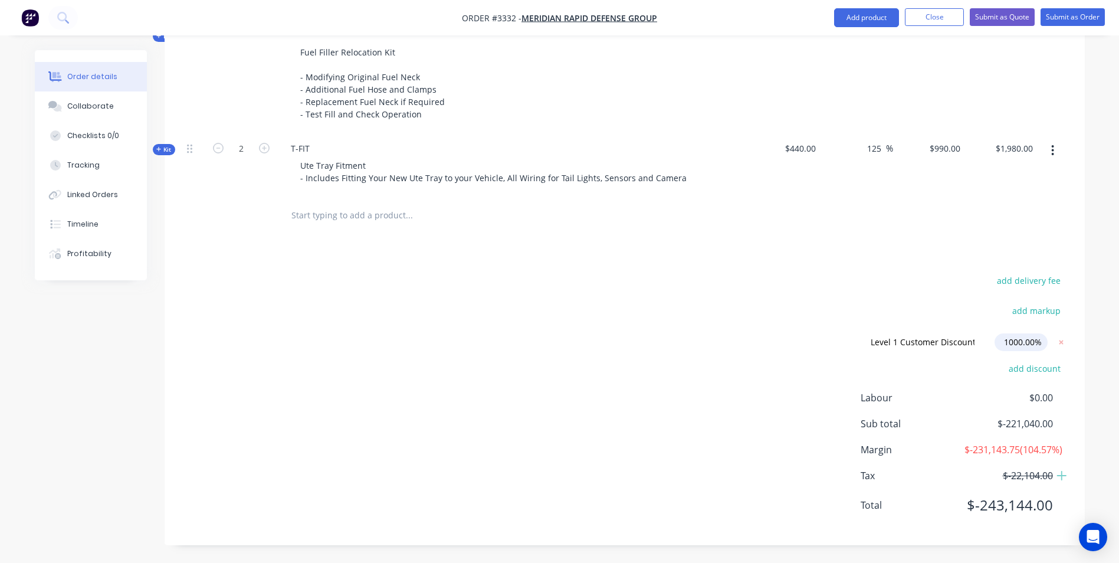
click at [1011, 333] on input "1000.00%" at bounding box center [1021, 342] width 53 height 18
drag, startPoint x: 1003, startPoint y: 329, endPoint x: 1054, endPoint y: 327, distance: 50.8
click at [1054, 333] on form "Level 1 Customer Discount Level 1 Customer Discount Discount name (Optional) 10…" at bounding box center [961, 342] width 212 height 18
click input "submit" at bounding box center [0, 0] width 0 height 0
click at [951, 303] on div "add markup" at bounding box center [993, 318] width 147 height 30
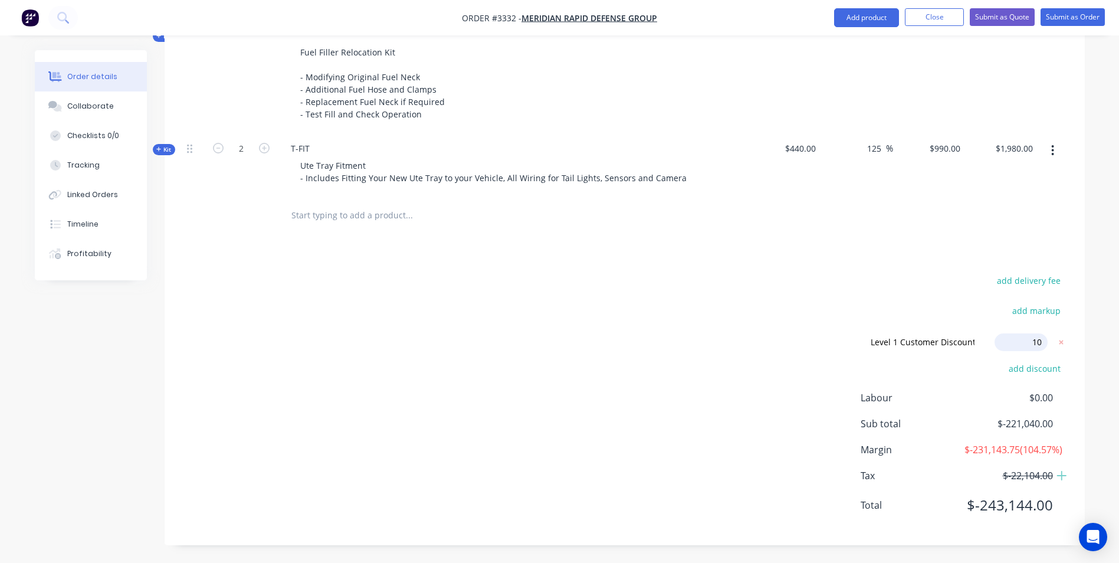
click at [1024, 333] on input "10" at bounding box center [1021, 342] width 53 height 18
click at [1045, 333] on input "10" at bounding box center [1021, 342] width 53 height 18
click input "submit" at bounding box center [0, 0] width 0 height 0
type input "10.00%"
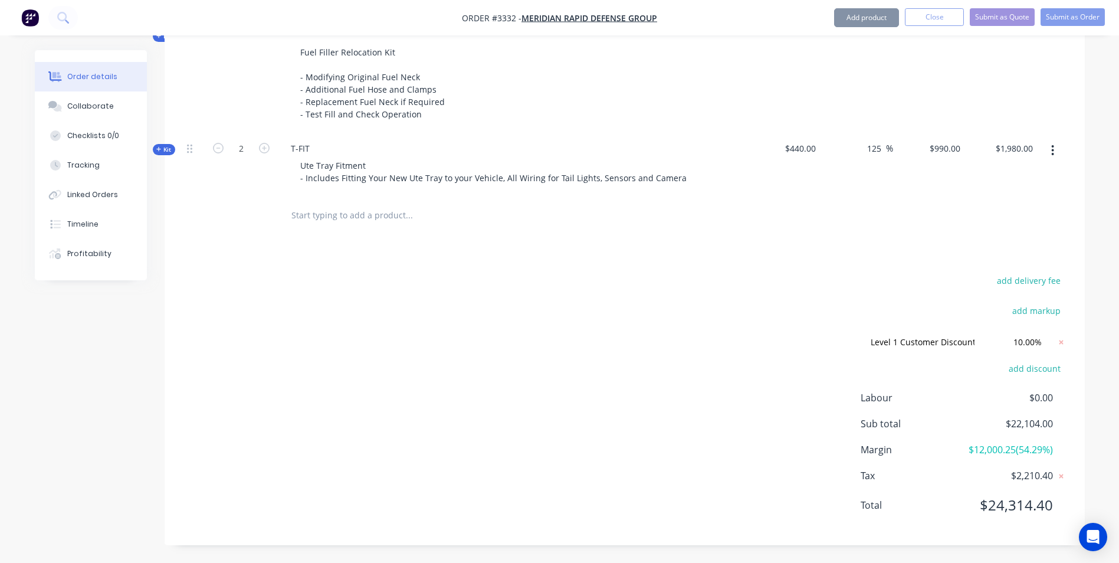
click at [943, 303] on div "add markup" at bounding box center [993, 318] width 147 height 30
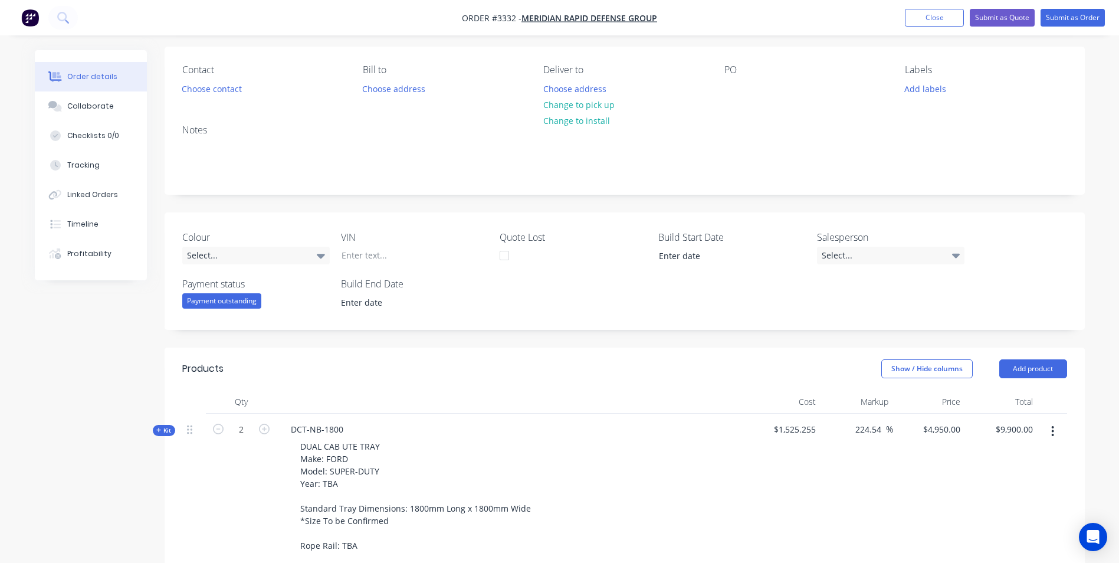
scroll to position [0, 0]
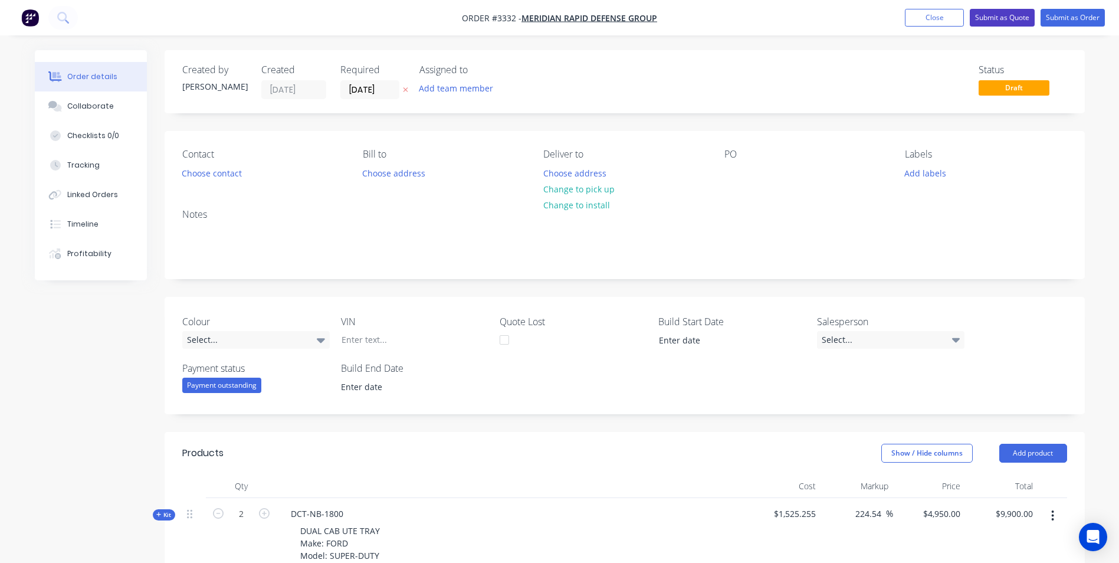
click at [1003, 21] on button "Submit as Quote" at bounding box center [1002, 18] width 65 height 18
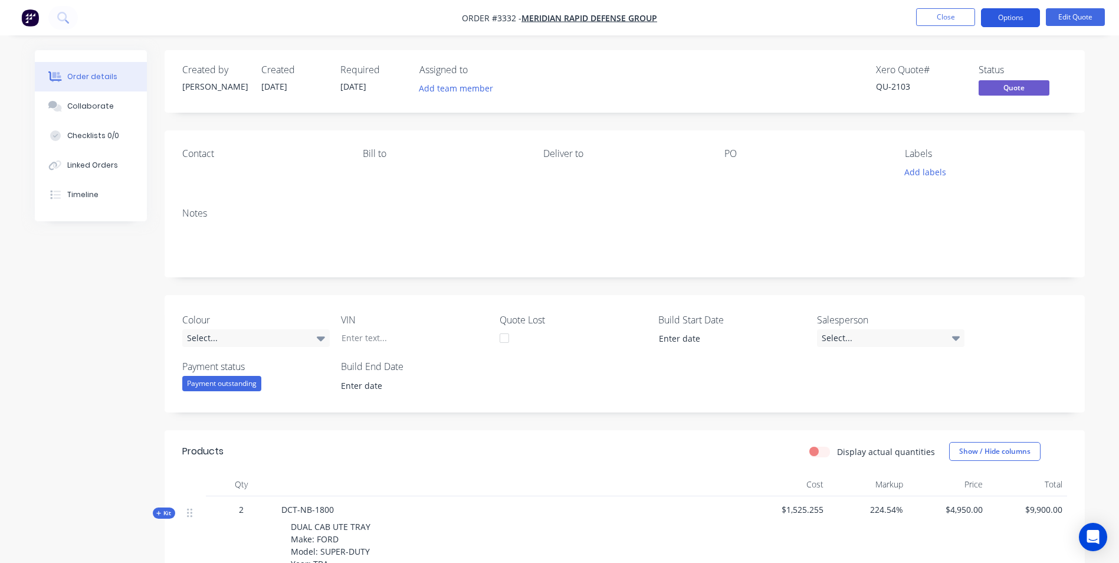
click at [1012, 15] on button "Options" at bounding box center [1010, 17] width 59 height 19
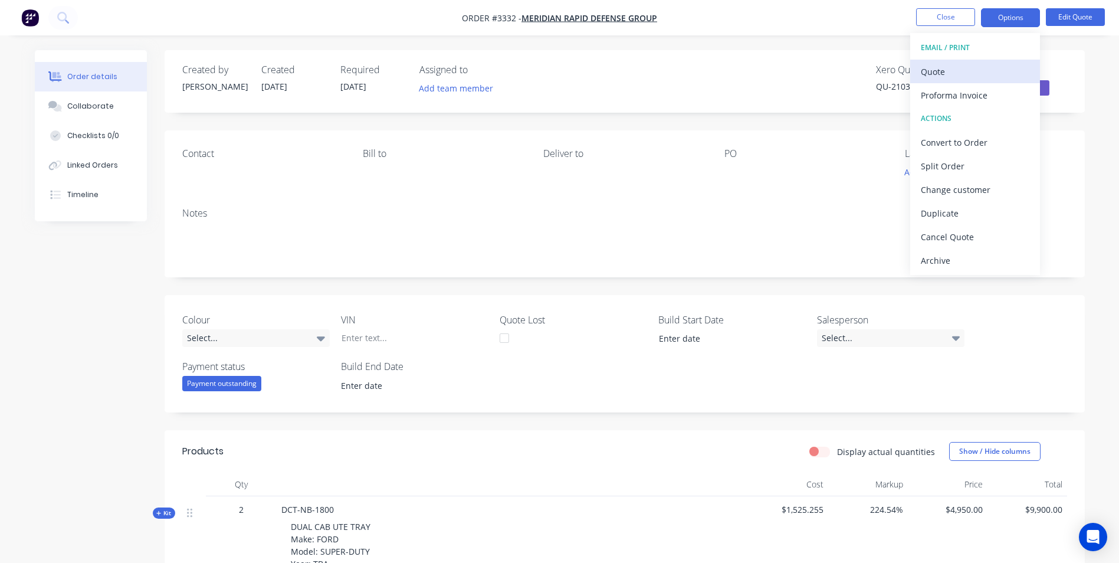
click at [942, 79] on div "Quote" at bounding box center [975, 71] width 109 height 17
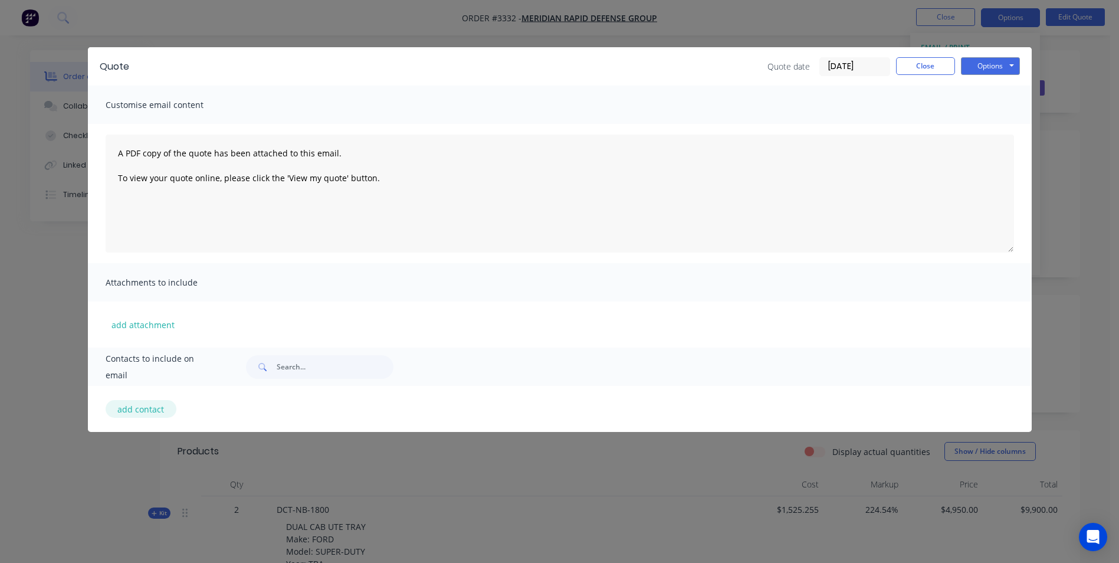
click at [146, 411] on button "add contact" at bounding box center [141, 409] width 71 height 18
select select "AU"
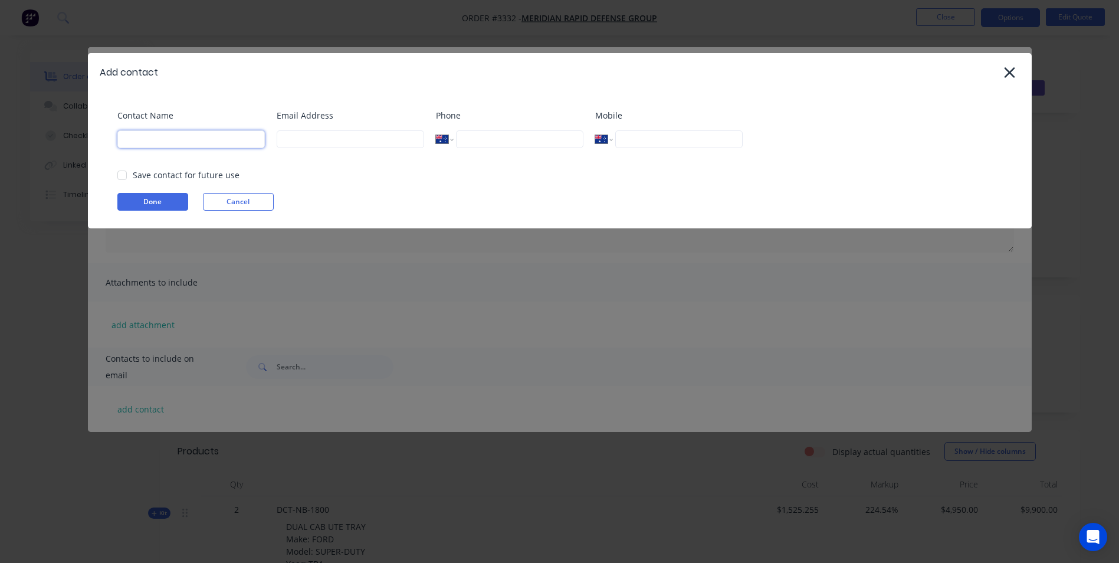
click at [210, 140] on input at bounding box center [190, 139] width 147 height 18
type input "[PERSON_NAME]"
click at [329, 145] on input at bounding box center [350, 139] width 147 height 18
type input "[EMAIL_ADDRESS][DOMAIN_NAME]"
click at [656, 138] on input "tel" at bounding box center [678, 139] width 127 height 18
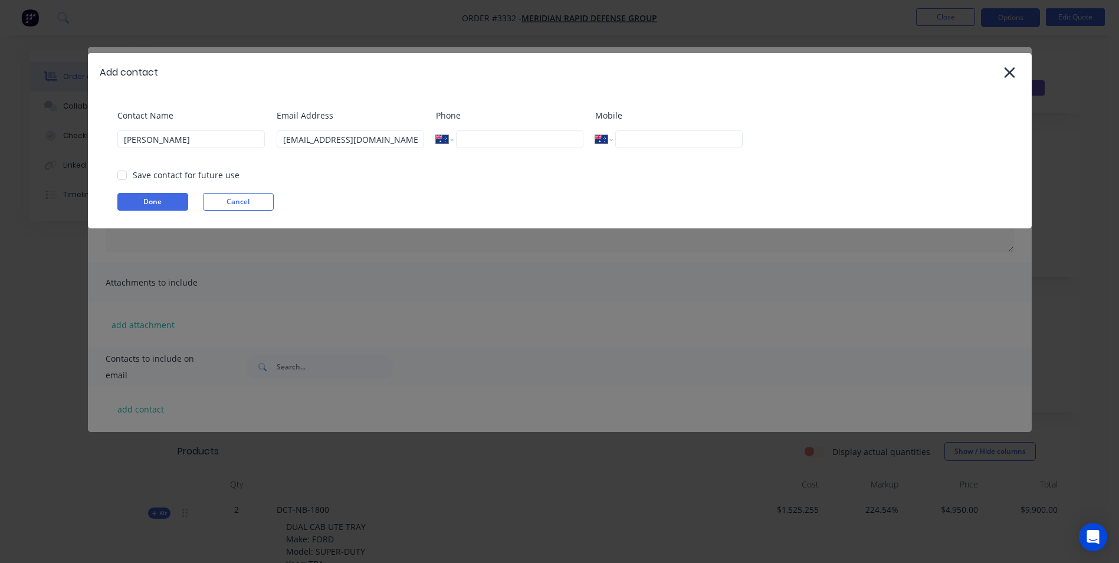
click at [630, 146] on input "tel" at bounding box center [678, 139] width 127 height 18
type input "0439 656 733"
click at [556, 206] on div "Done Cancel" at bounding box center [565, 202] width 897 height 18
click at [139, 178] on div "Save contact for future use" at bounding box center [186, 175] width 107 height 12
click at [125, 176] on div at bounding box center [122, 175] width 24 height 24
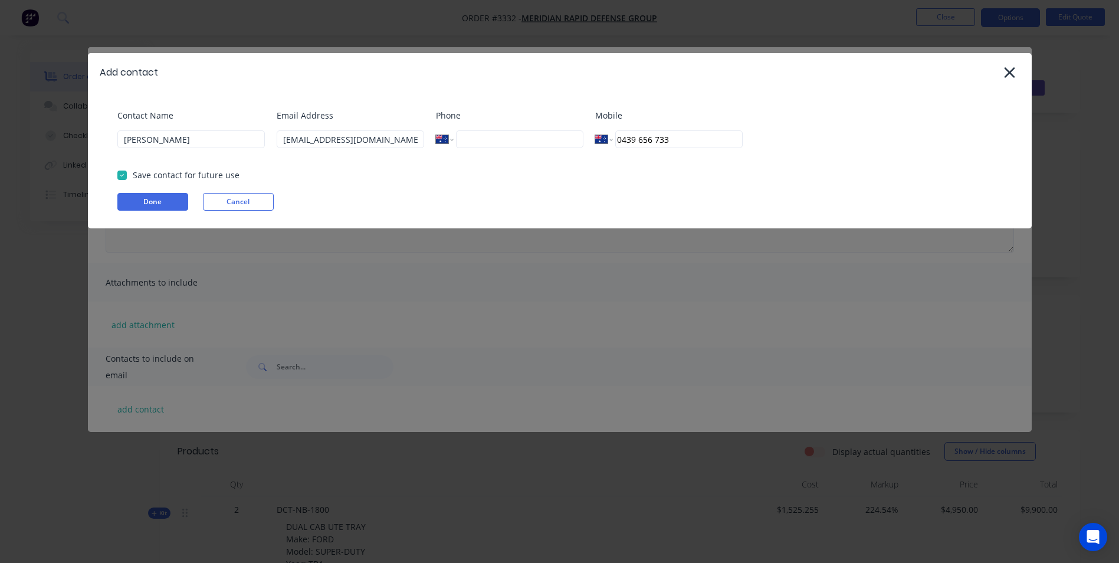
click at [156, 201] on button "Done" at bounding box center [152, 202] width 71 height 18
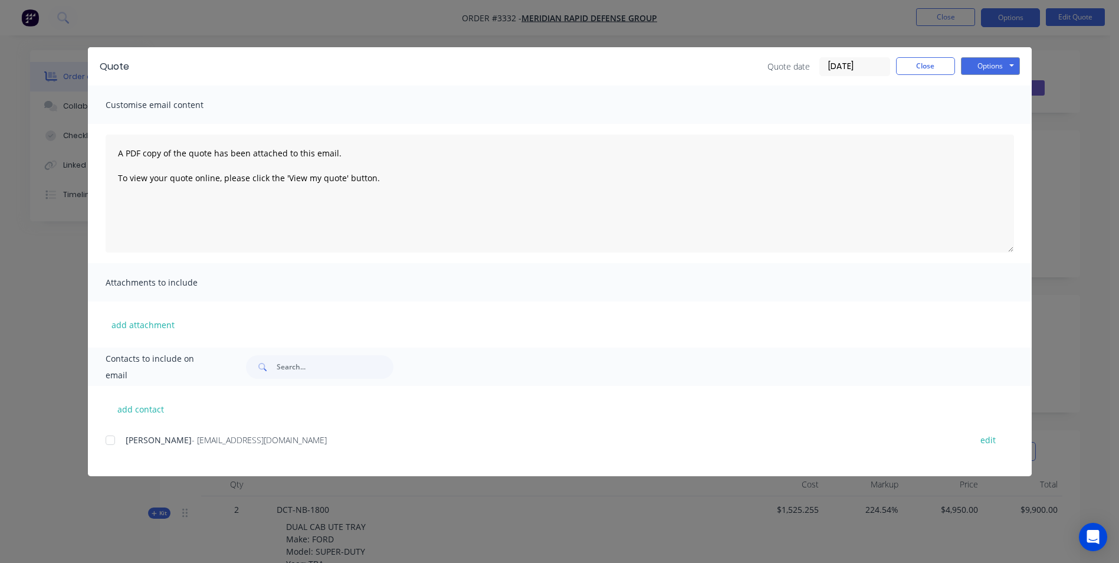
click at [106, 440] on div at bounding box center [111, 440] width 24 height 24
click at [979, 63] on button "Options" at bounding box center [990, 66] width 59 height 18
click at [992, 127] on button "Email" at bounding box center [999, 125] width 76 height 19
